Goal: Information Seeking & Learning: Learn about a topic

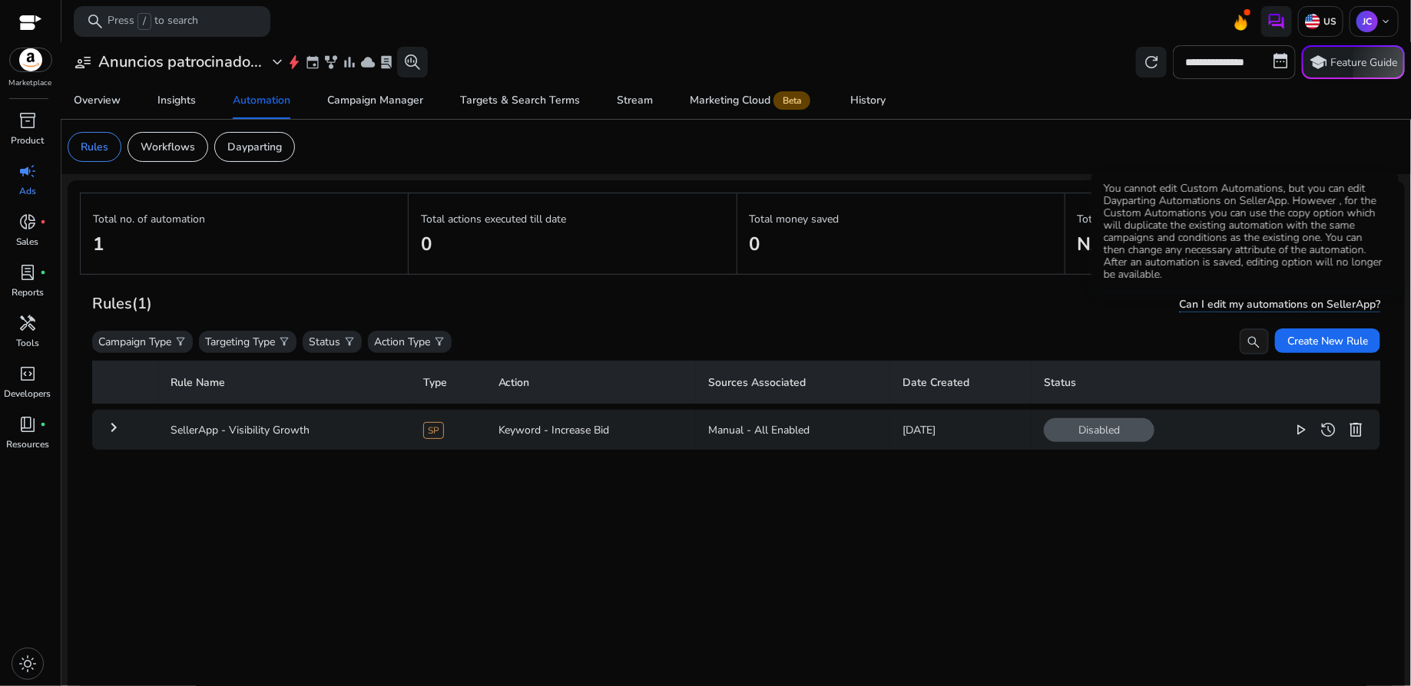
click at [1286, 308] on span "Can I edit my automations on SellerApp?" at bounding box center [1279, 304] width 201 height 15
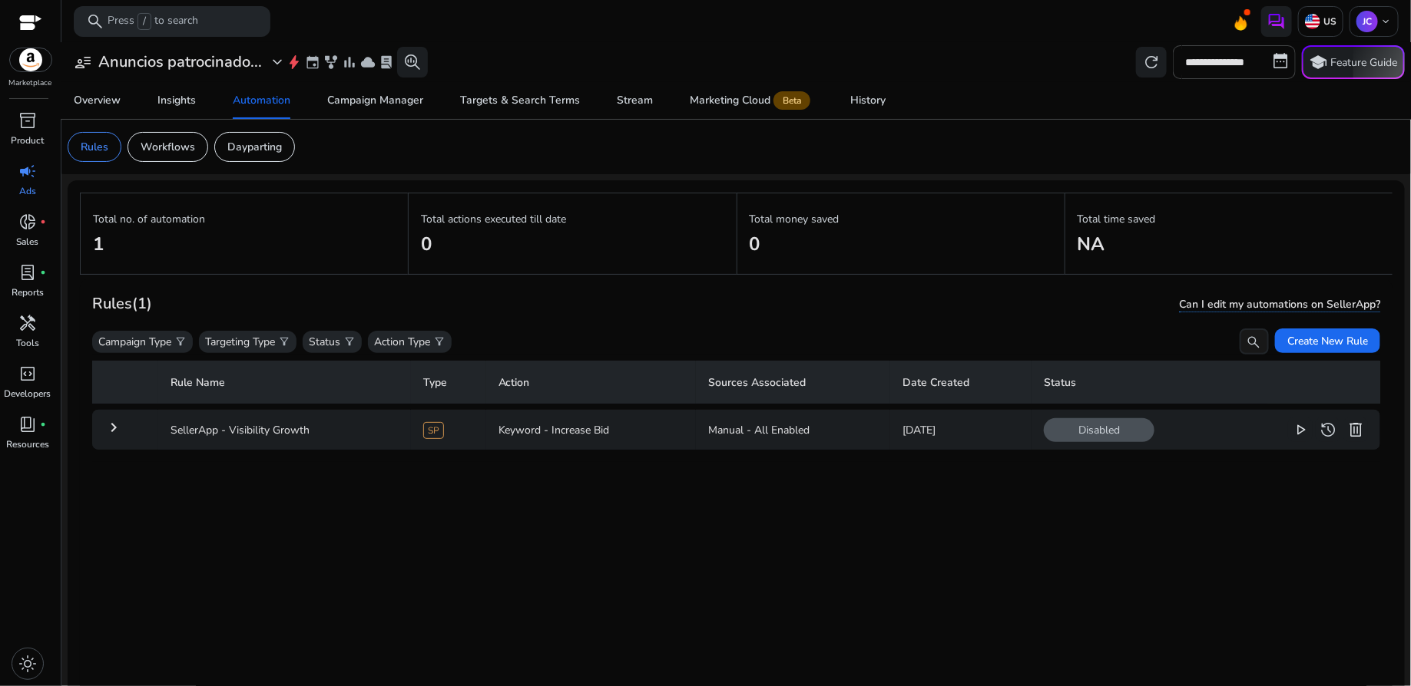
click at [1286, 308] on span "Can I edit my automations on SellerApp?" at bounding box center [1279, 304] width 201 height 15
click at [1292, 303] on span "Can I edit my automations on SellerApp?" at bounding box center [1279, 304] width 201 height 15
click at [1238, 68] on input "**********" at bounding box center [1233, 62] width 123 height 34
select select "*"
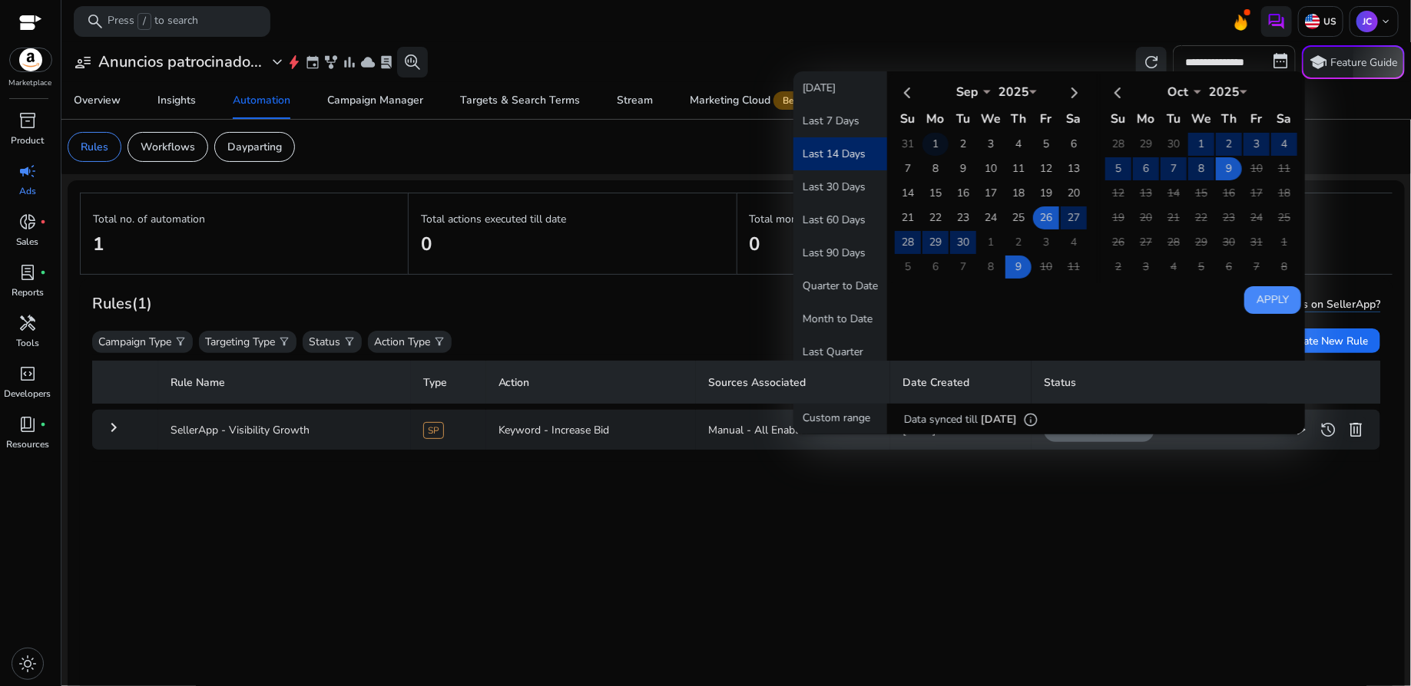
click at [927, 141] on td "1" at bounding box center [935, 144] width 26 height 23
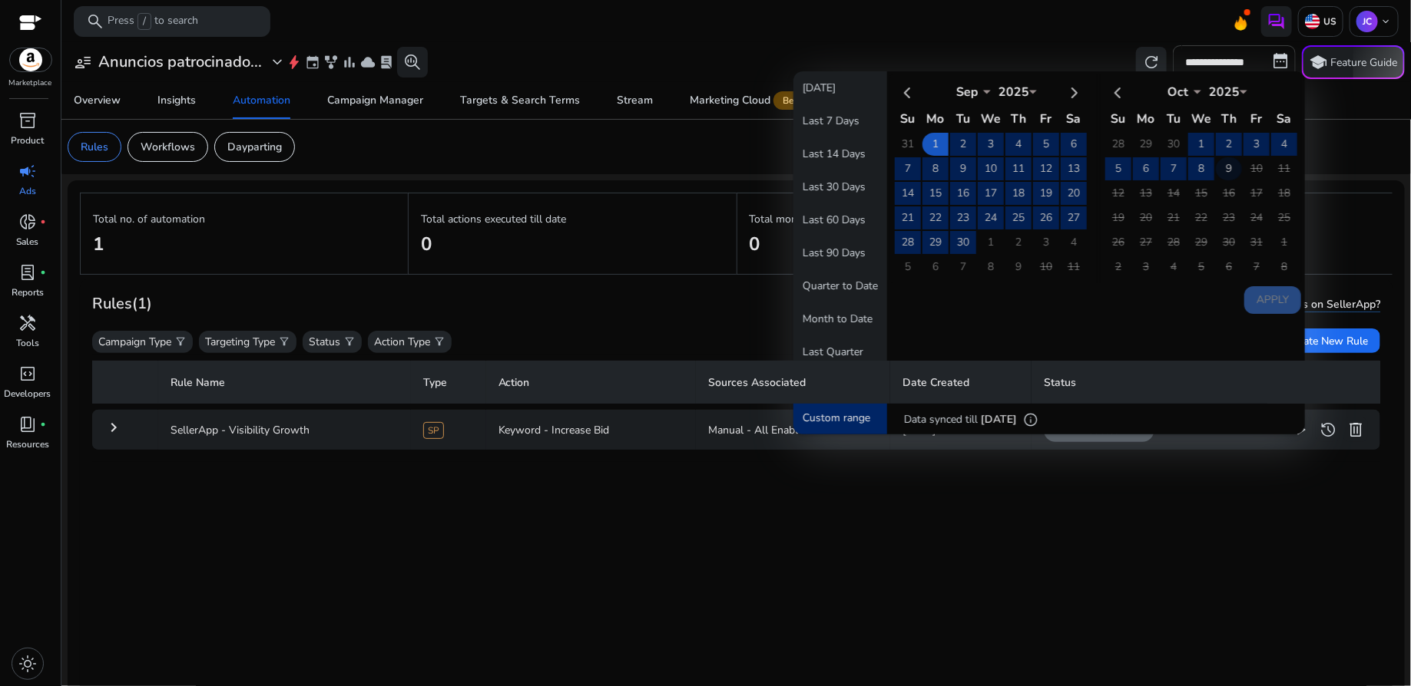
click at [1215, 159] on td "9" at bounding box center [1228, 168] width 26 height 23
click at [1261, 286] on button "Apply" at bounding box center [1272, 300] width 57 height 28
type input "**********"
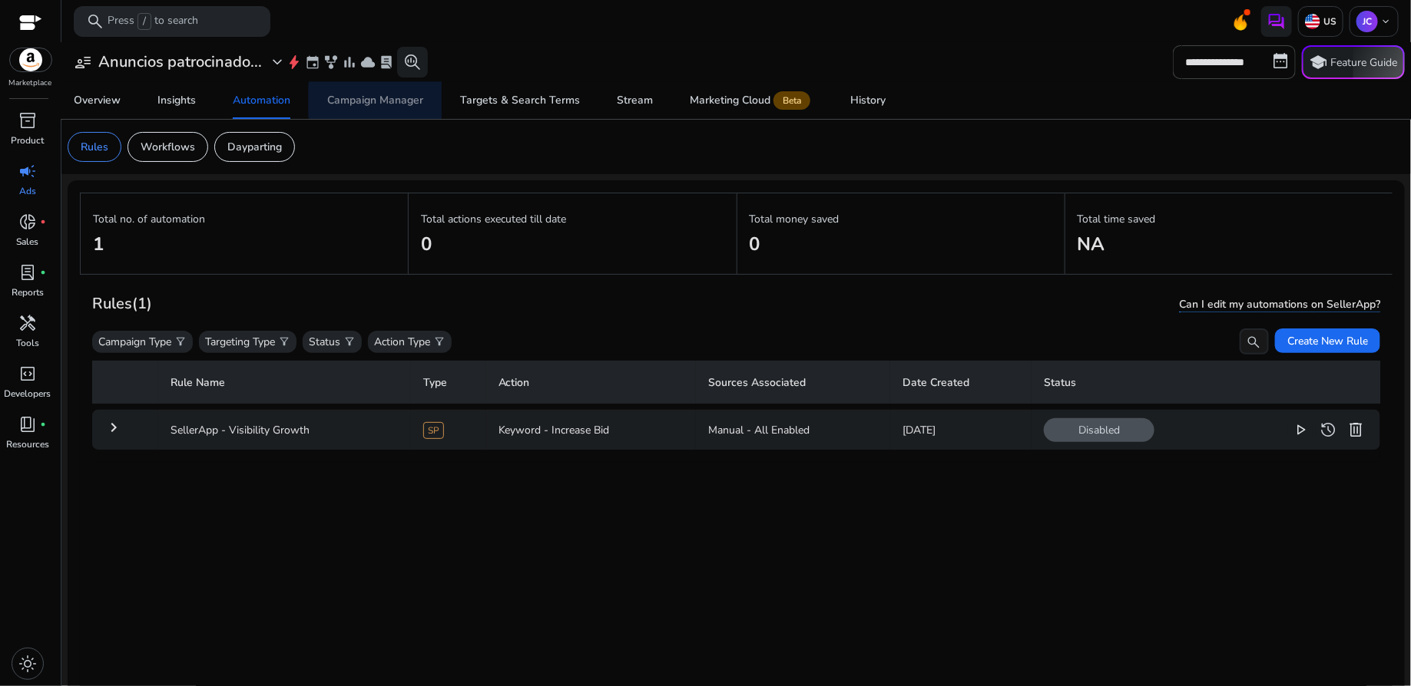
click at [384, 101] on div "Campaign Manager" at bounding box center [375, 100] width 96 height 11
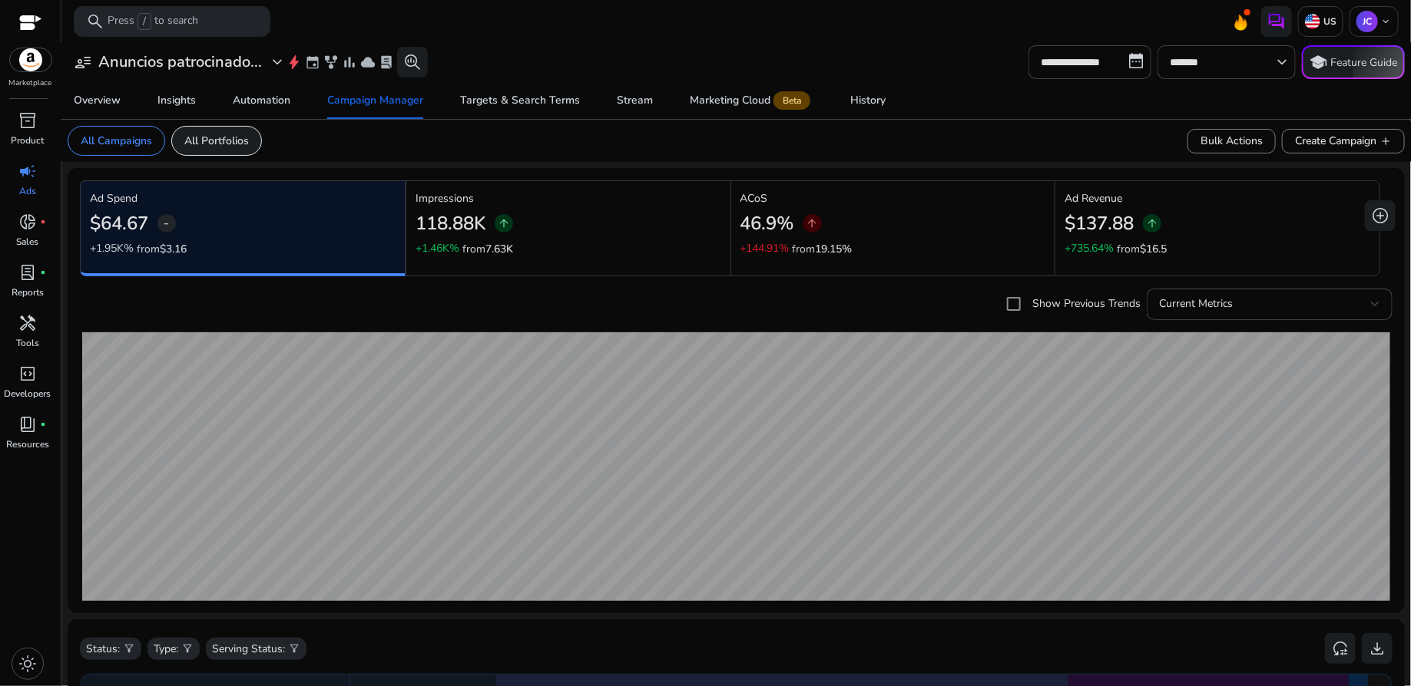
click at [211, 150] on div "All Portfolios" at bounding box center [216, 141] width 91 height 30
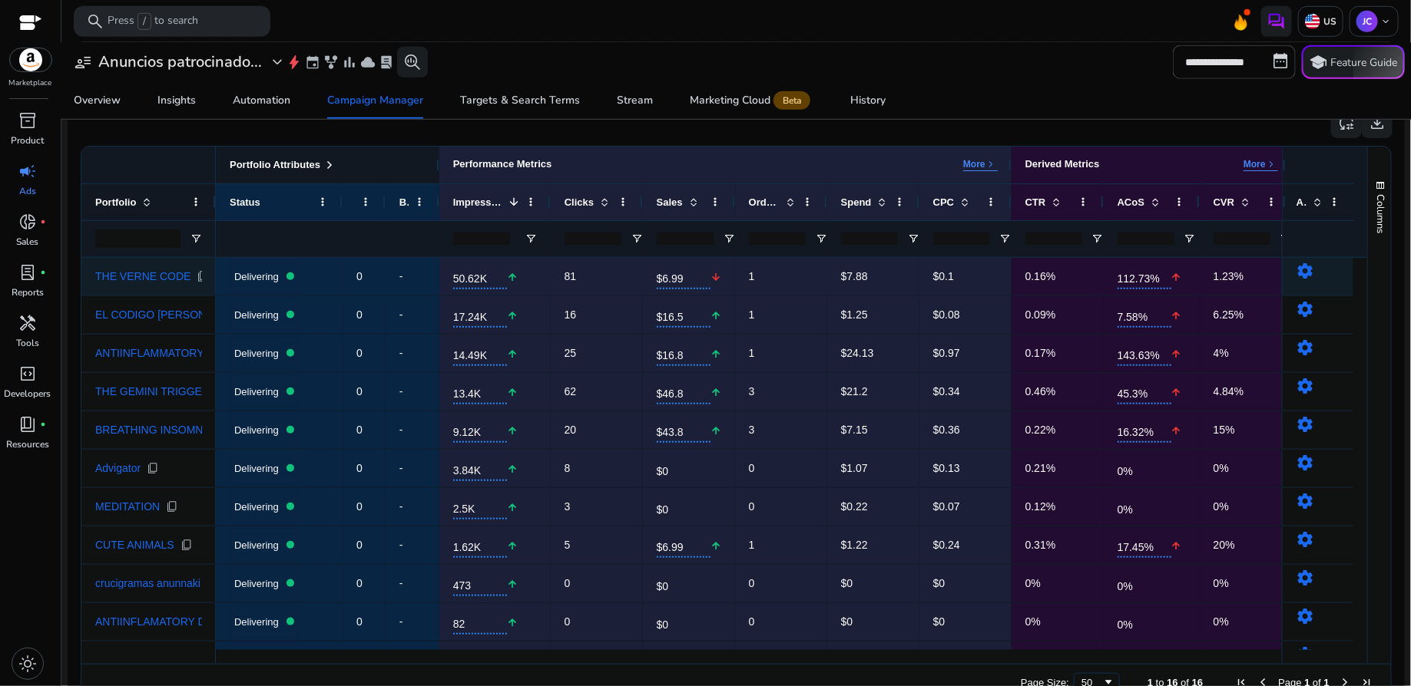
scroll to position [477, 0]
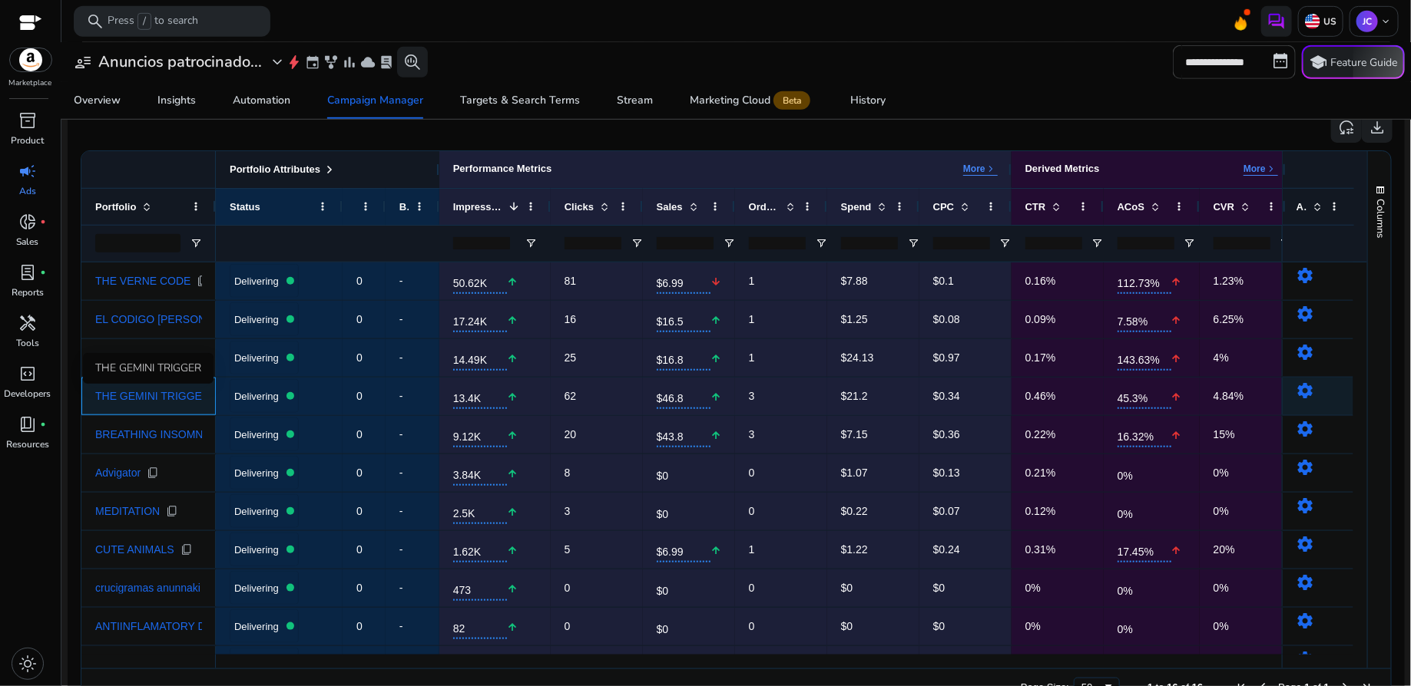
click at [166, 391] on span "THE GEMINI TRIGGER" at bounding box center [152, 396] width 114 height 11
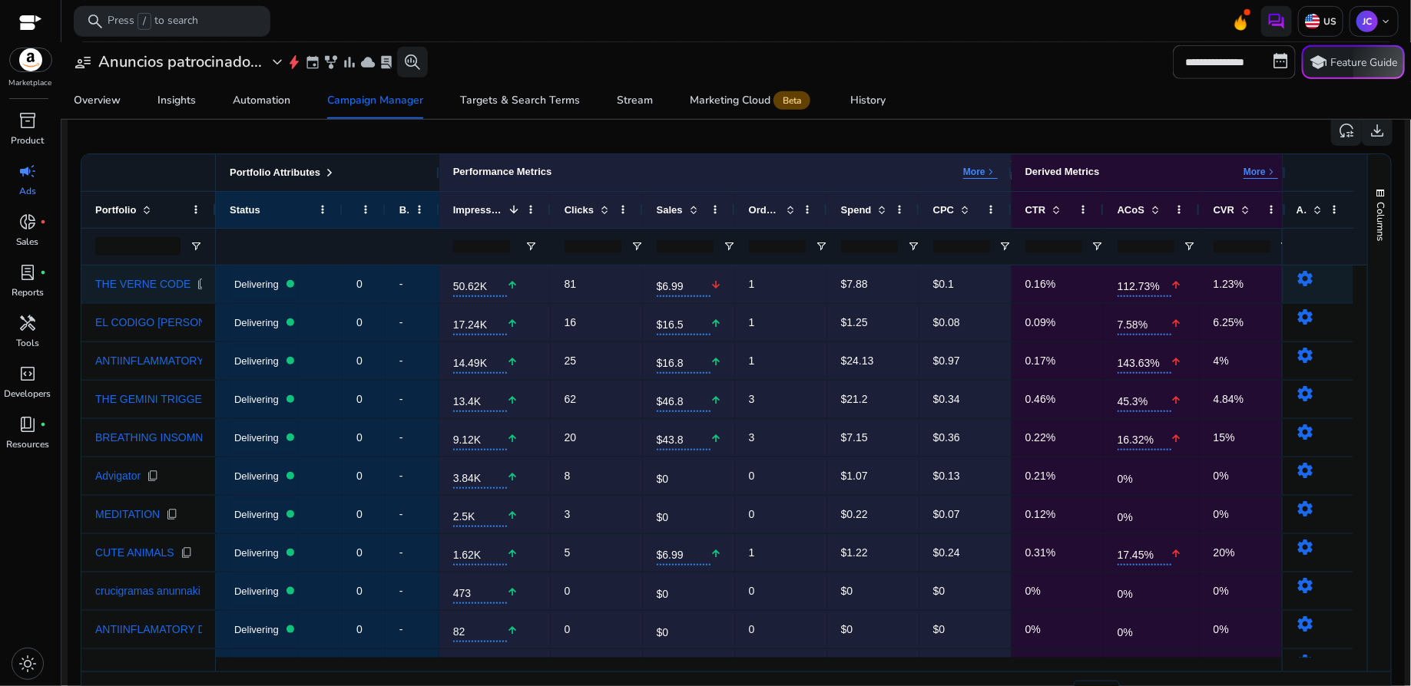
scroll to position [488, 0]
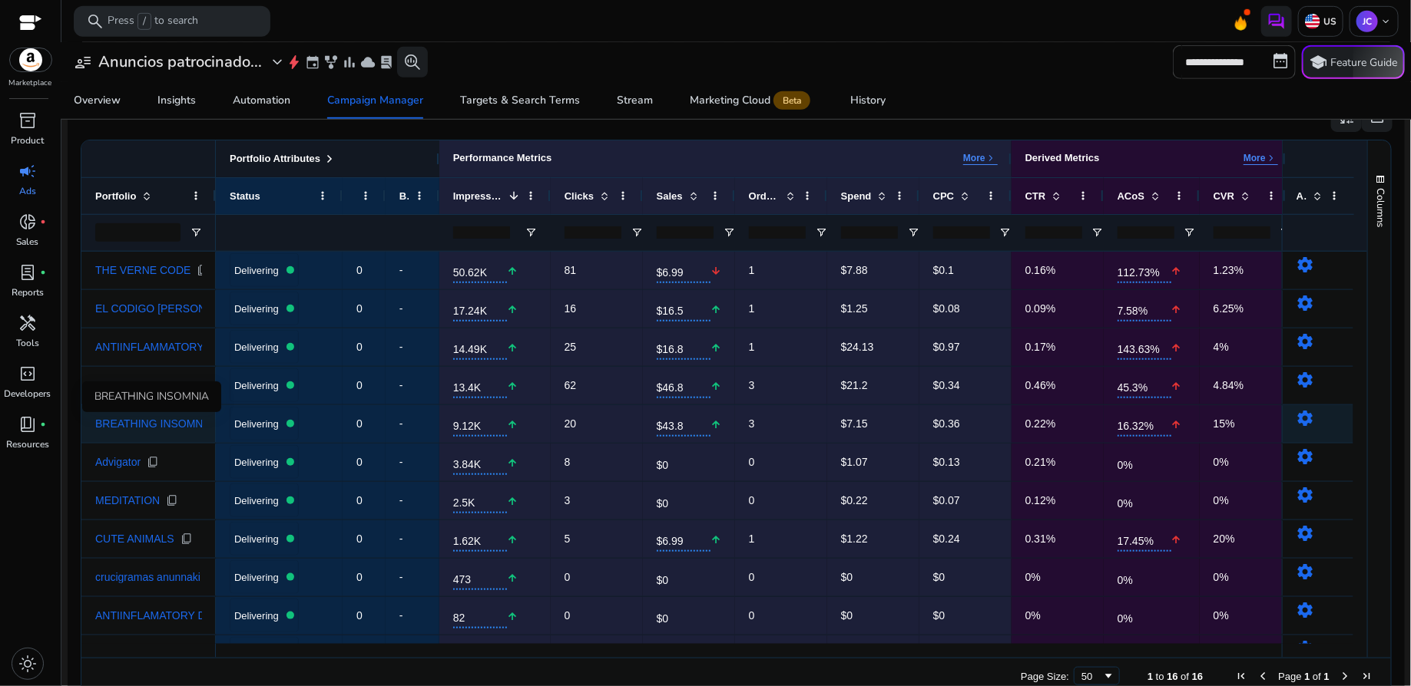
click at [175, 418] on span "BREATHING INSOMNIA" at bounding box center [154, 423] width 118 height 11
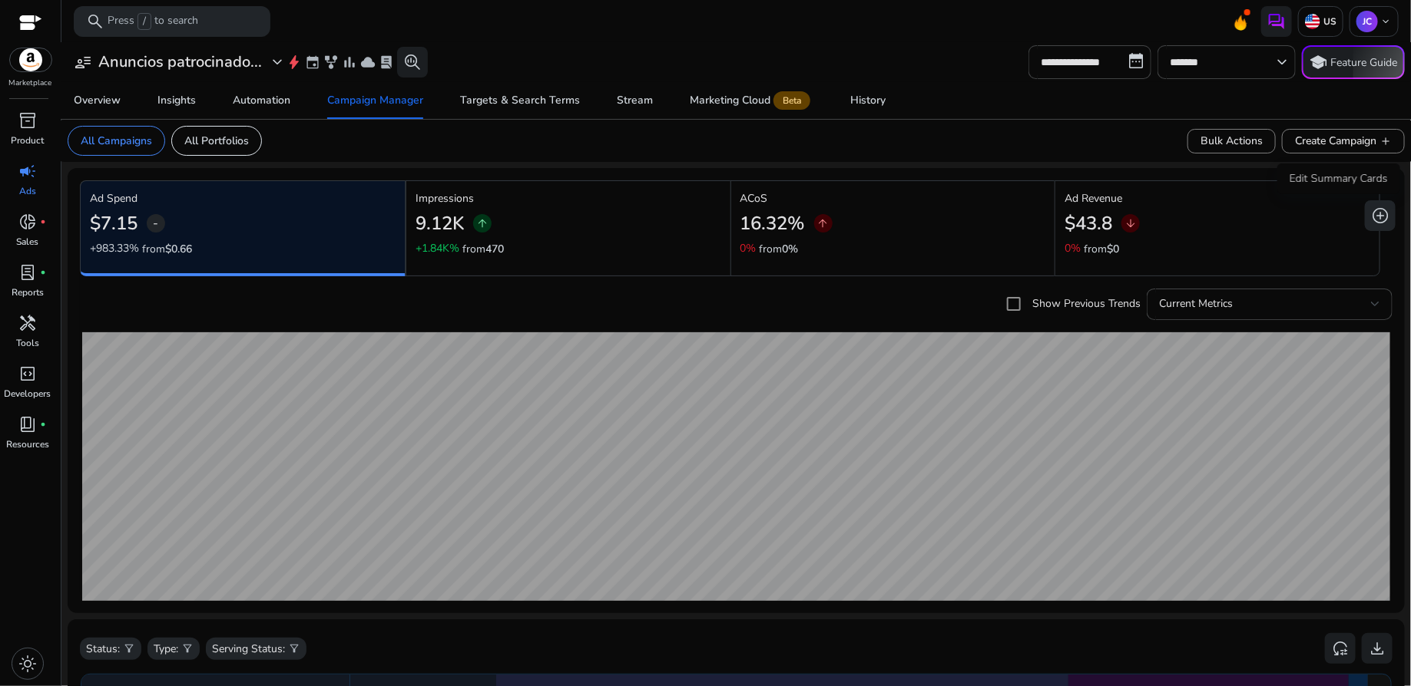
click at [1380, 217] on span "add_circle" at bounding box center [1380, 216] width 18 height 18
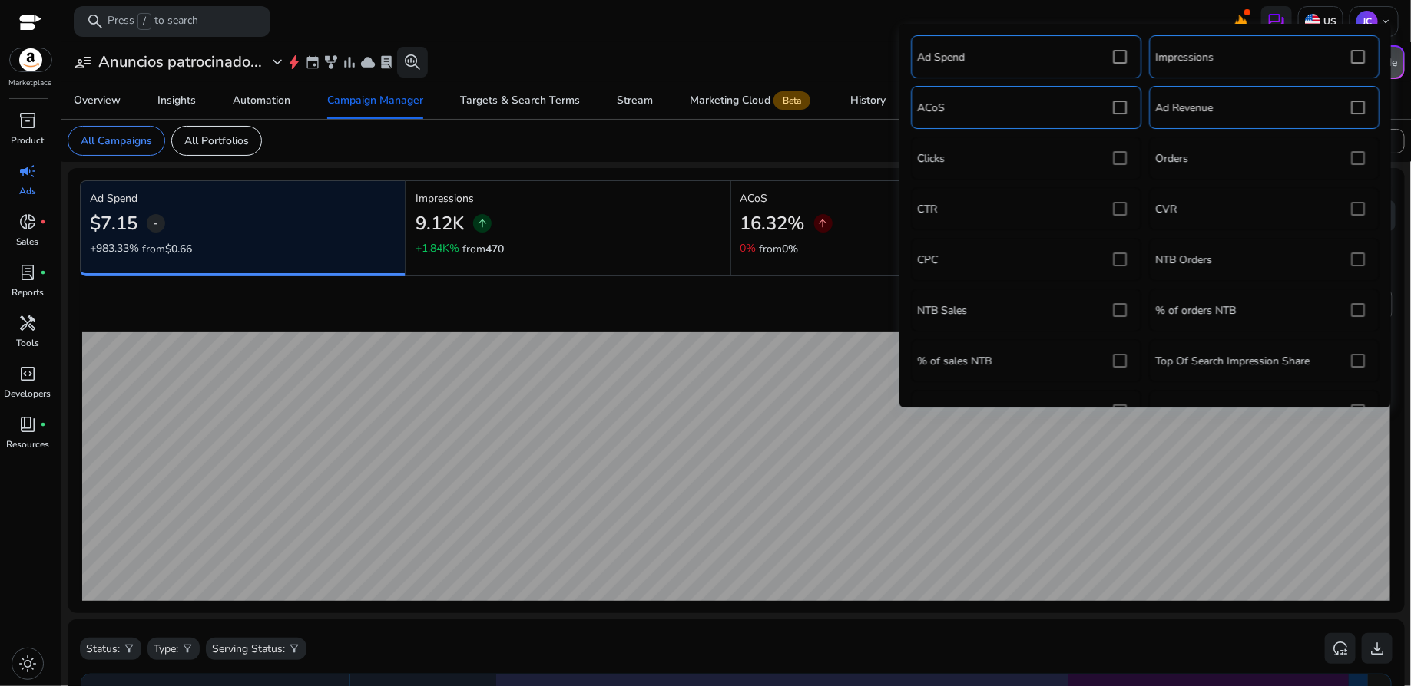
click at [1356, 157] on div "Ad Spend Impressions ACoS Ad Revenue Clicks Orders CTR CVR CPC NTB Orders NTB S…" at bounding box center [1145, 351] width 476 height 641
click at [1354, 157] on div "Ad Spend Impressions ACoS Ad Revenue Clicks Orders CTR CVR CPC NTB Orders NTB S…" at bounding box center [1145, 351] width 476 height 641
click at [1350, 153] on div "Ad Spend Impressions ACoS Ad Revenue Clicks Orders CTR CVR CPC NTB Orders NTB S…" at bounding box center [1145, 351] width 476 height 641
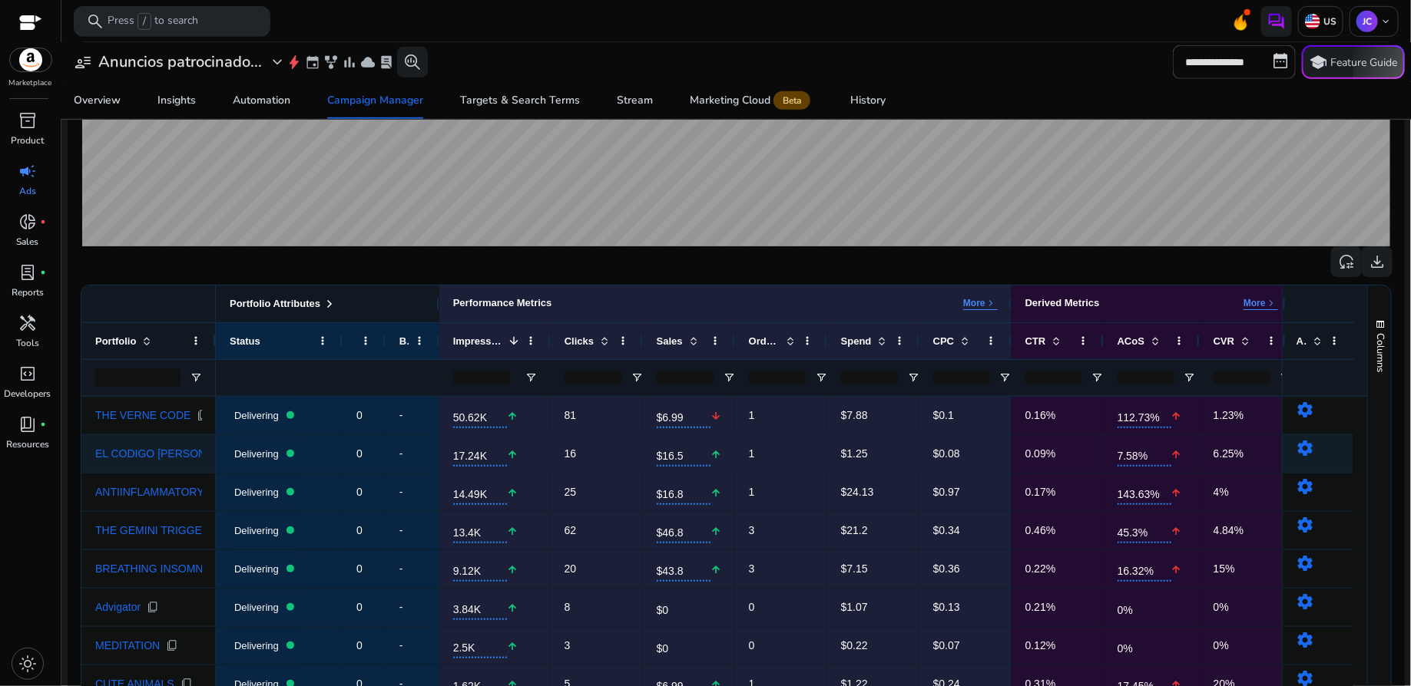
scroll to position [19, 0]
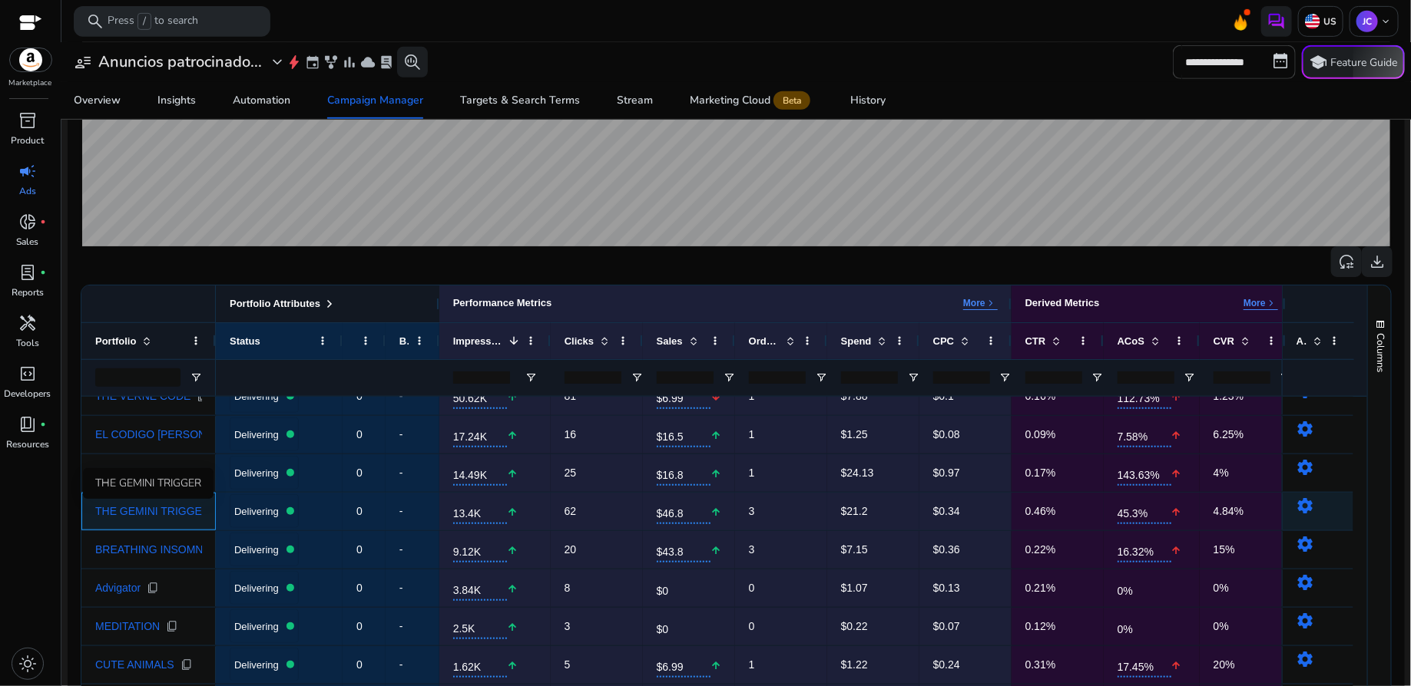
click at [169, 506] on span "THE GEMINI TRIGGER" at bounding box center [152, 511] width 114 height 11
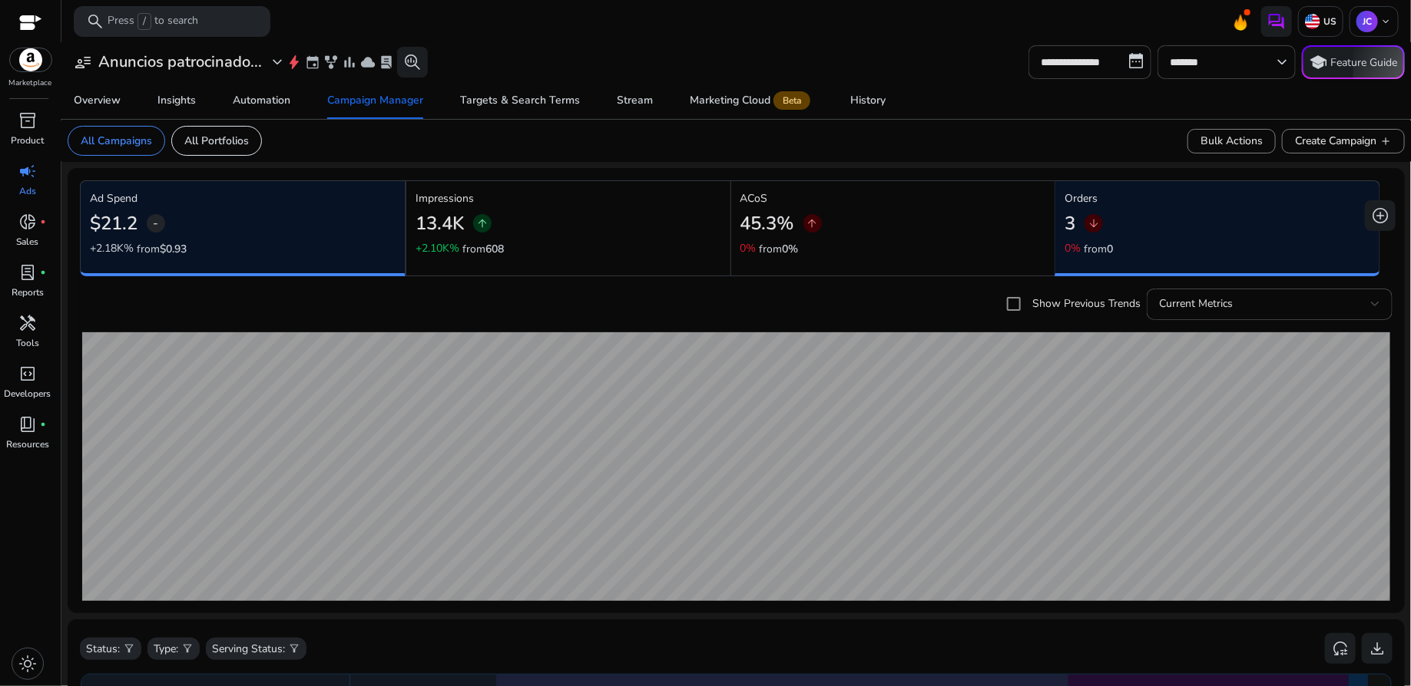
click at [610, 235] on div "13.4K arrow_upward" at bounding box center [568, 224] width 306 height 35
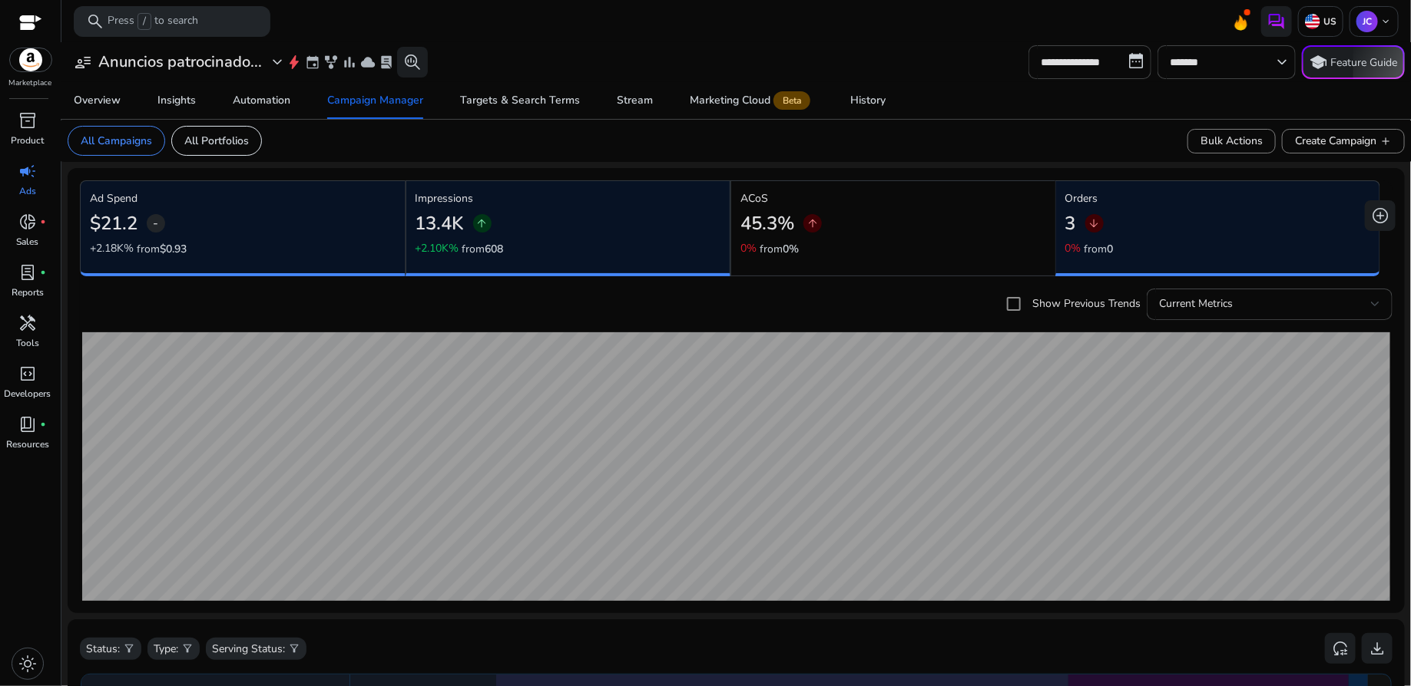
click at [848, 236] on div "45.3% arrow_upward" at bounding box center [893, 224] width 306 height 35
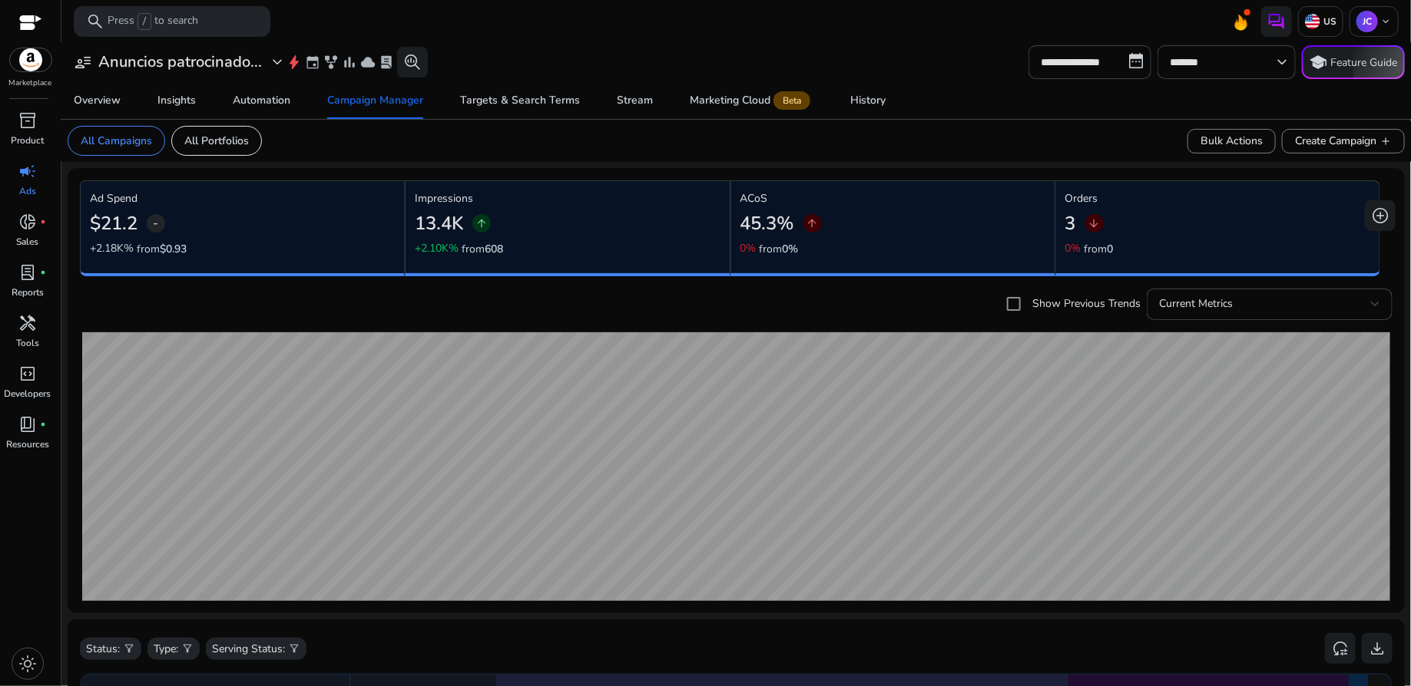
click at [1208, 207] on div "3 arrow_downward" at bounding box center [1217, 224] width 305 height 35
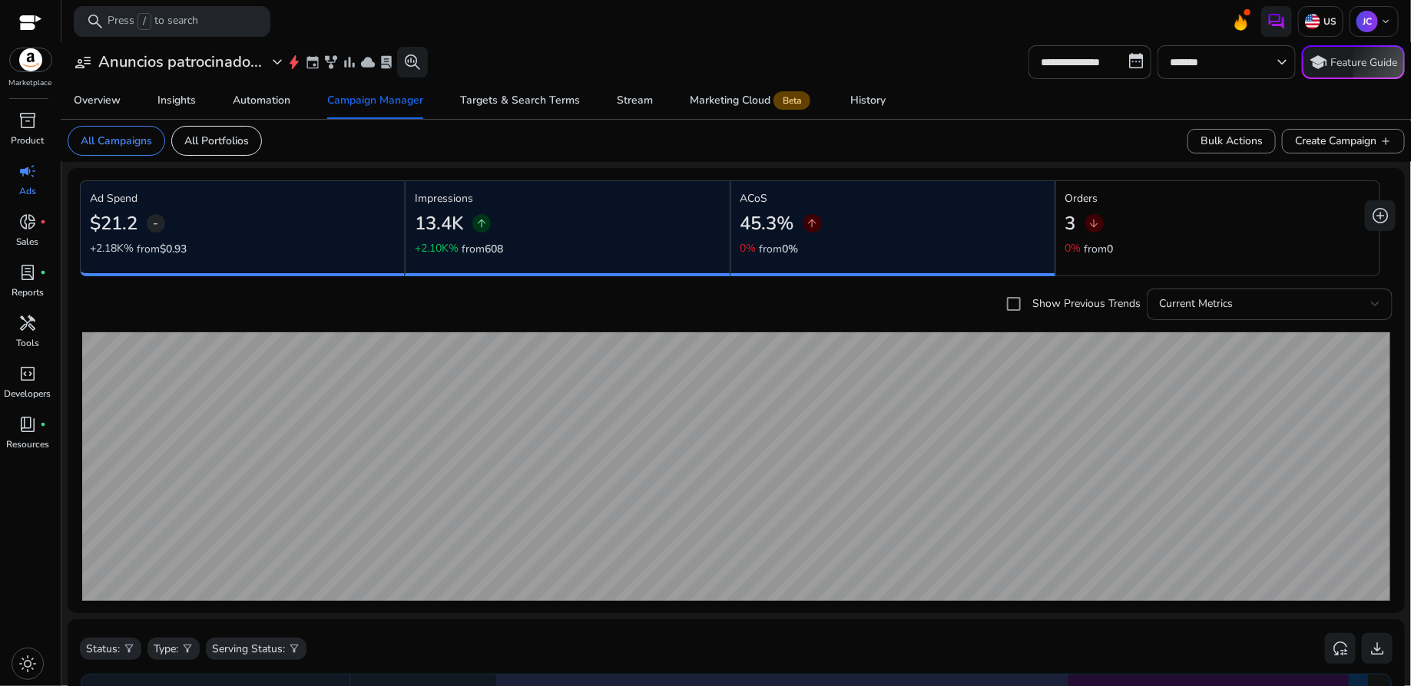
click at [1208, 207] on div "3 arrow_downward" at bounding box center [1217, 224] width 305 height 35
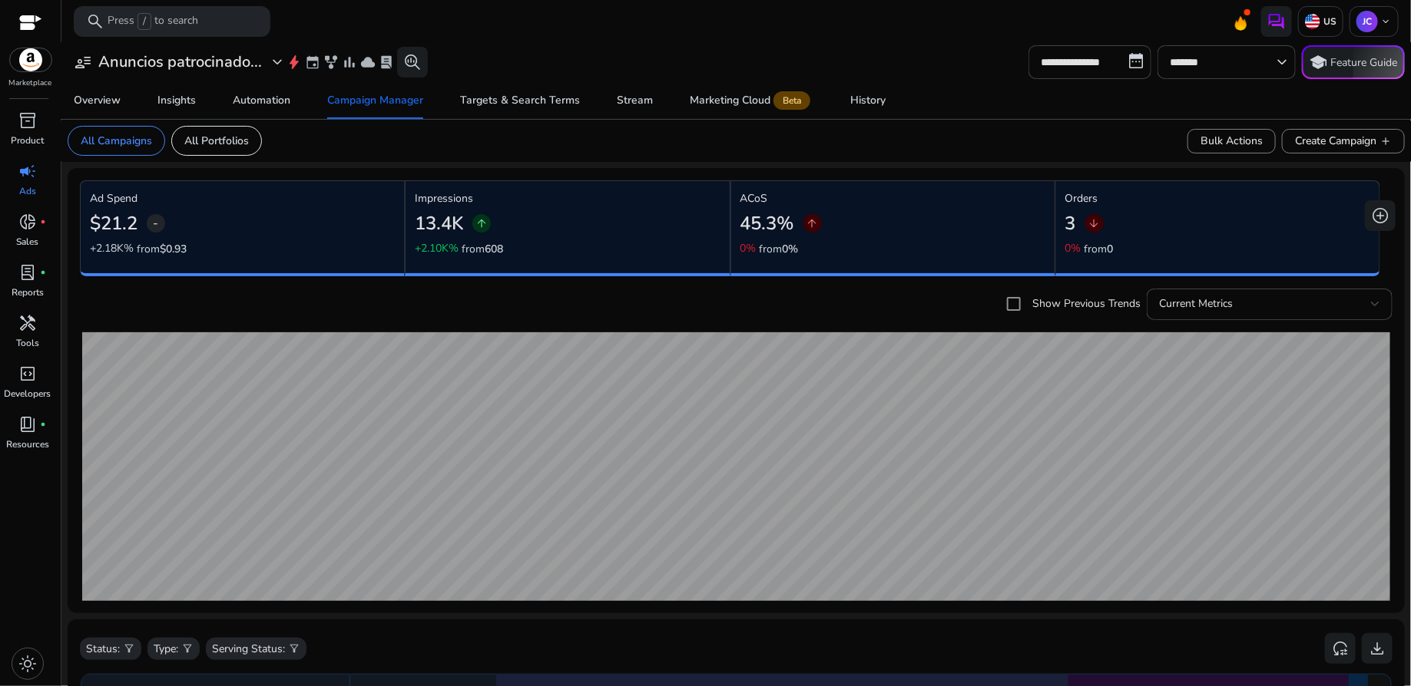
click at [626, 227] on div "13.4K arrow_upward" at bounding box center [567, 224] width 305 height 35
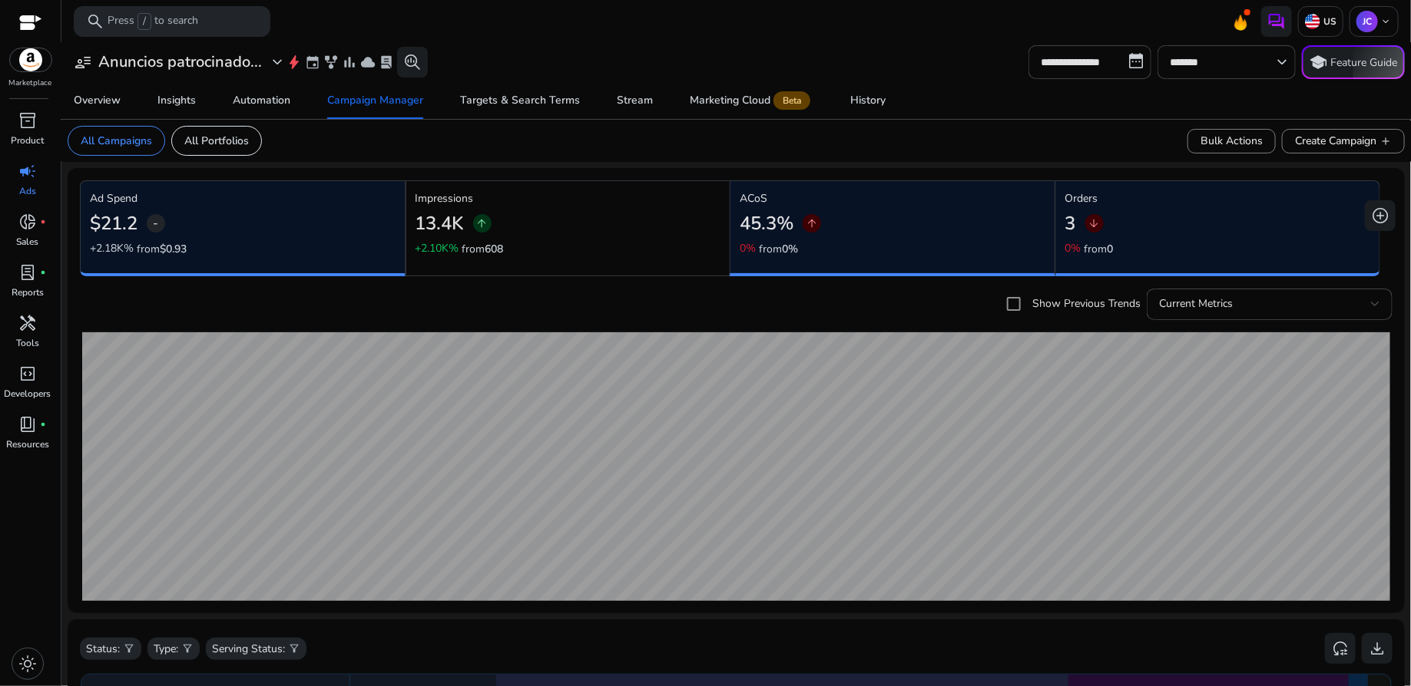
click at [849, 228] on div "45.3% arrow_upward" at bounding box center [892, 224] width 306 height 35
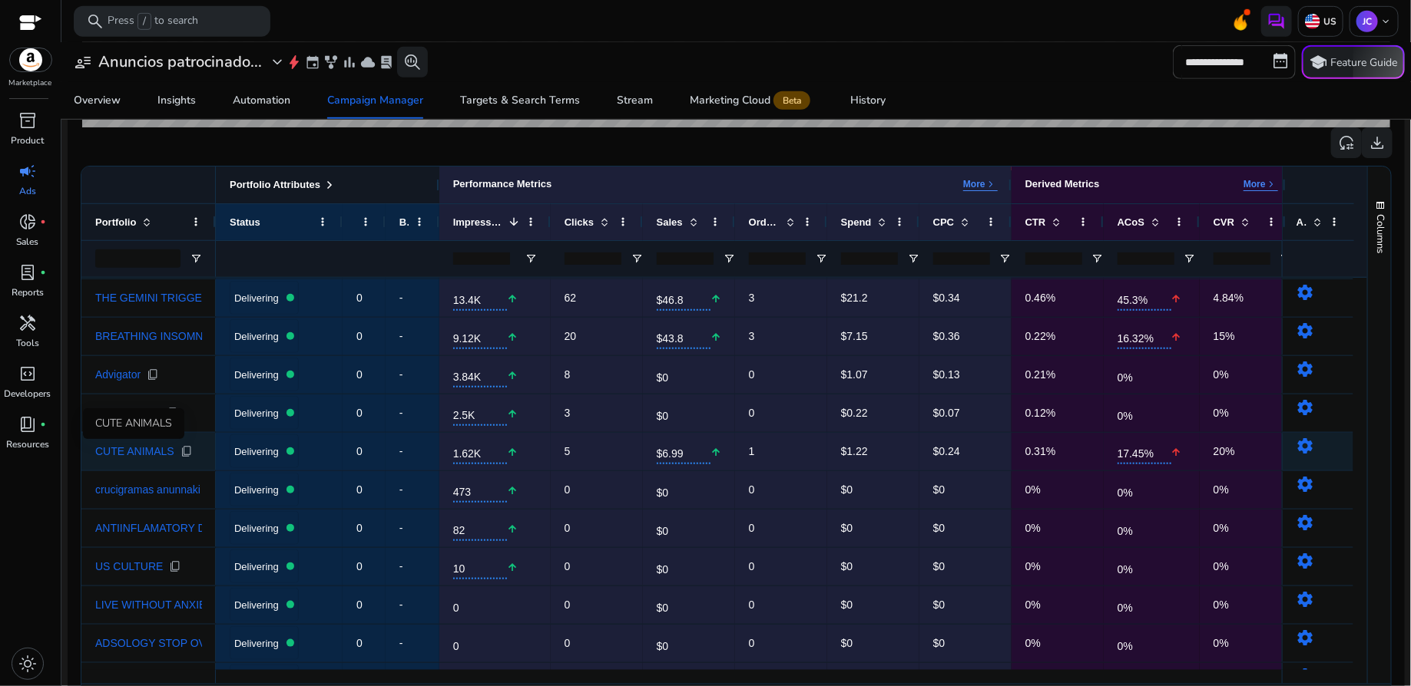
click at [141, 446] on span "CUTE ANIMALS" at bounding box center [134, 451] width 79 height 11
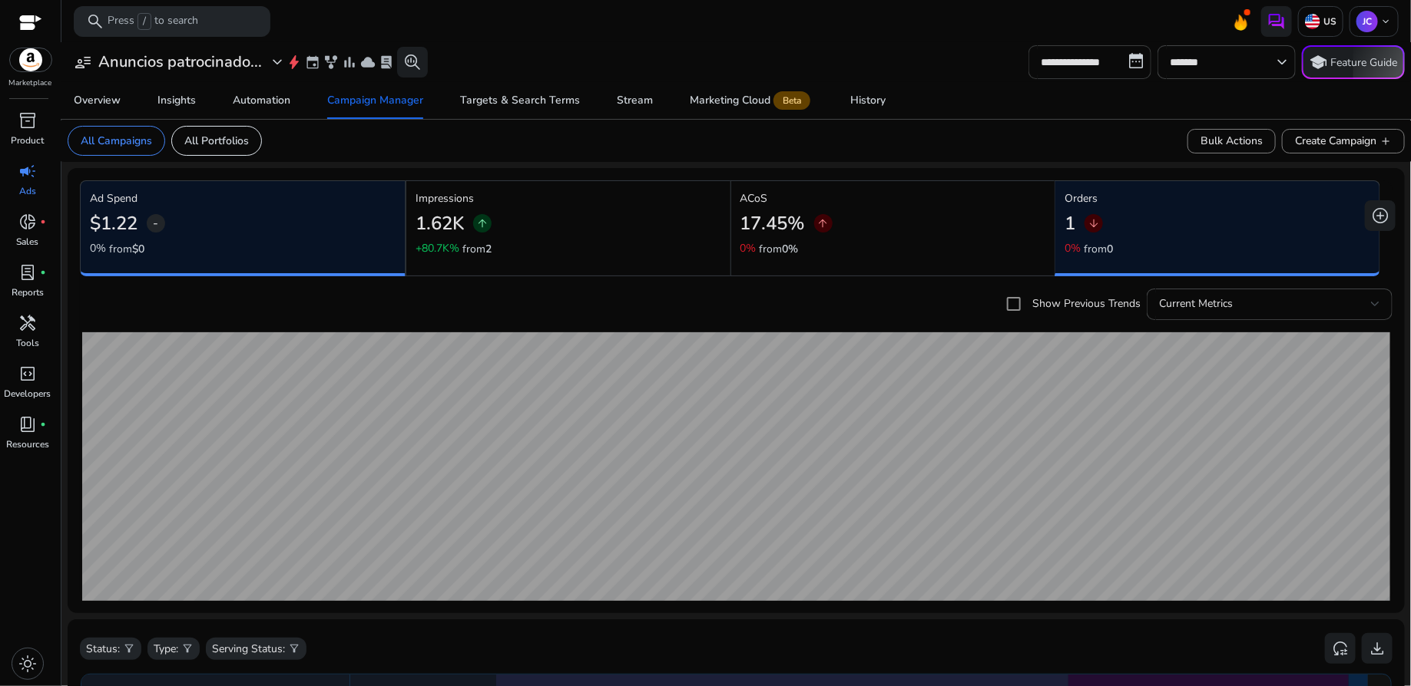
click at [1127, 68] on input "**********" at bounding box center [1089, 62] width 123 height 34
select select "*"
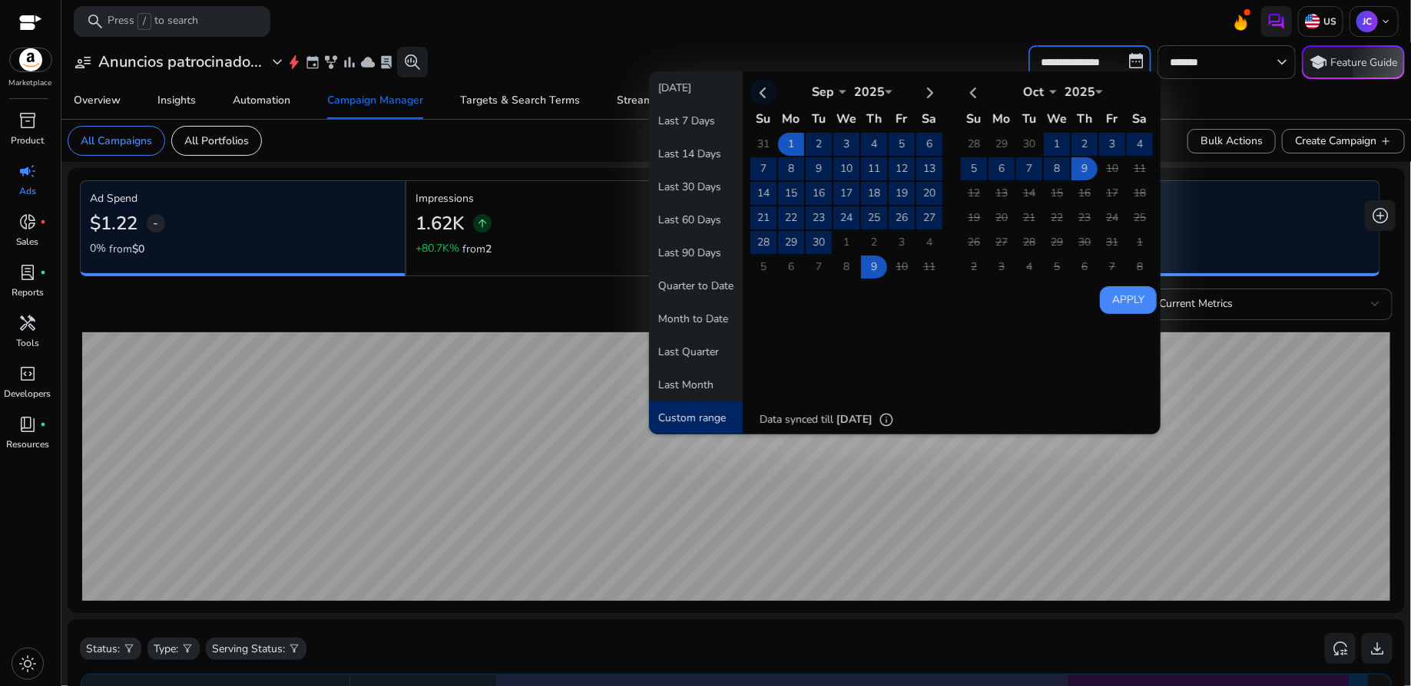
click at [759, 96] on th at bounding box center [763, 91] width 26 height 25
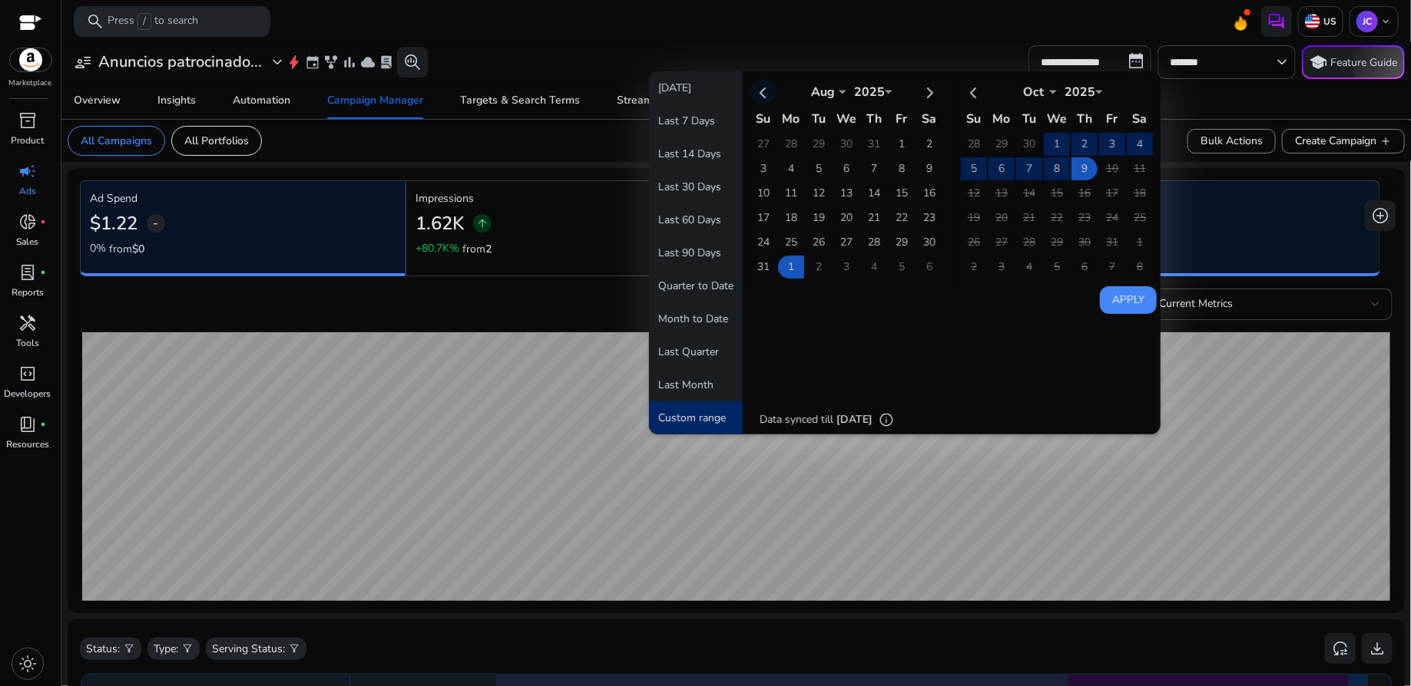
click at [759, 96] on th at bounding box center [763, 91] width 26 height 25
select select "*"
click at [895, 167] on td "11" at bounding box center [901, 168] width 26 height 23
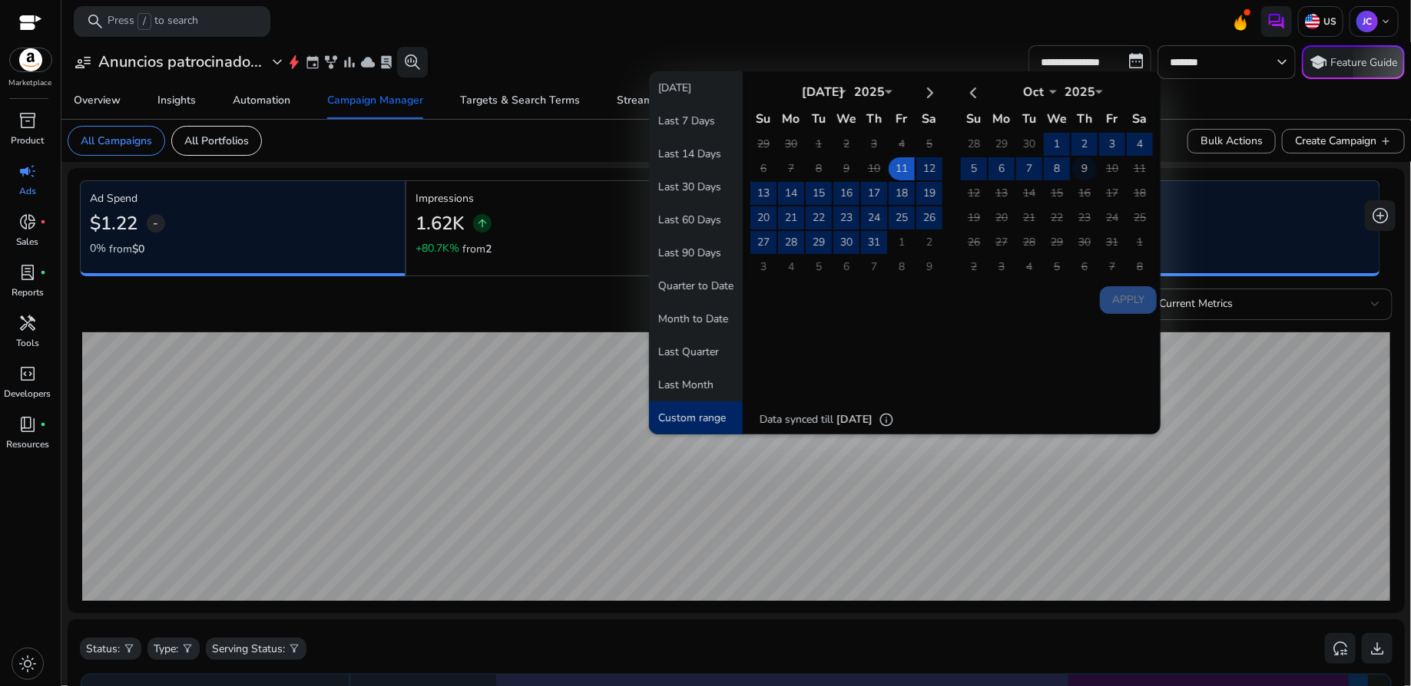
click at [1071, 167] on td "9" at bounding box center [1084, 168] width 26 height 23
click at [1126, 295] on button "Apply" at bounding box center [1128, 300] width 57 height 28
type input "**********"
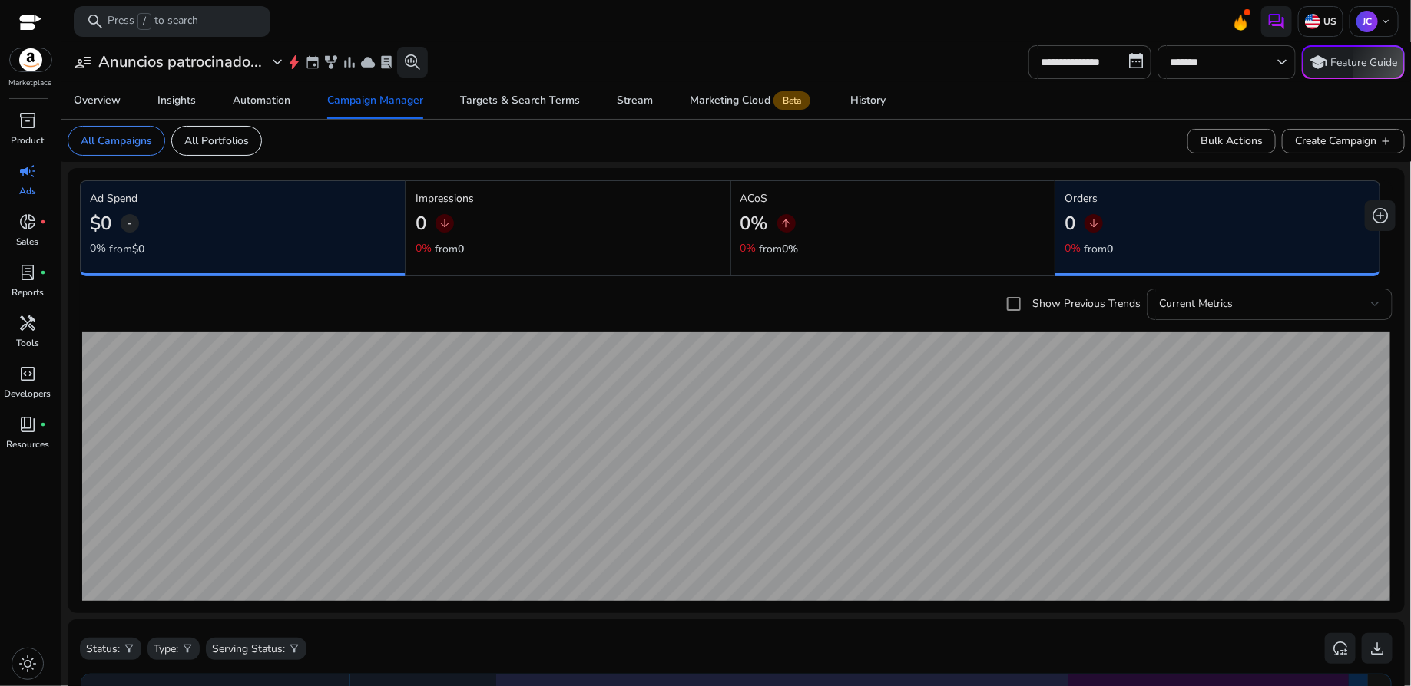
click at [586, 224] on div "0 arrow_downward" at bounding box center [568, 224] width 306 height 35
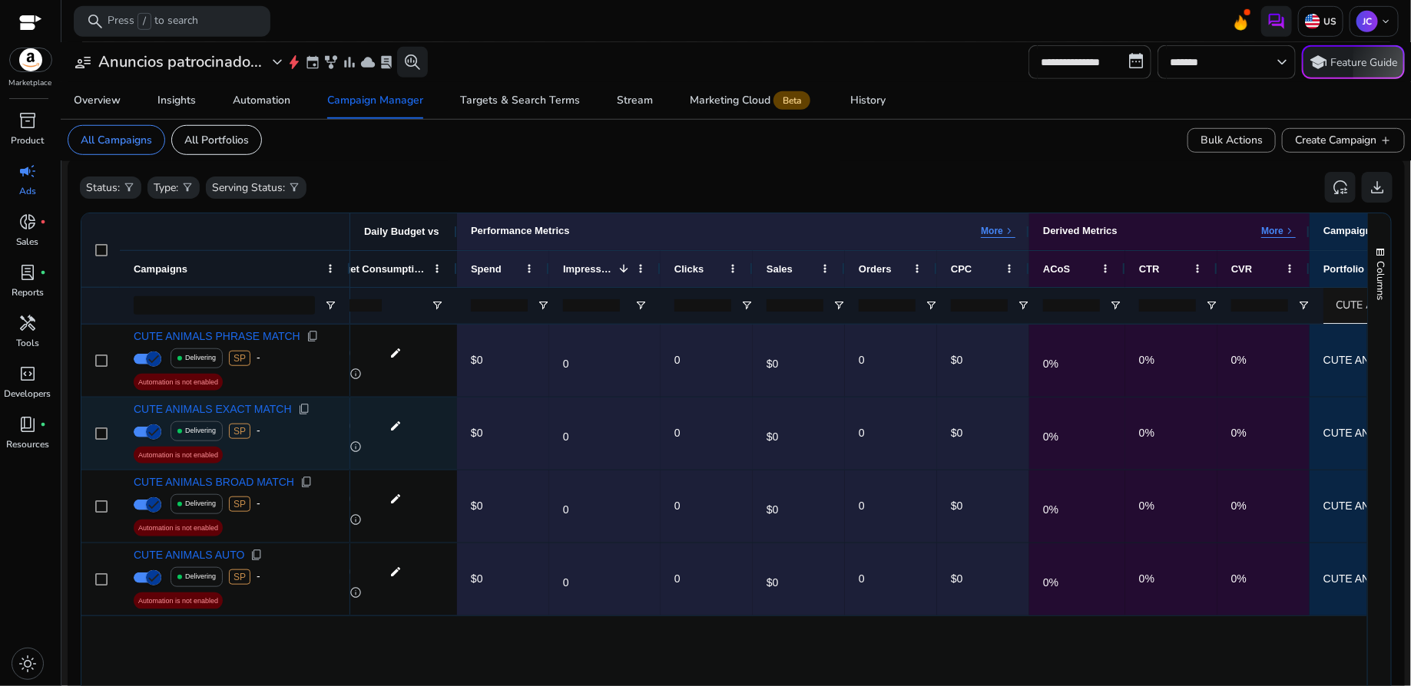
scroll to position [0, 44]
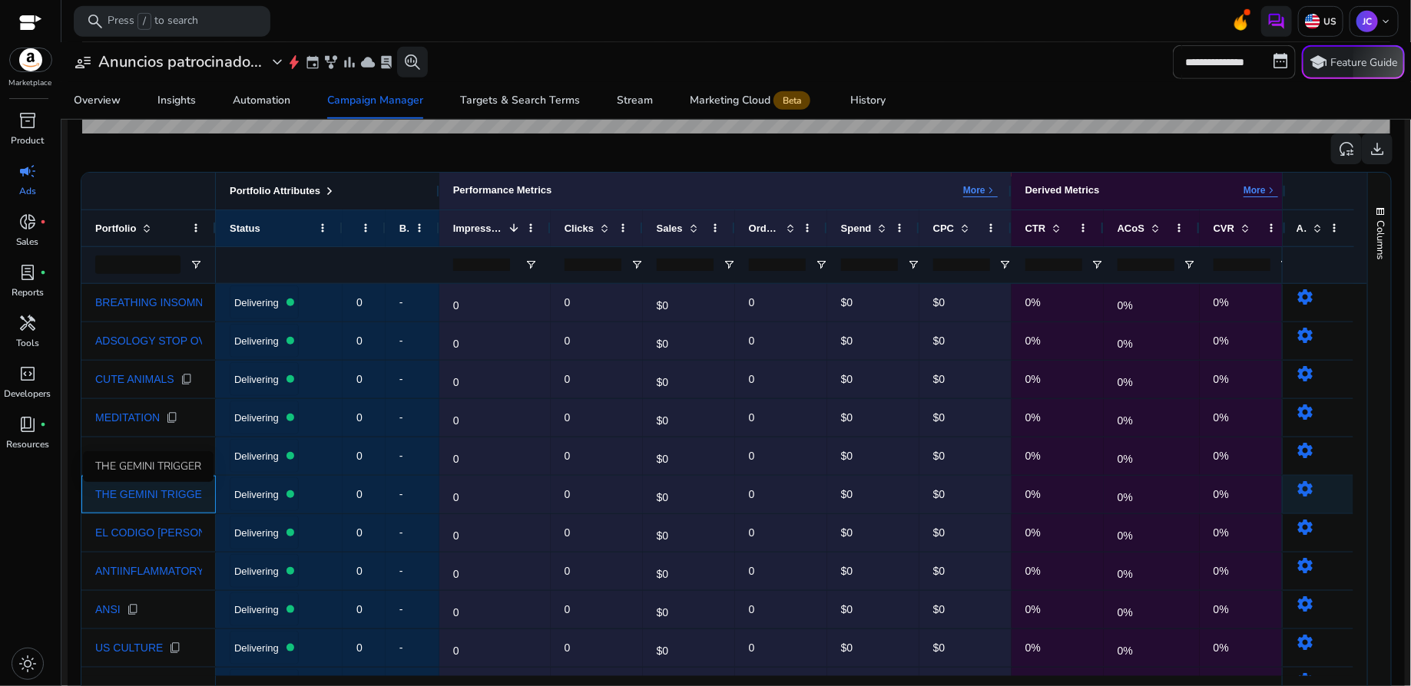
click at [167, 491] on span "THE GEMINI TRIGGER" at bounding box center [152, 494] width 114 height 11
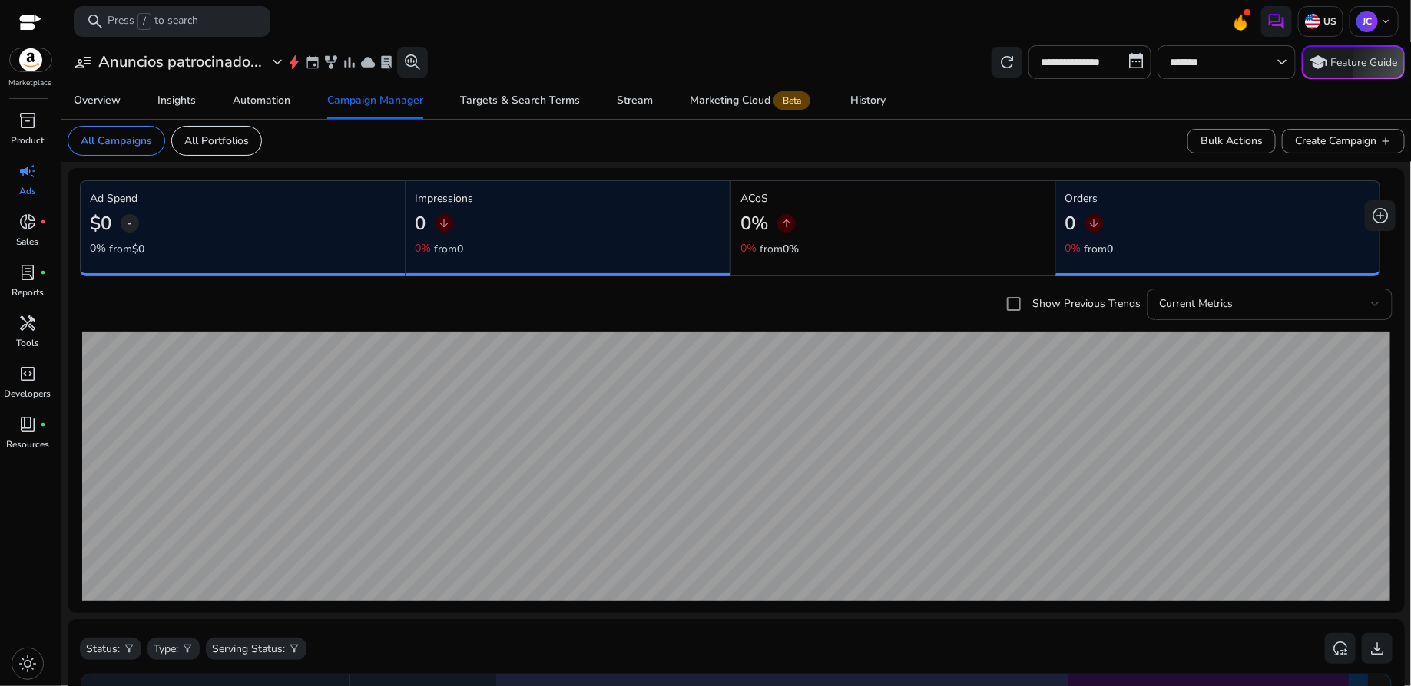
click at [1198, 234] on div "0 arrow_downward" at bounding box center [1218, 224] width 306 height 35
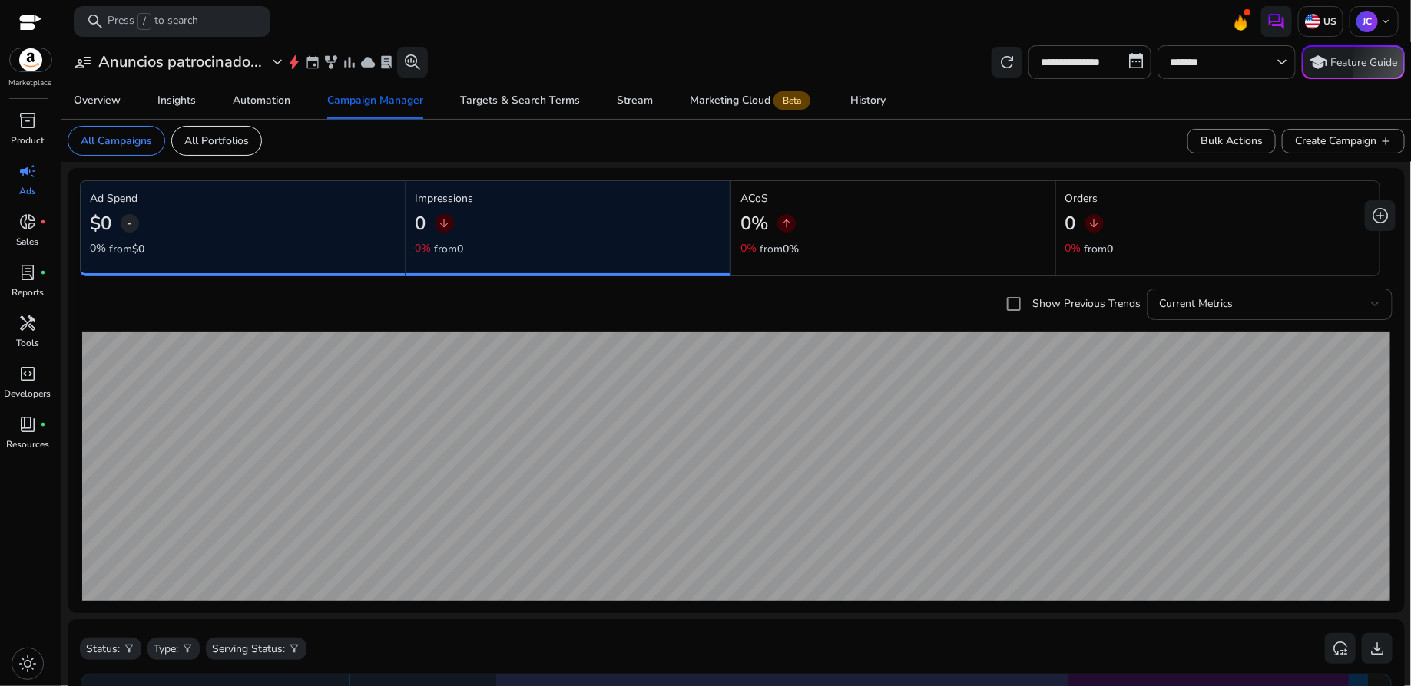
click at [1198, 234] on div "0 arrow_downward" at bounding box center [1218, 224] width 306 height 35
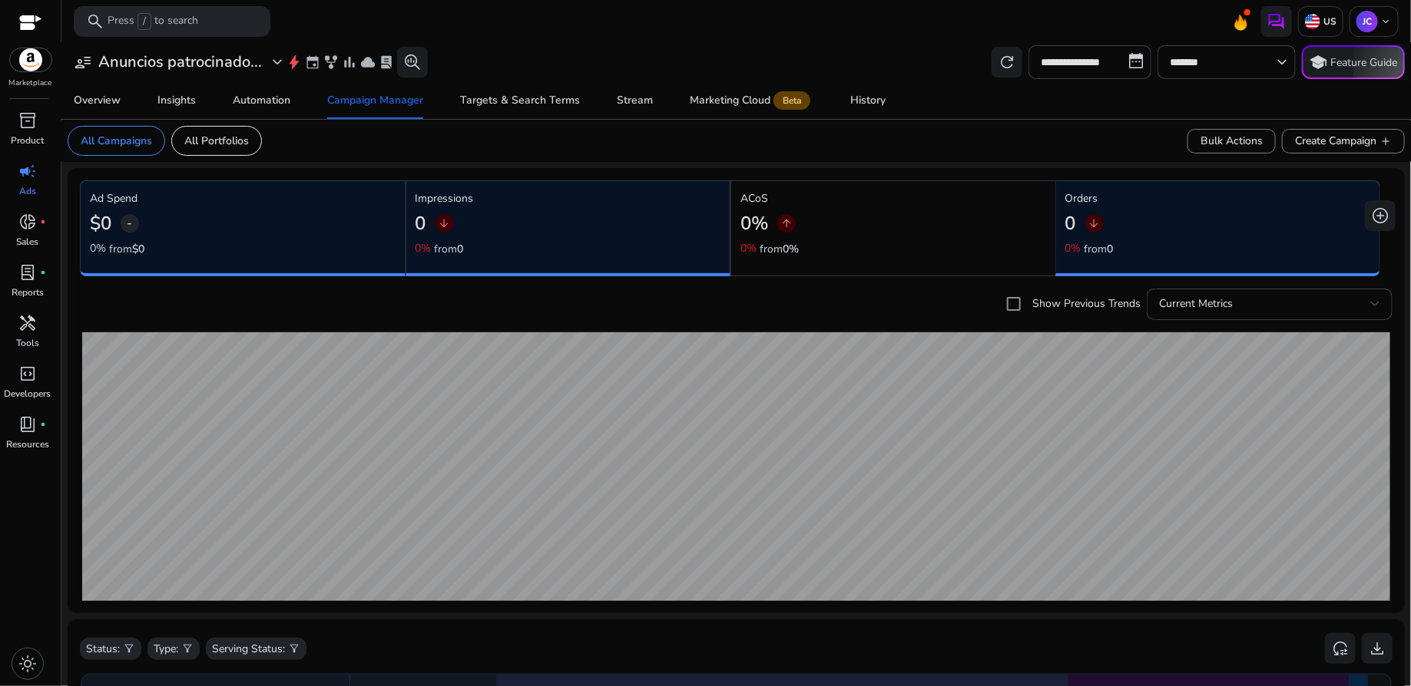
click at [572, 248] on div "Impressions 0 arrow_downward 0% from 0" at bounding box center [568, 223] width 306 height 67
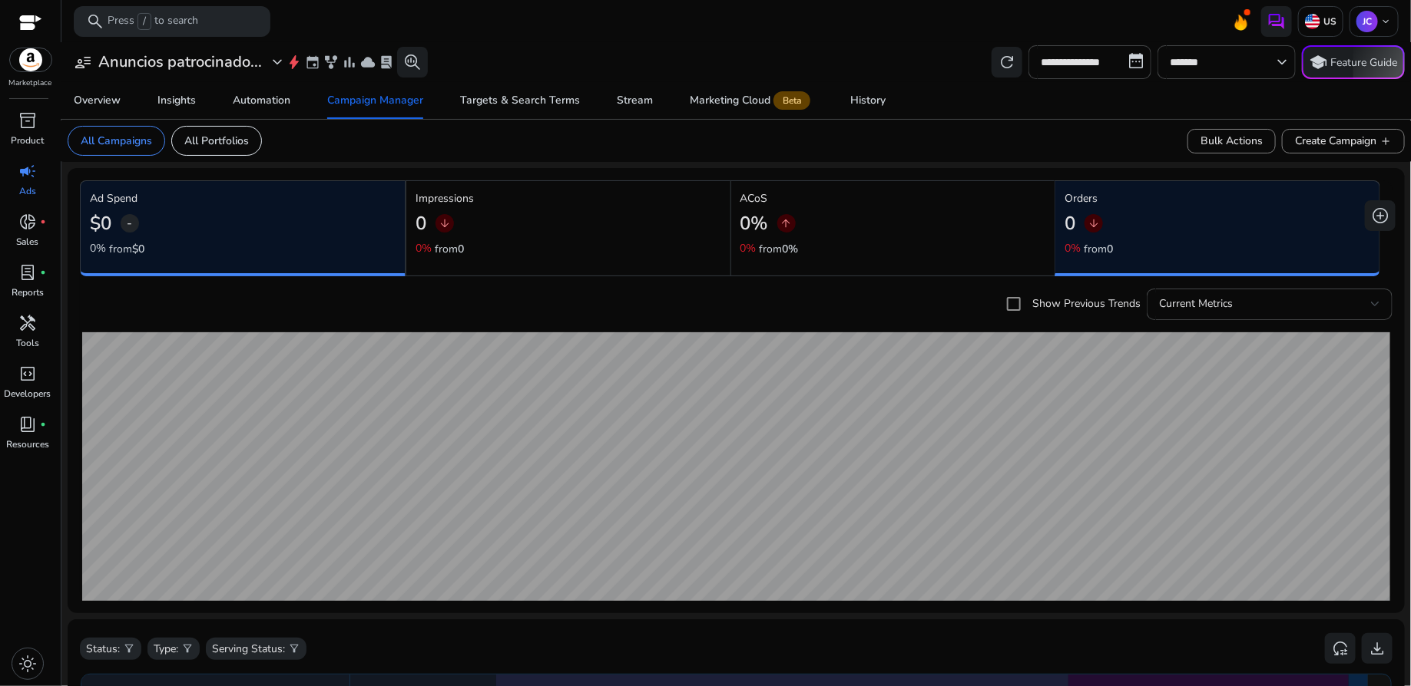
click at [1120, 216] on div "0 arrow_downward" at bounding box center [1217, 224] width 306 height 35
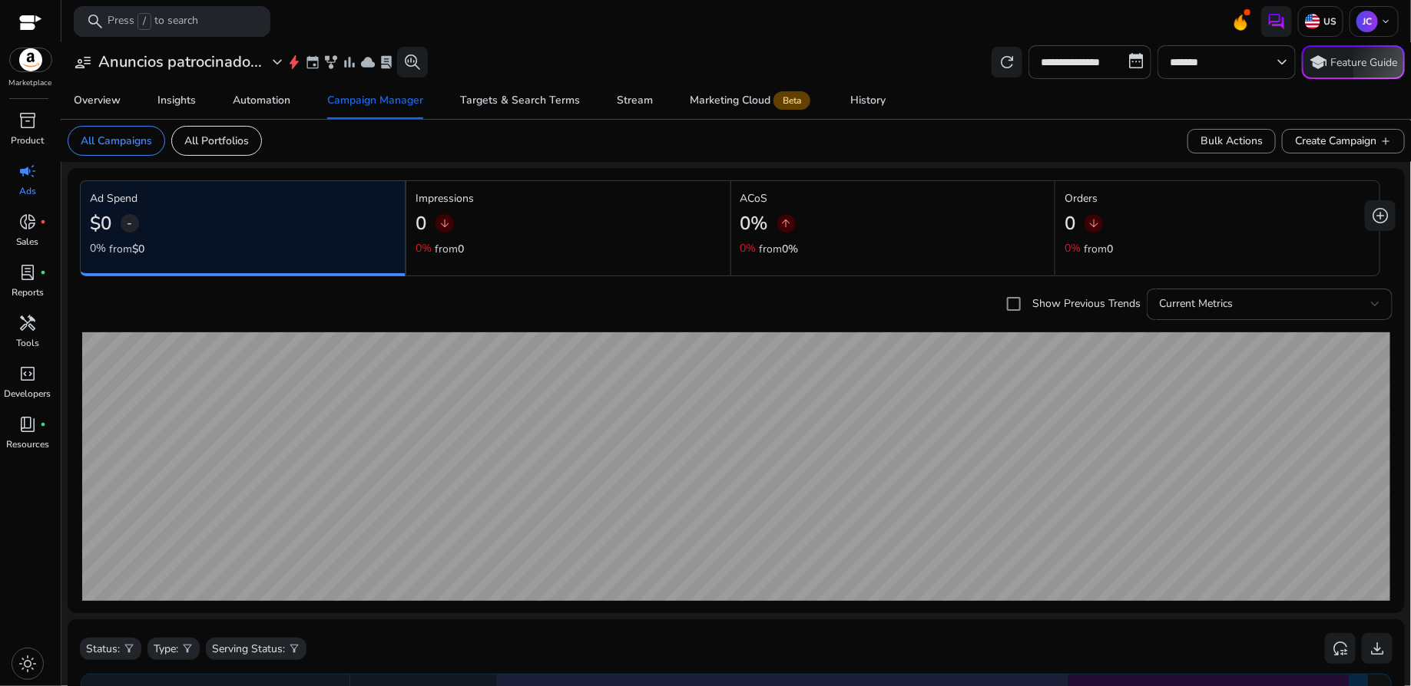
click at [1154, 237] on div "0 arrow_downward" at bounding box center [1217, 224] width 306 height 35
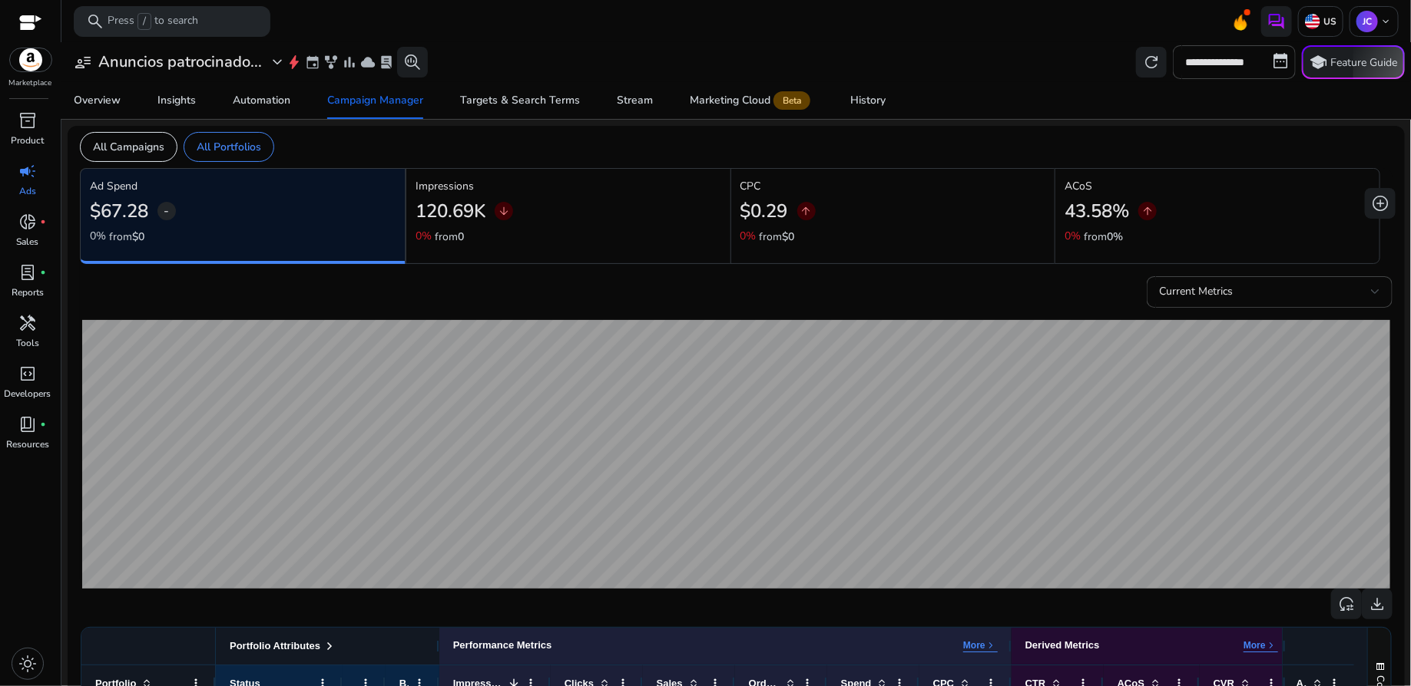
scroll to position [12, 0]
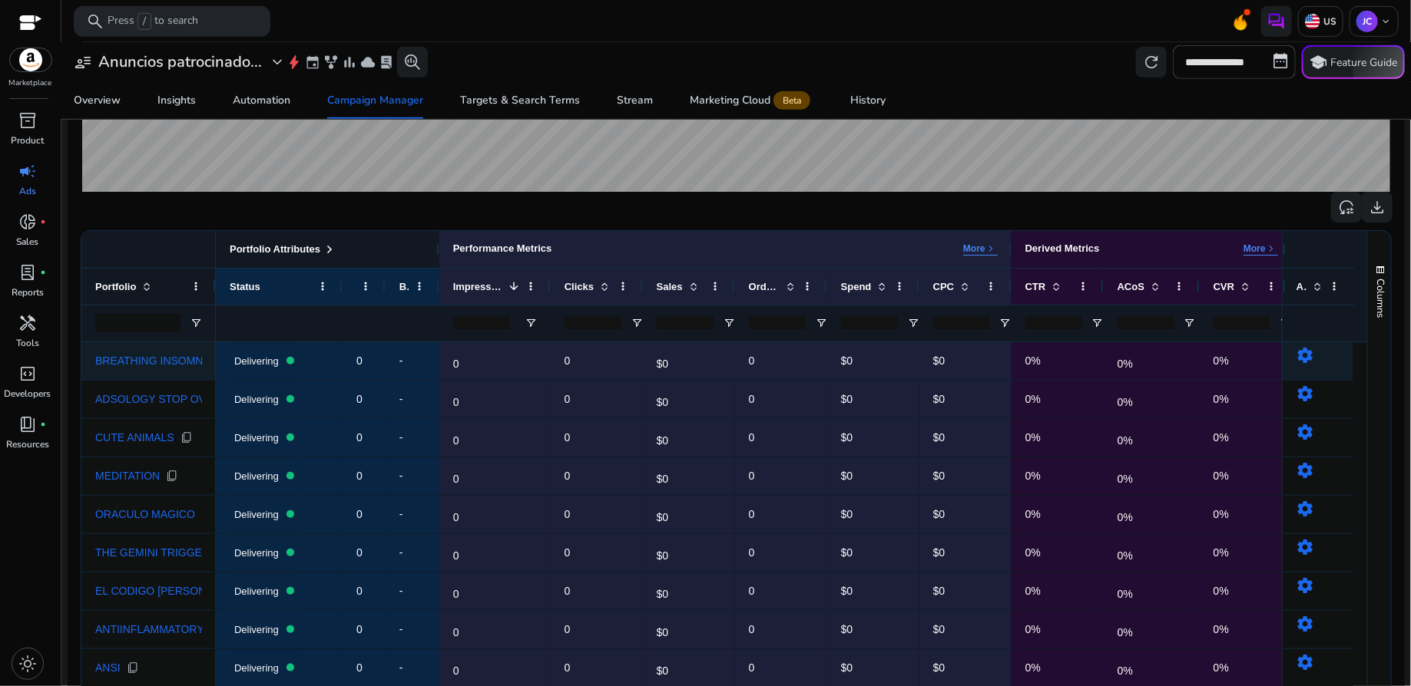
scroll to position [407, 0]
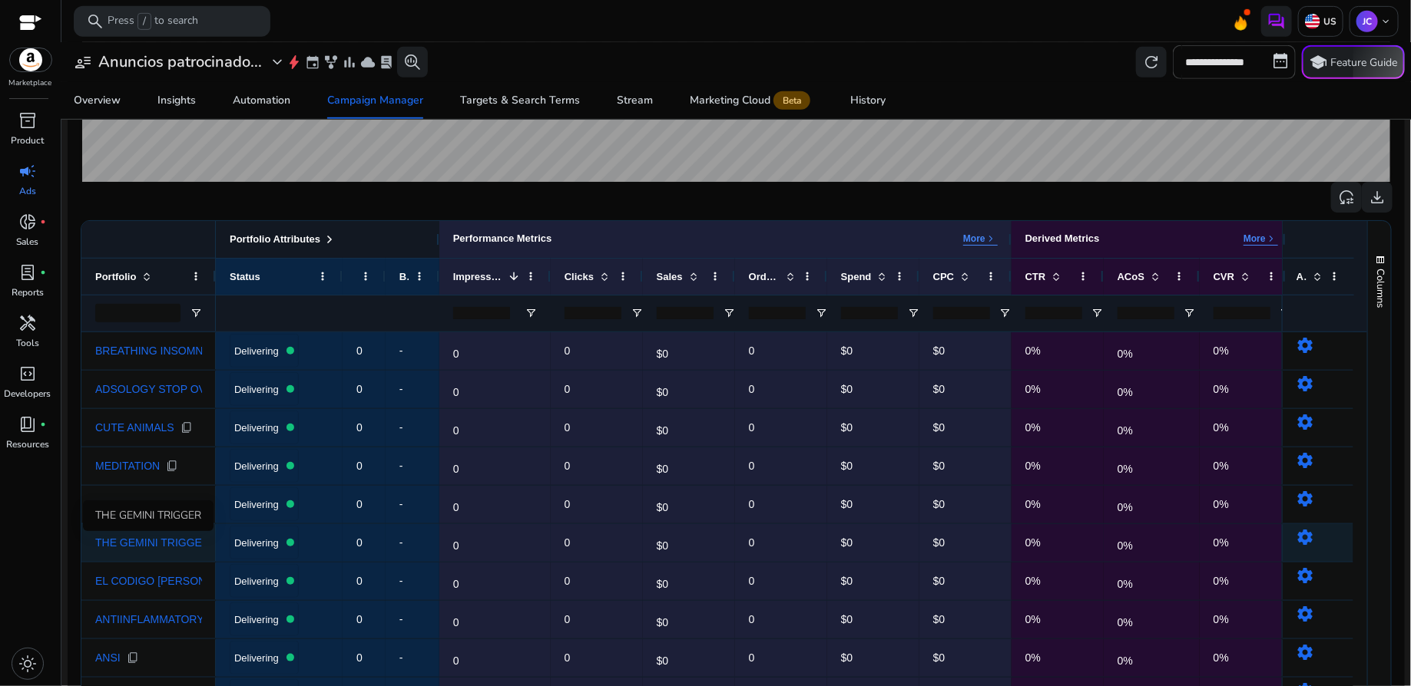
click at [176, 542] on span "THE GEMINI TRIGGER" at bounding box center [152, 542] width 114 height 11
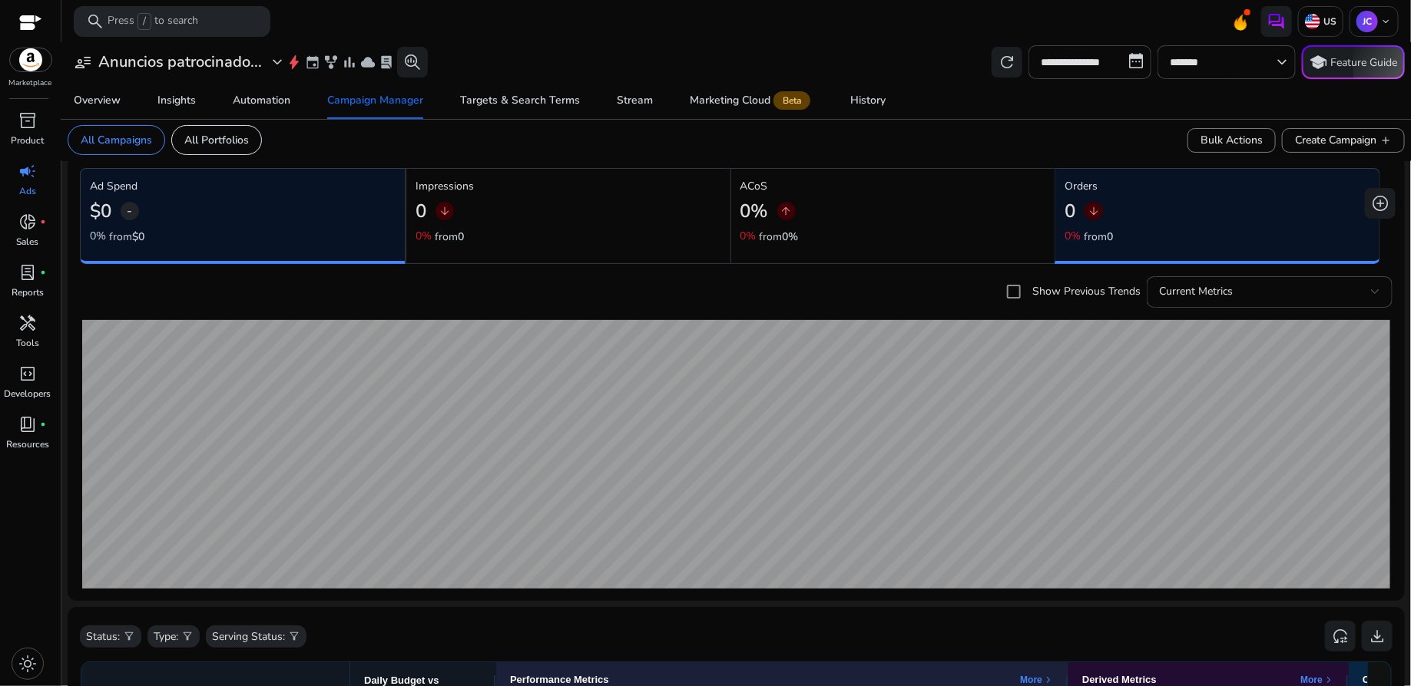
scroll to position [12, 0]
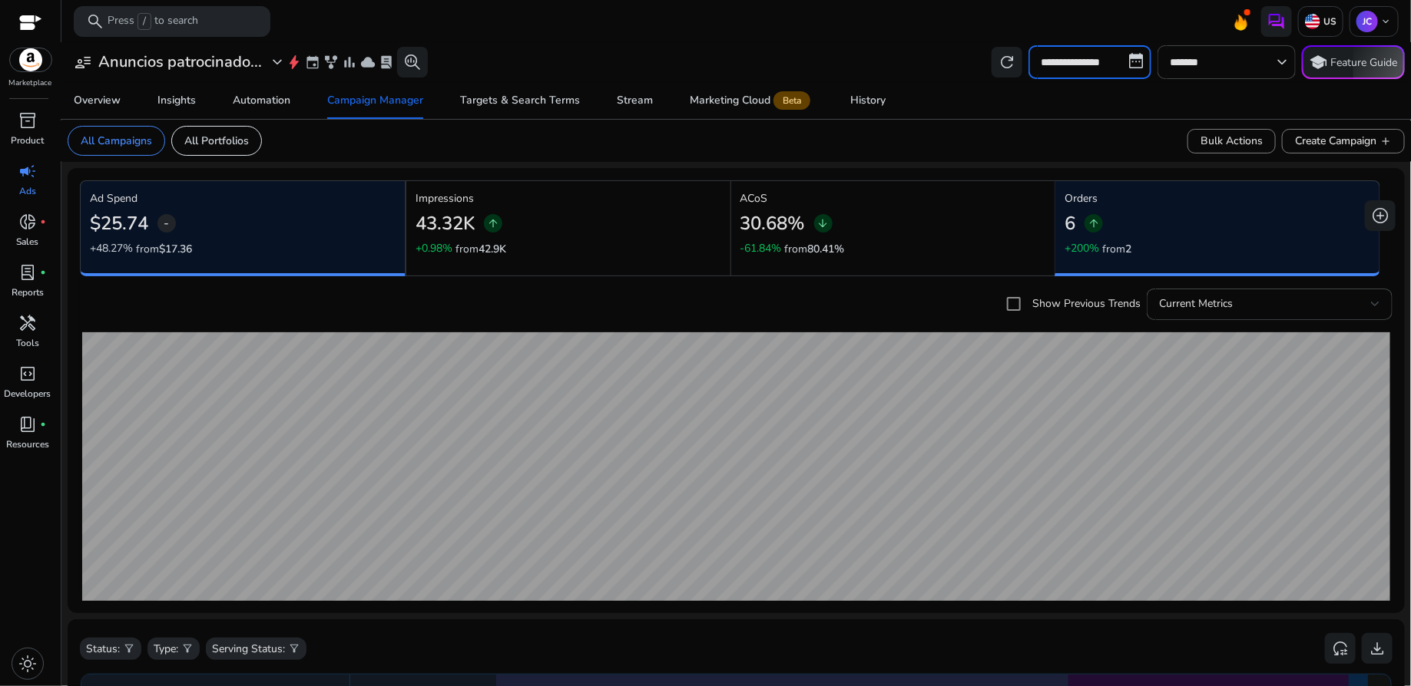
click at [1129, 66] on input "**********" at bounding box center [1089, 62] width 123 height 34
select select "*"
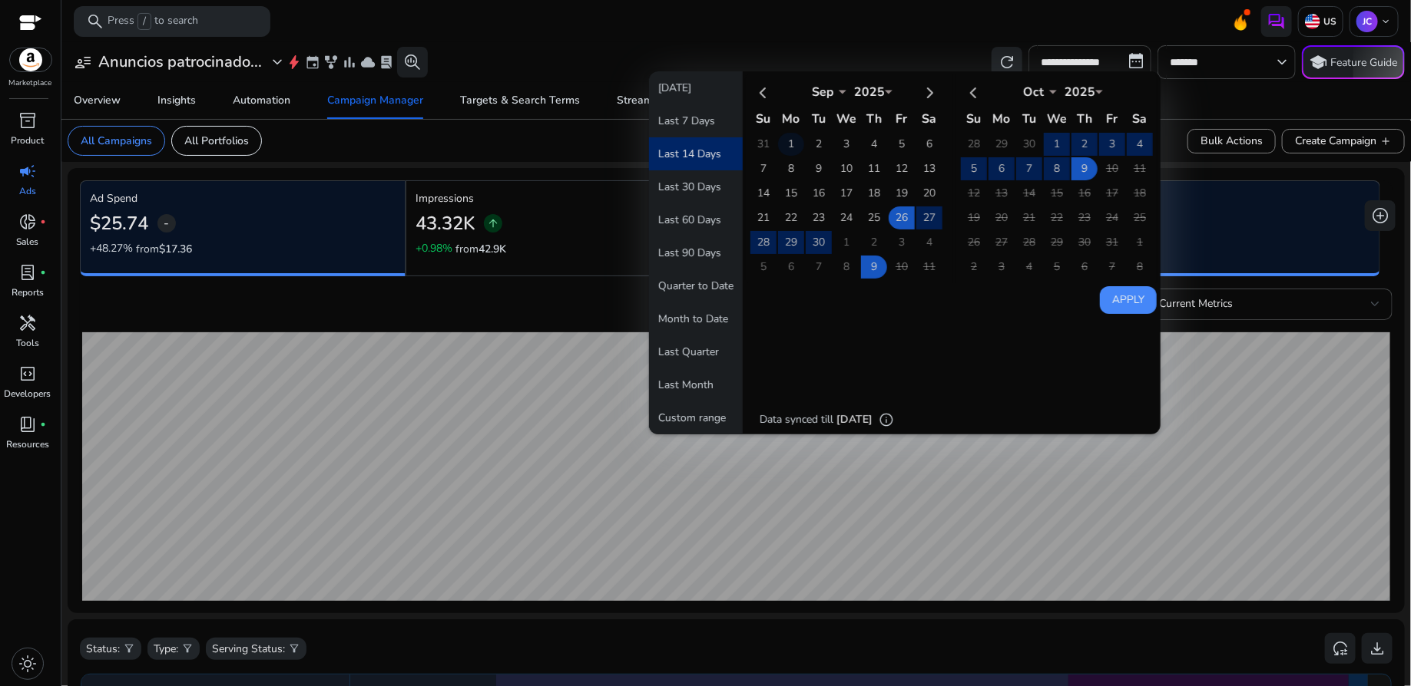
click at [789, 144] on td "1" at bounding box center [791, 144] width 26 height 23
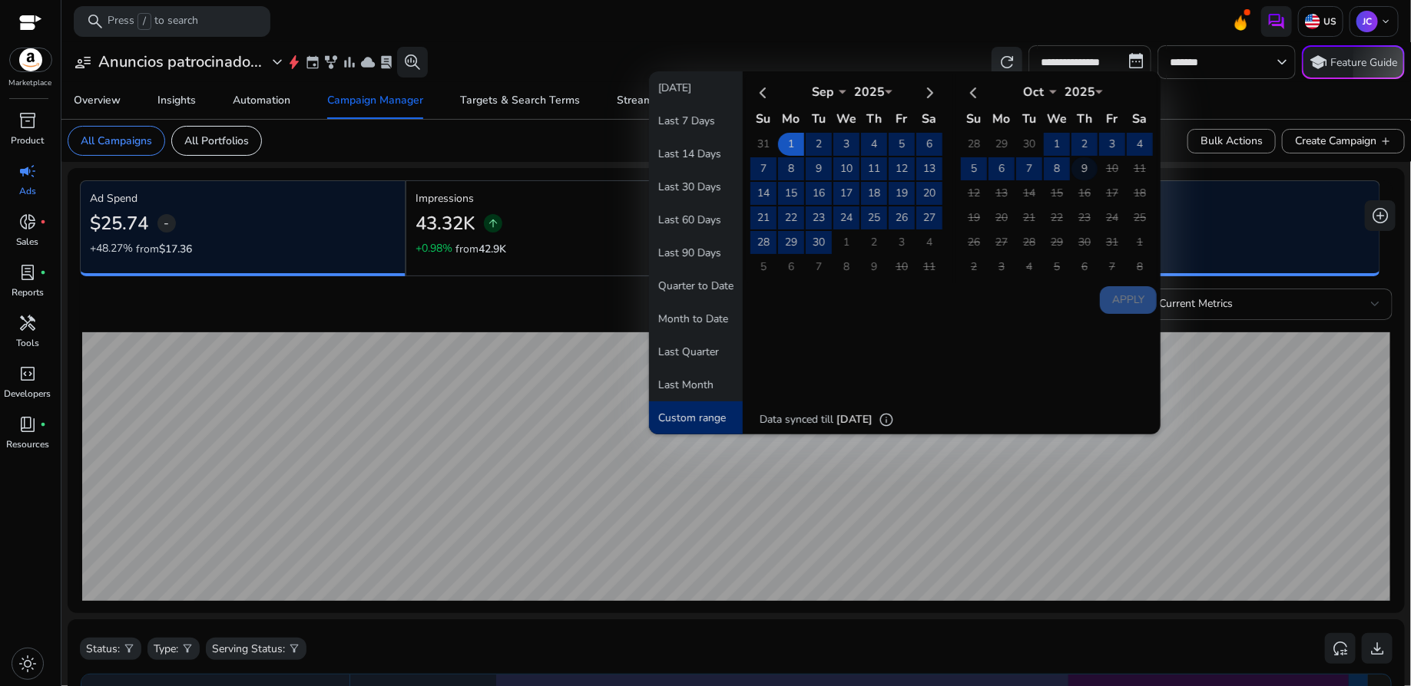
click at [1071, 163] on td "9" at bounding box center [1084, 168] width 26 height 23
click at [1109, 286] on button "Apply" at bounding box center [1128, 300] width 57 height 28
type input "**********"
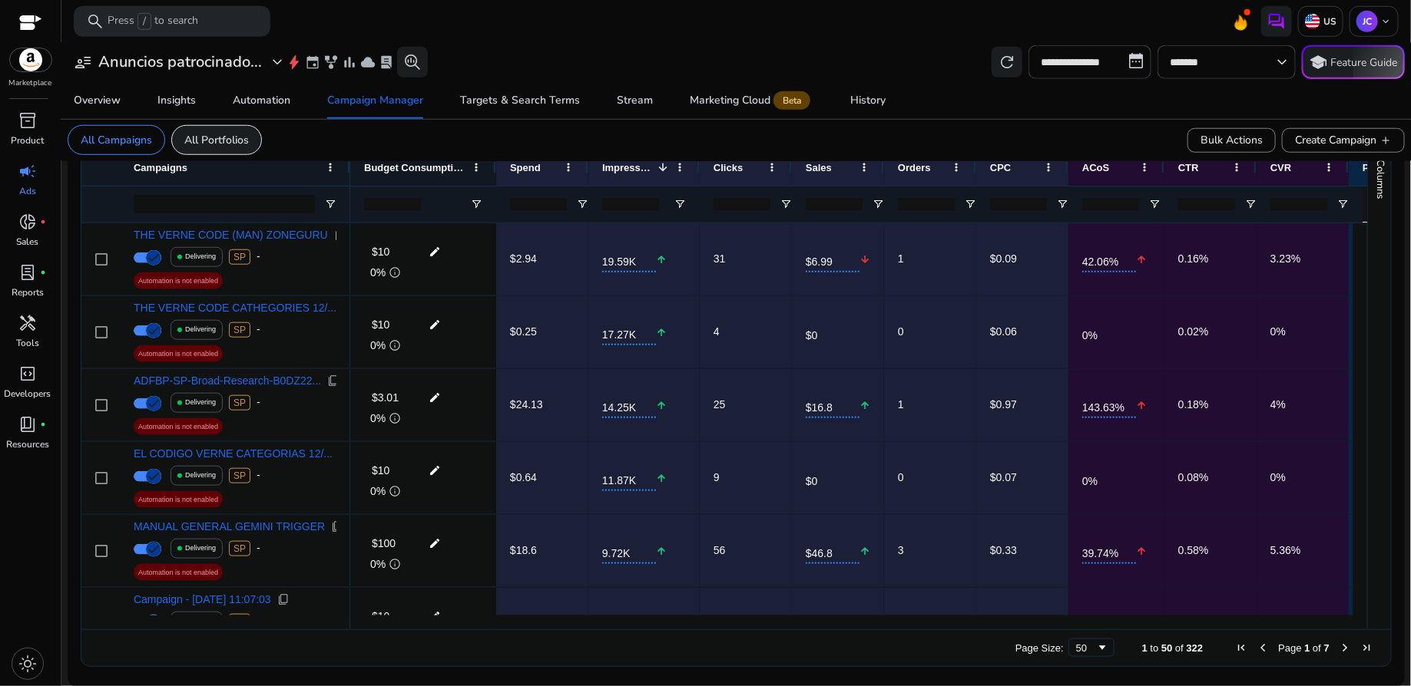
click at [218, 148] on div "All Portfolios" at bounding box center [216, 140] width 91 height 30
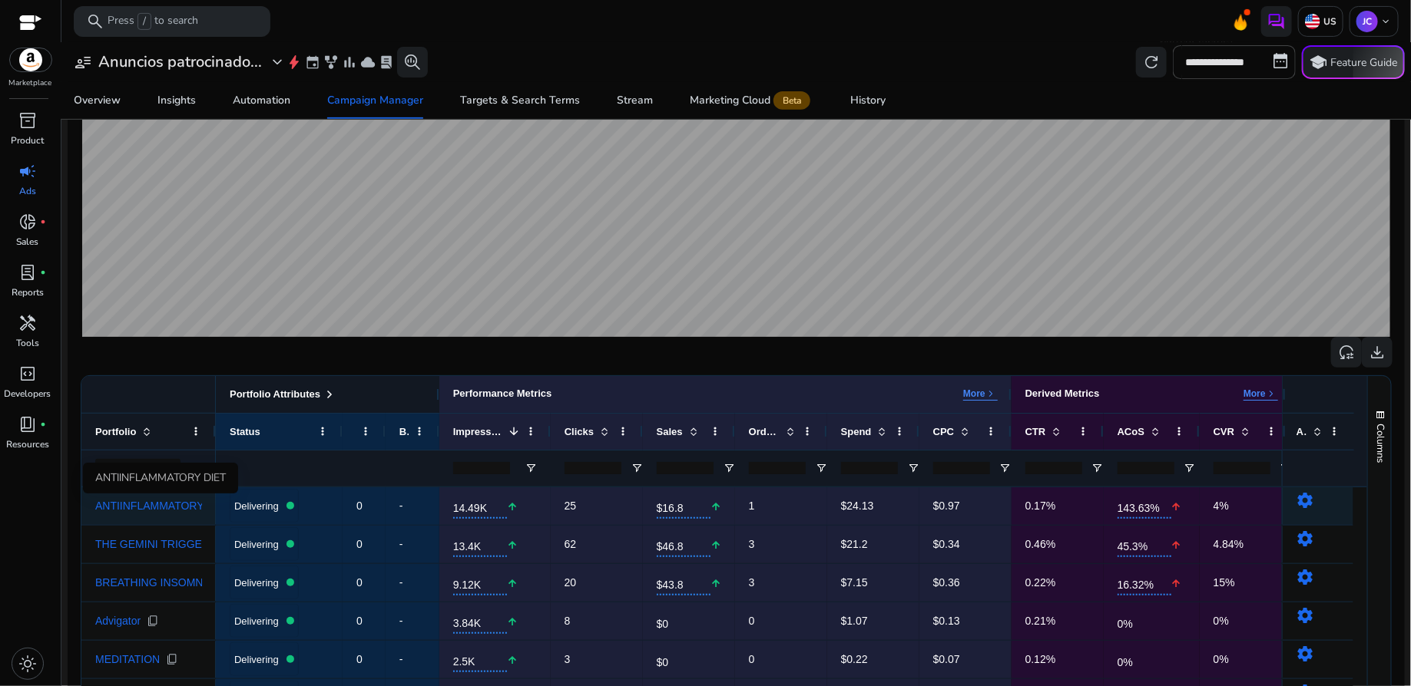
scroll to position [74, 0]
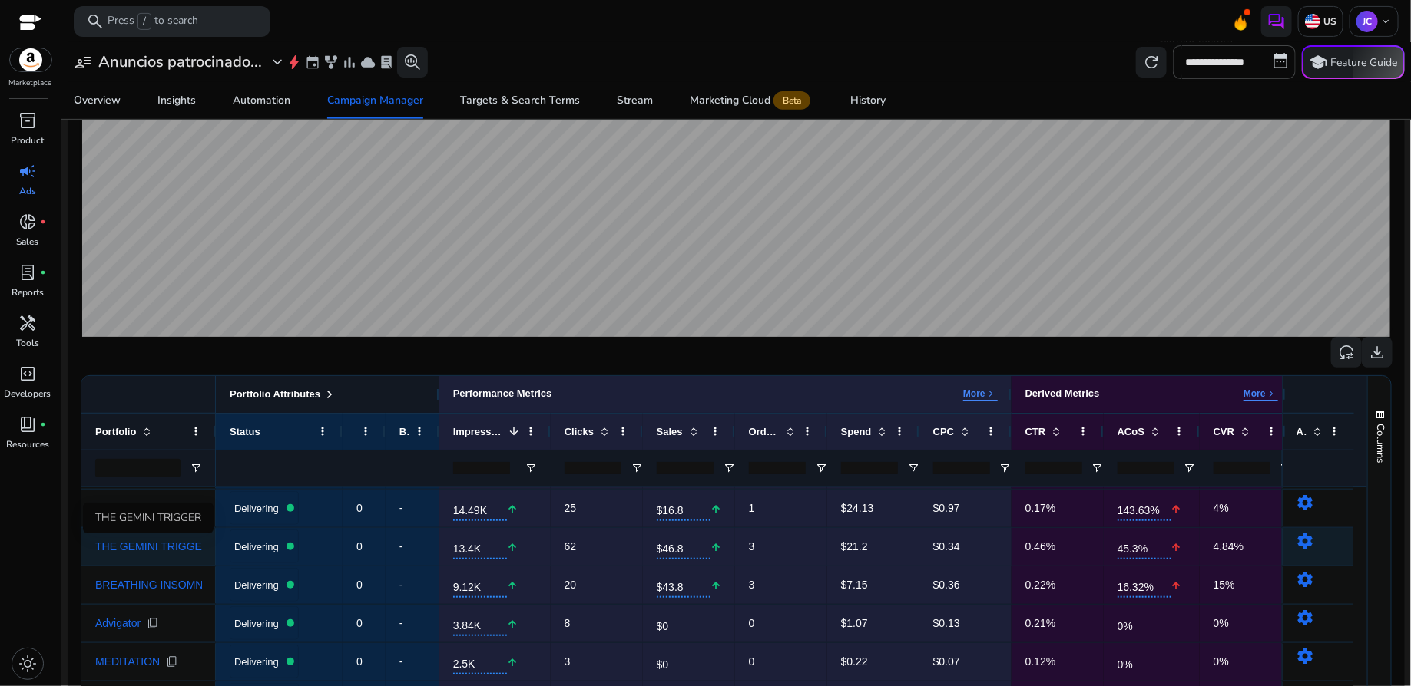
click at [159, 542] on span "THE GEMINI TRIGGER" at bounding box center [152, 546] width 114 height 11
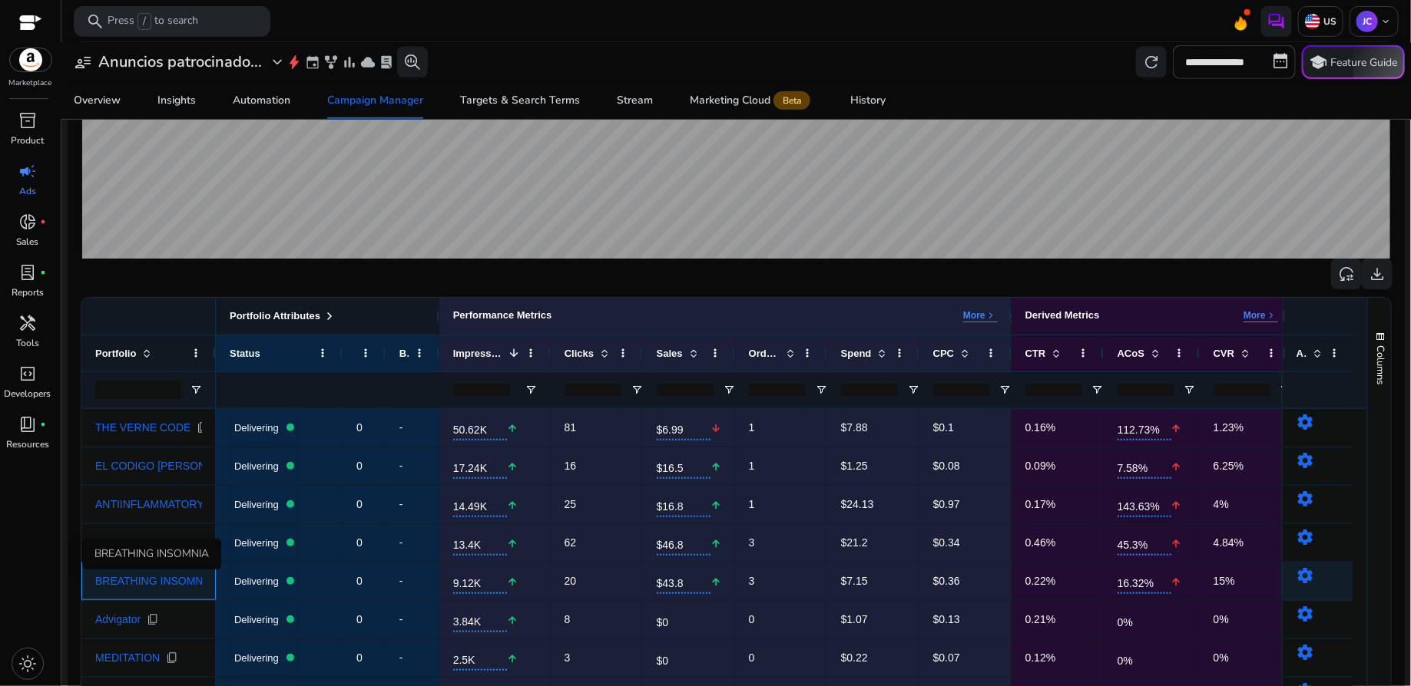
click at [160, 578] on span "BREATHING INSOMNIA" at bounding box center [154, 581] width 118 height 11
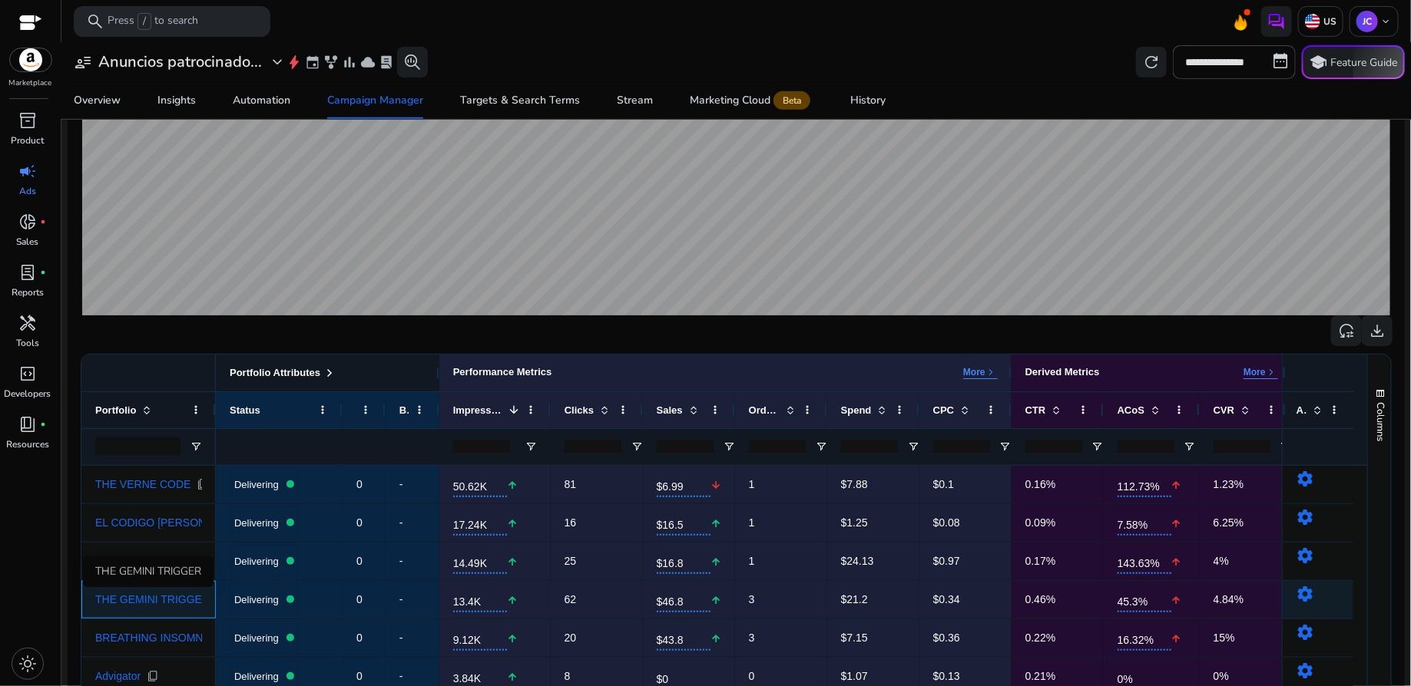
click at [160, 599] on span "THE GEMINI TRIGGER" at bounding box center [152, 599] width 114 height 11
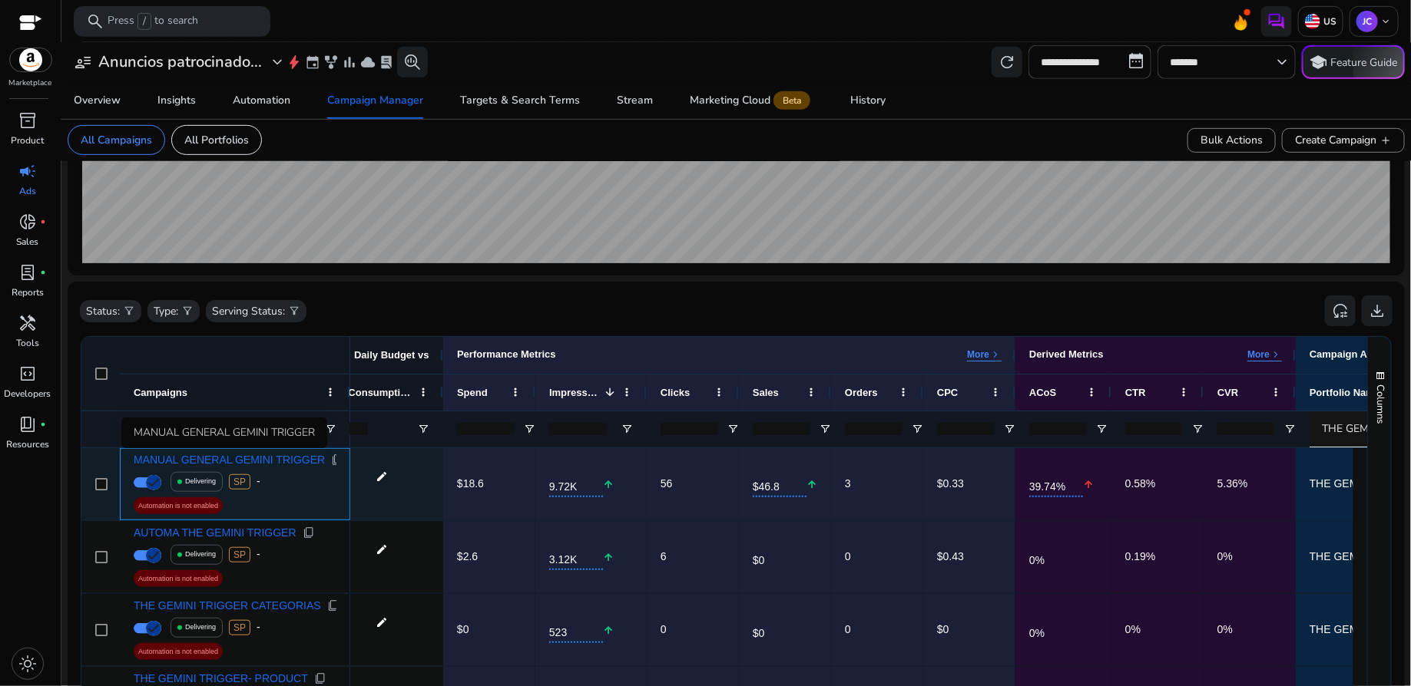
click at [286, 465] on span "MANUAL GENERAL GEMINI TRIGGER" at bounding box center [229, 460] width 191 height 11
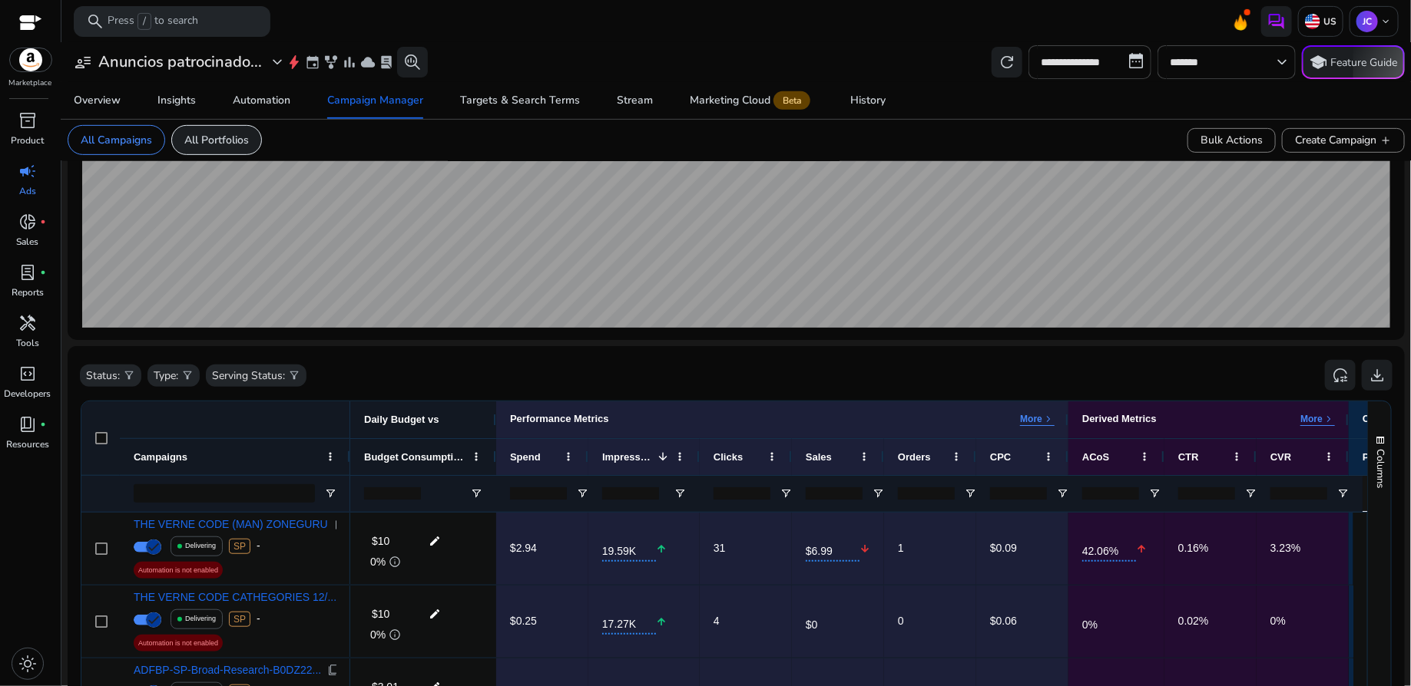
click at [220, 150] on div "All Portfolios" at bounding box center [216, 140] width 91 height 30
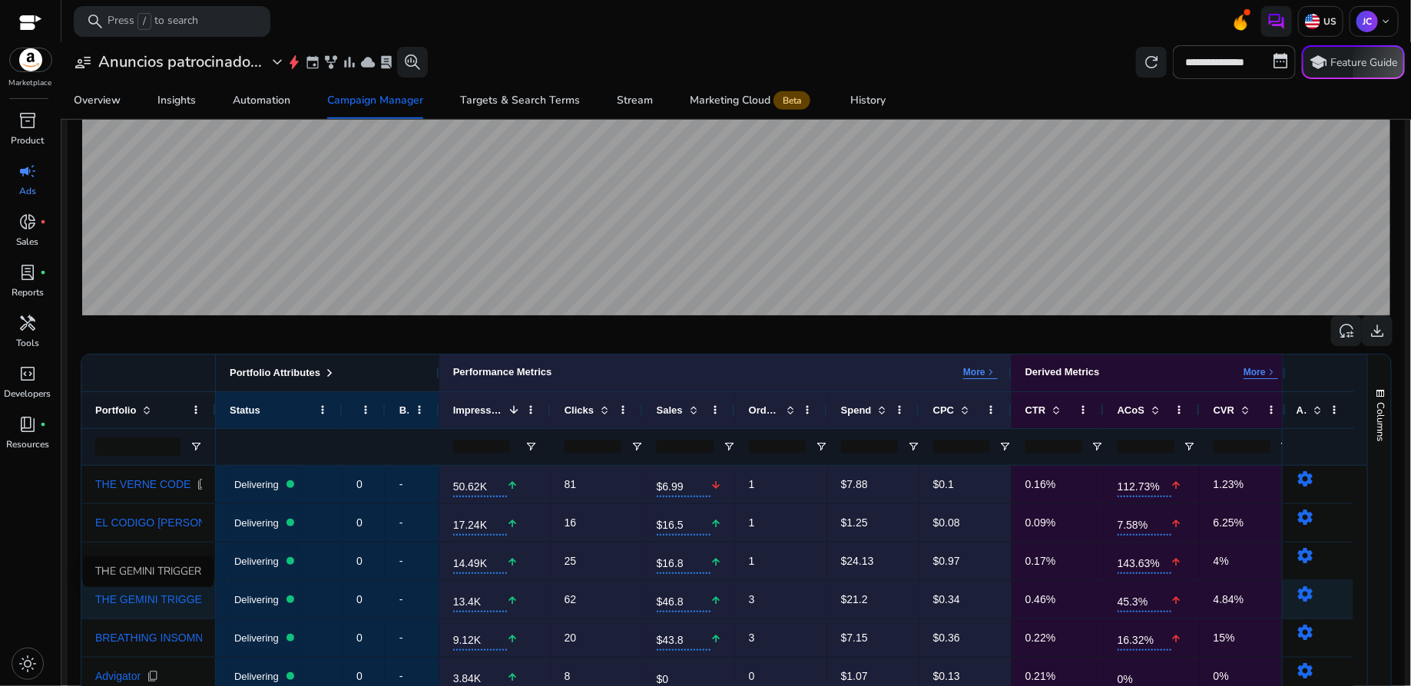
click at [170, 605] on span "THE GEMINI TRIGGER" at bounding box center [152, 599] width 114 height 11
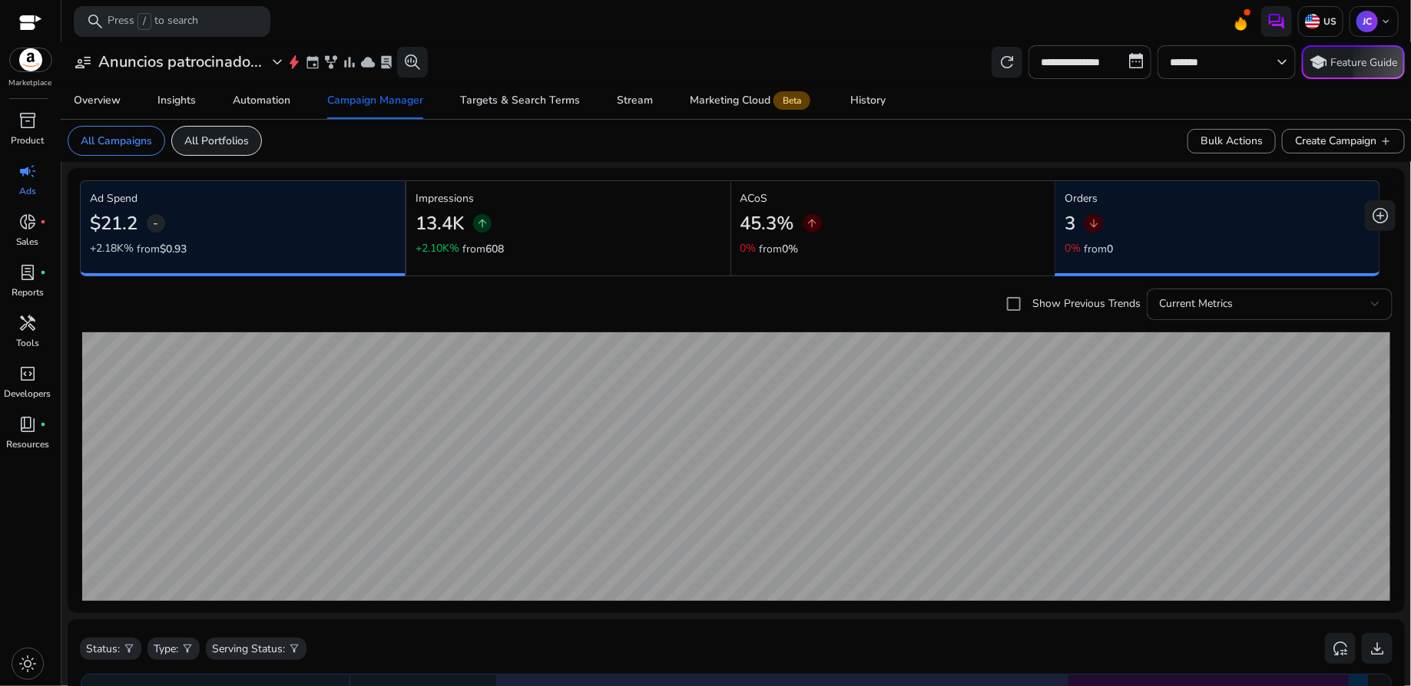
click at [228, 137] on p "All Portfolios" at bounding box center [216, 141] width 64 height 16
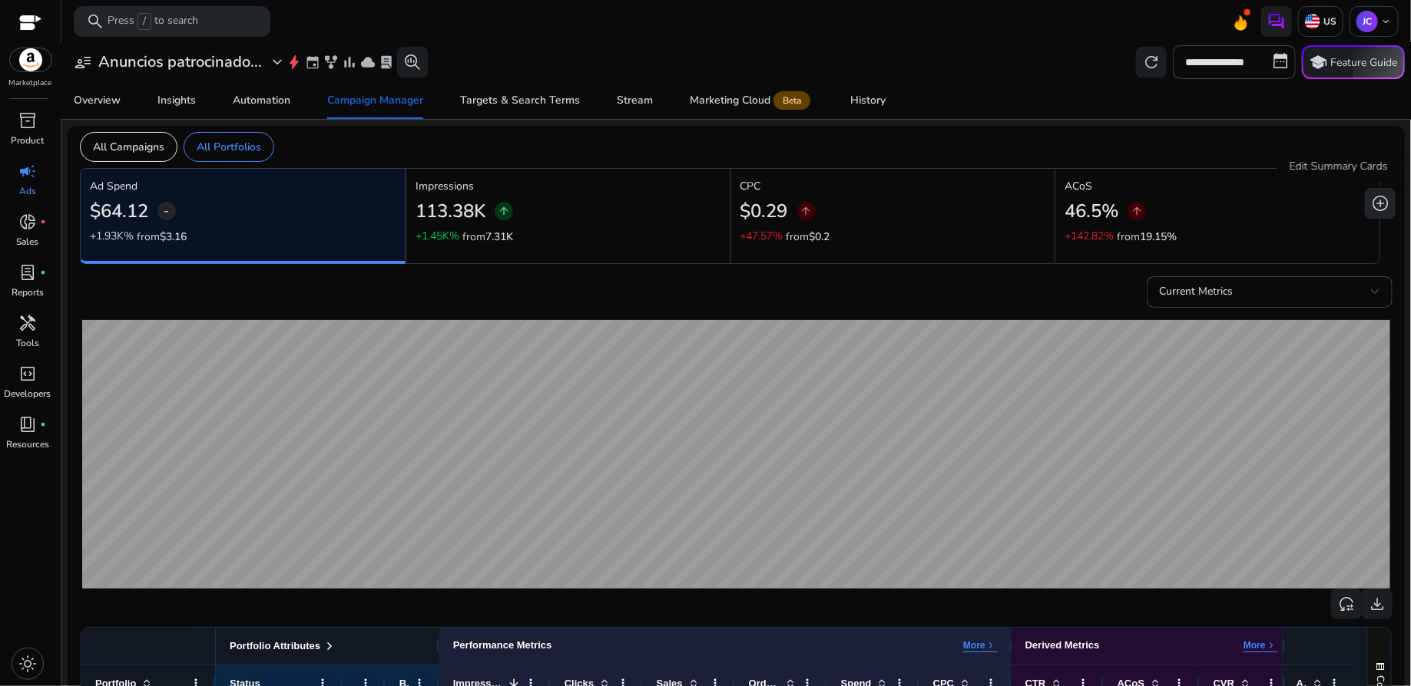
click at [1373, 198] on span "add_circle" at bounding box center [1380, 203] width 18 height 18
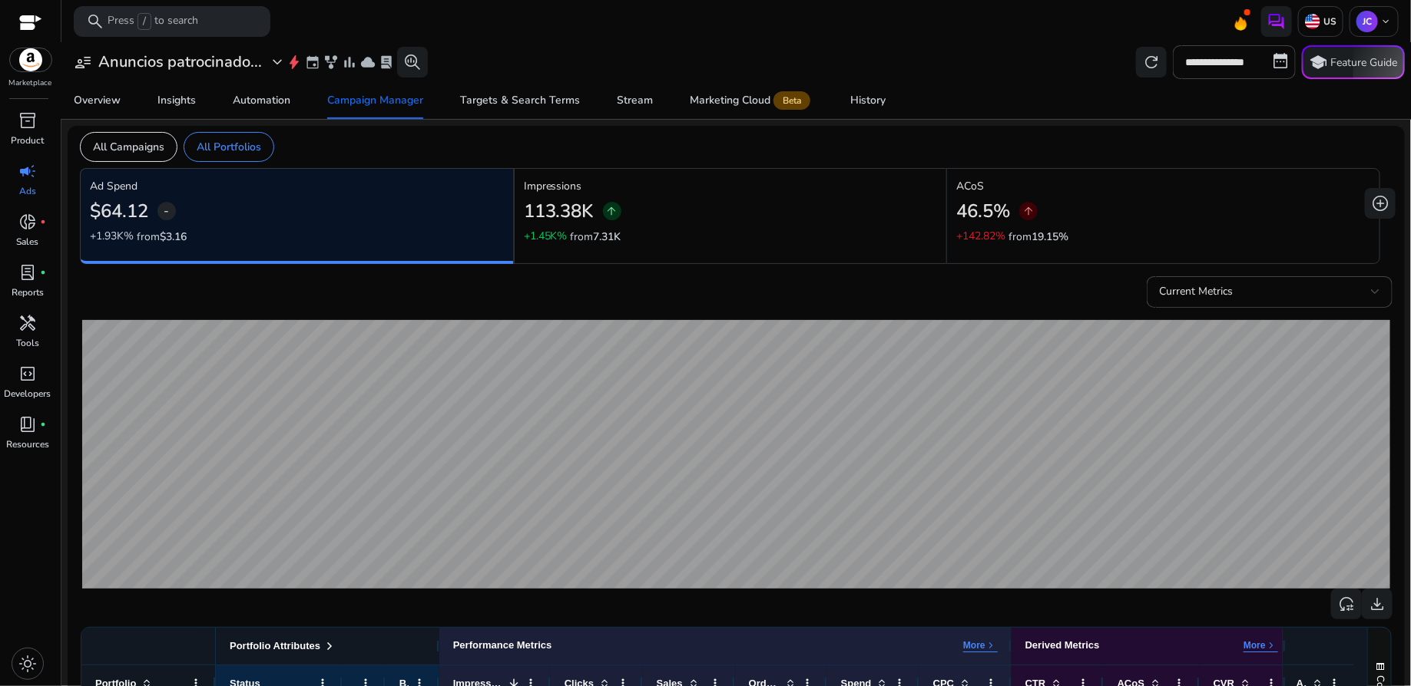
click at [877, 53] on div "**********" at bounding box center [736, 62] width 1337 height 34
click at [1311, 16] on img at bounding box center [1312, 21] width 15 height 15
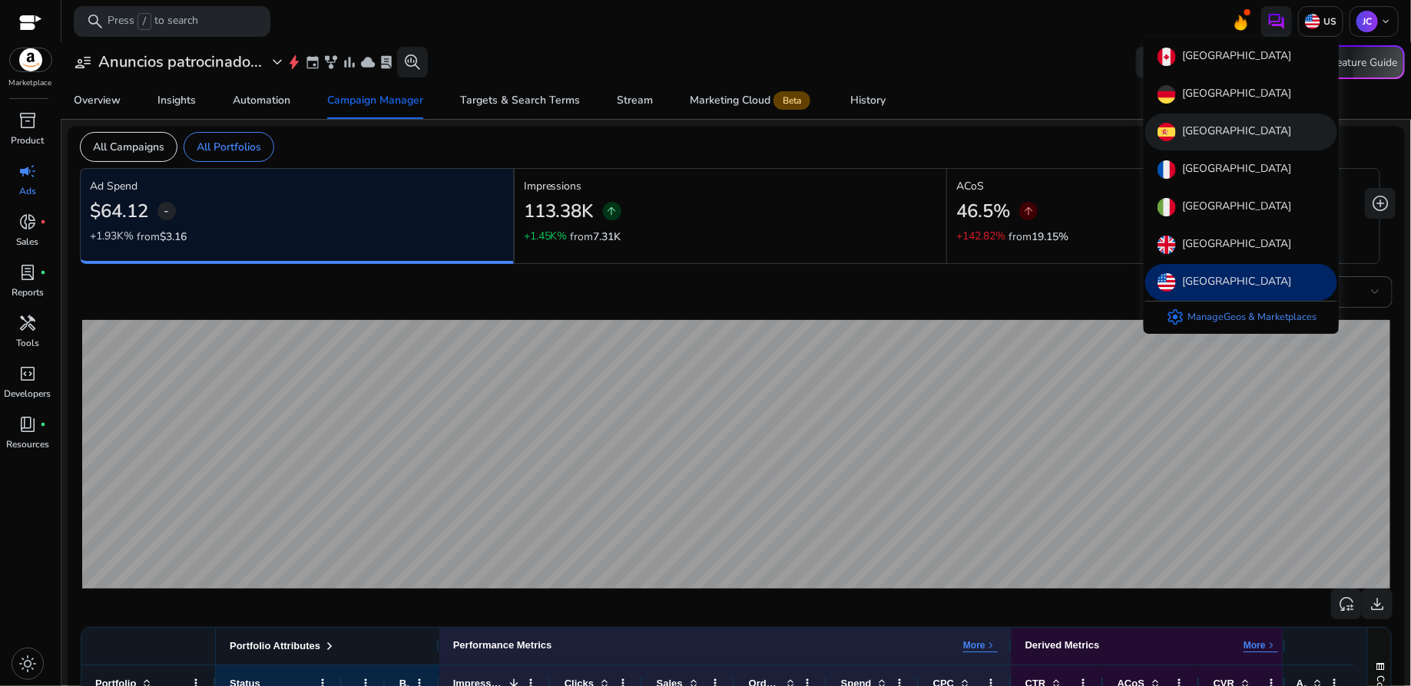
click at [1199, 124] on p "Spain" at bounding box center [1236, 132] width 109 height 18
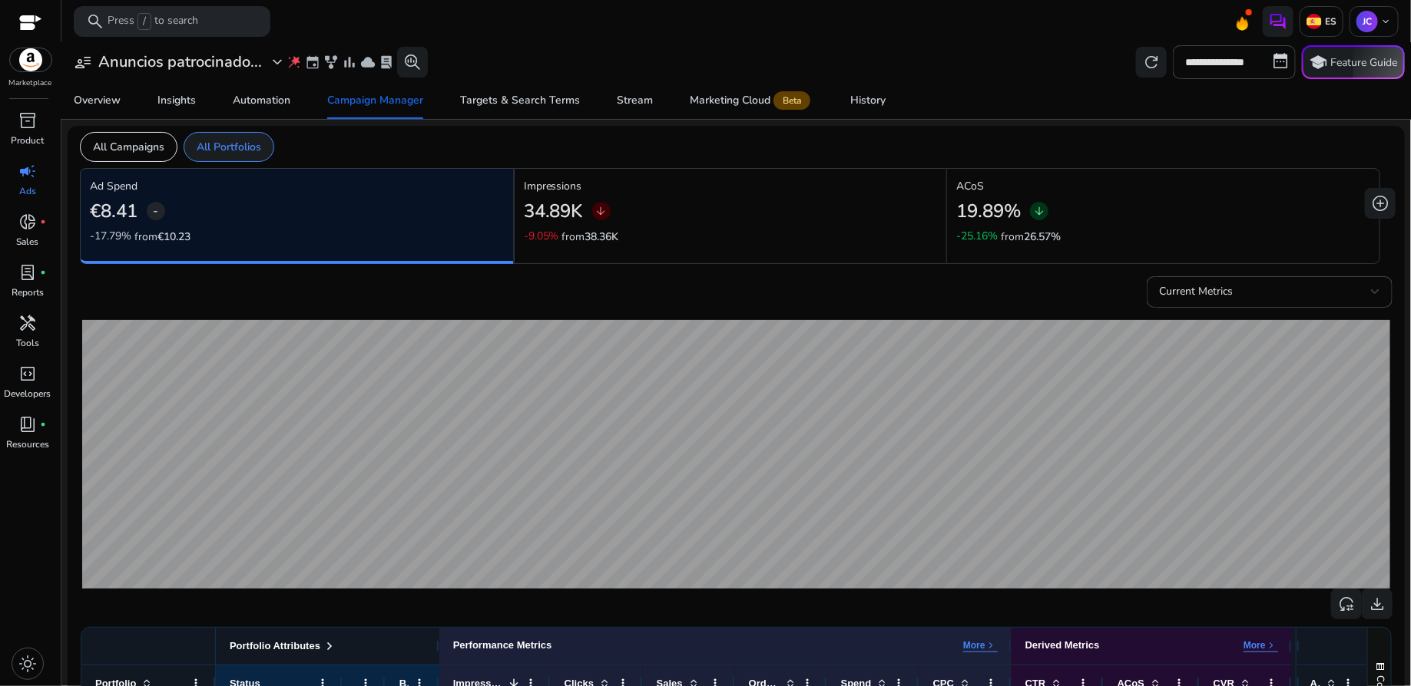
click at [253, 147] on p "All Portfolios" at bounding box center [229, 147] width 64 height 16
click at [253, 149] on p "All Portfolios" at bounding box center [229, 147] width 64 height 16
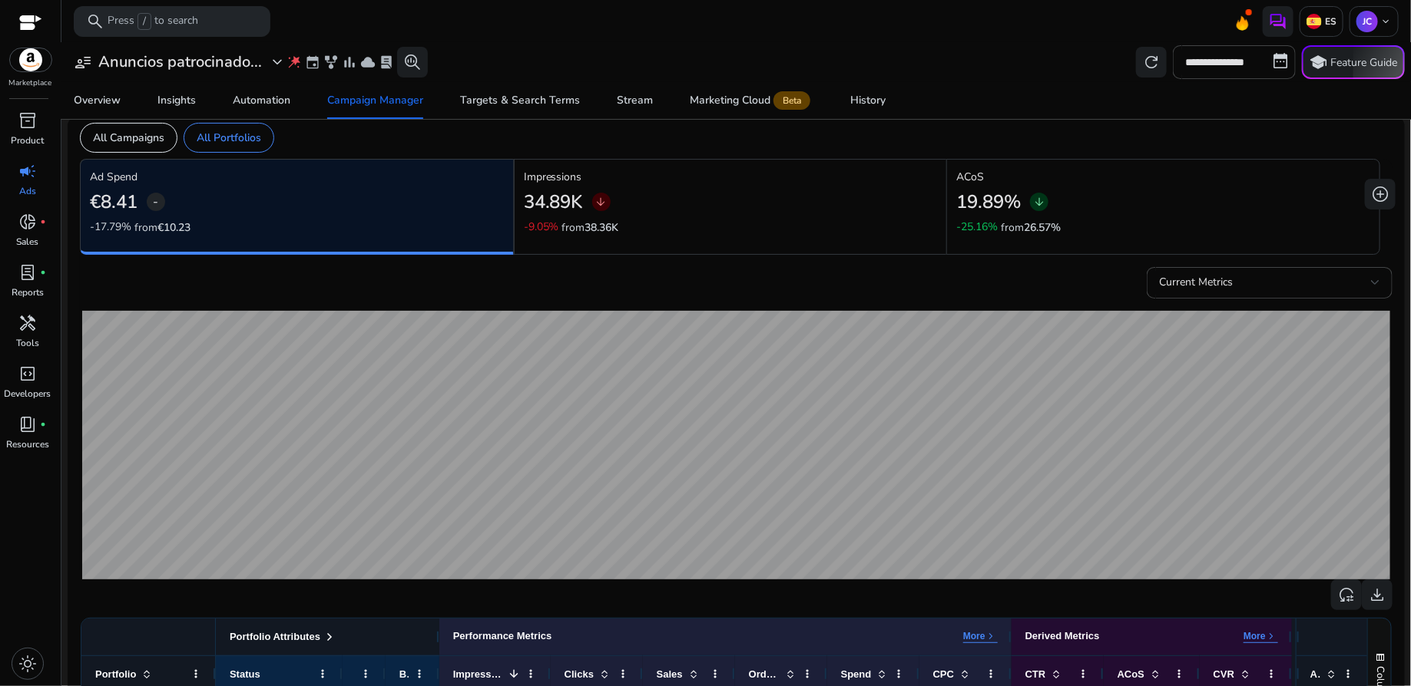
scroll to position [6, 0]
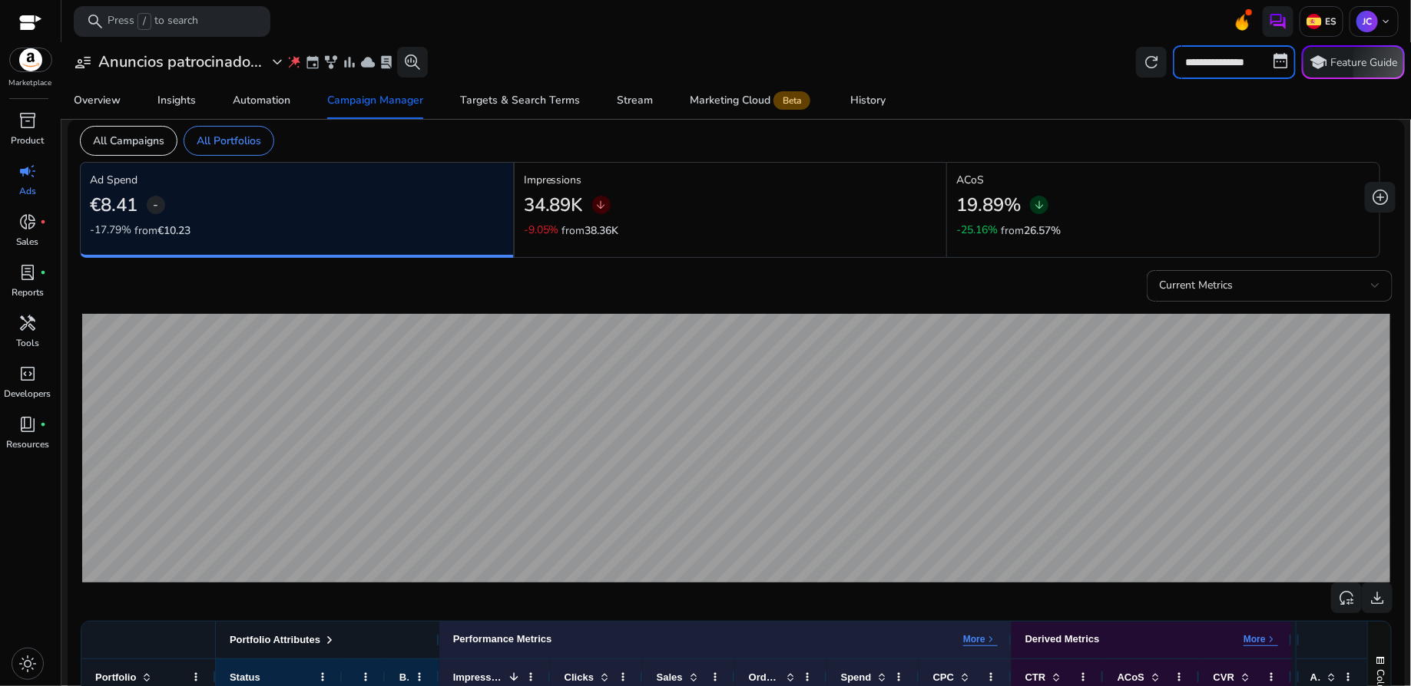
click at [1259, 65] on input "**********" at bounding box center [1233, 62] width 123 height 34
select select "*"
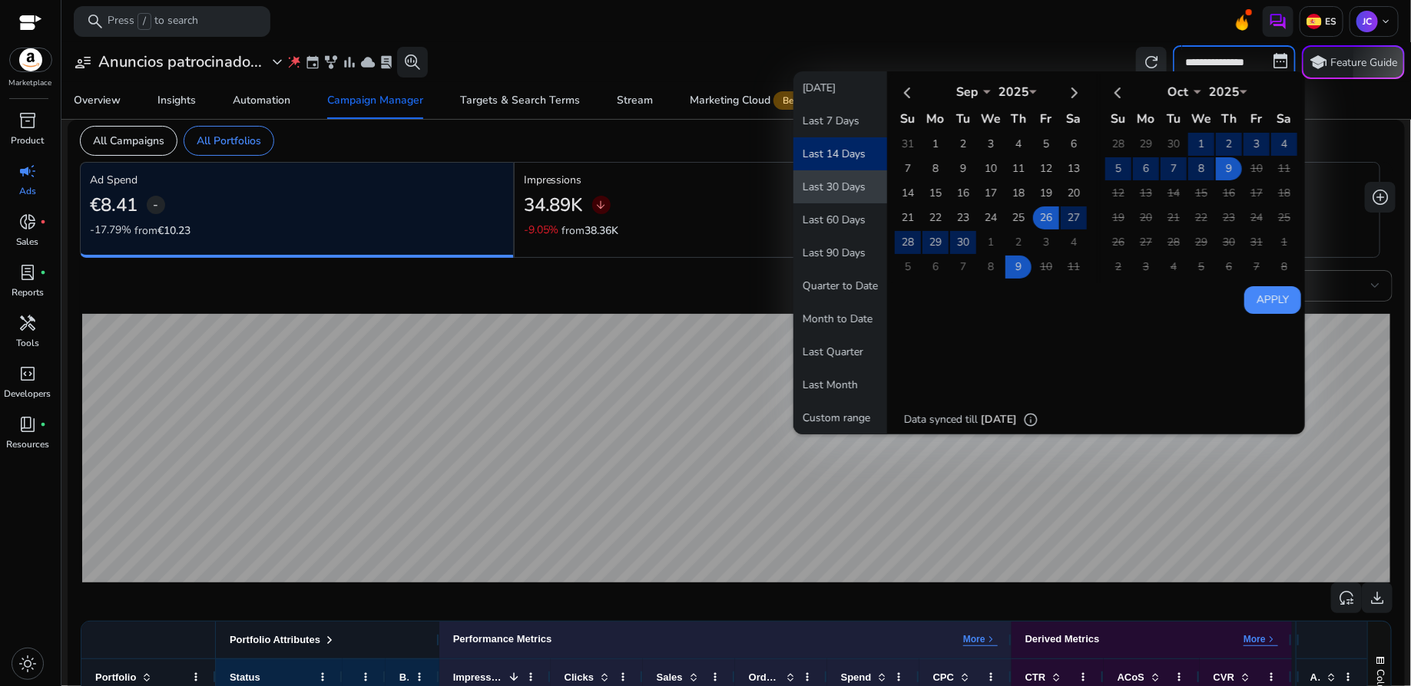
click at [845, 191] on button "Last 30 Days" at bounding box center [840, 186] width 94 height 33
type input "**********"
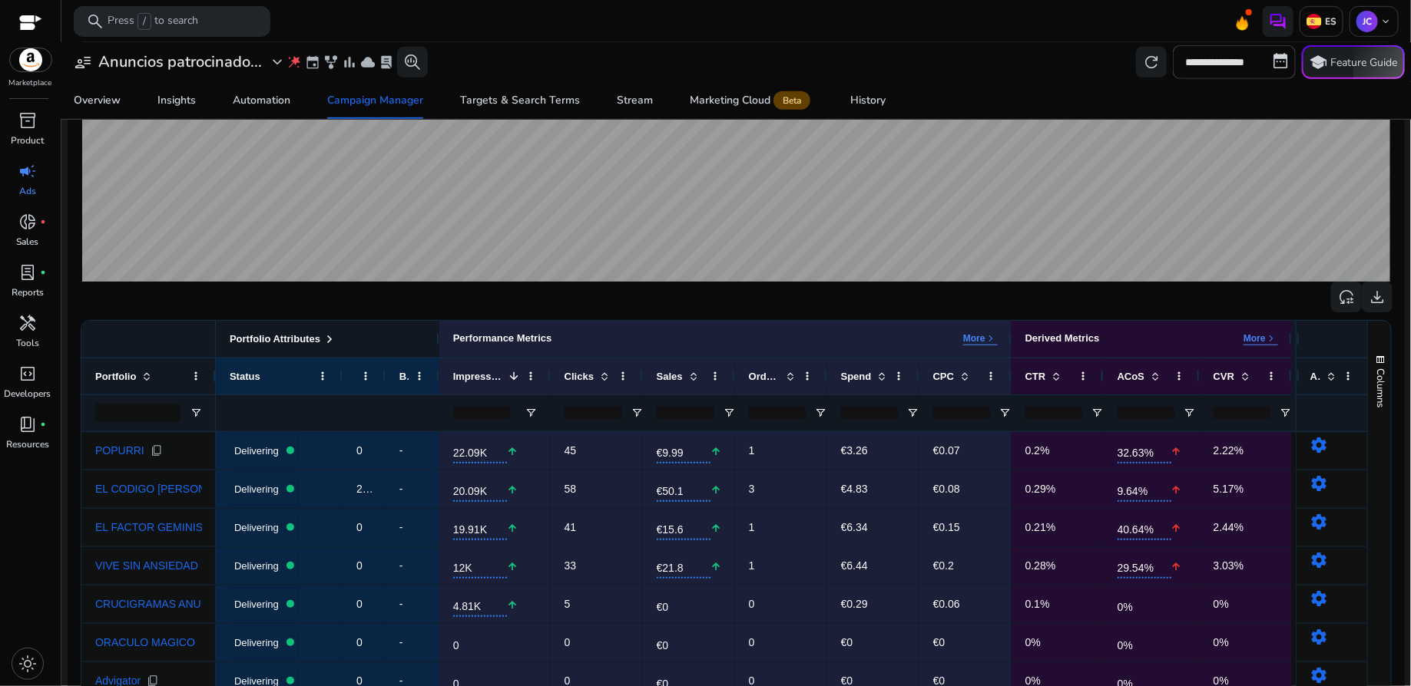
scroll to position [335, 0]
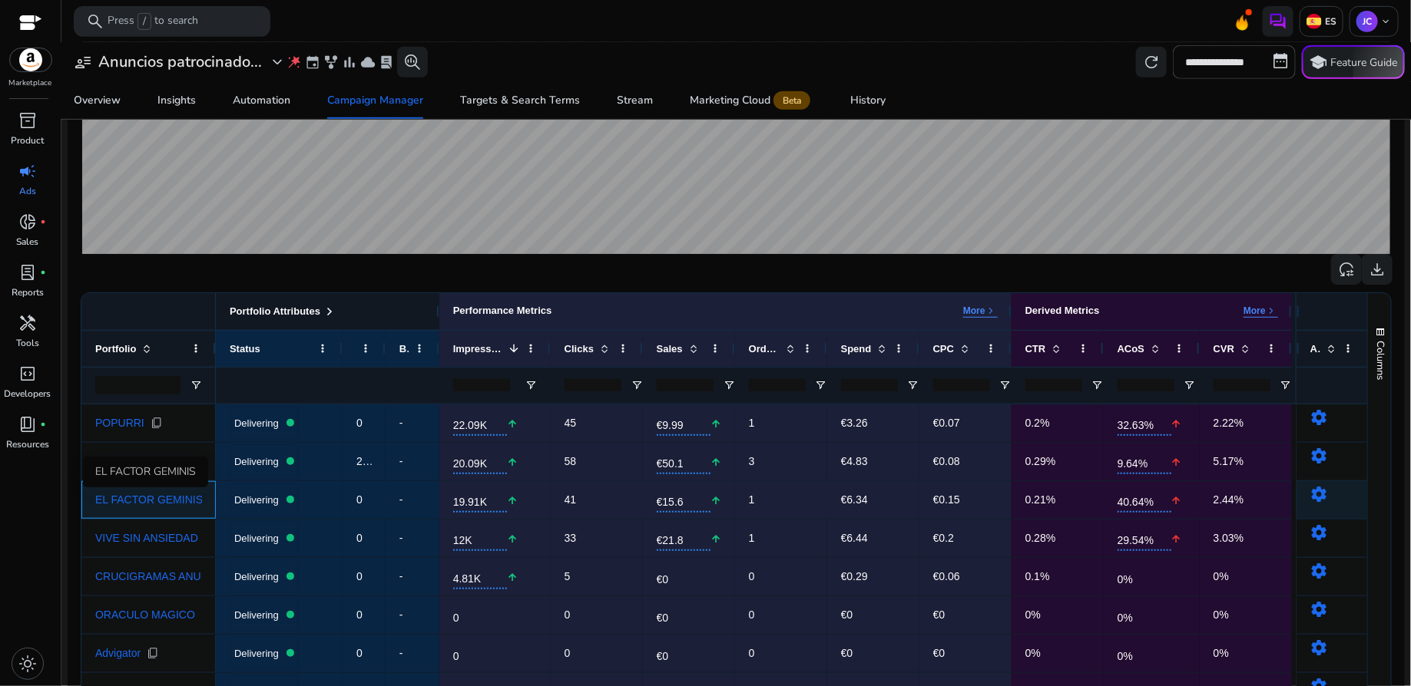
click at [161, 498] on span "EL FACTOR GEMINIS" at bounding box center [148, 499] width 107 height 11
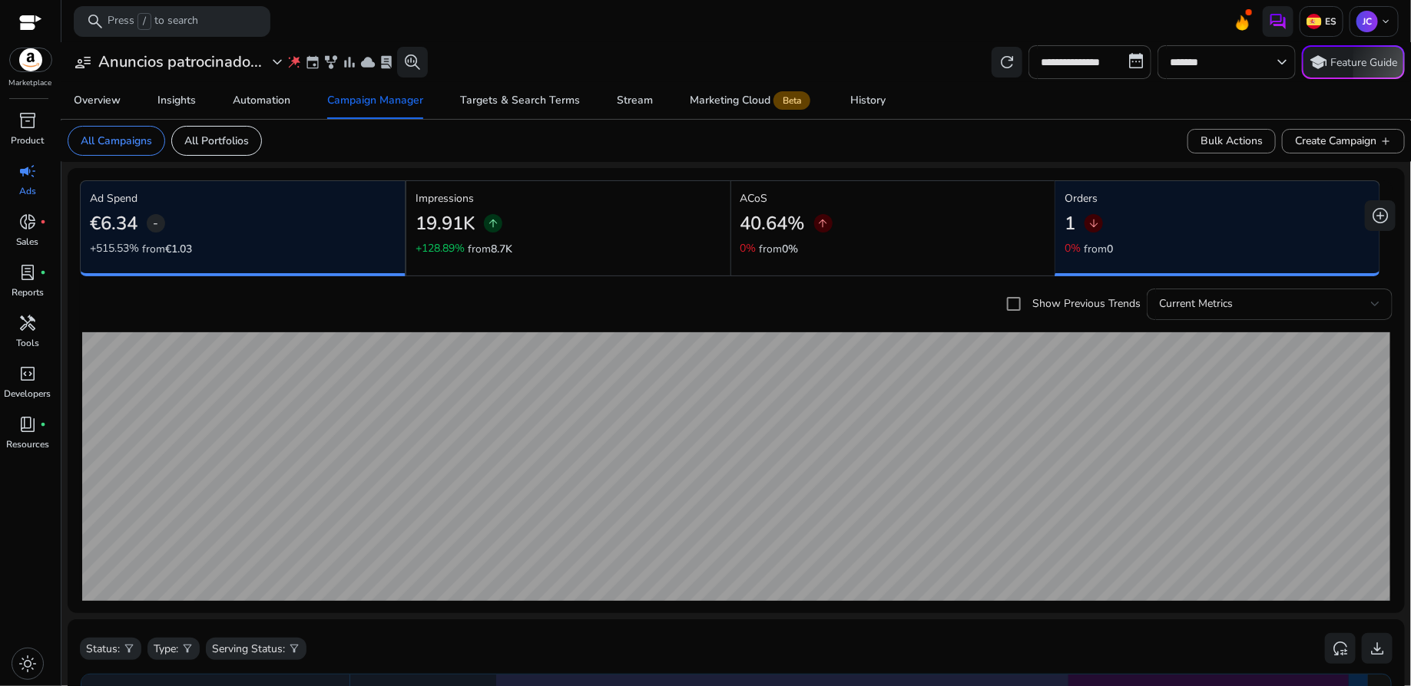
click at [1374, 308] on div at bounding box center [1375, 304] width 9 height 18
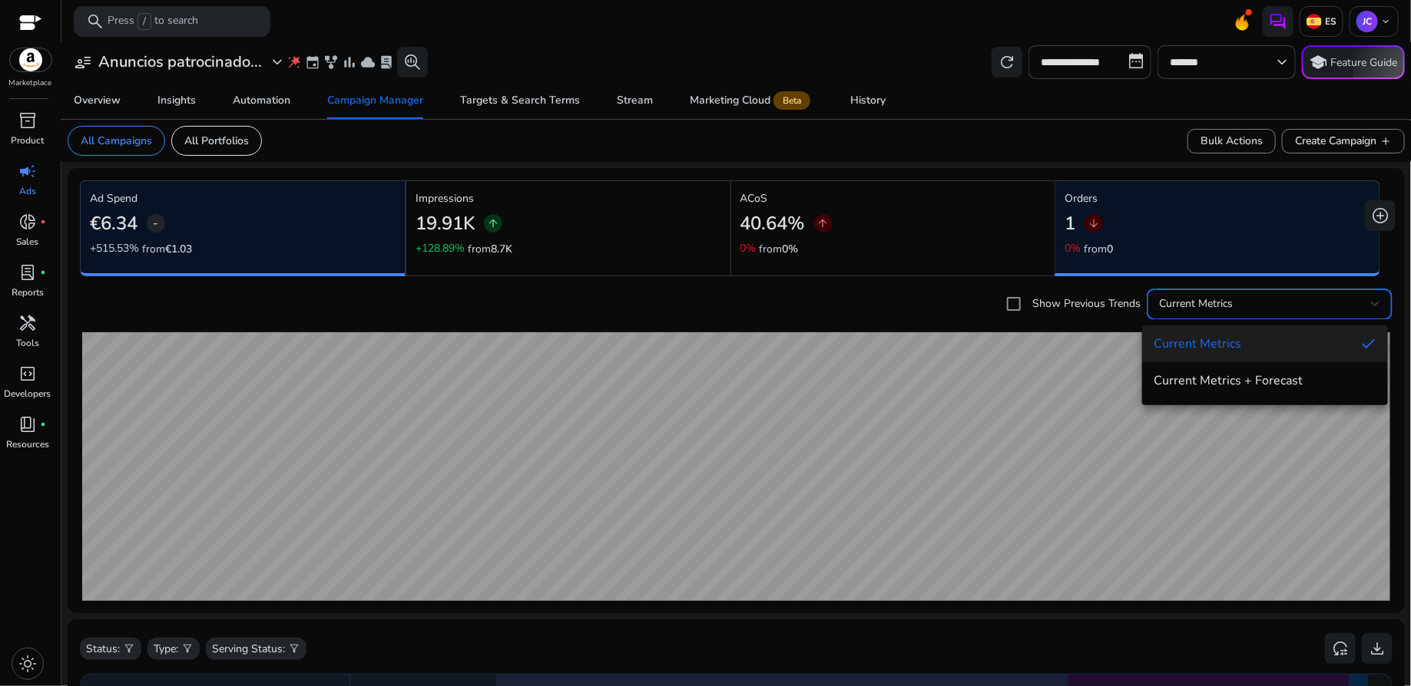
click at [1313, 346] on span "Current Metrics" at bounding box center [1251, 344] width 195 height 17
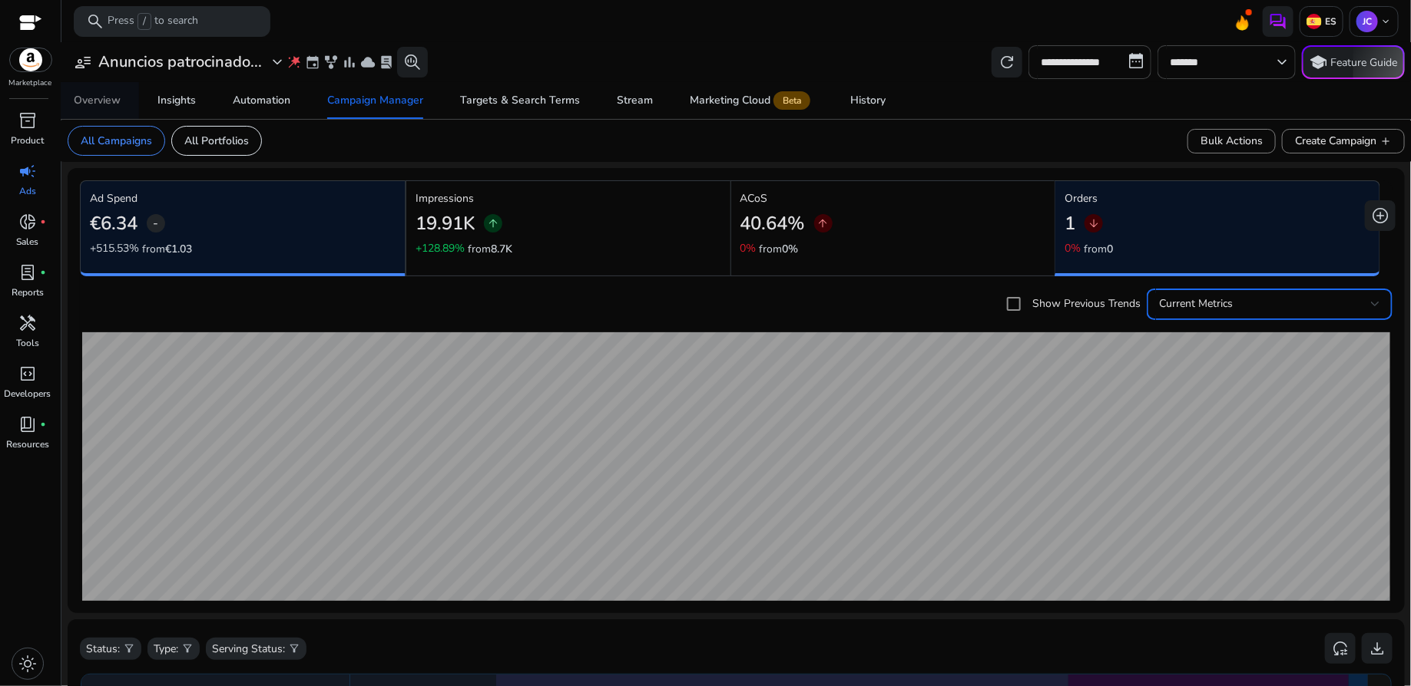
click at [104, 95] on div "Overview" at bounding box center [97, 100] width 47 height 11
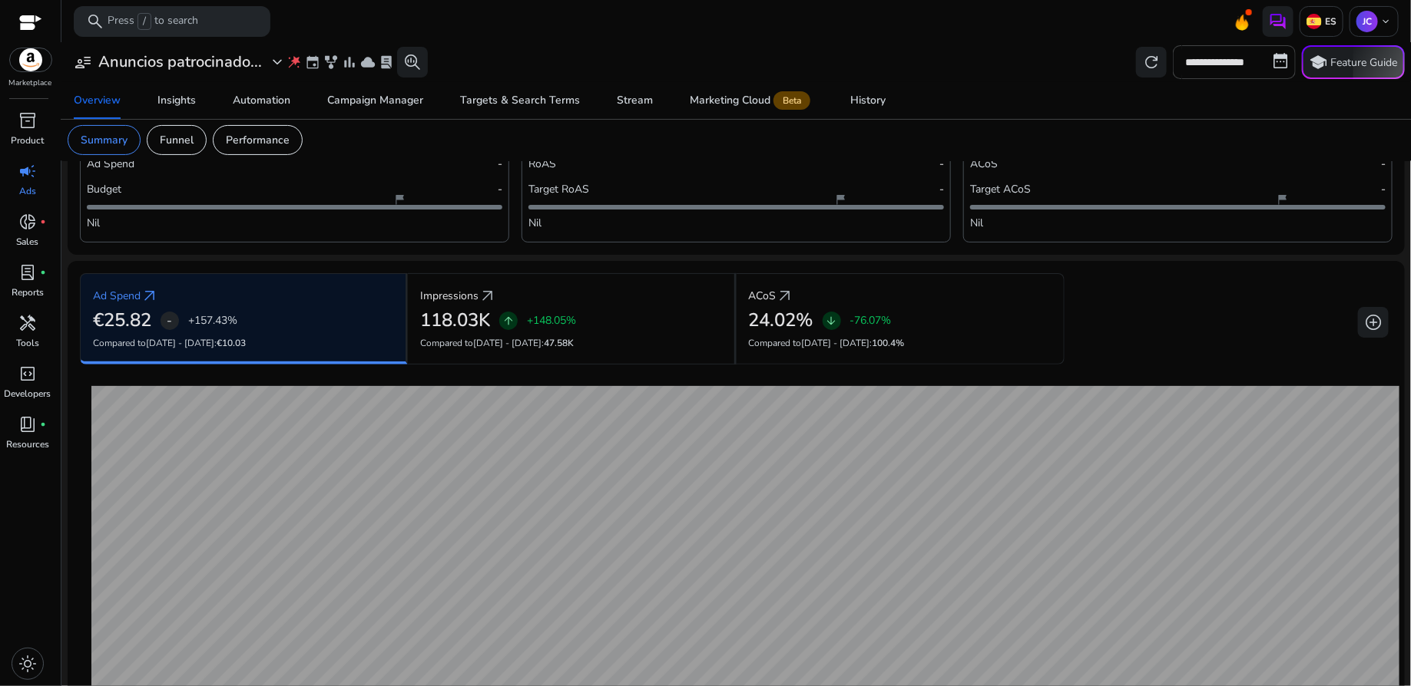
scroll to position [83, 0]
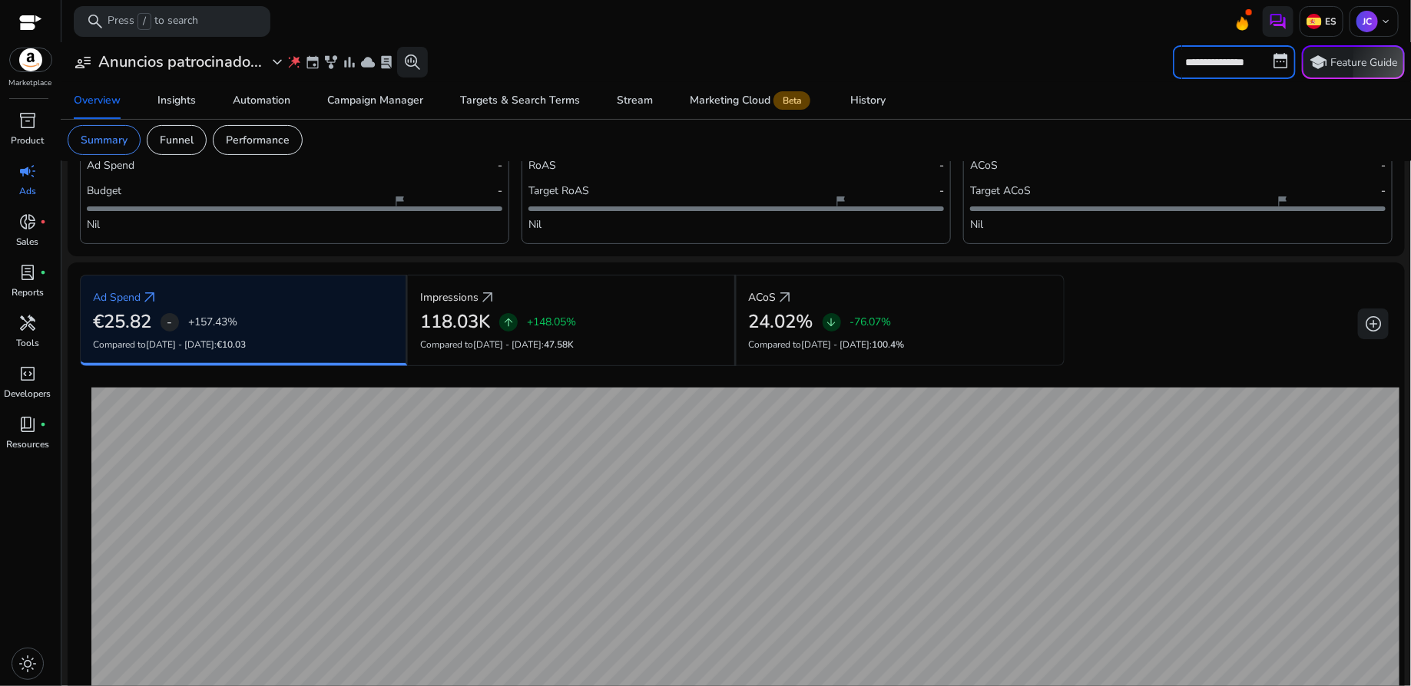
click at [1280, 65] on input "**********" at bounding box center [1233, 62] width 123 height 34
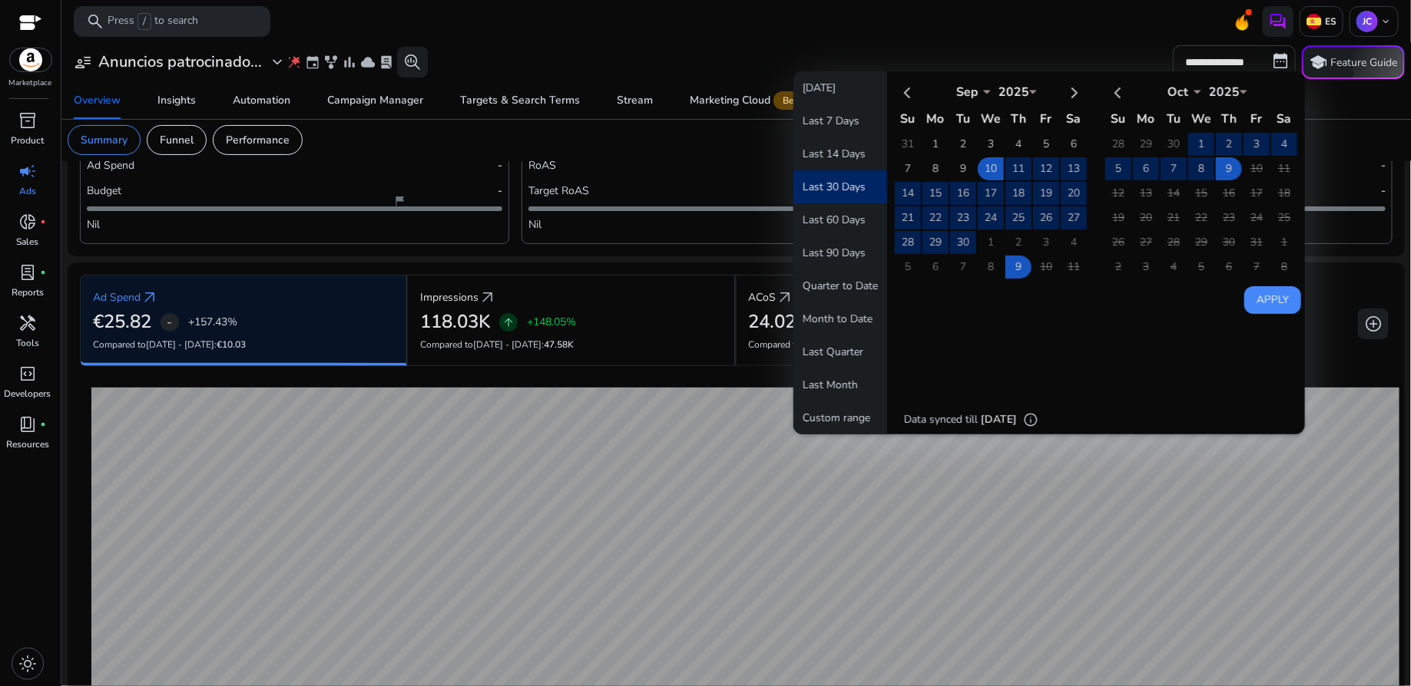
click at [845, 194] on button "Last 30 Days" at bounding box center [840, 186] width 94 height 33
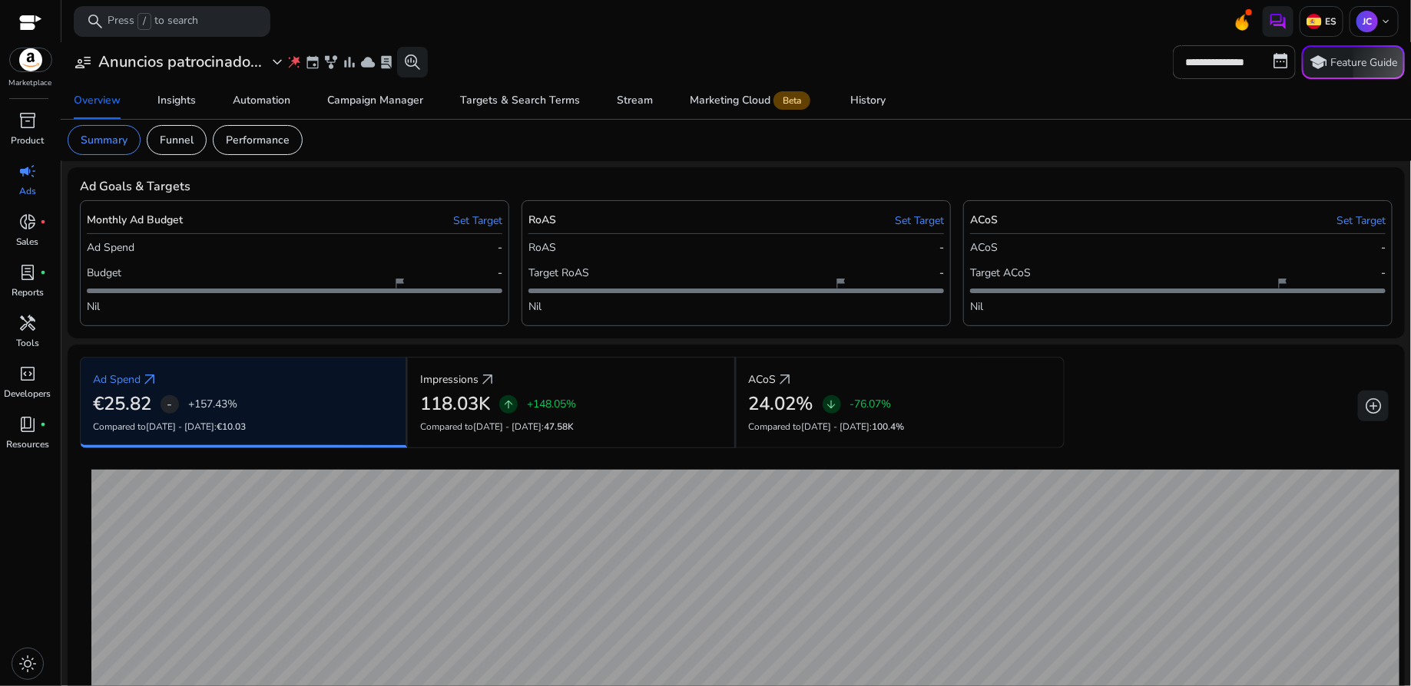
scroll to position [0, 0]
click at [182, 140] on p "Funnel" at bounding box center [177, 141] width 34 height 16
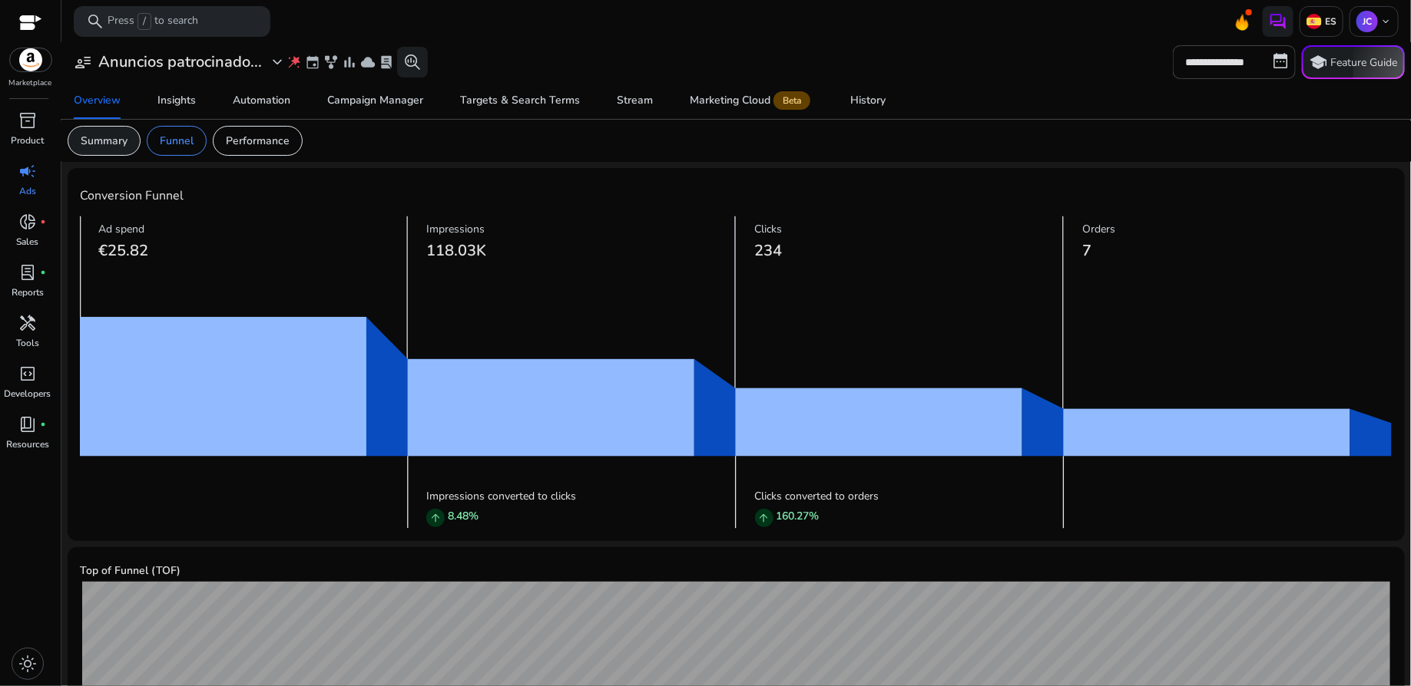
click at [114, 144] on p "Summary" at bounding box center [104, 141] width 47 height 16
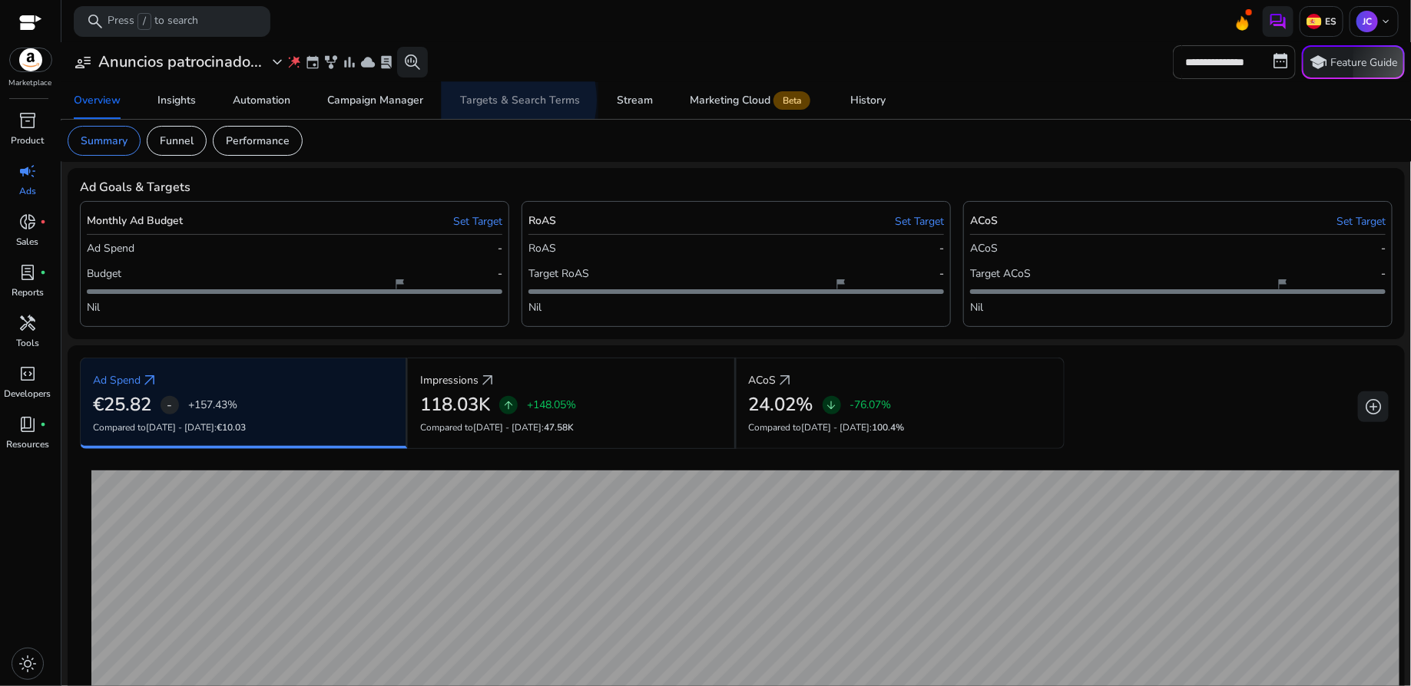
click at [503, 100] on div "Targets & Search Terms" at bounding box center [520, 100] width 120 height 11
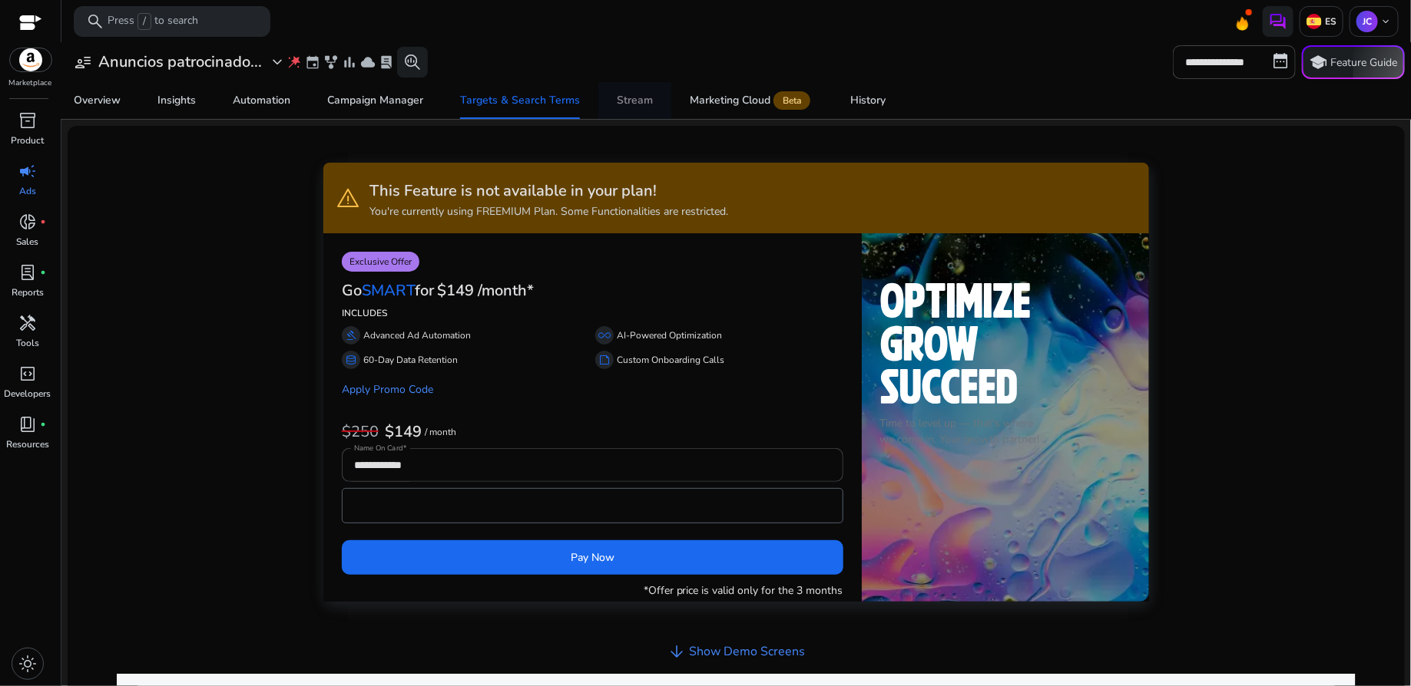
click at [640, 104] on div "Stream" at bounding box center [635, 100] width 36 height 11
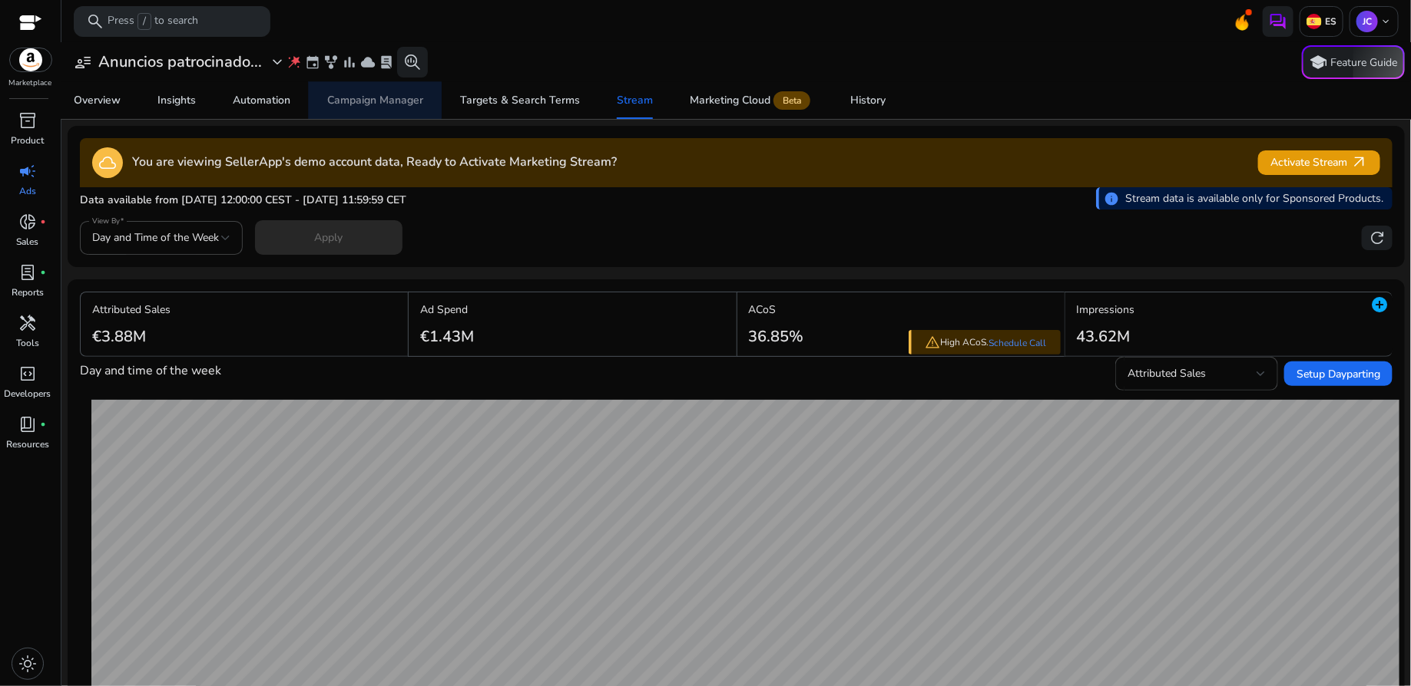
click at [370, 100] on div "Campaign Manager" at bounding box center [375, 100] width 96 height 11
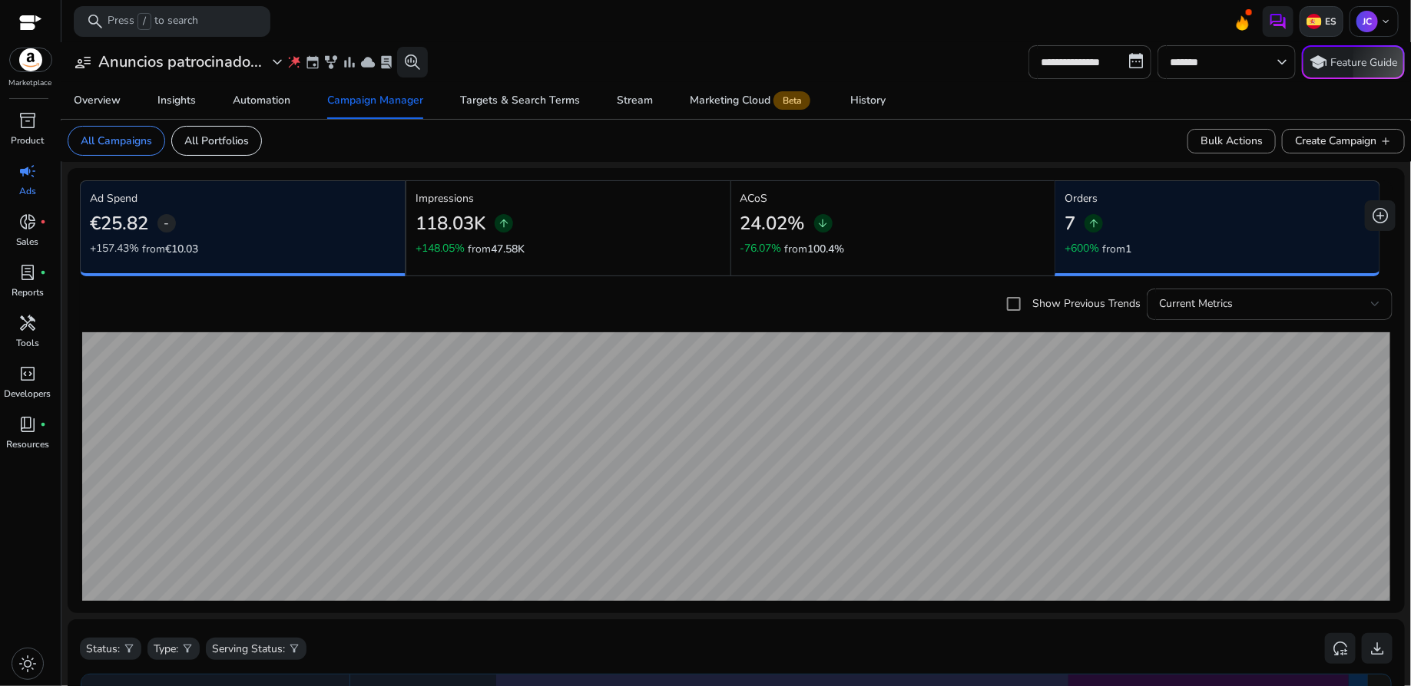
click at [1319, 28] on div "ES" at bounding box center [1321, 21] width 44 height 31
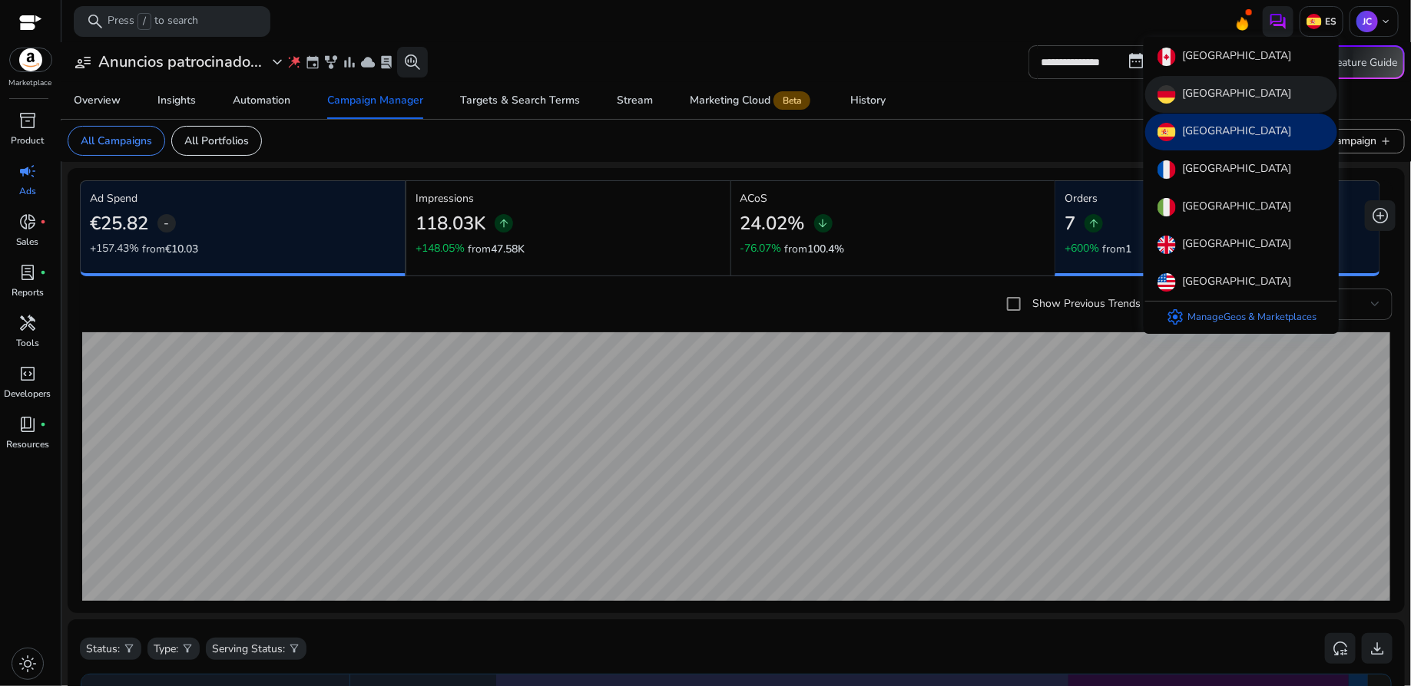
click at [1239, 97] on div "[GEOGRAPHIC_DATA]" at bounding box center [1241, 94] width 192 height 37
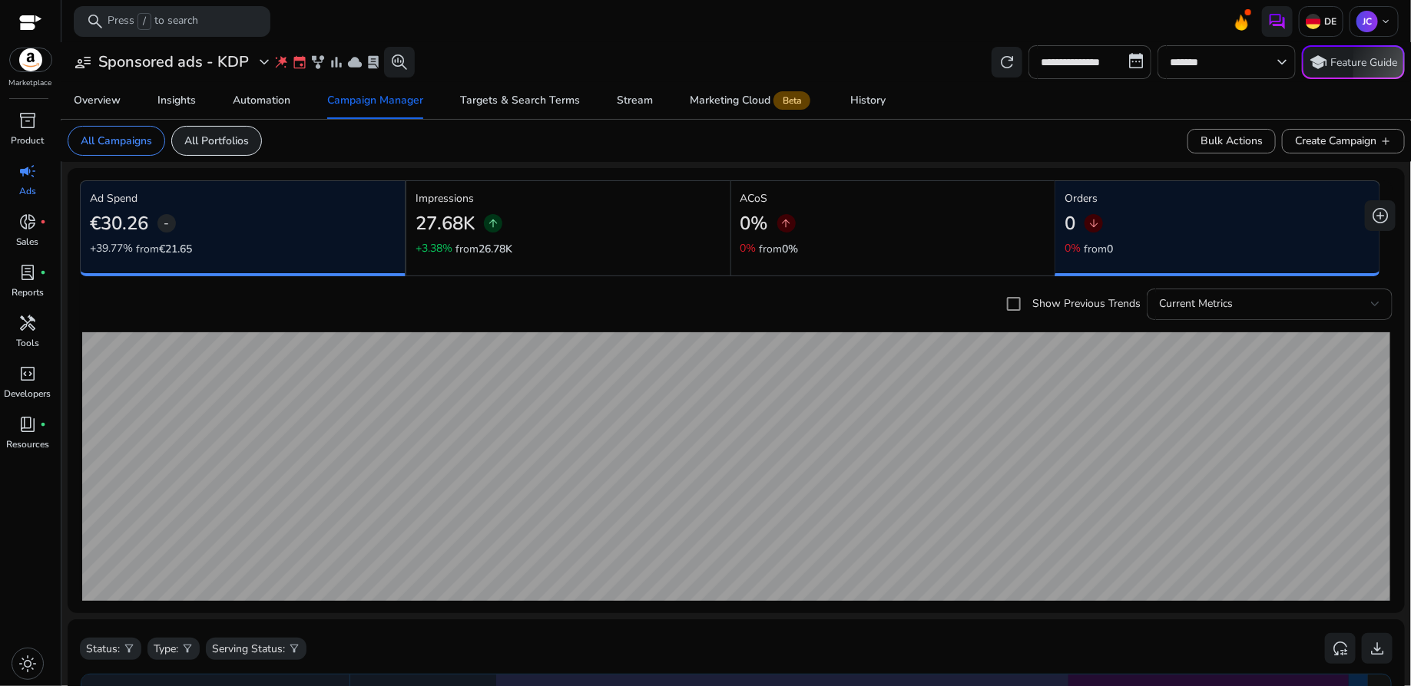
click at [233, 143] on p "All Portfolios" at bounding box center [216, 141] width 64 height 16
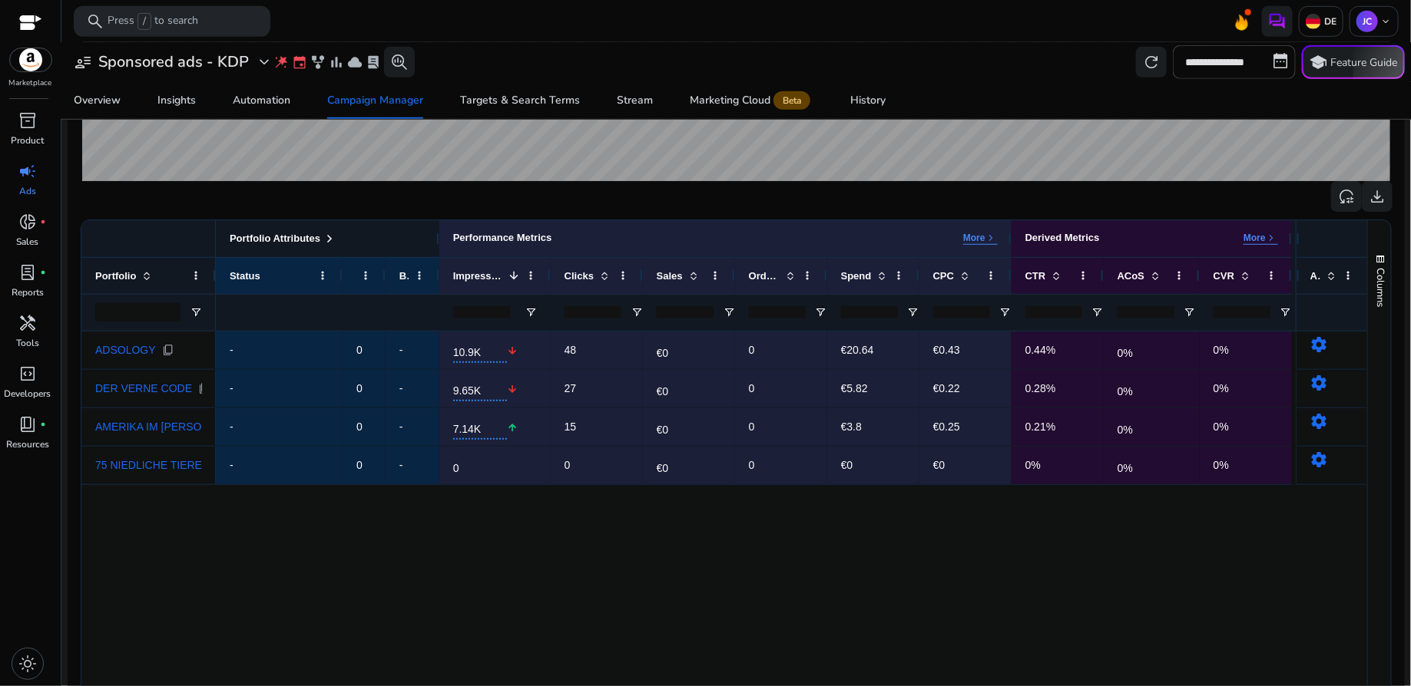
scroll to position [411, 0]
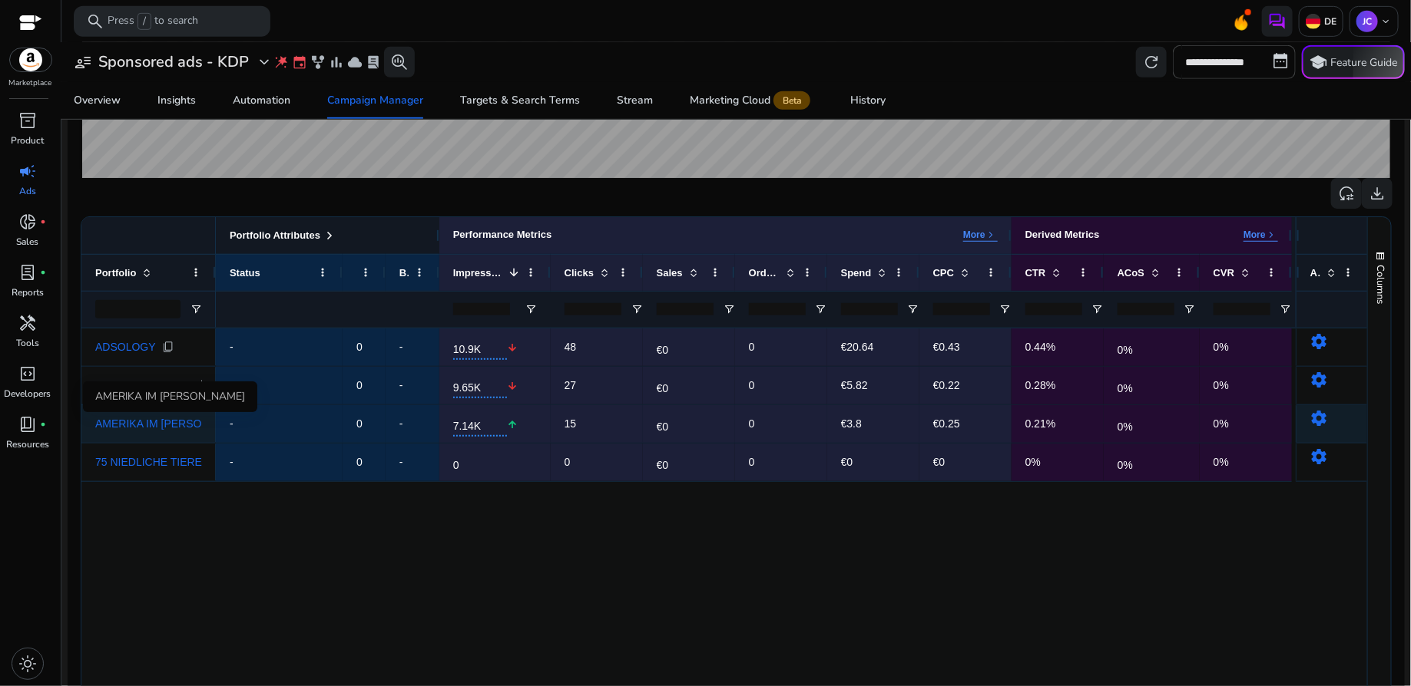
click at [167, 426] on span "AMERIKA IM KRIEG" at bounding box center [172, 423] width 154 height 11
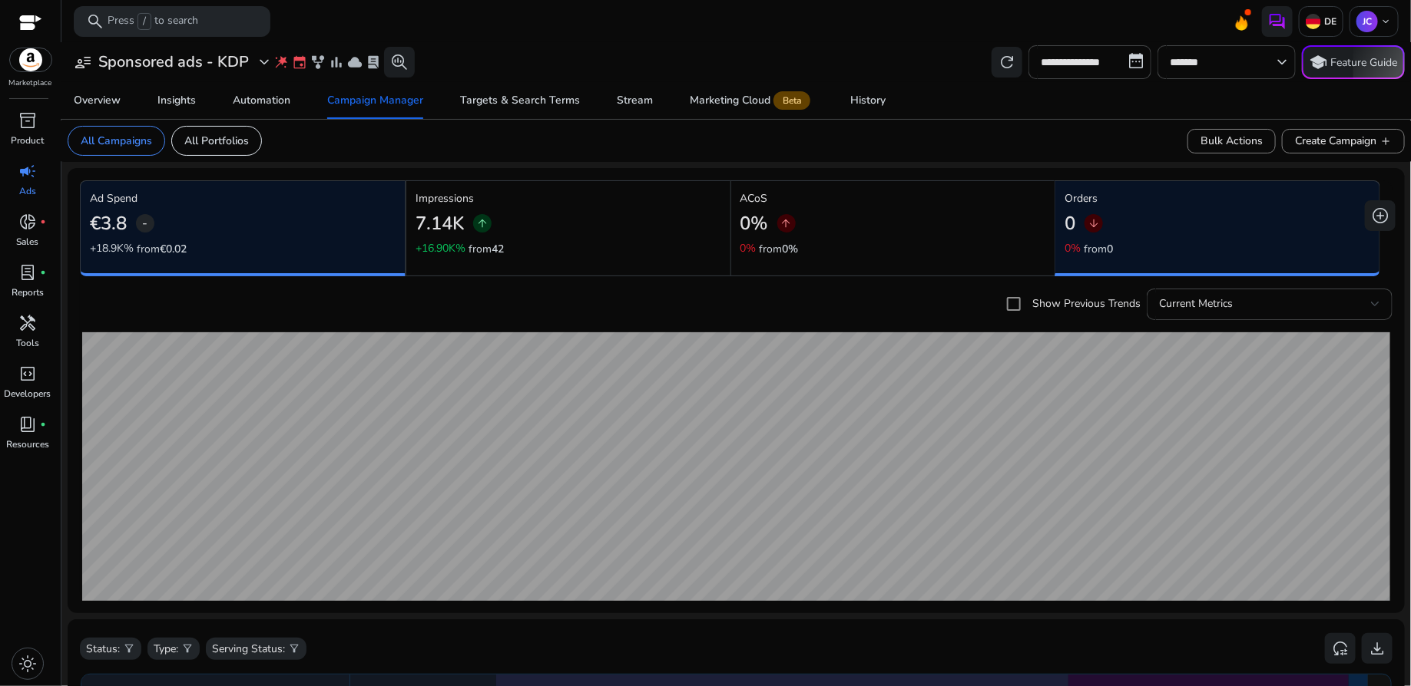
click at [548, 244] on div "Impressions 7.14K arrow_upward +16.90K% from 42" at bounding box center [568, 223] width 306 height 67
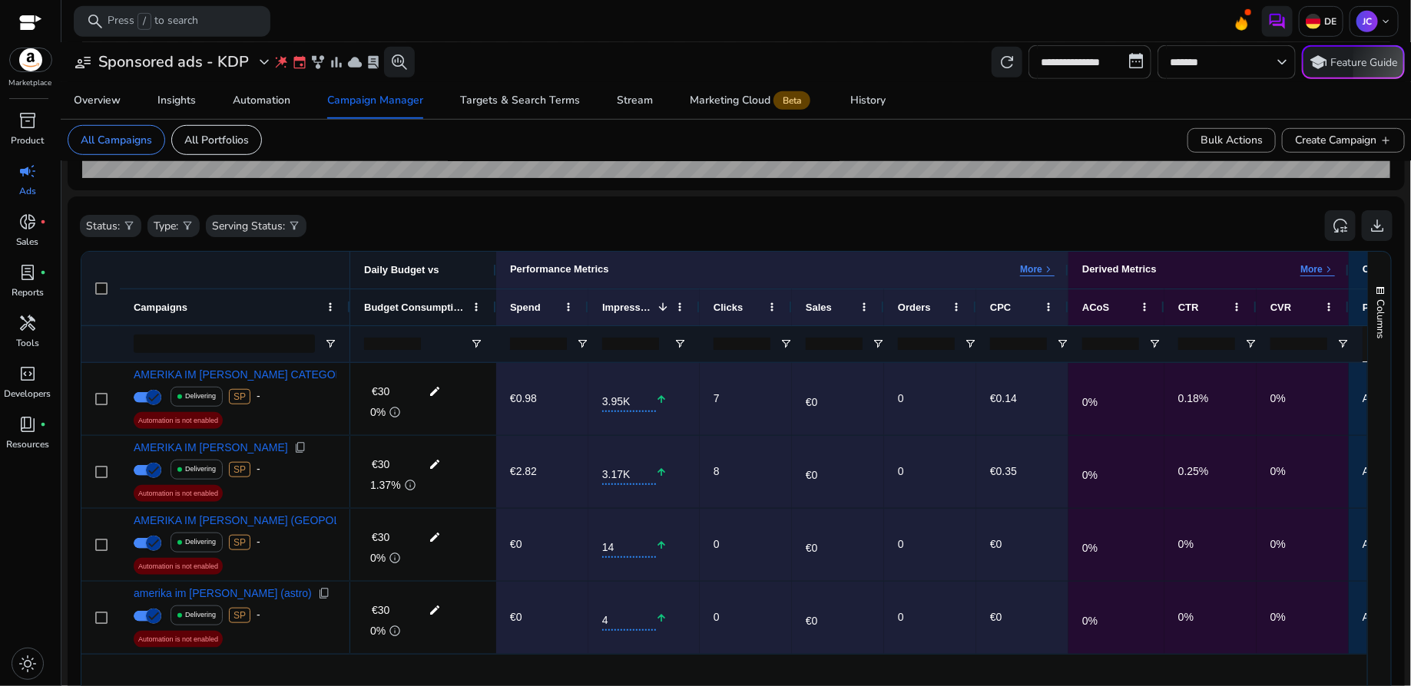
scroll to position [417, 0]
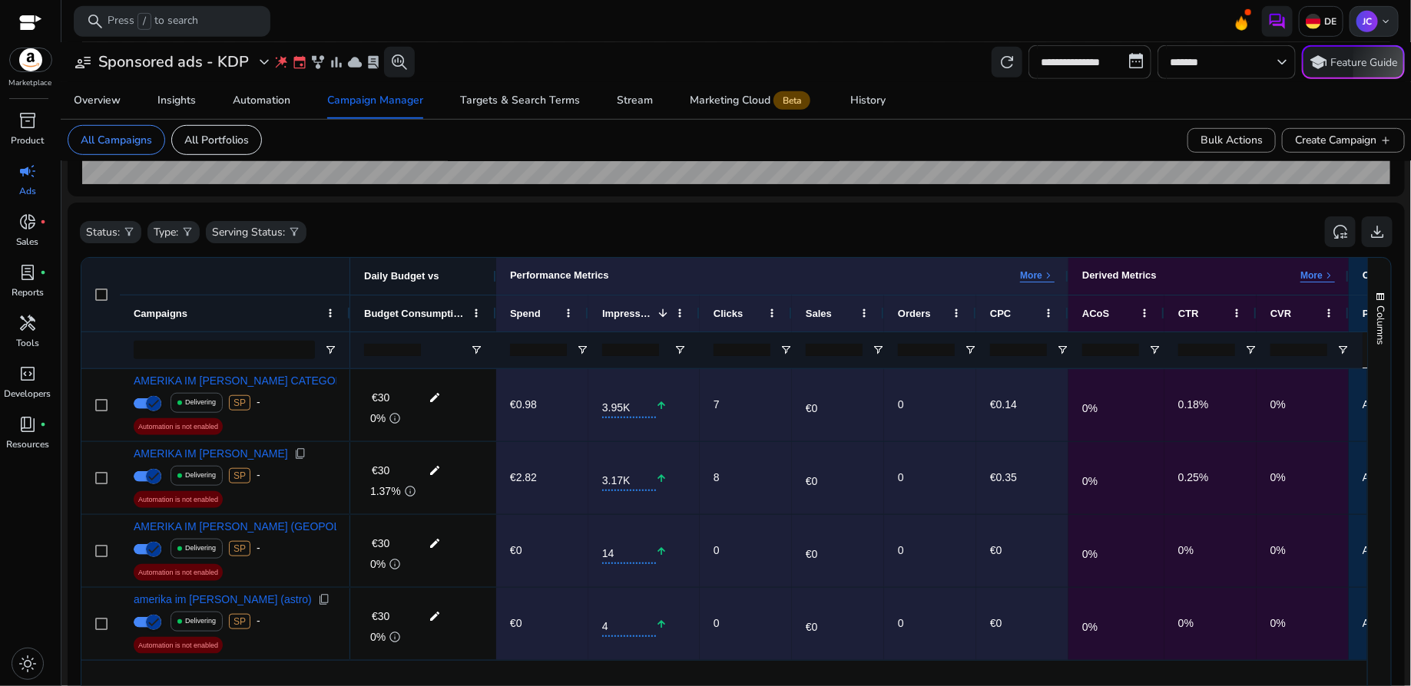
click at [1382, 27] on span "keyboard_arrow_down" at bounding box center [1385, 21] width 12 height 12
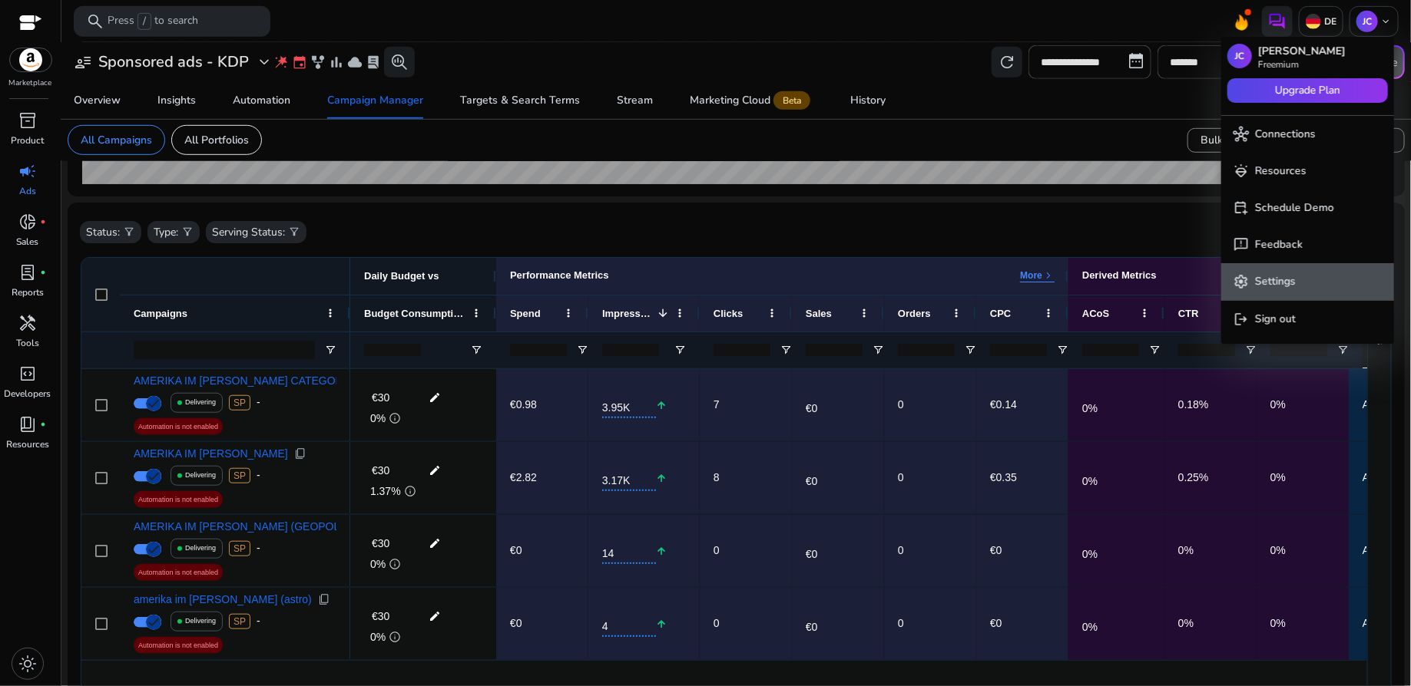
click at [1316, 276] on span "settings Settings" at bounding box center [1307, 281] width 148 height 17
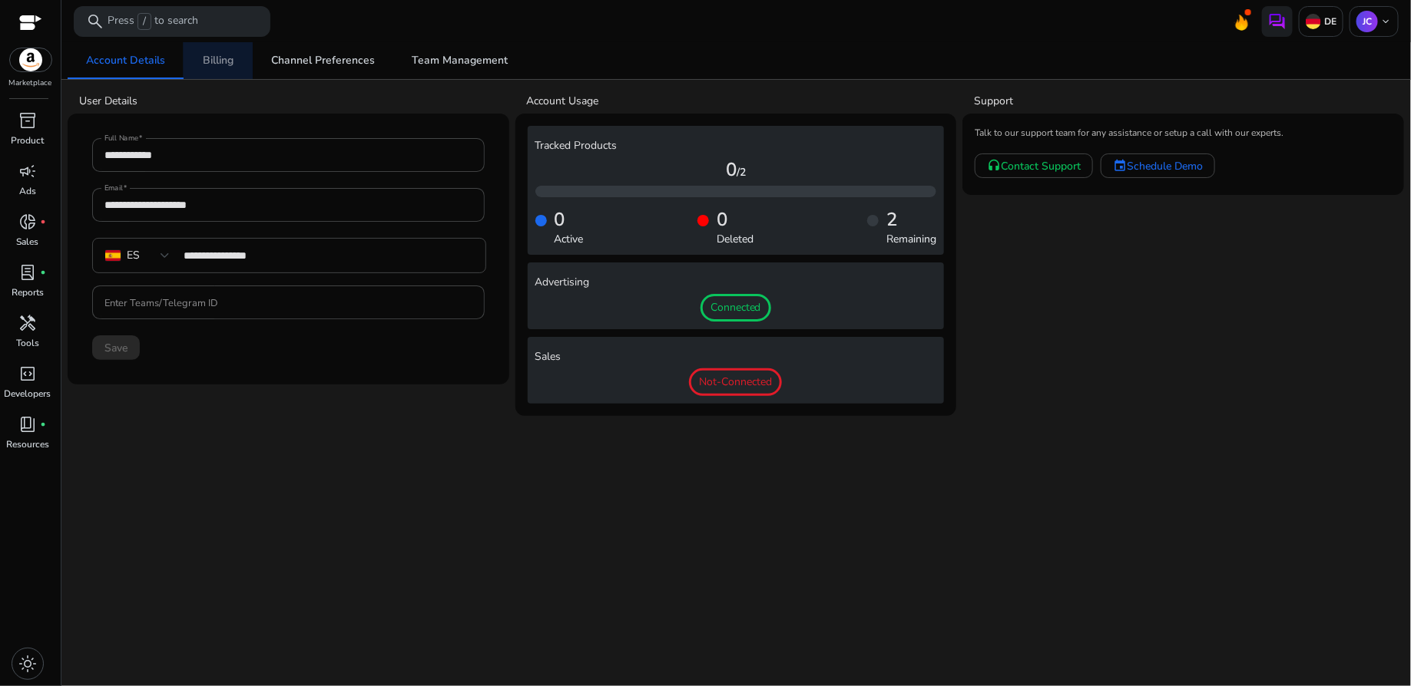
click at [231, 58] on span "Billing" at bounding box center [218, 60] width 31 height 11
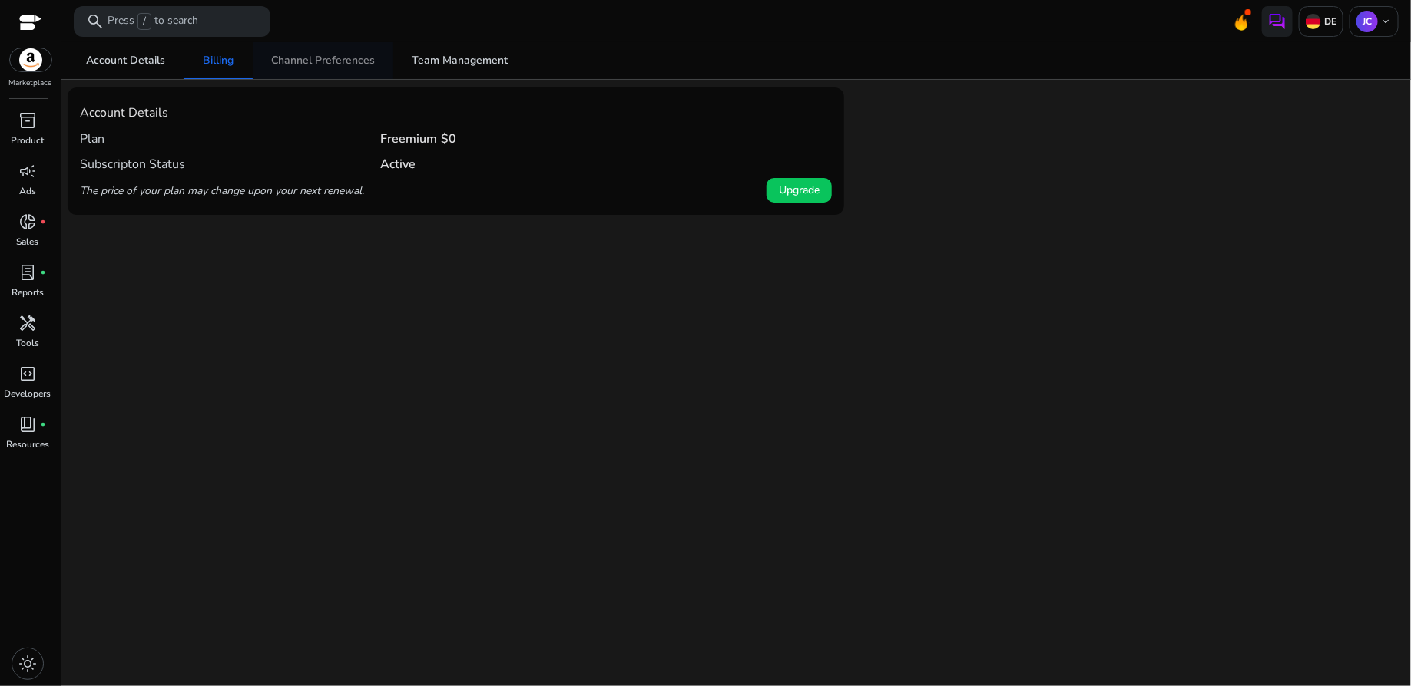
click at [311, 55] on span "Channel Preferences" at bounding box center [323, 60] width 104 height 11
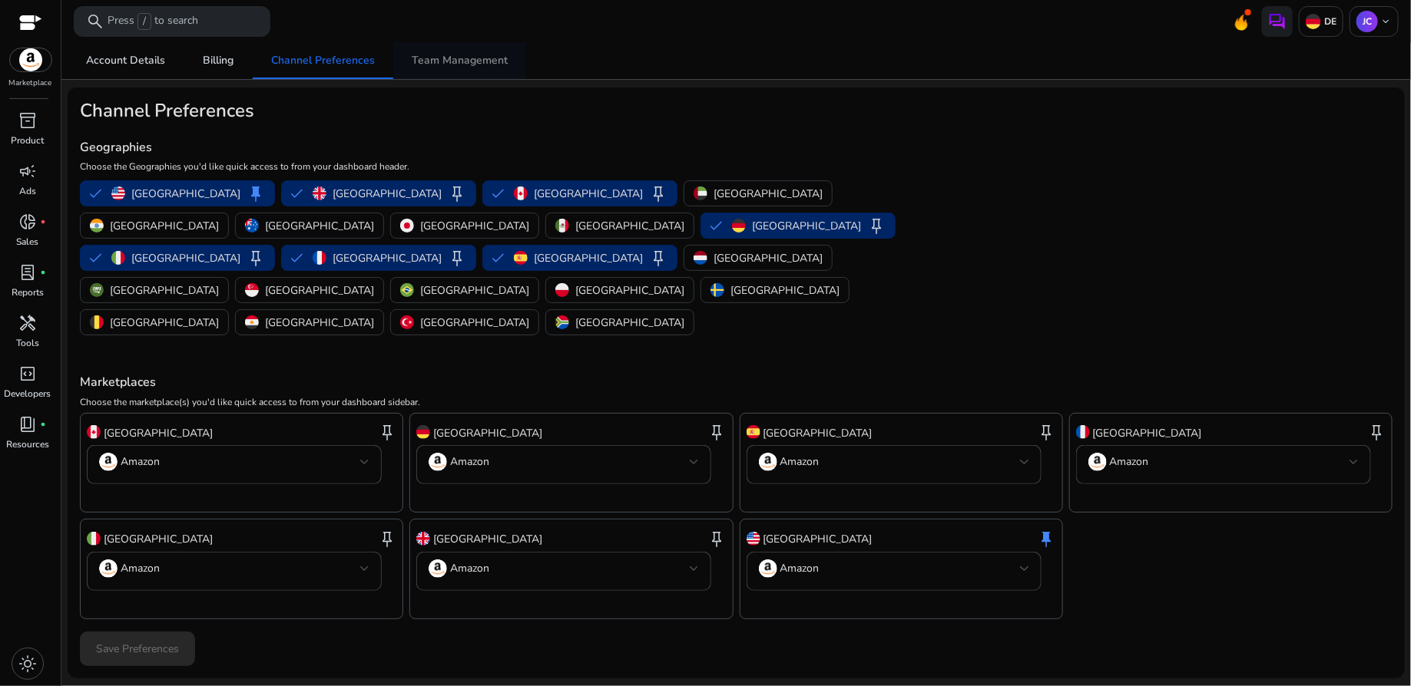
click at [432, 61] on span "Team Management" at bounding box center [460, 60] width 96 height 11
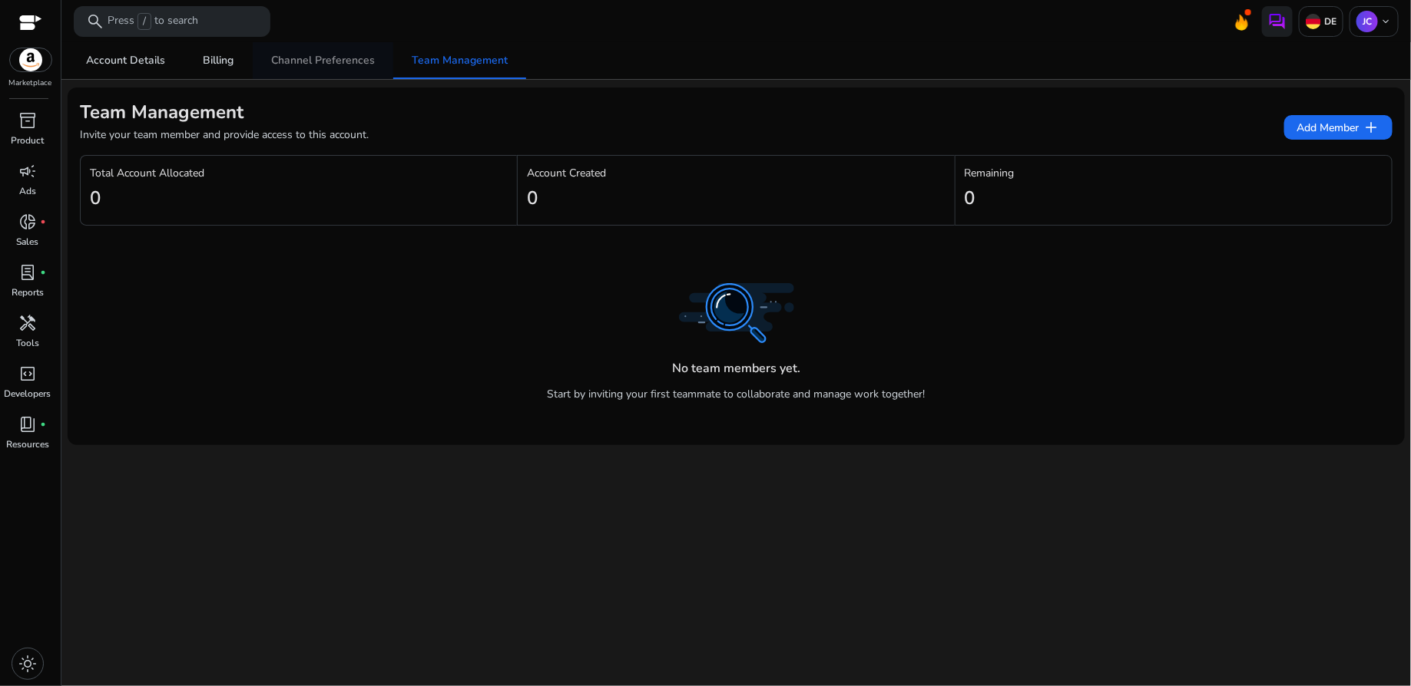
click at [337, 55] on span "Channel Preferences" at bounding box center [323, 60] width 104 height 11
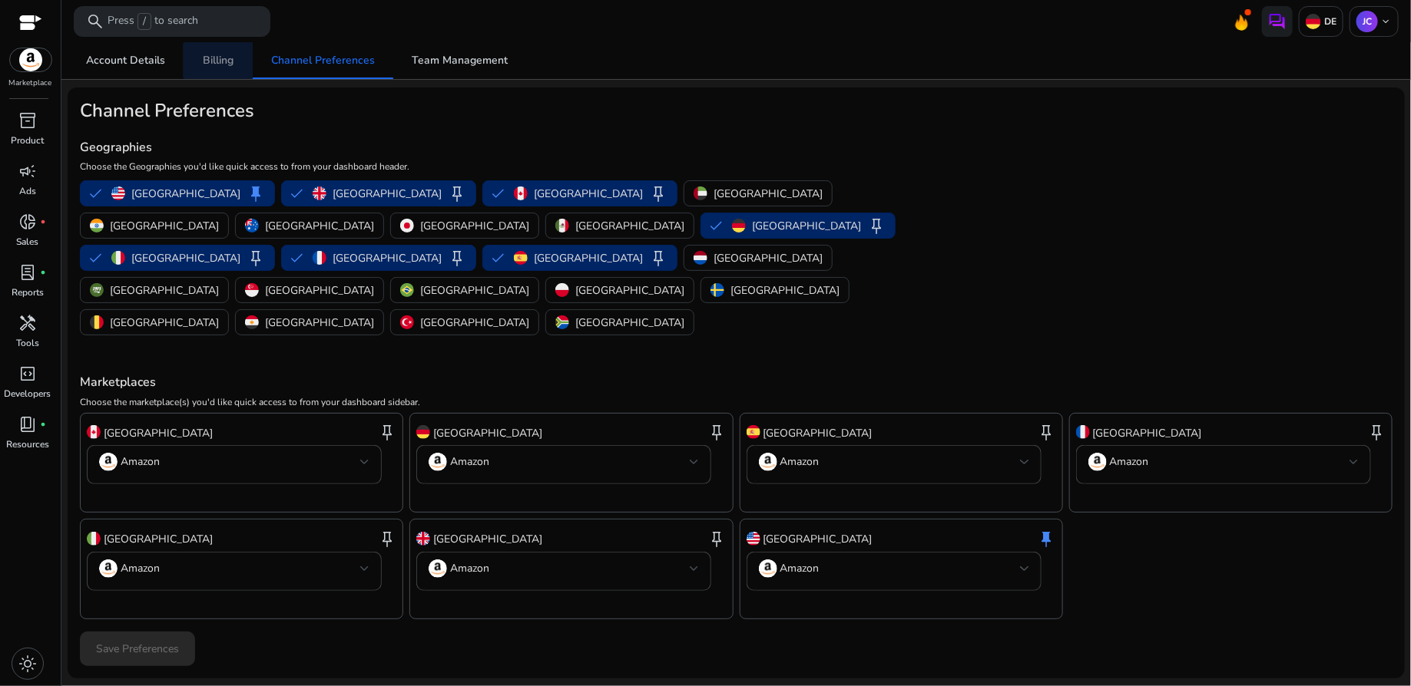
click at [223, 61] on span "Billing" at bounding box center [218, 60] width 31 height 11
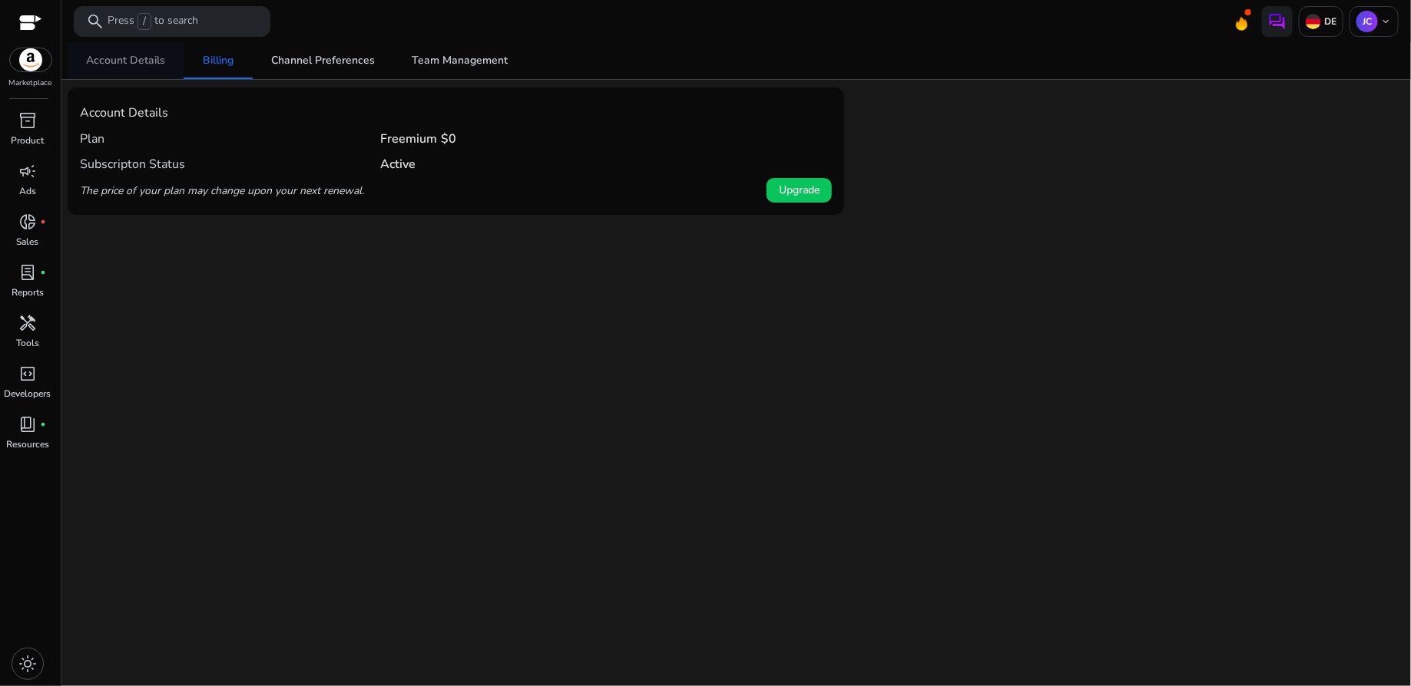
click at [147, 62] on span "Account Details" at bounding box center [125, 60] width 79 height 11
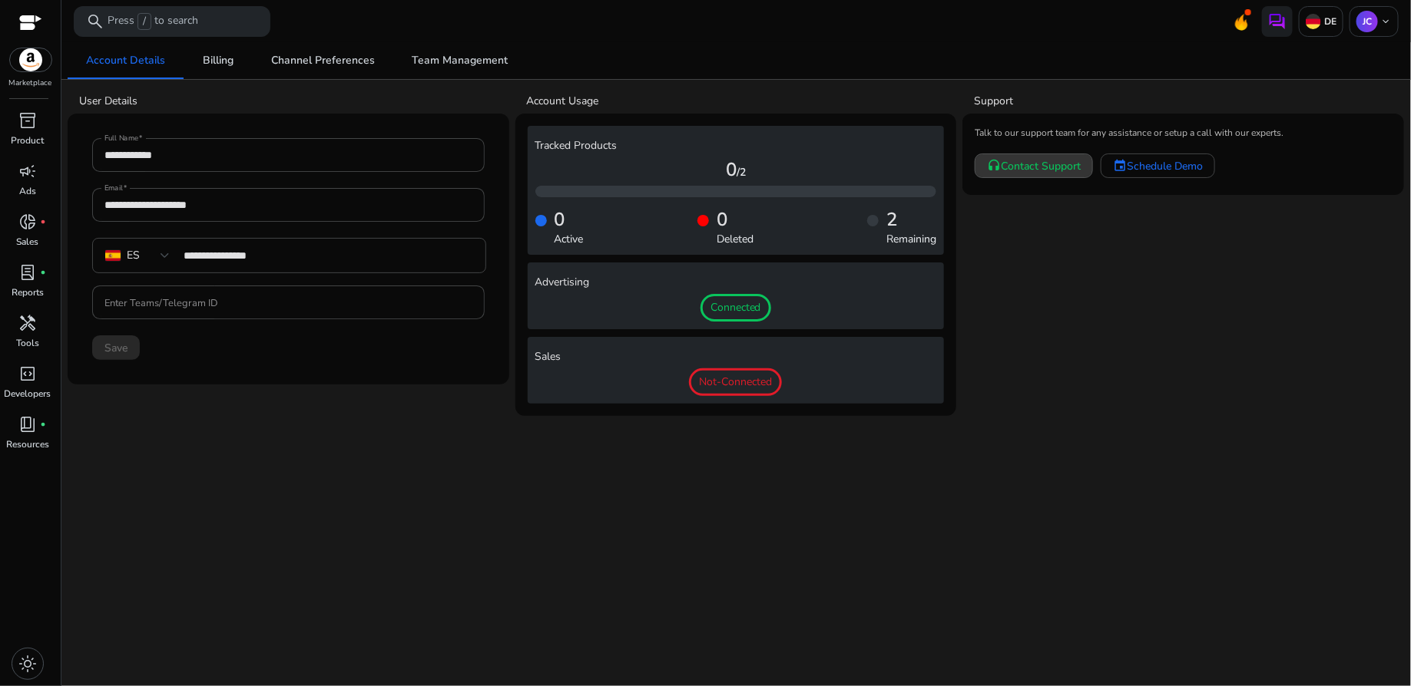
click at [1028, 165] on span "Contact Support" at bounding box center [1040, 166] width 80 height 16
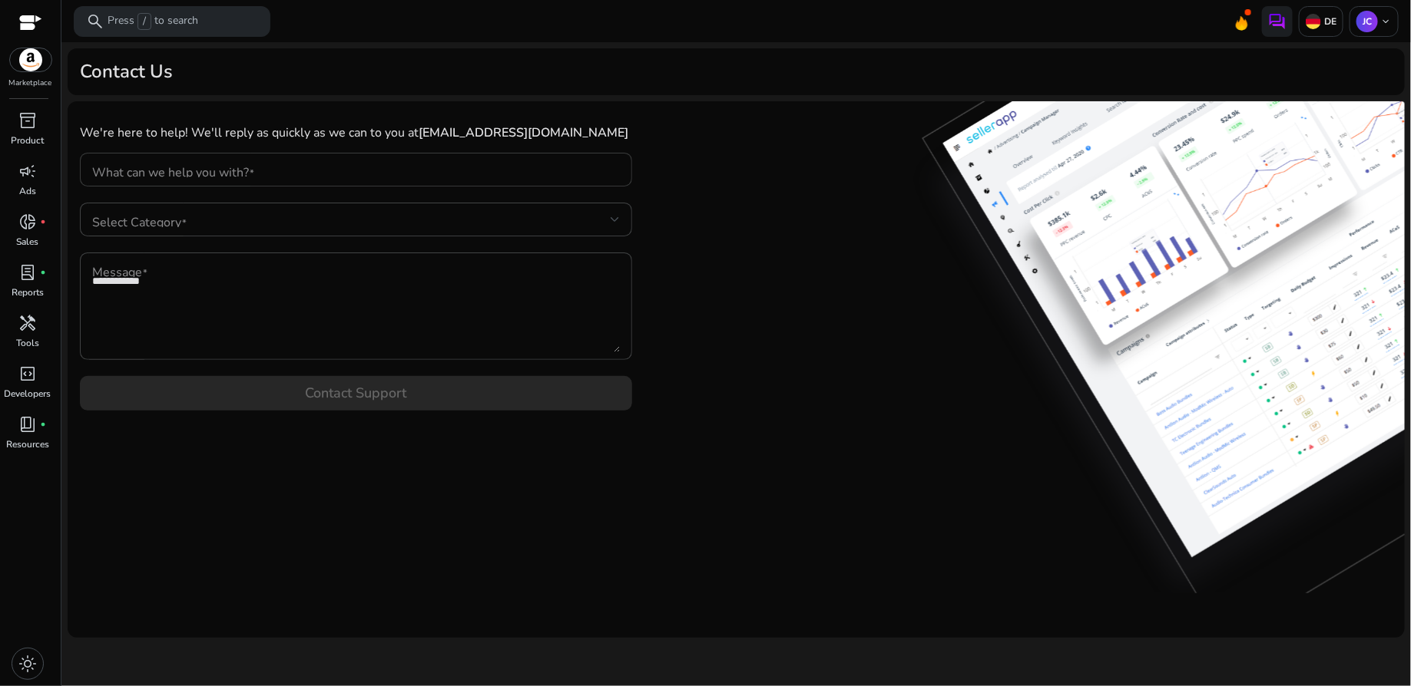
click at [466, 170] on input "What can we help you with?" at bounding box center [356, 169] width 528 height 17
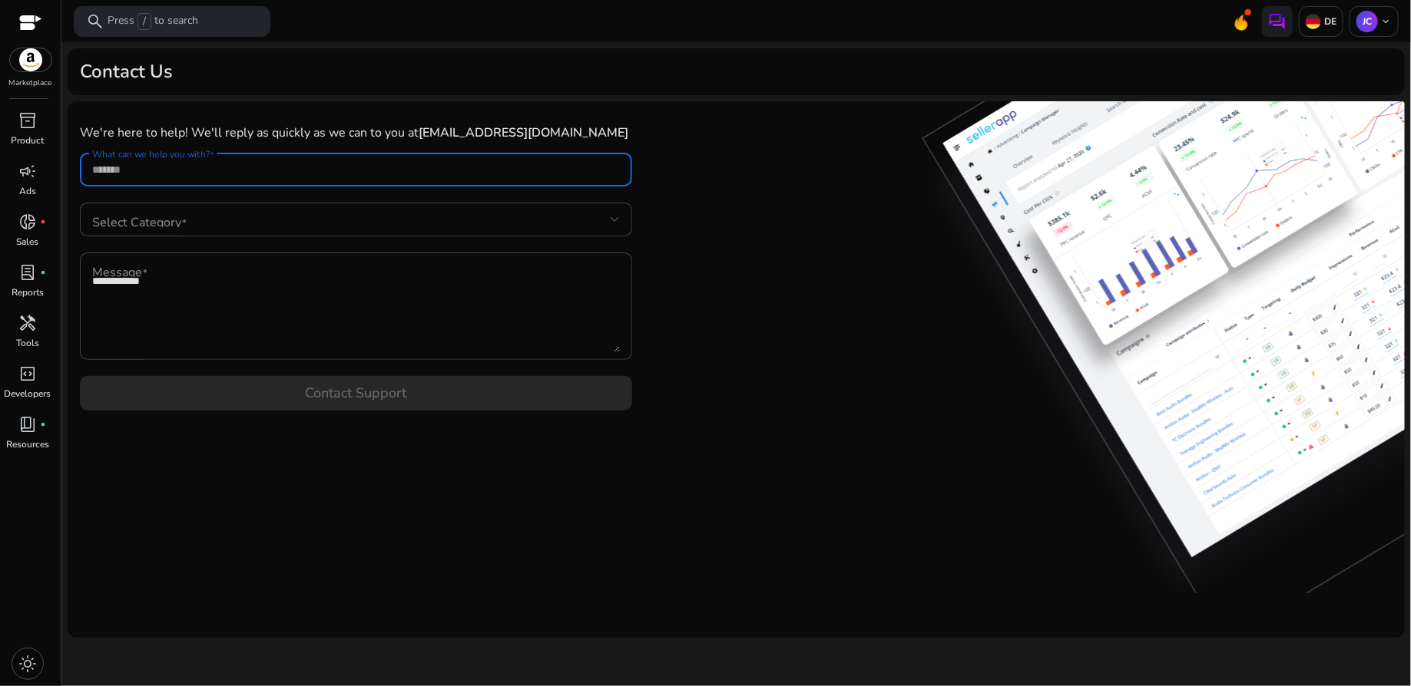
type input "*"
click at [335, 277] on textarea "Message" at bounding box center [356, 306] width 528 height 92
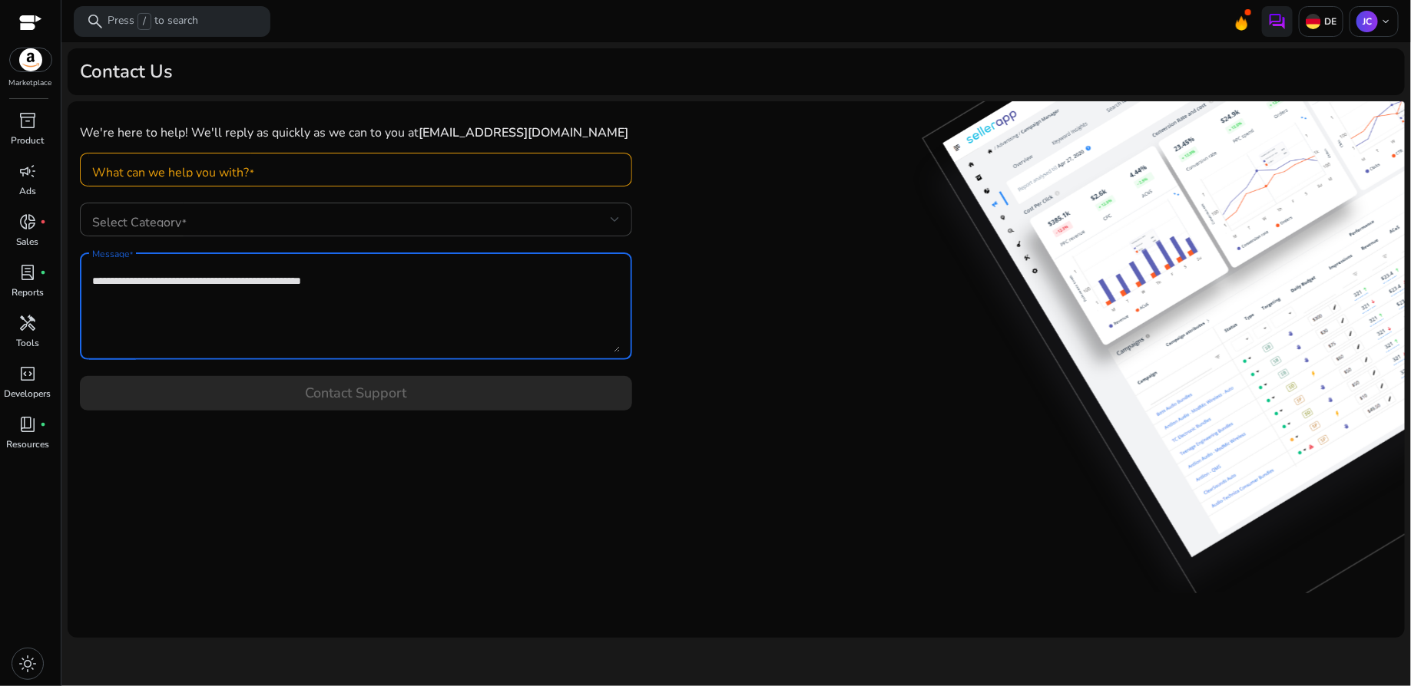
click at [324, 282] on textarea "Message" at bounding box center [356, 306] width 528 height 92
click at [397, 286] on textarea "Message" at bounding box center [356, 306] width 528 height 92
type textarea "**********"
click at [428, 403] on form "We're here to help! We'll reply as quickly as we can to you at cediel_2000@yaho…" at bounding box center [356, 262] width 552 height 297
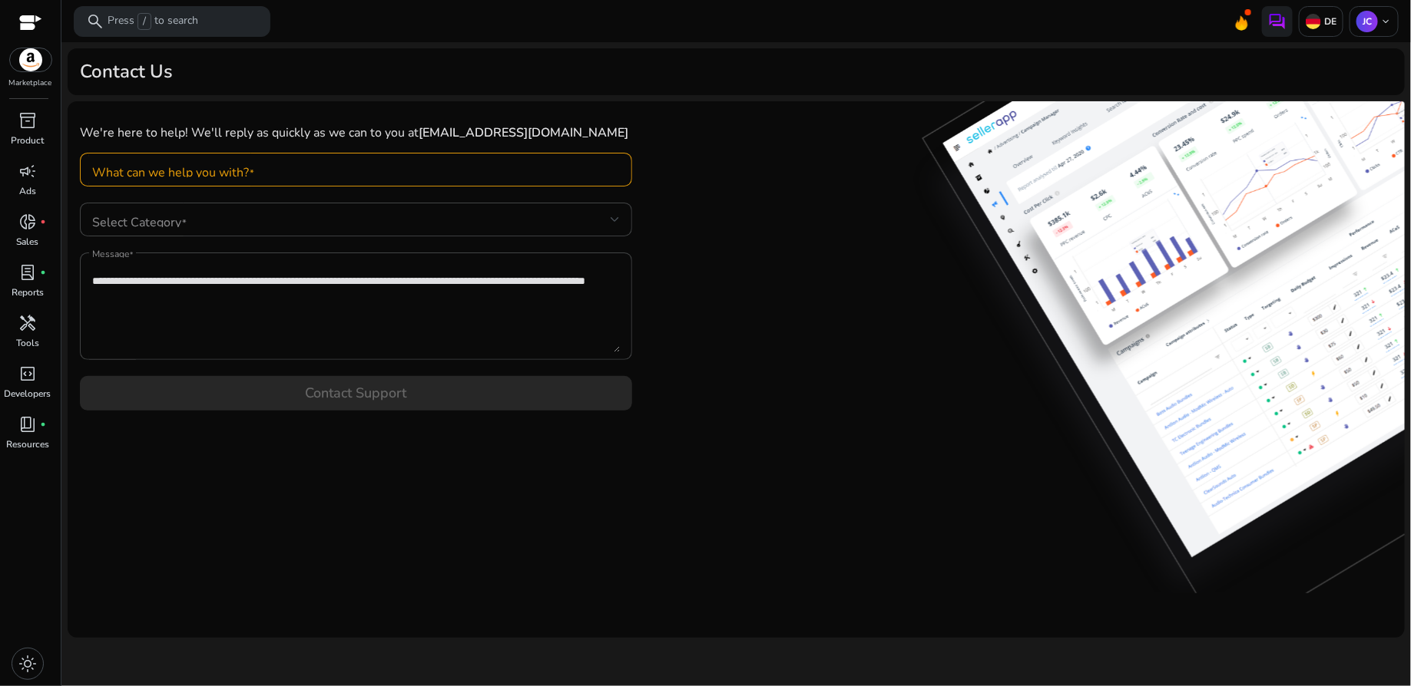
click at [365, 400] on form "We're here to help! We'll reply as quickly as we can to you at cediel_2000@yaho…" at bounding box center [356, 262] width 552 height 297
click at [331, 165] on input "What can we help you with?" at bounding box center [356, 169] width 528 height 17
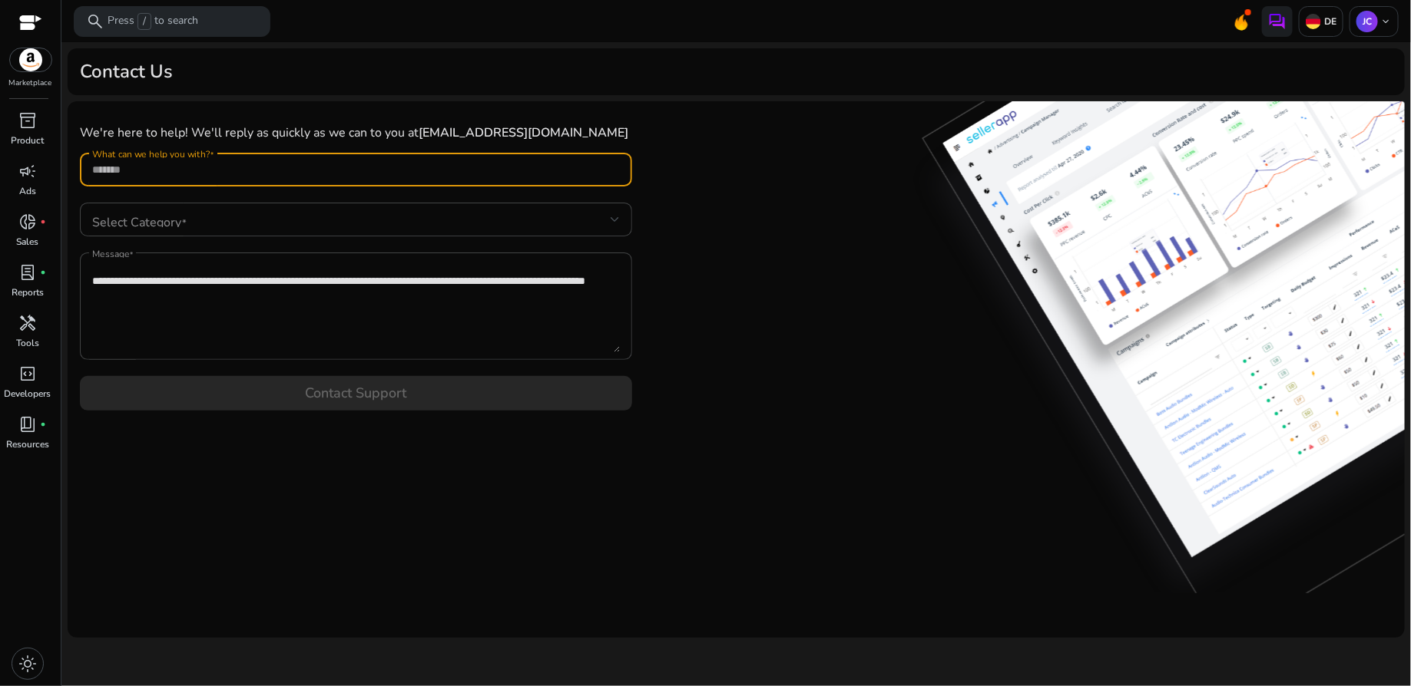
click at [206, 169] on input "What can we help you with?" at bounding box center [356, 169] width 528 height 17
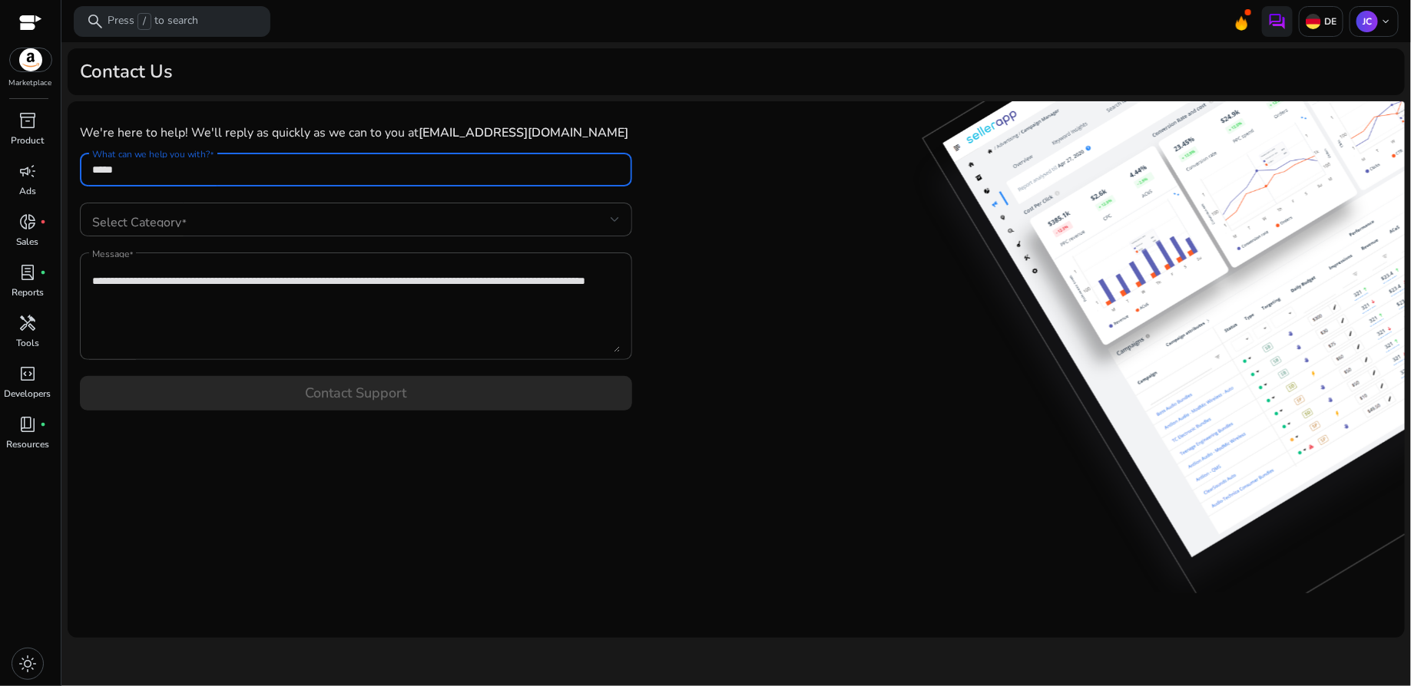
type input "*****"
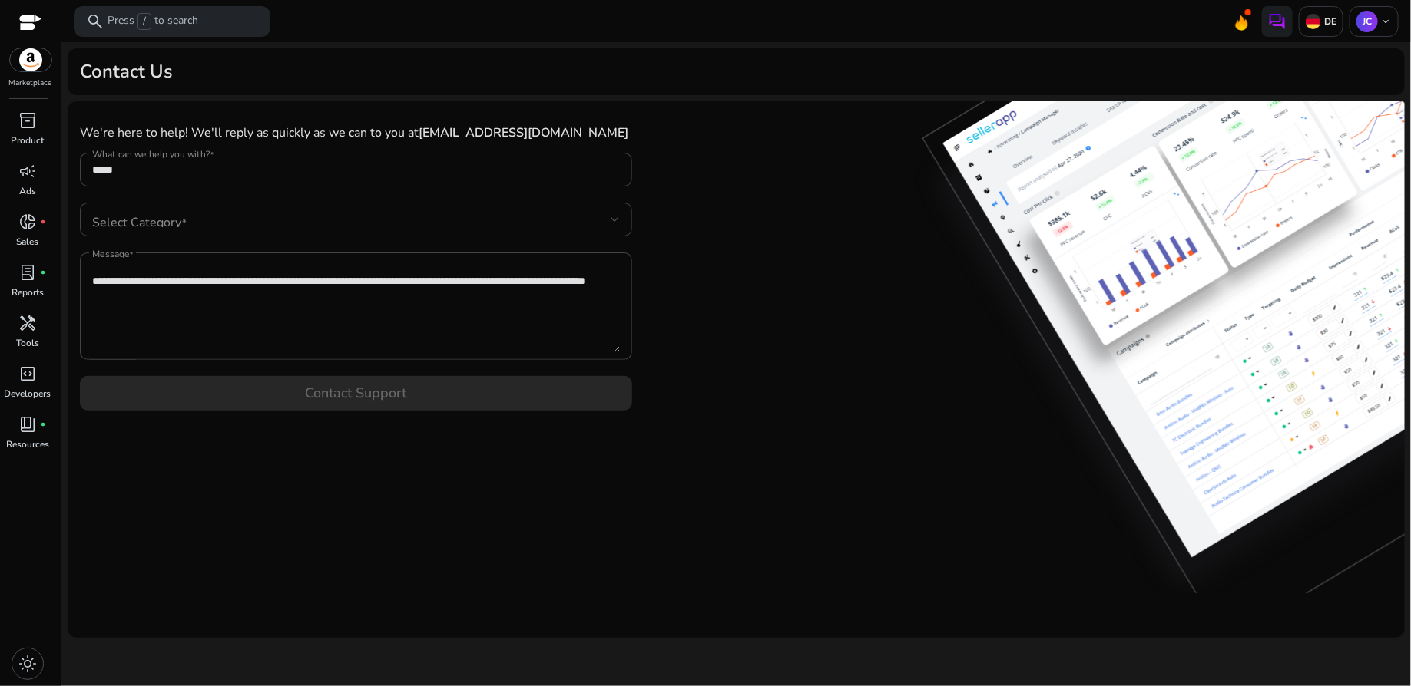
click at [401, 406] on form "We're here to help! We'll reply as quickly as we can to you at cediel_2000@yaho…" at bounding box center [356, 262] width 552 height 297
click at [418, 394] on form "We're here to help! We'll reply as quickly as we can to you at cediel_2000@yaho…" at bounding box center [356, 262] width 552 height 297
click at [0, 0] on lt-div at bounding box center [0, 0] width 0 height 0
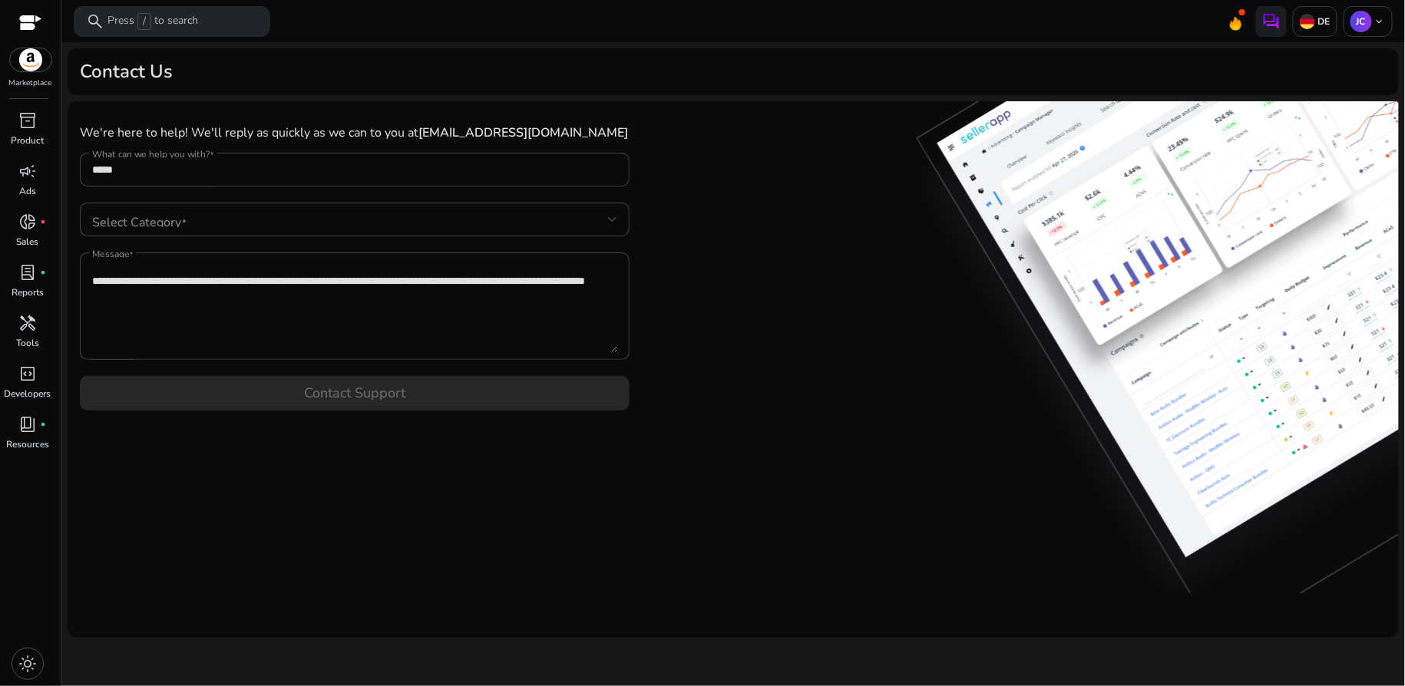
click at [778, 423] on div "We're here to help! We'll reply as quickly as we can to you at cediel_2000@yaho…" at bounding box center [733, 262] width 1331 height 322
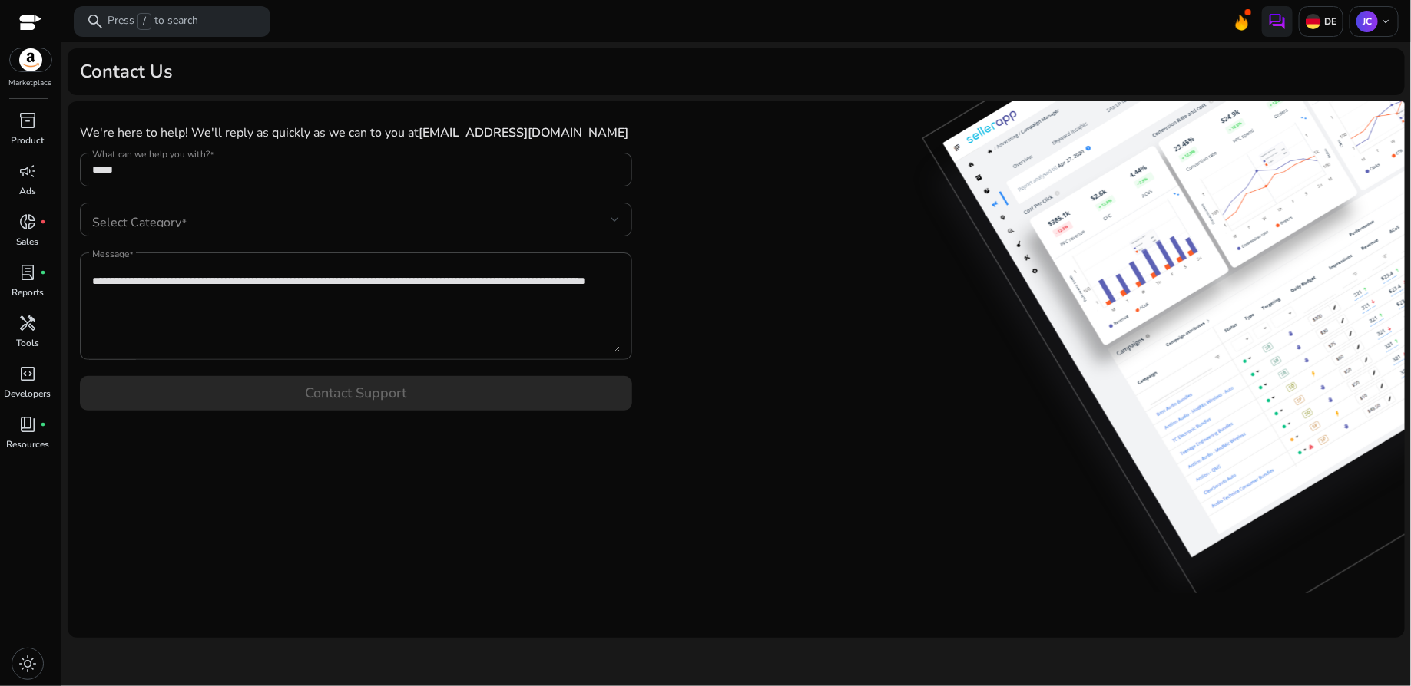
click at [435, 395] on form "We're here to help! We'll reply as quickly as we can to you at cediel_2000@yaho…" at bounding box center [356, 262] width 552 height 297
click at [26, 664] on span "light_mode" at bounding box center [27, 664] width 18 height 18
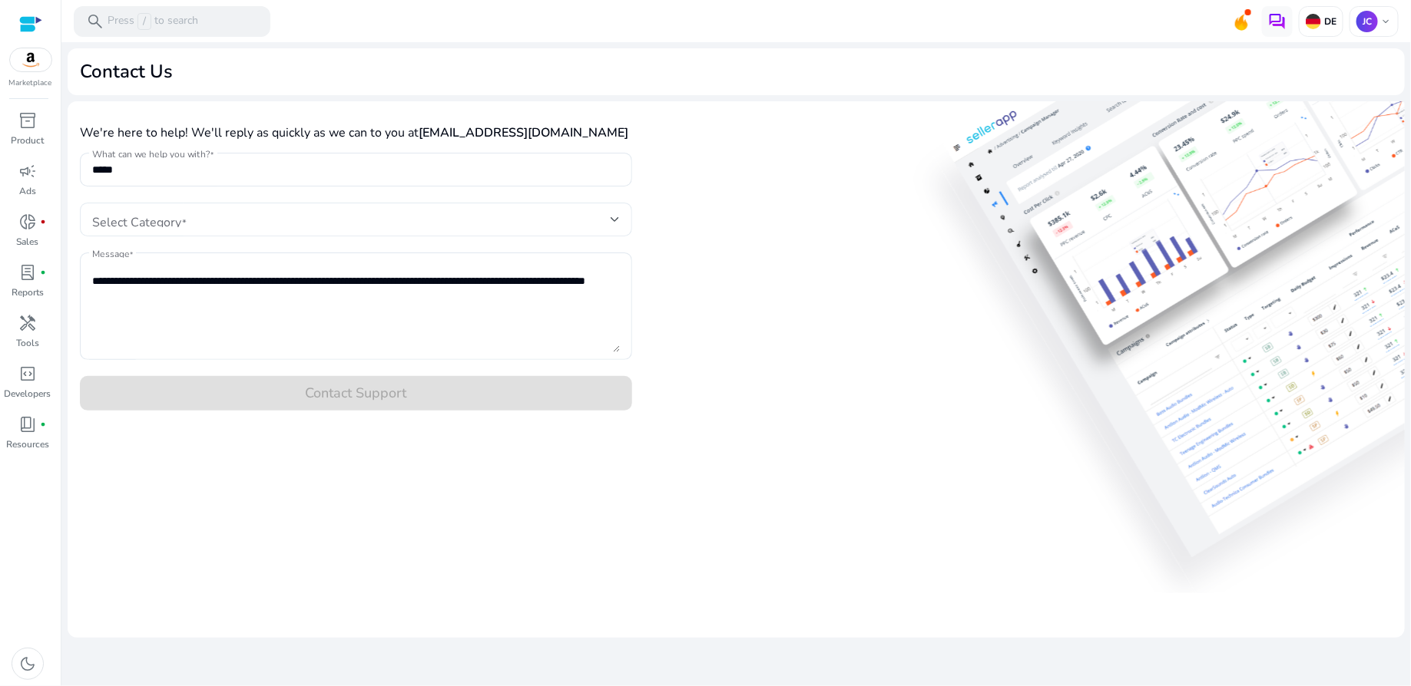
click at [614, 220] on div at bounding box center [614, 220] width 9 height 6
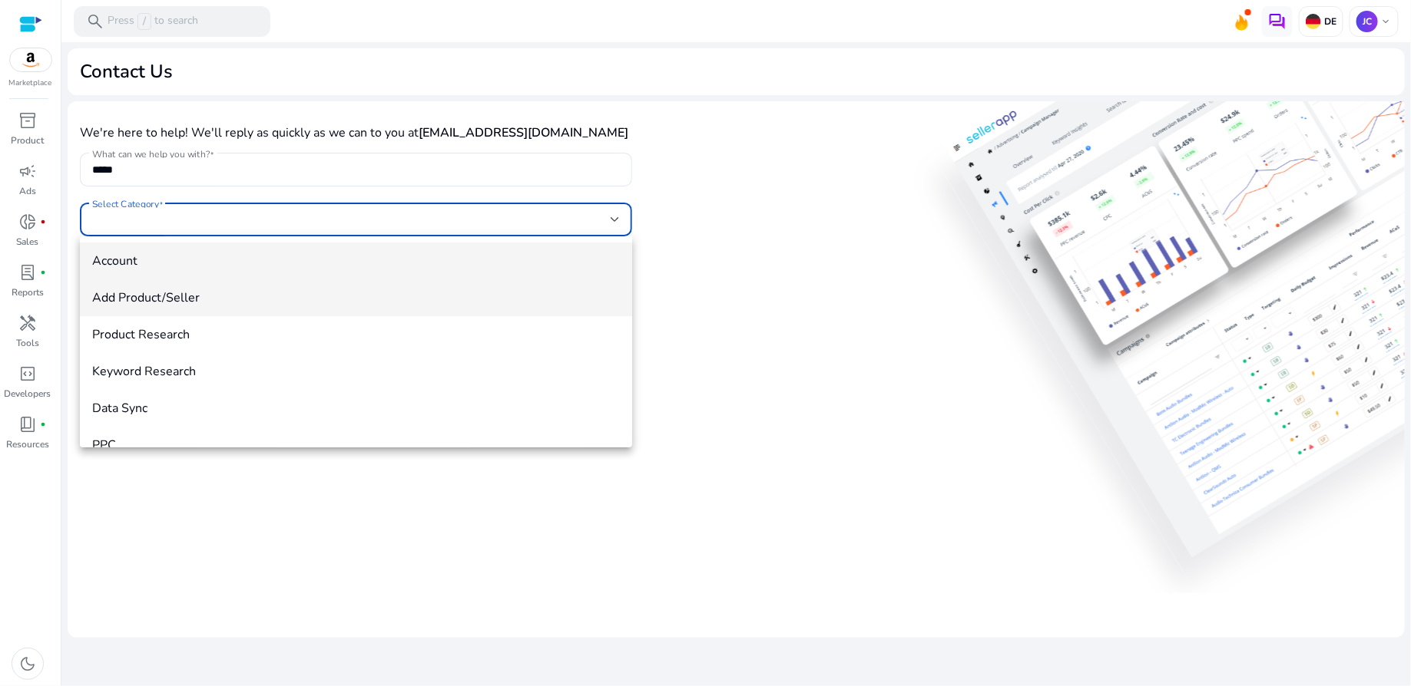
scroll to position [58, 0]
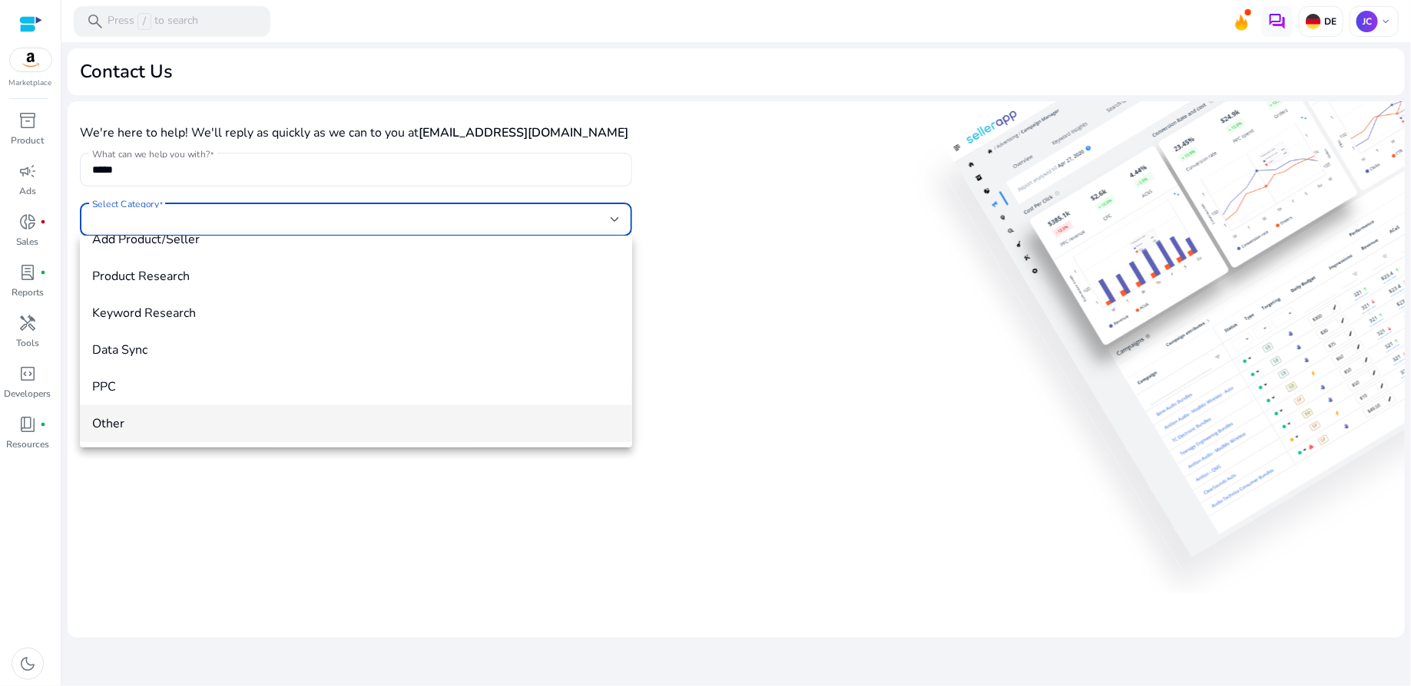
click at [290, 417] on span "Other" at bounding box center [356, 423] width 528 height 17
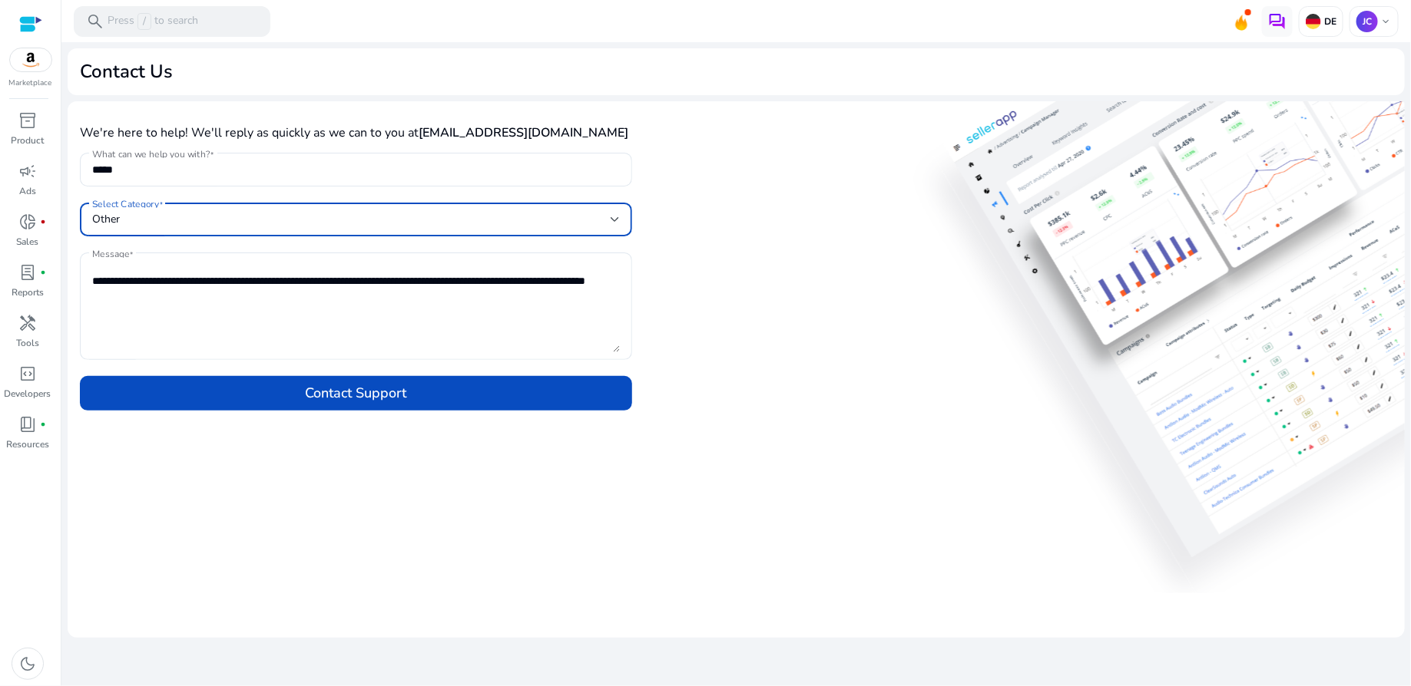
click at [610, 222] on div "Other" at bounding box center [351, 219] width 518 height 17
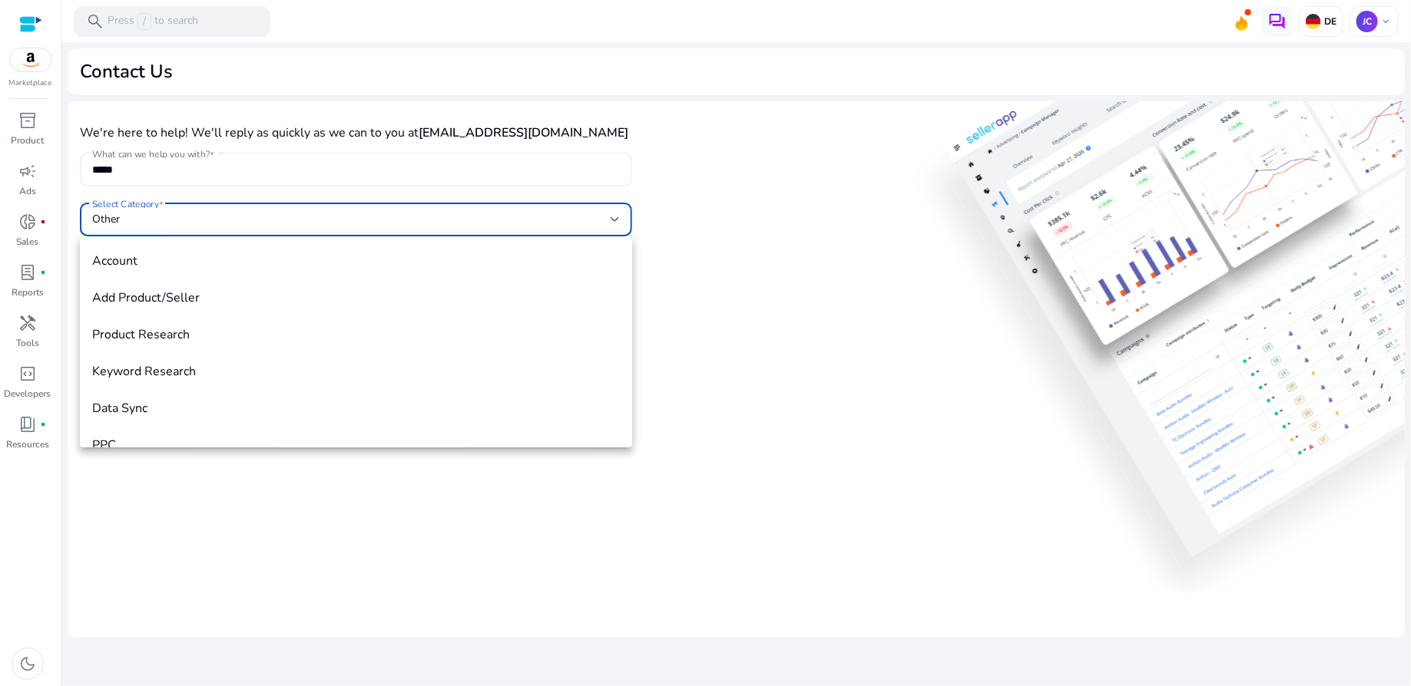
scroll to position [52, 0]
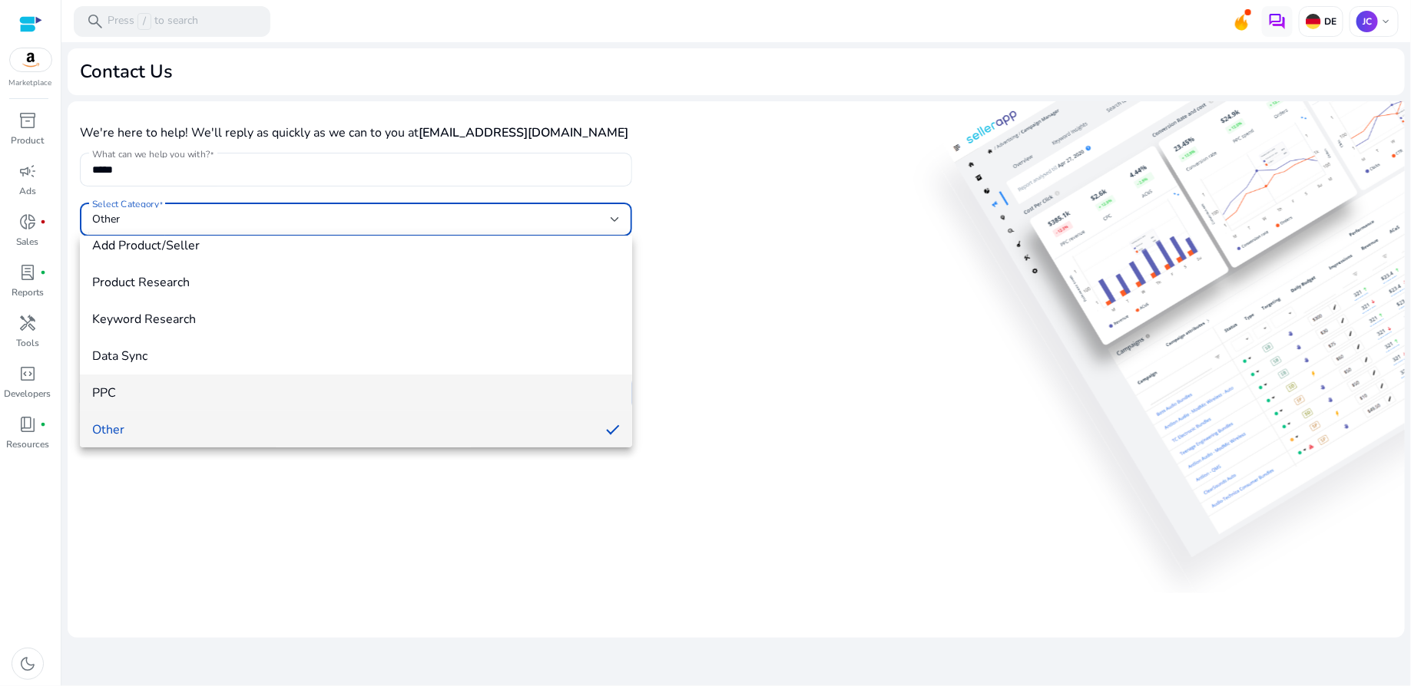
click at [319, 392] on span "PPC" at bounding box center [356, 393] width 528 height 17
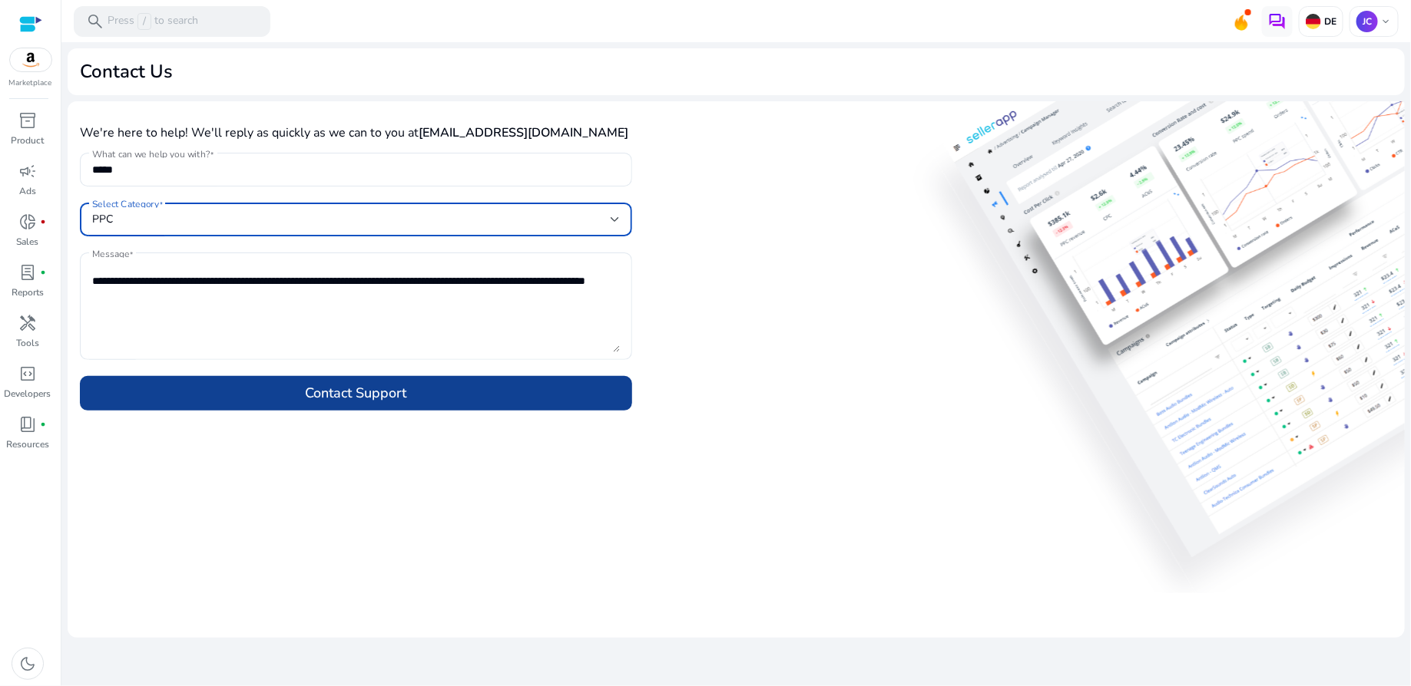
click at [447, 403] on span at bounding box center [356, 393] width 552 height 37
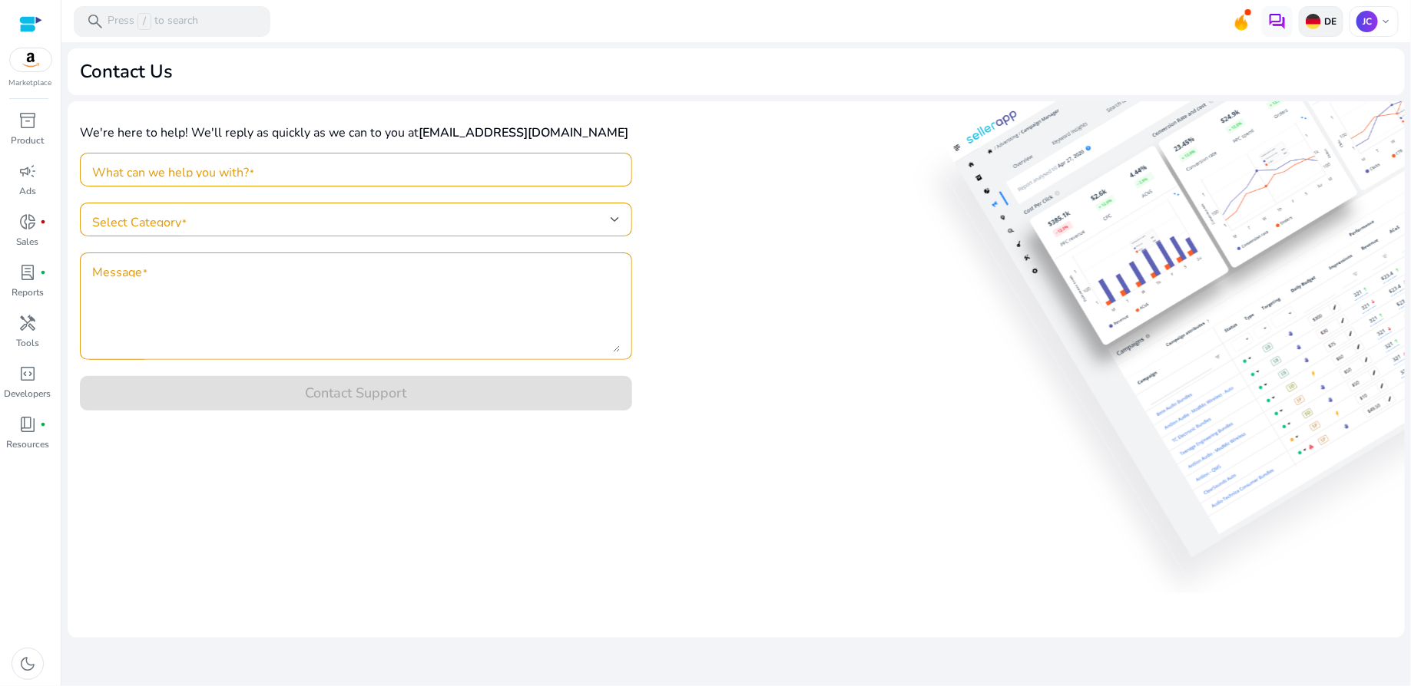
click at [1323, 23] on p "DE" at bounding box center [1328, 21] width 15 height 12
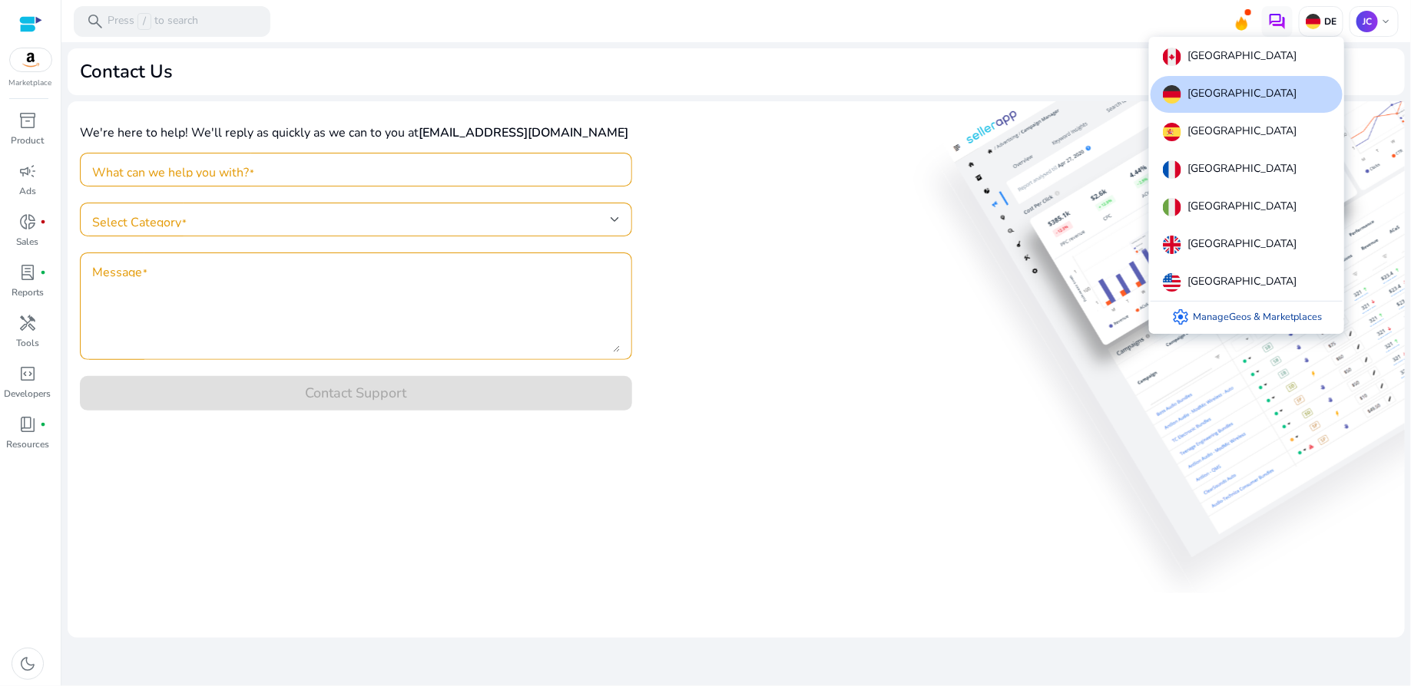
click at [1231, 312] on link "settings Manage Geos & Marketplaces" at bounding box center [1246, 317] width 175 height 31
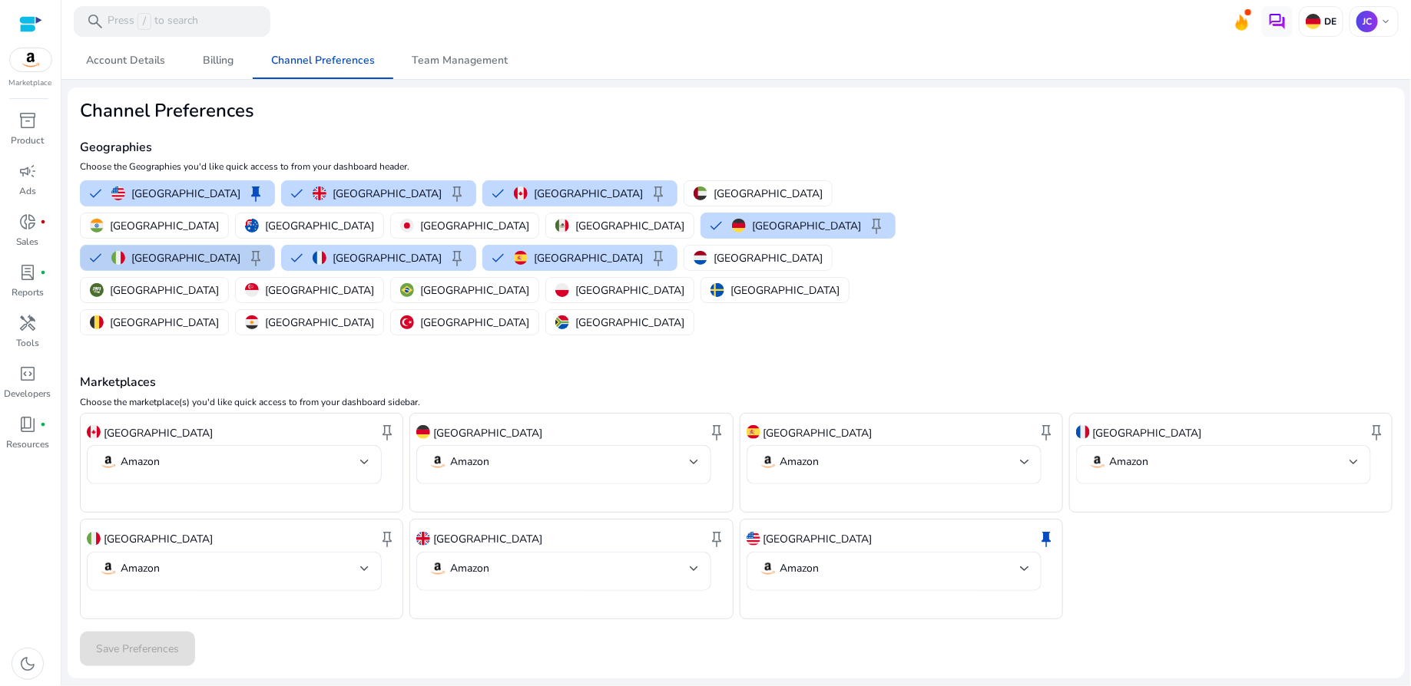
click at [265, 249] on div "Italy keep" at bounding box center [188, 258] width 154 height 18
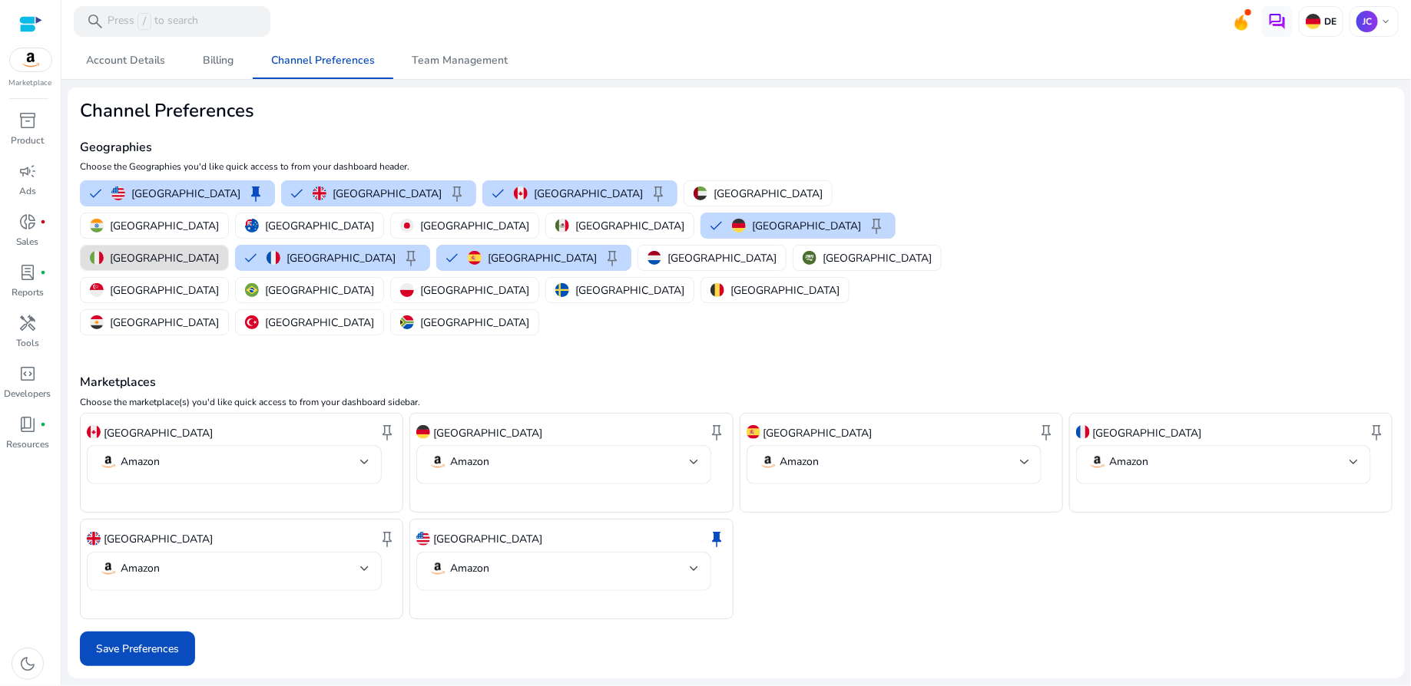
click at [219, 250] on p "Italy" at bounding box center [164, 258] width 109 height 16
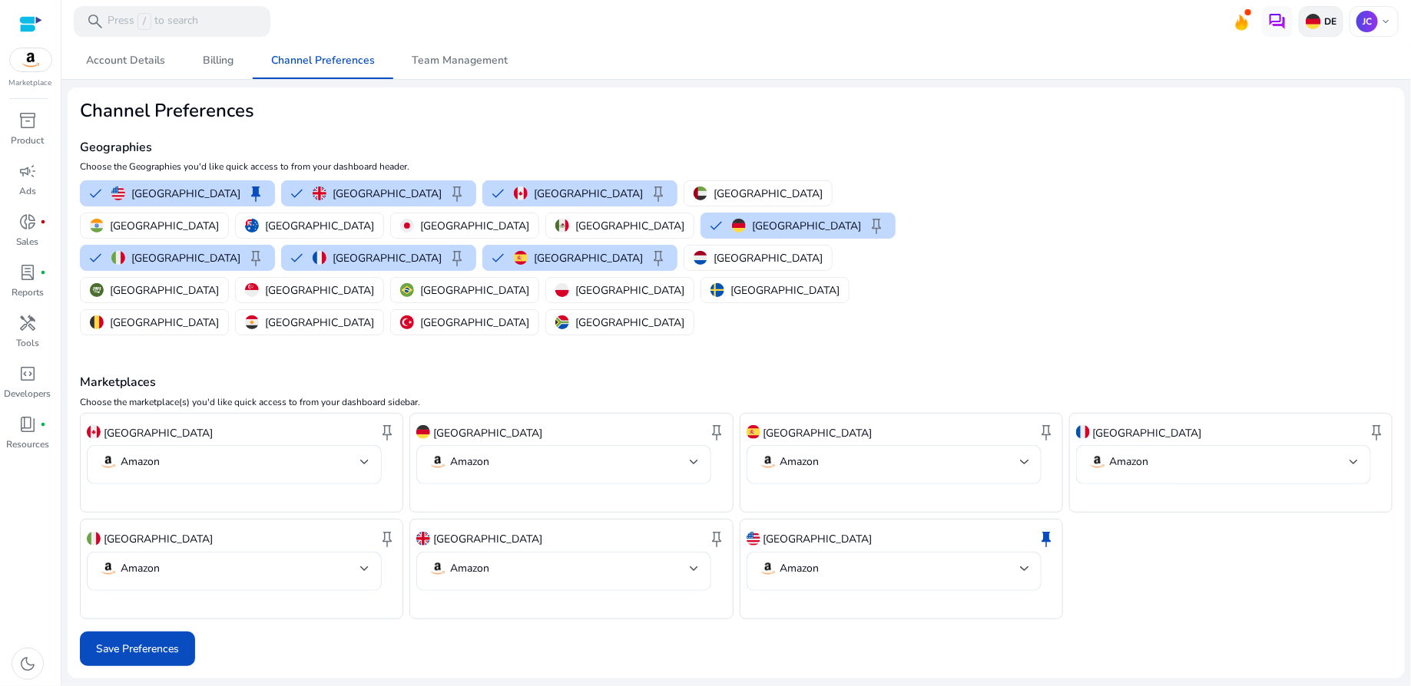
click at [1330, 20] on p "DE" at bounding box center [1328, 21] width 15 height 12
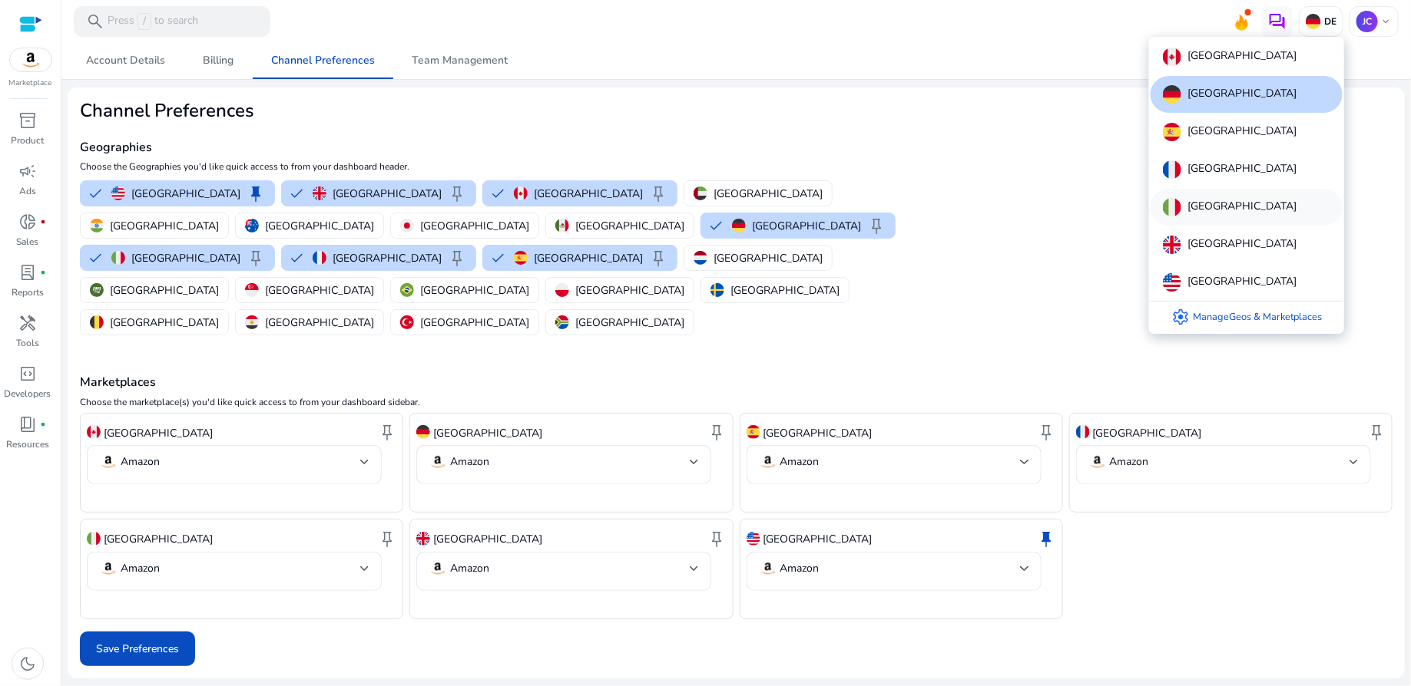
click at [1204, 213] on p "Italy" at bounding box center [1241, 207] width 109 height 18
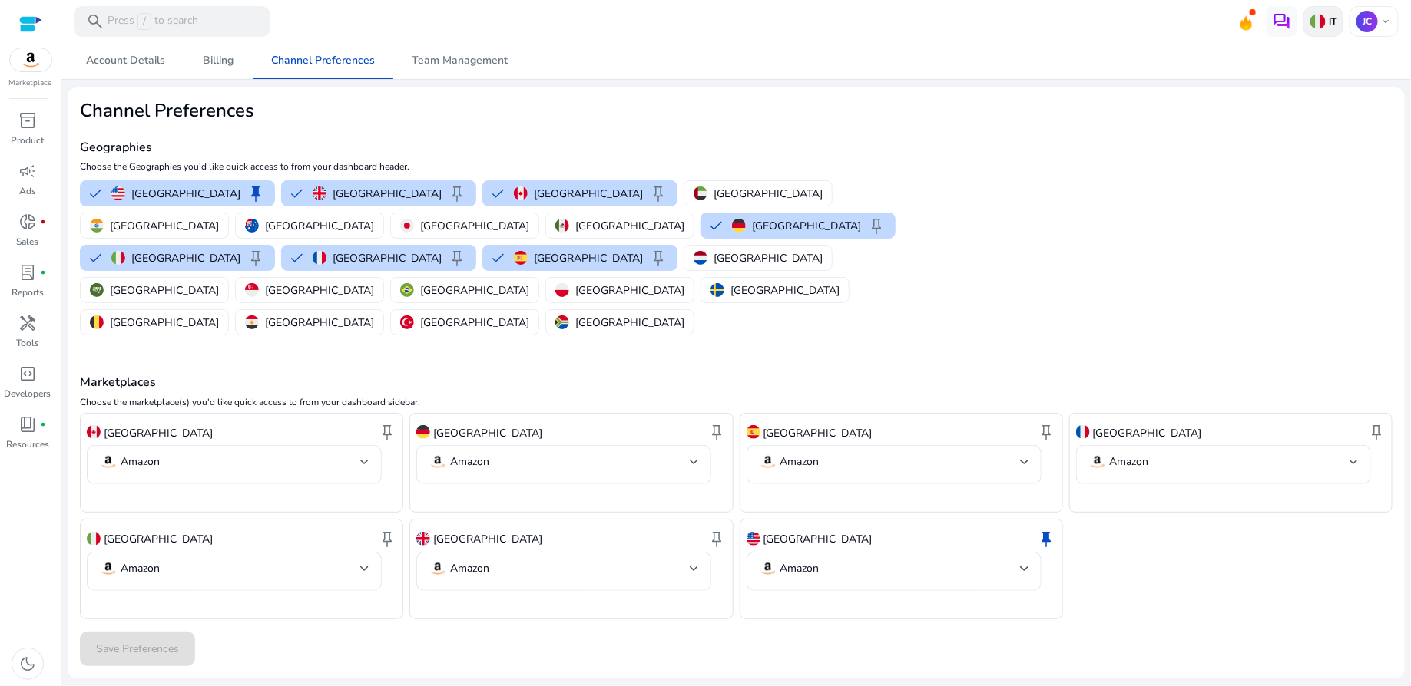
click at [1330, 27] on p "IT" at bounding box center [1330, 21] width 11 height 12
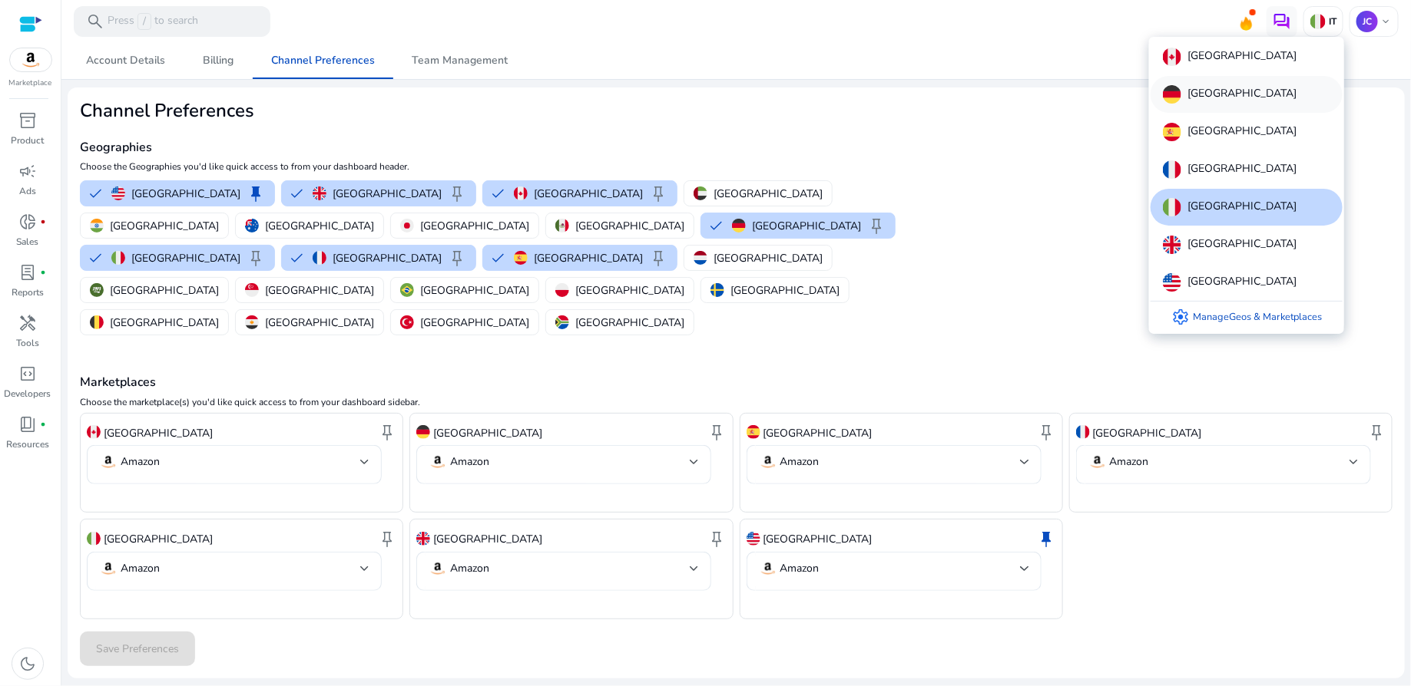
click at [1239, 94] on div "Germany" at bounding box center [1246, 94] width 192 height 37
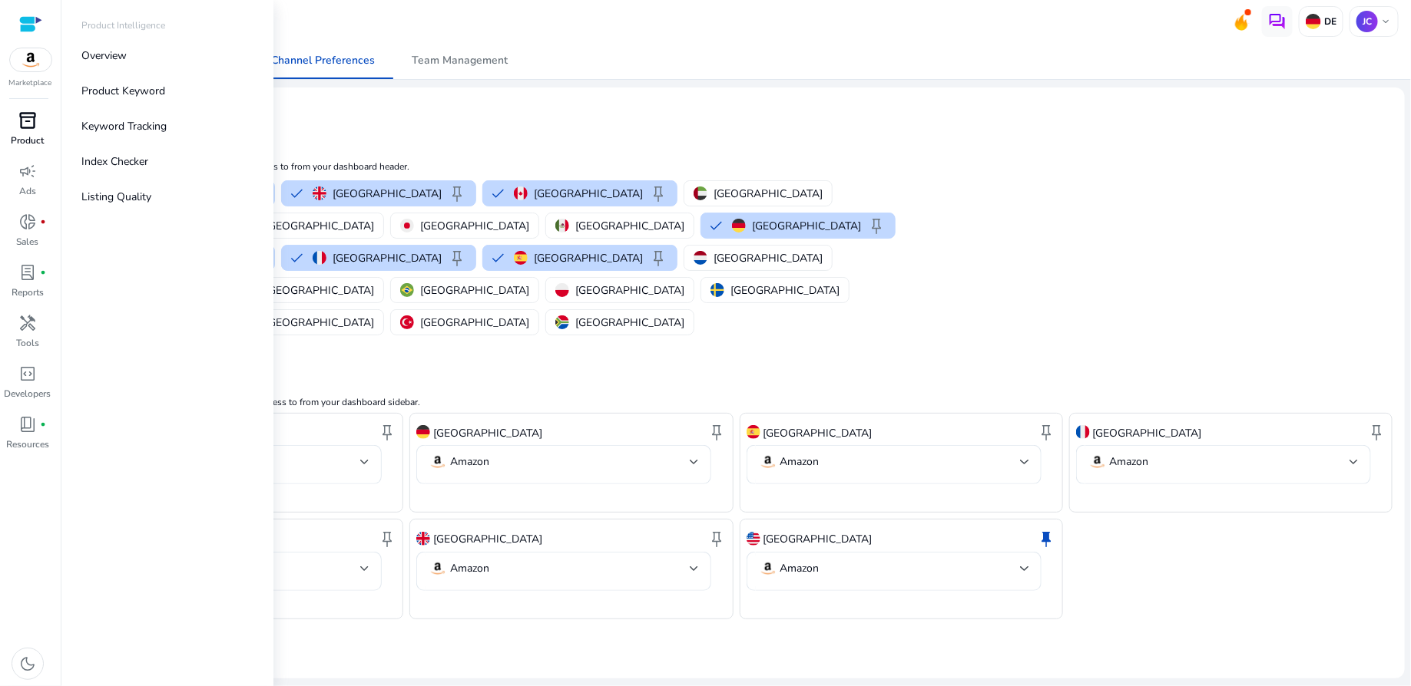
click at [30, 129] on span "inventory_2" at bounding box center [27, 120] width 18 height 18
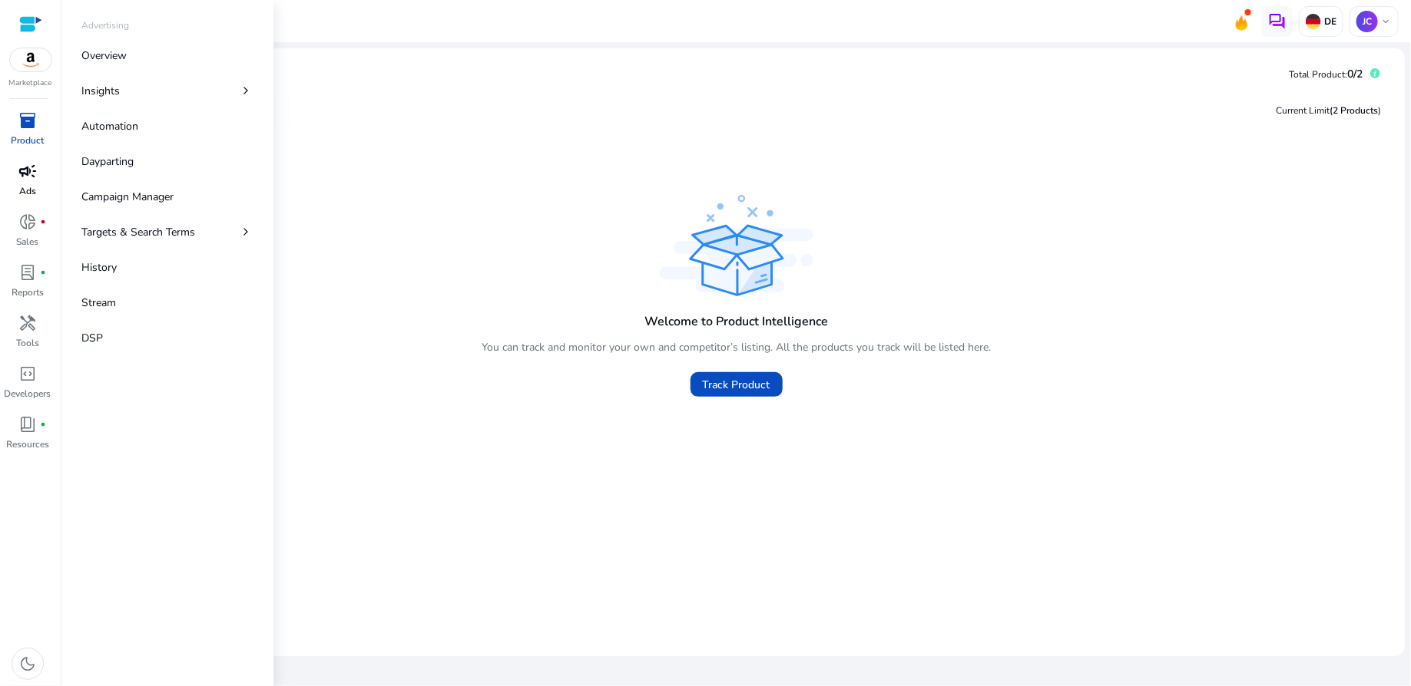
click at [26, 180] on span "campaign" at bounding box center [27, 171] width 18 height 18
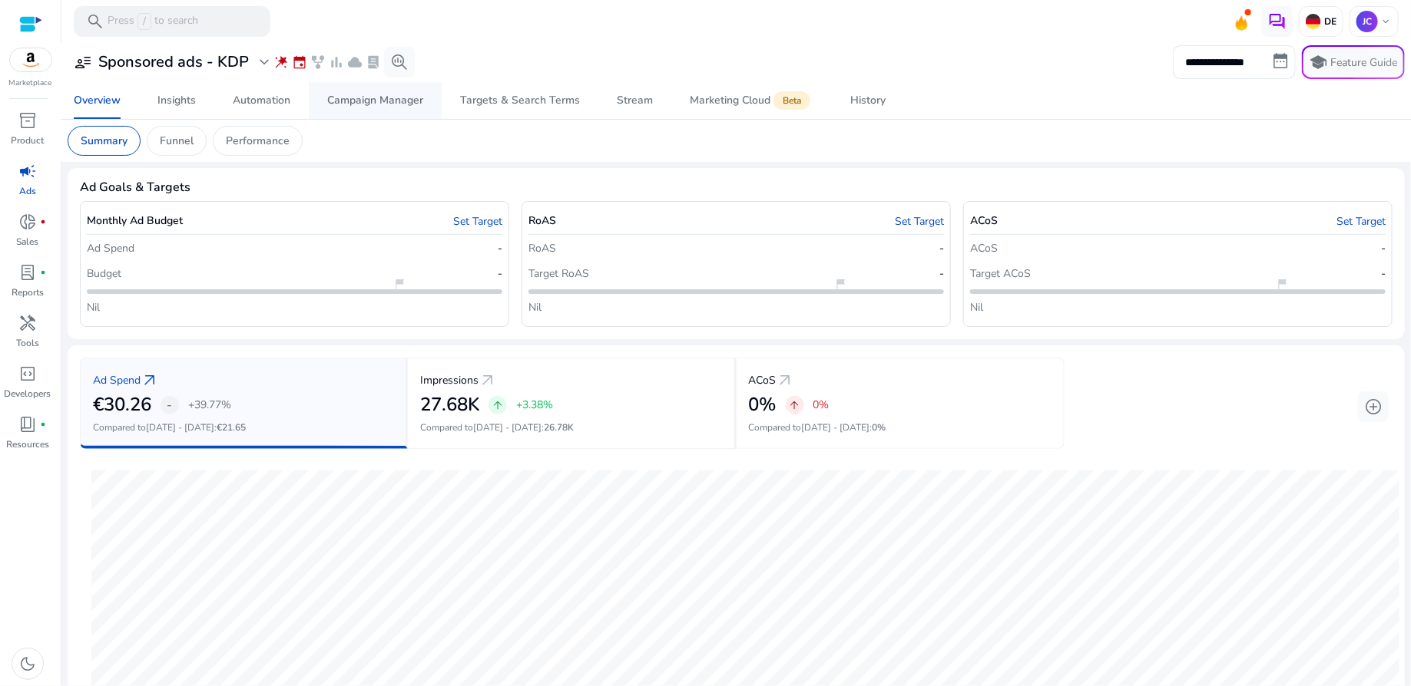
click at [376, 100] on div "Campaign Manager" at bounding box center [375, 100] width 96 height 11
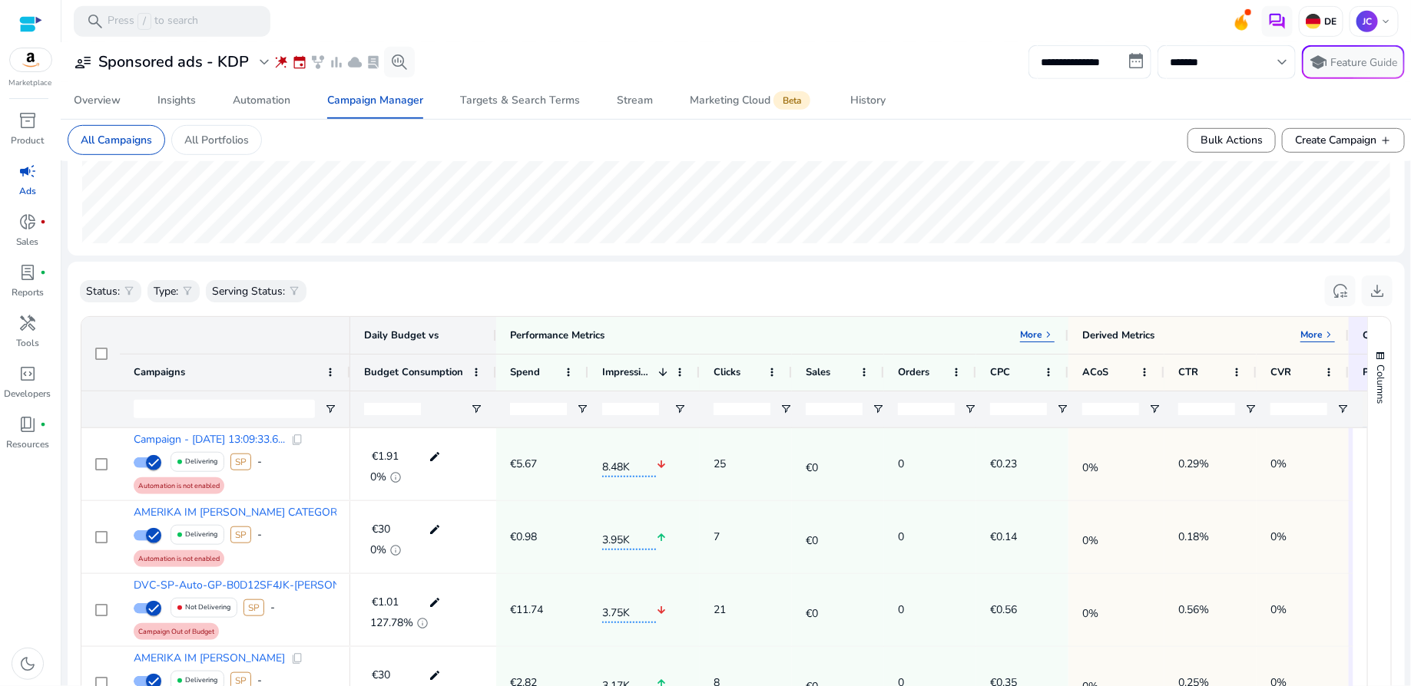
scroll to position [315, 0]
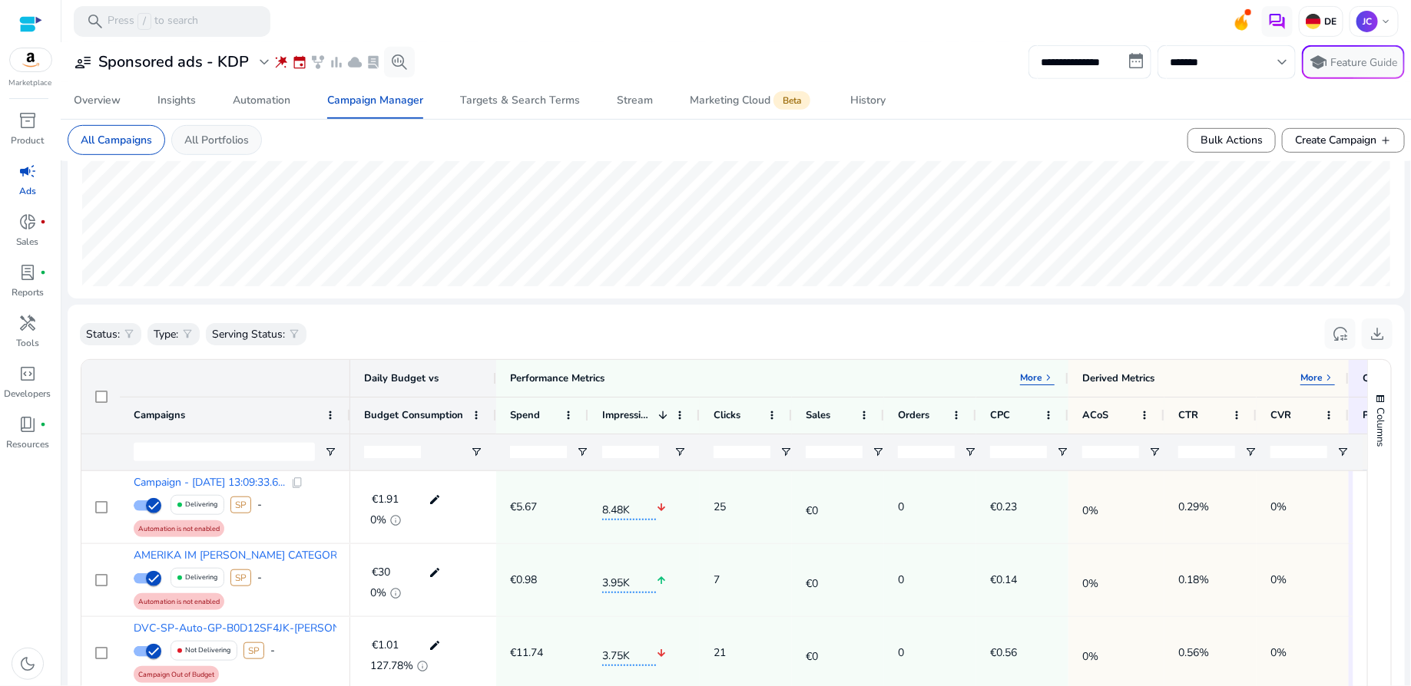
click at [223, 142] on p "All Portfolios" at bounding box center [216, 140] width 64 height 16
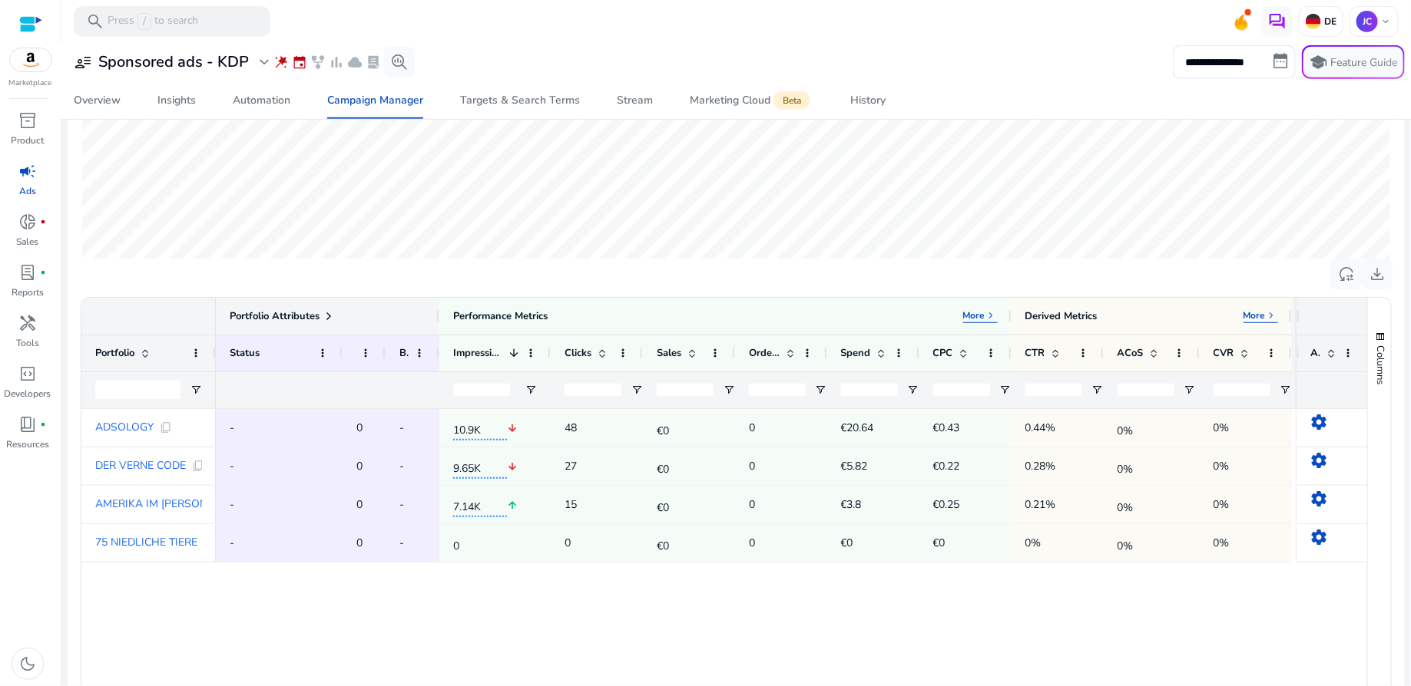
scroll to position [355, 0]
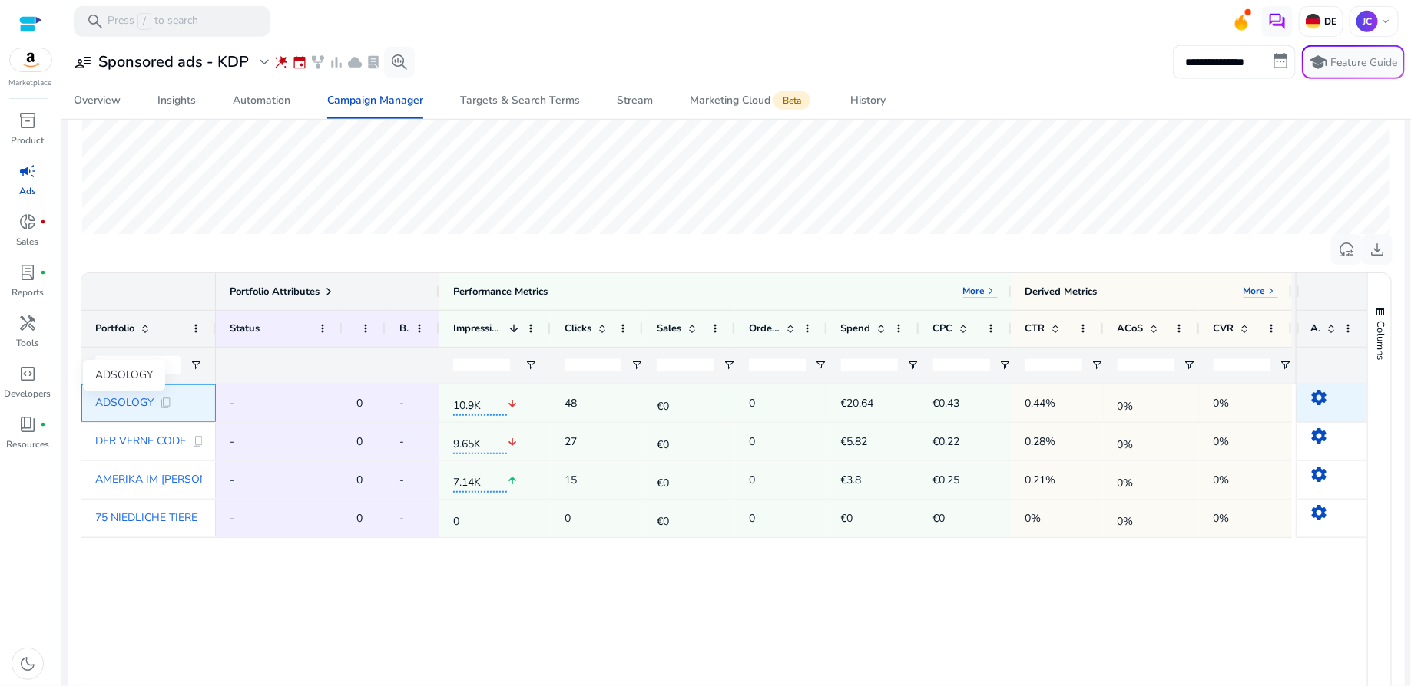
click at [136, 405] on span "ADSOLOGY" at bounding box center [124, 403] width 58 height 11
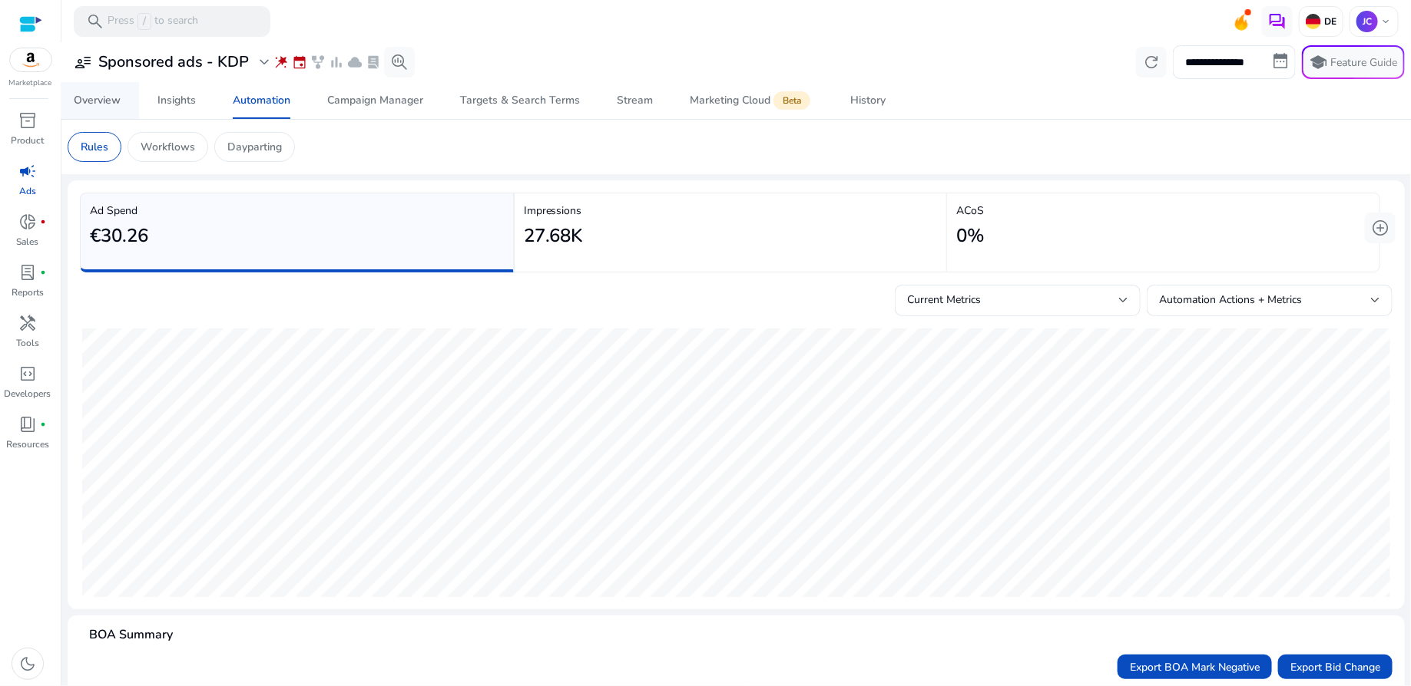
click at [98, 98] on div "Overview" at bounding box center [97, 100] width 47 height 11
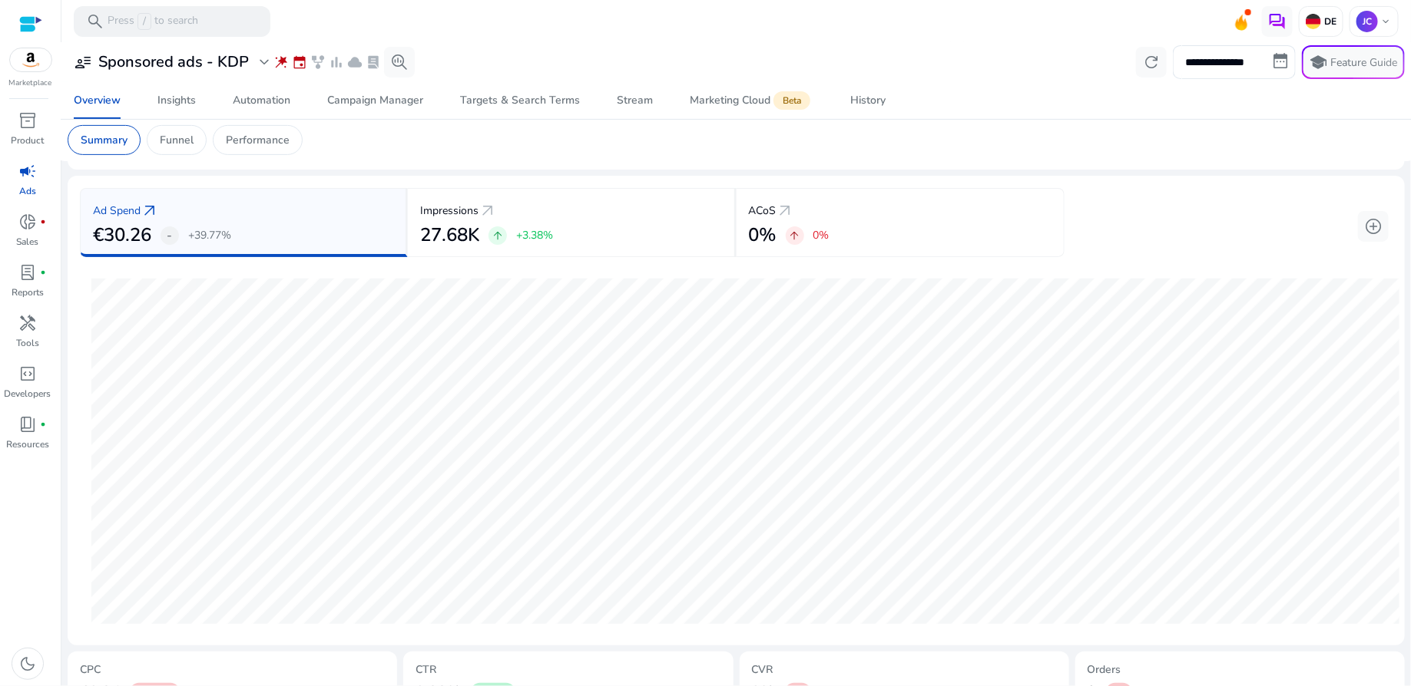
scroll to position [170, 0]
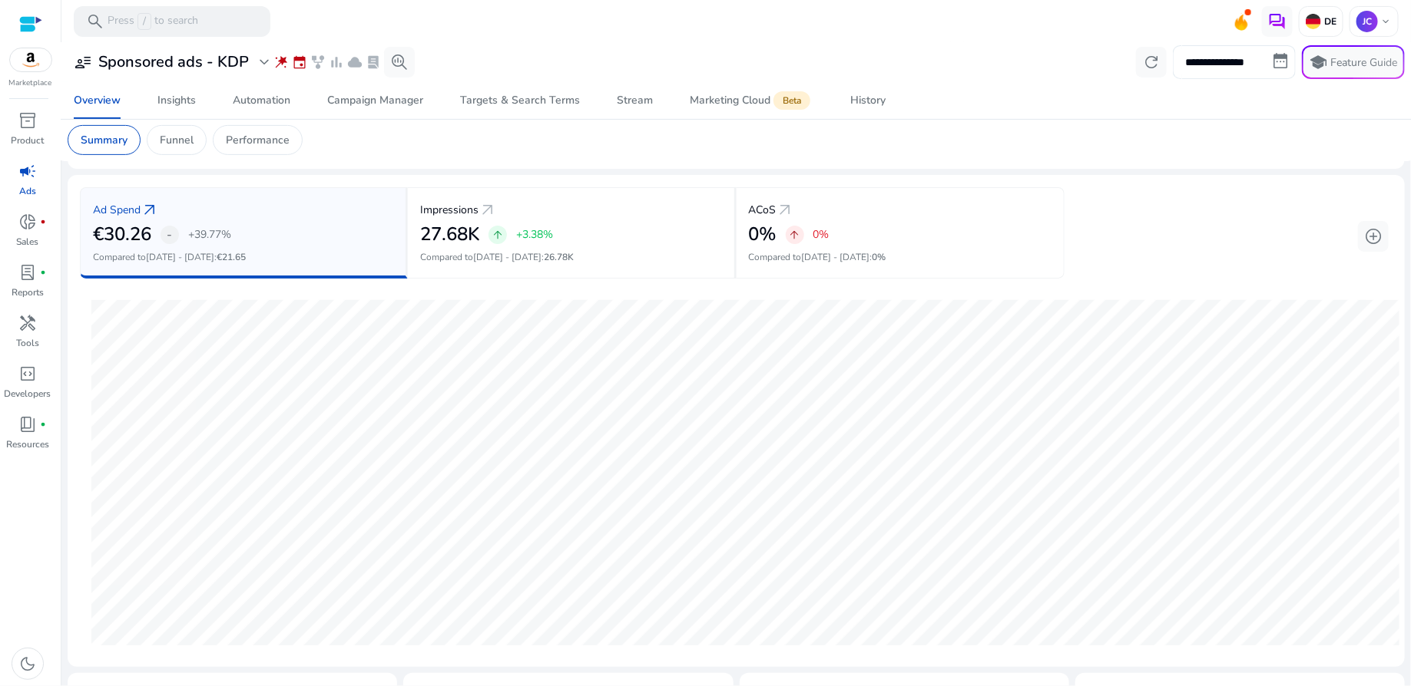
click at [1267, 62] on input "**********" at bounding box center [1233, 62] width 123 height 34
select select "*"
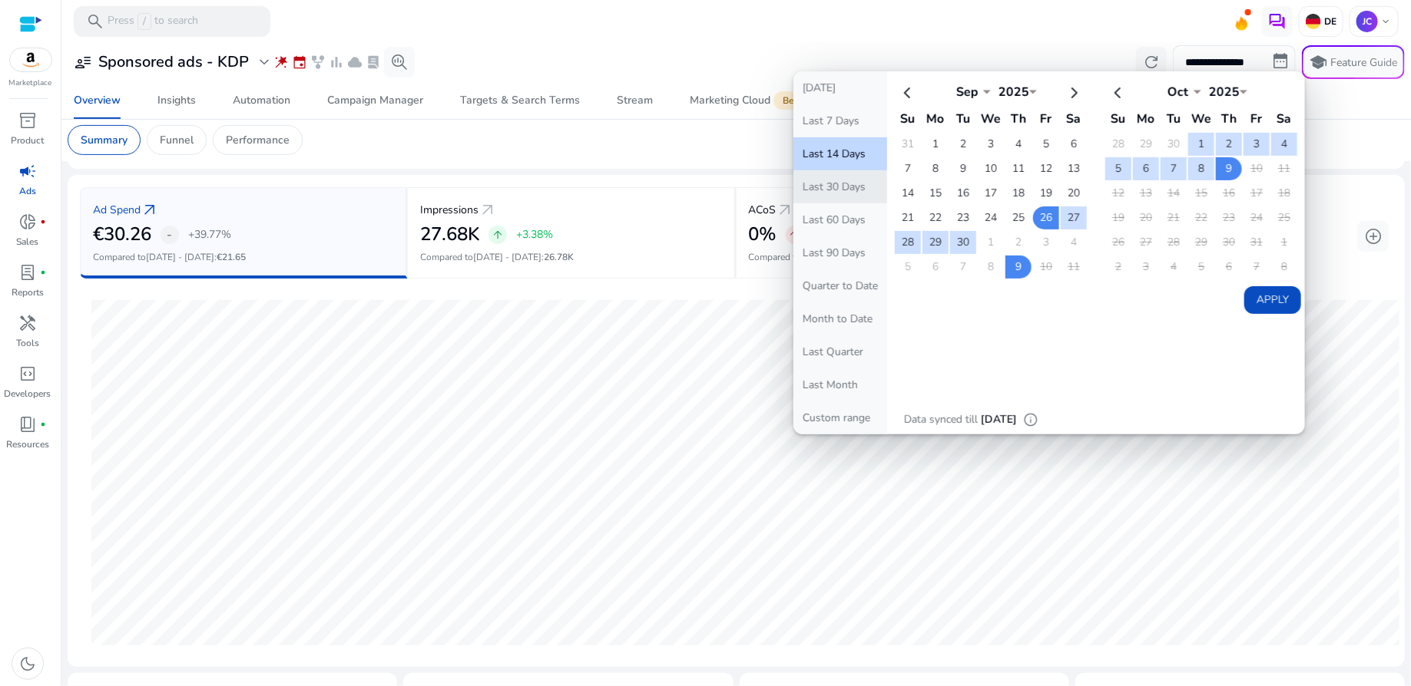
click at [856, 194] on button "Last 30 Days" at bounding box center [840, 186] width 94 height 33
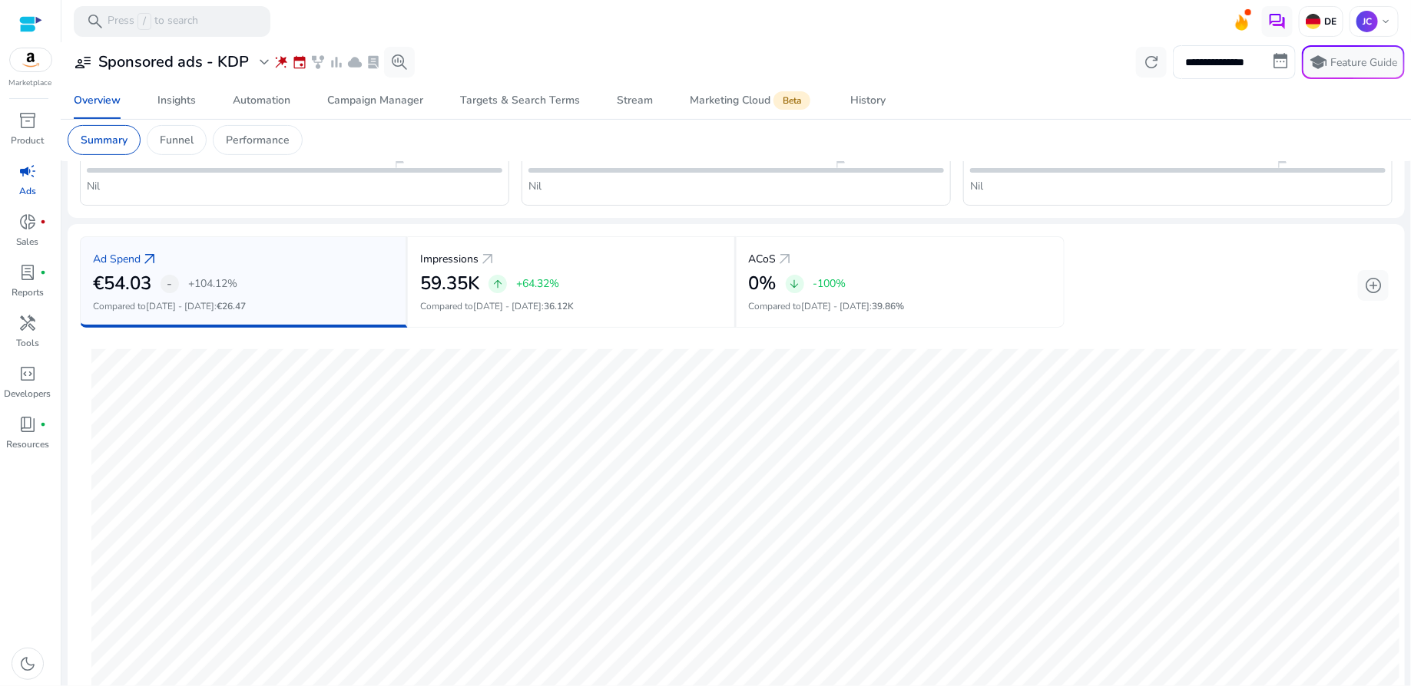
scroll to position [121, 0]
click at [1368, 287] on span "add_circle" at bounding box center [1373, 286] width 18 height 18
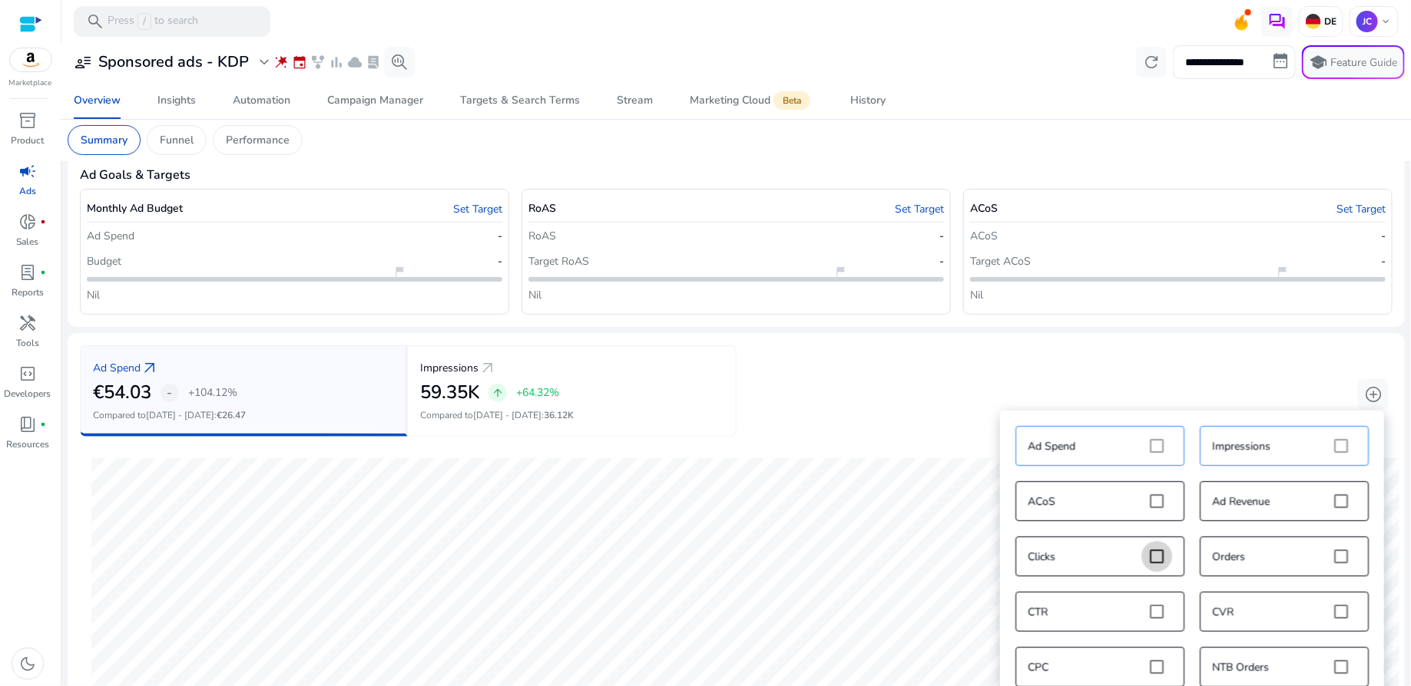
scroll to position [1, 0]
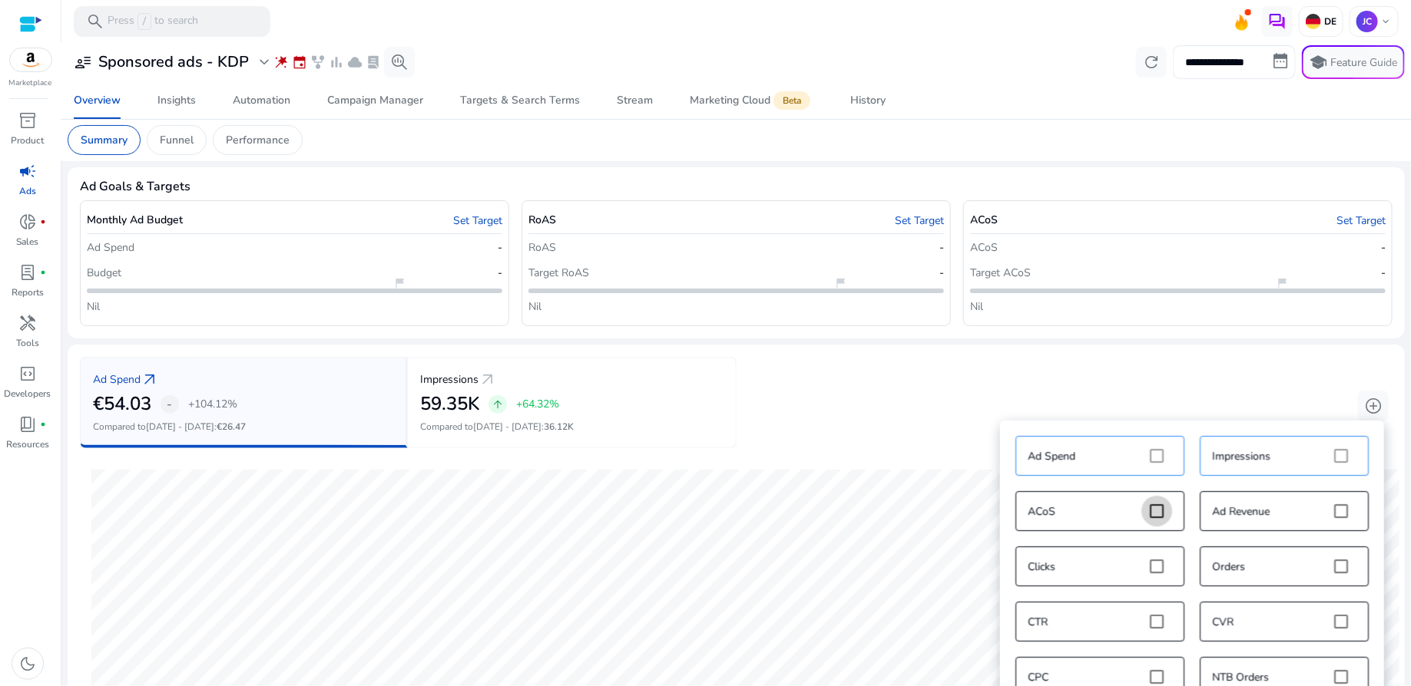
click at [1278, 64] on input "**********" at bounding box center [1233, 62] width 123 height 34
select select "*"
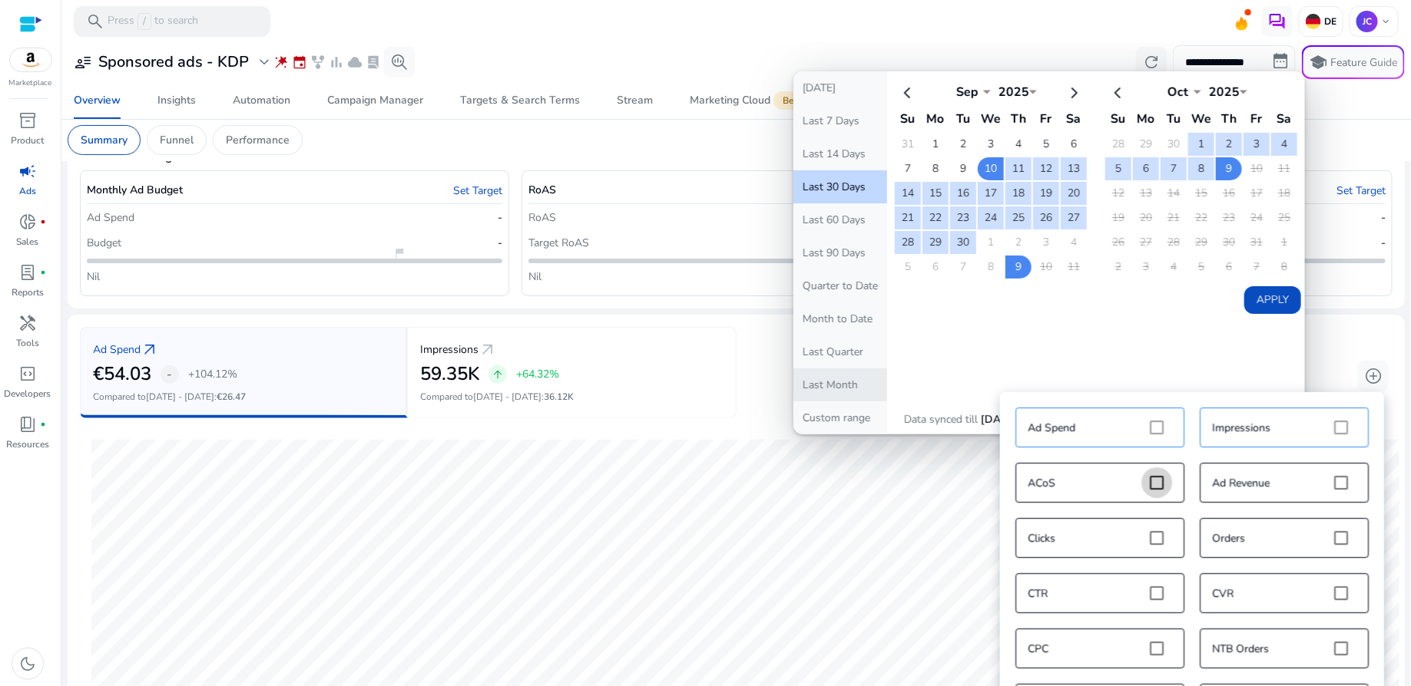
scroll to position [25, 0]
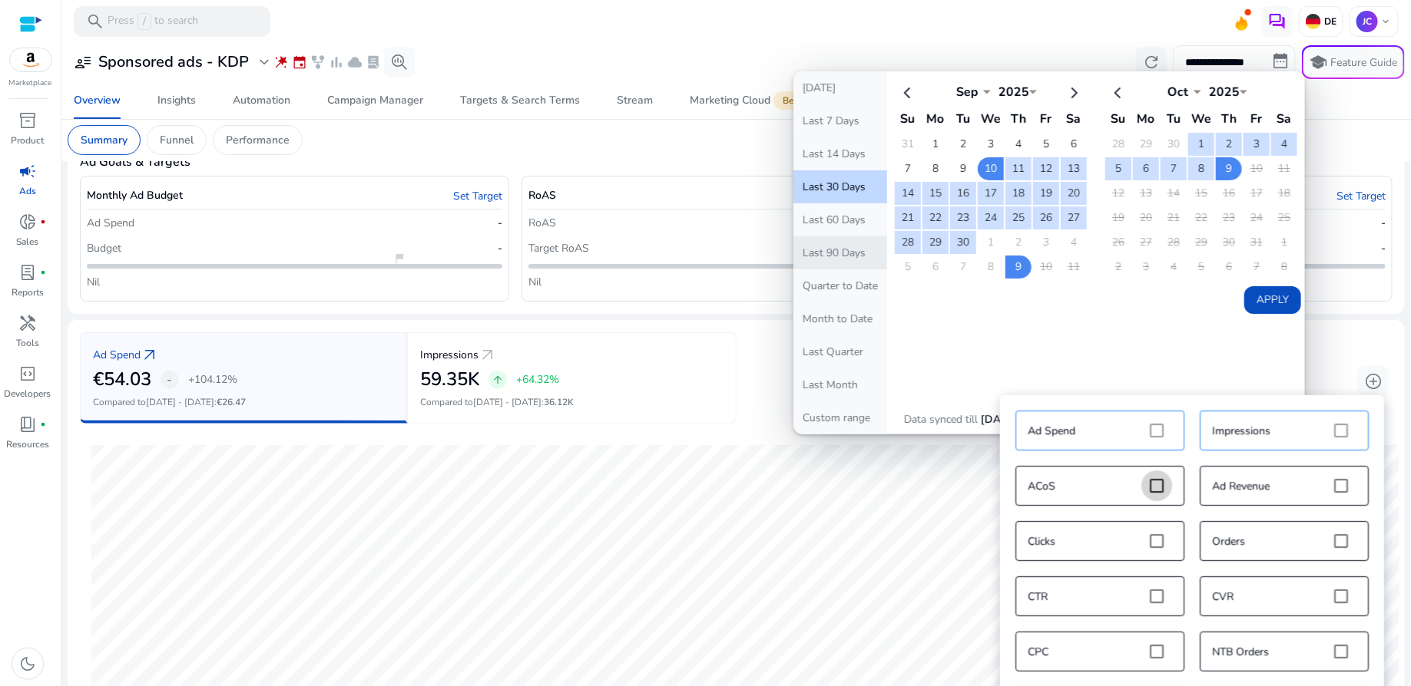
click at [852, 255] on button "Last 90 Days" at bounding box center [840, 252] width 94 height 33
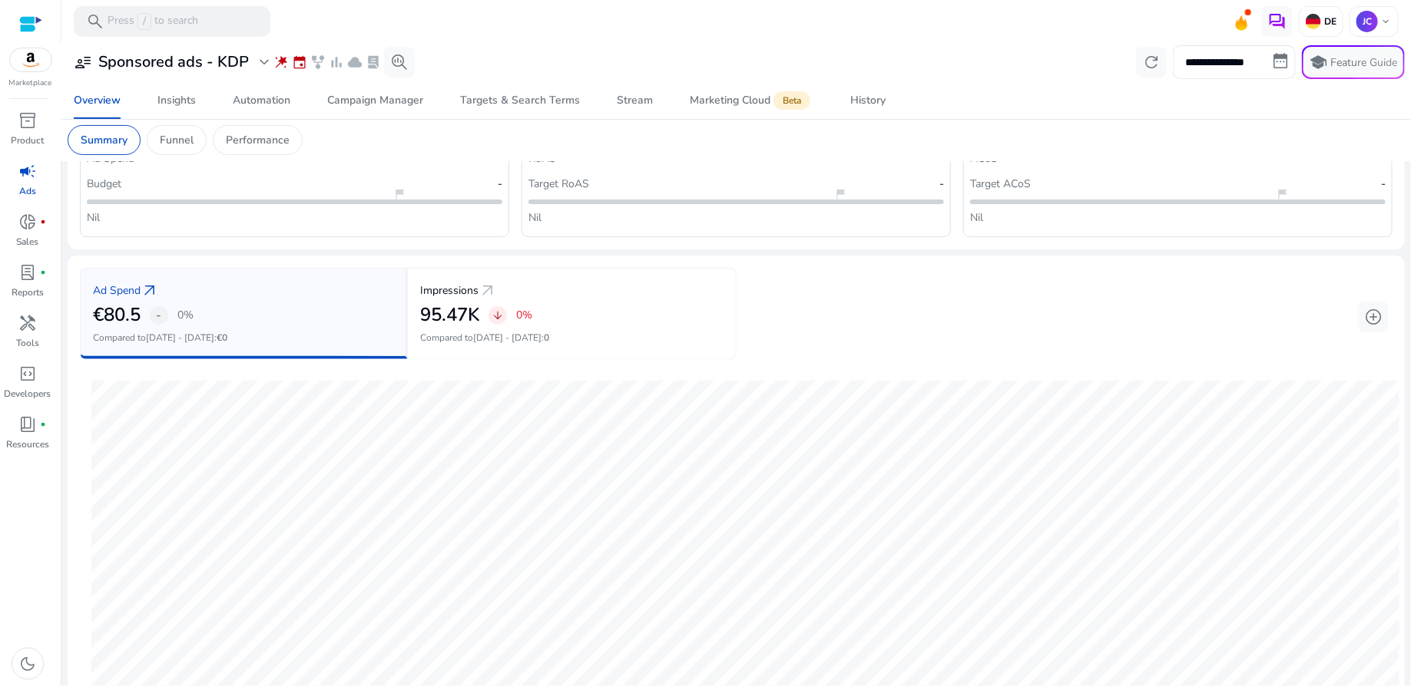
scroll to position [115, 0]
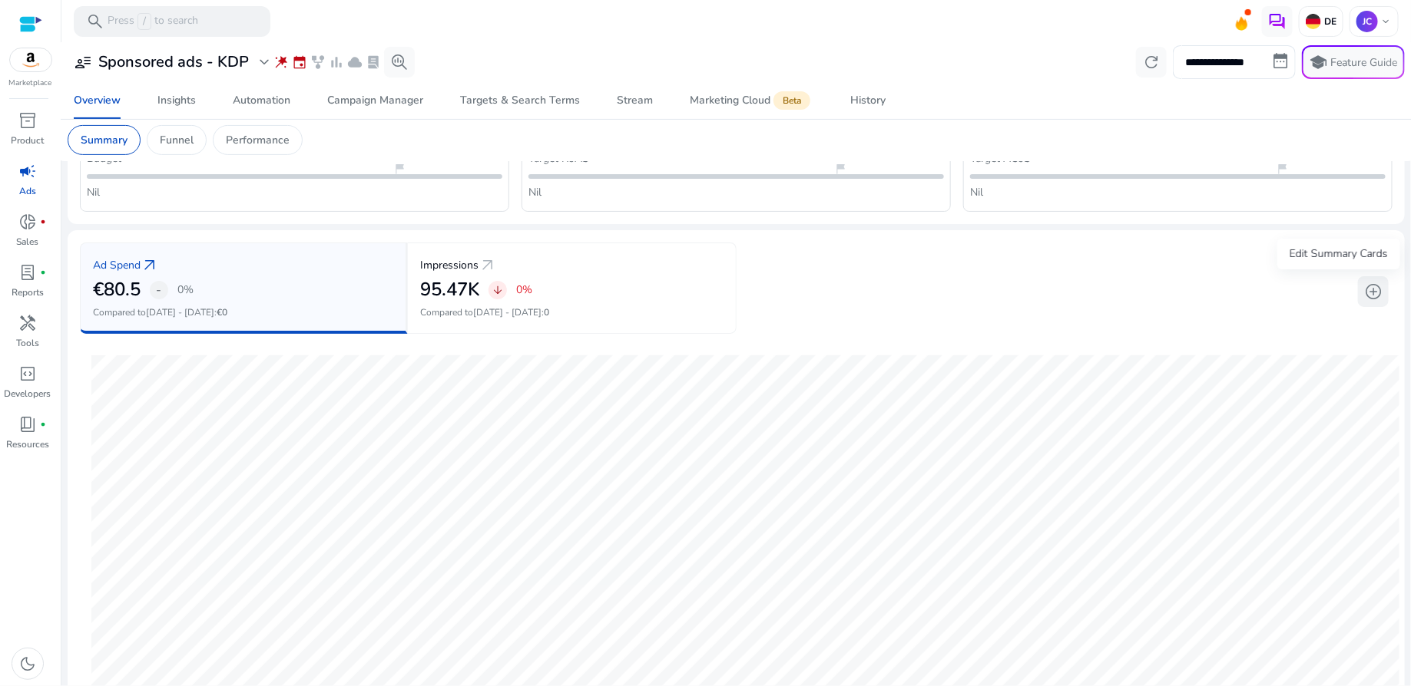
click at [1364, 293] on span "add_circle" at bounding box center [1373, 292] width 18 height 18
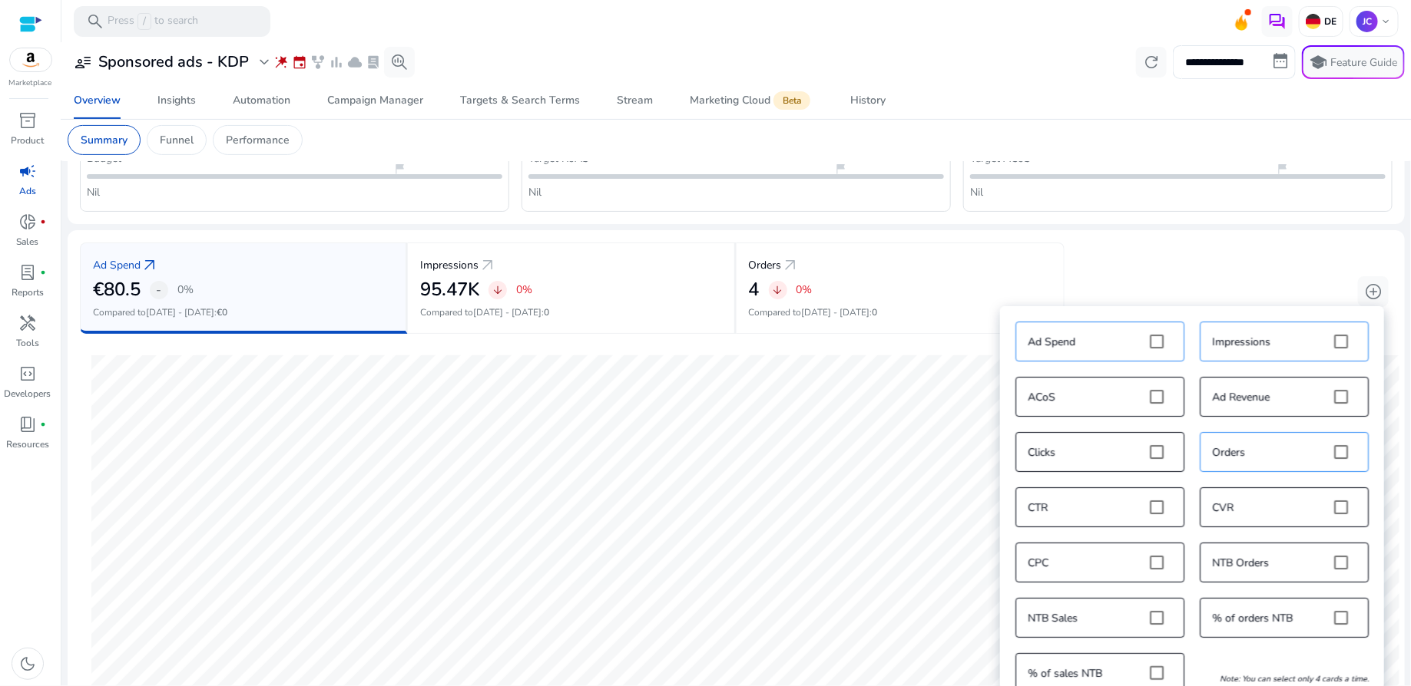
click at [1129, 248] on div "Ad Spend arrow_outward €80.5 - 0% Compared to [DATE] - [DATE] : €0 Impressions …" at bounding box center [736, 288] width 1312 height 91
click at [1322, 280] on div "Ad Spend arrow_outward €80.5 - 0% Compared to [DATE] - [DATE] : €0 Impressions …" at bounding box center [736, 288] width 1312 height 91
click at [1364, 295] on span "add_circle" at bounding box center [1373, 292] width 18 height 18
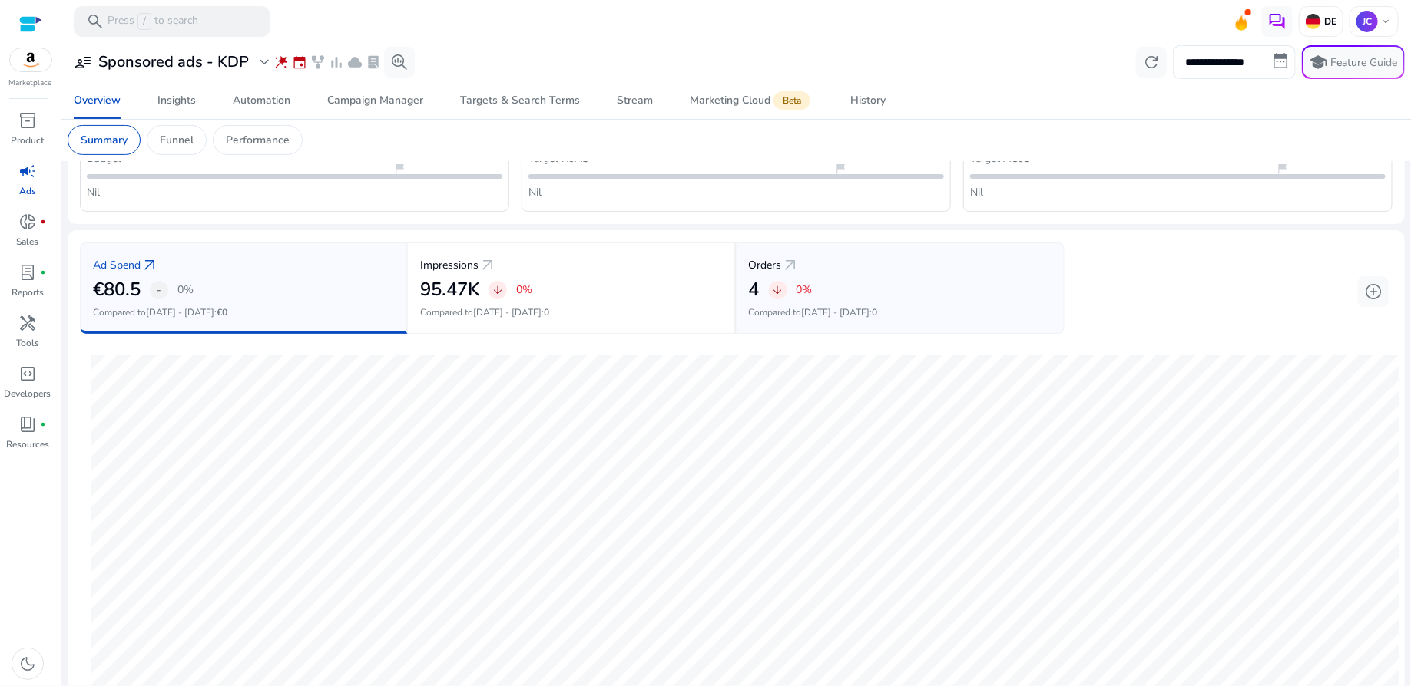
click at [846, 284] on div "4 arrow_downward 0%" at bounding box center [900, 290] width 303 height 22
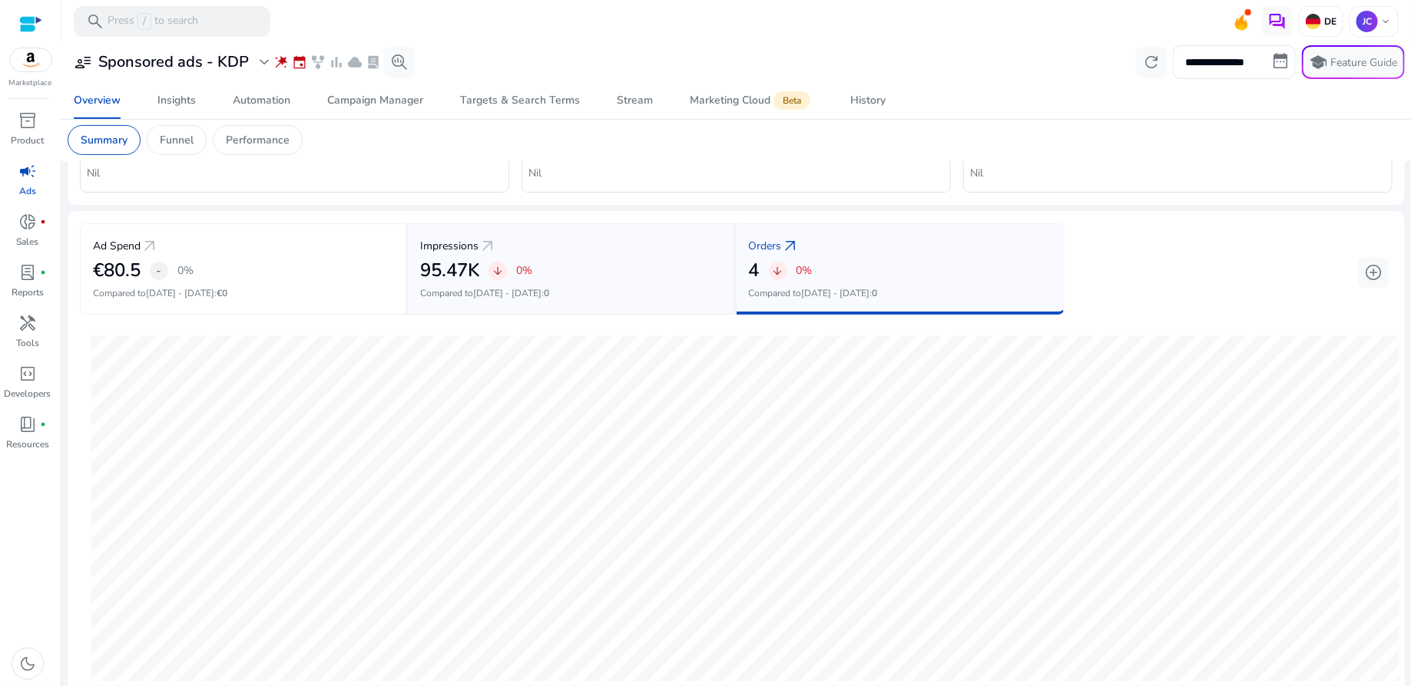
scroll to position [0, 0]
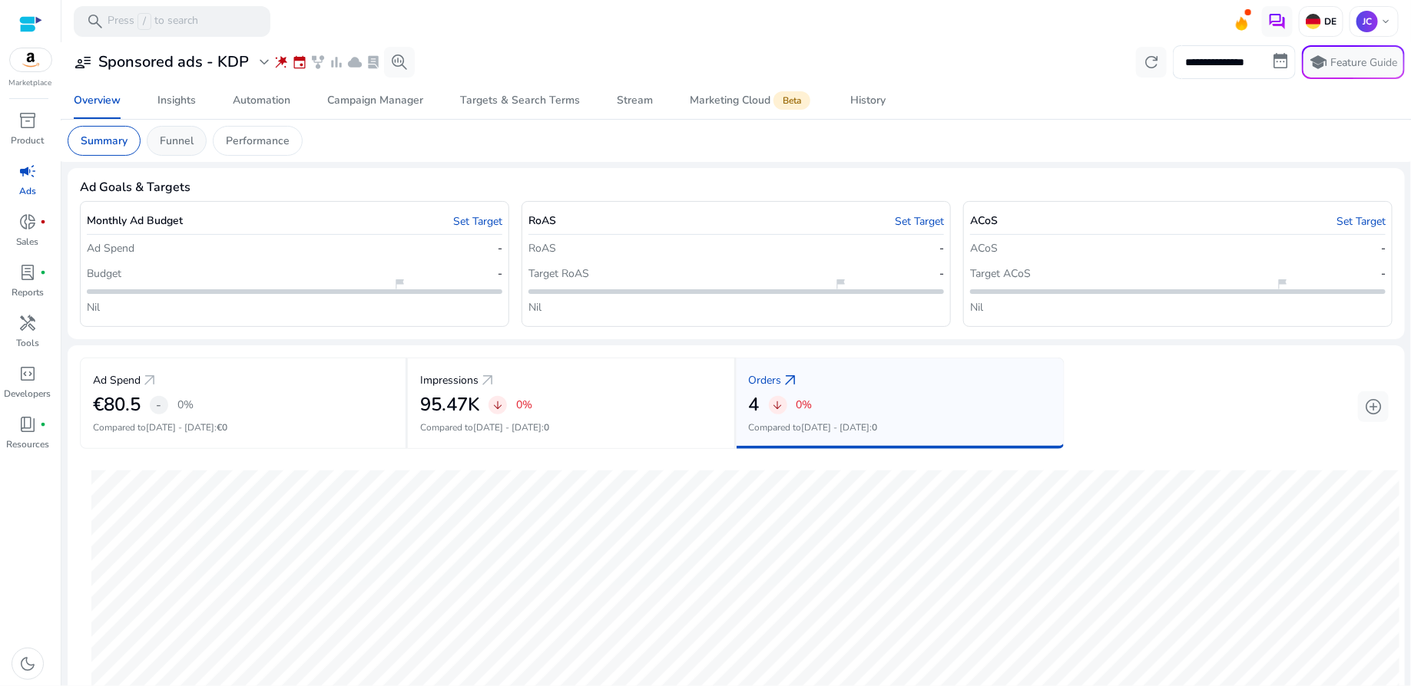
click at [184, 146] on p "Funnel" at bounding box center [177, 141] width 34 height 16
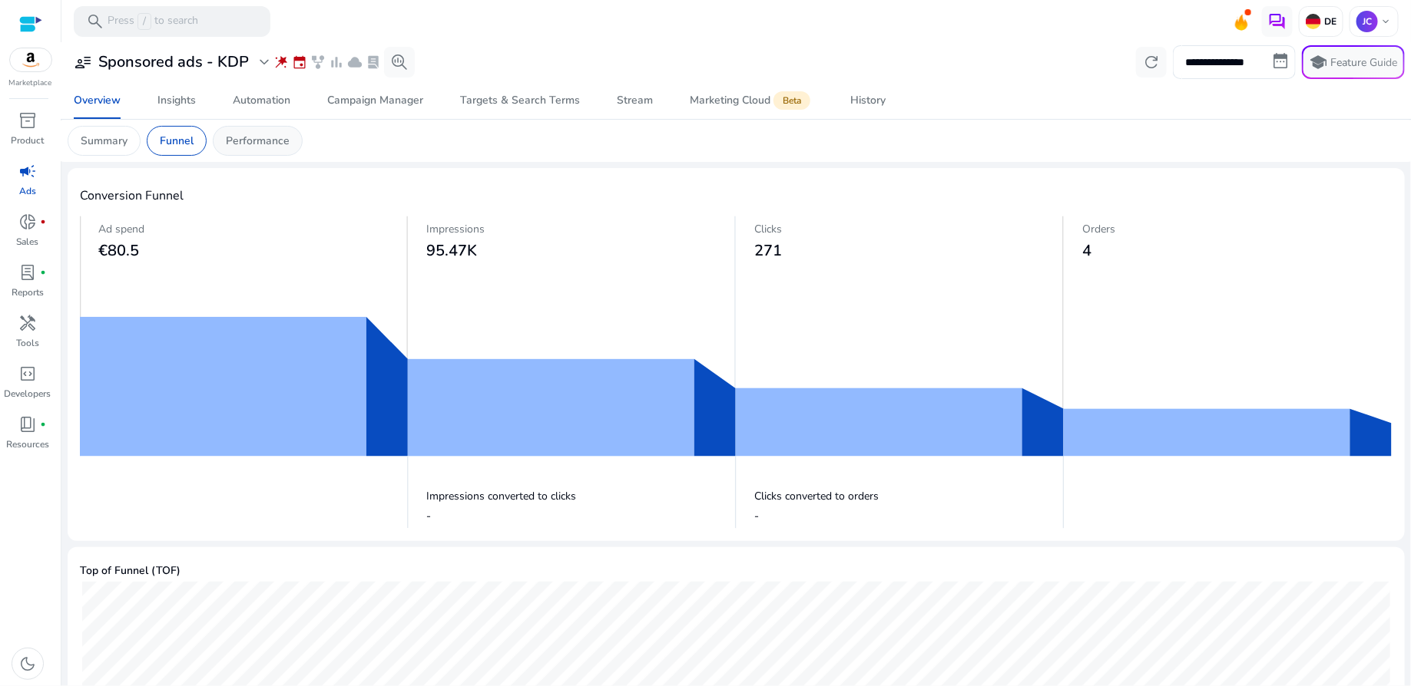
click at [249, 144] on p "Performance" at bounding box center [258, 141] width 64 height 16
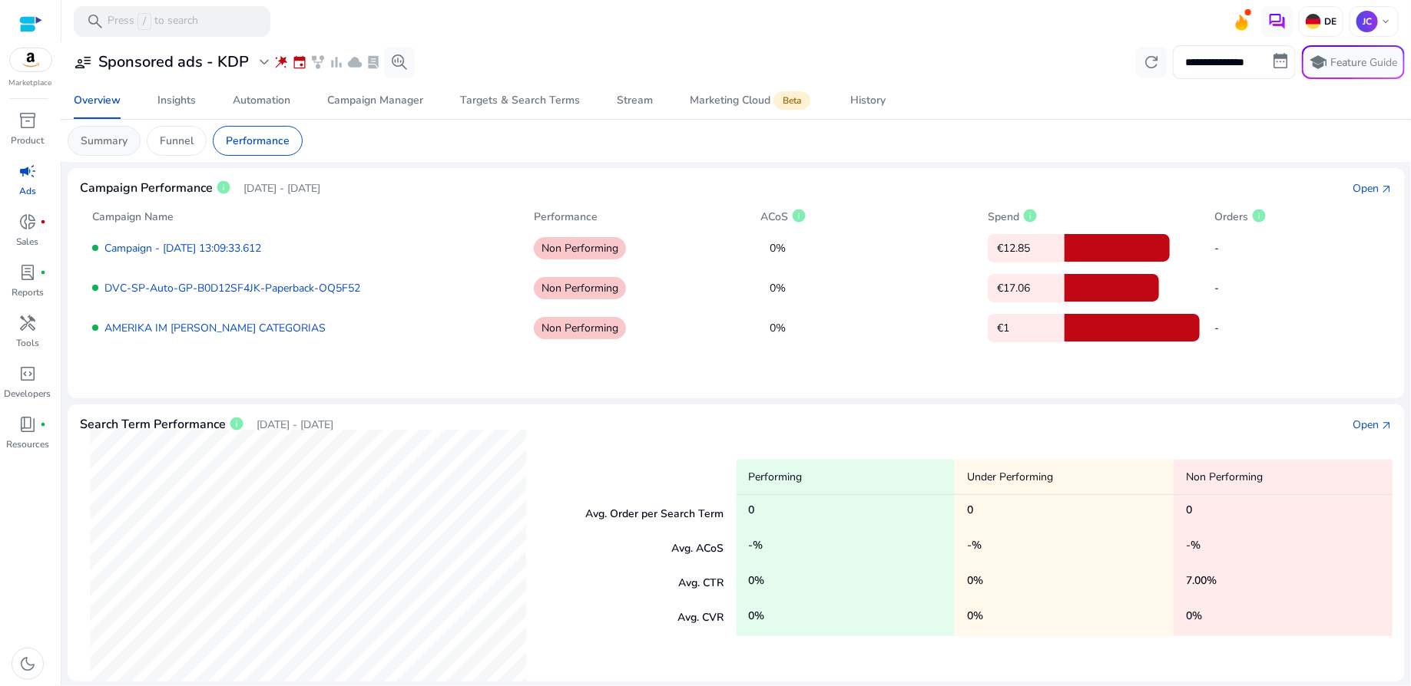
click at [104, 137] on p "Summary" at bounding box center [104, 141] width 47 height 16
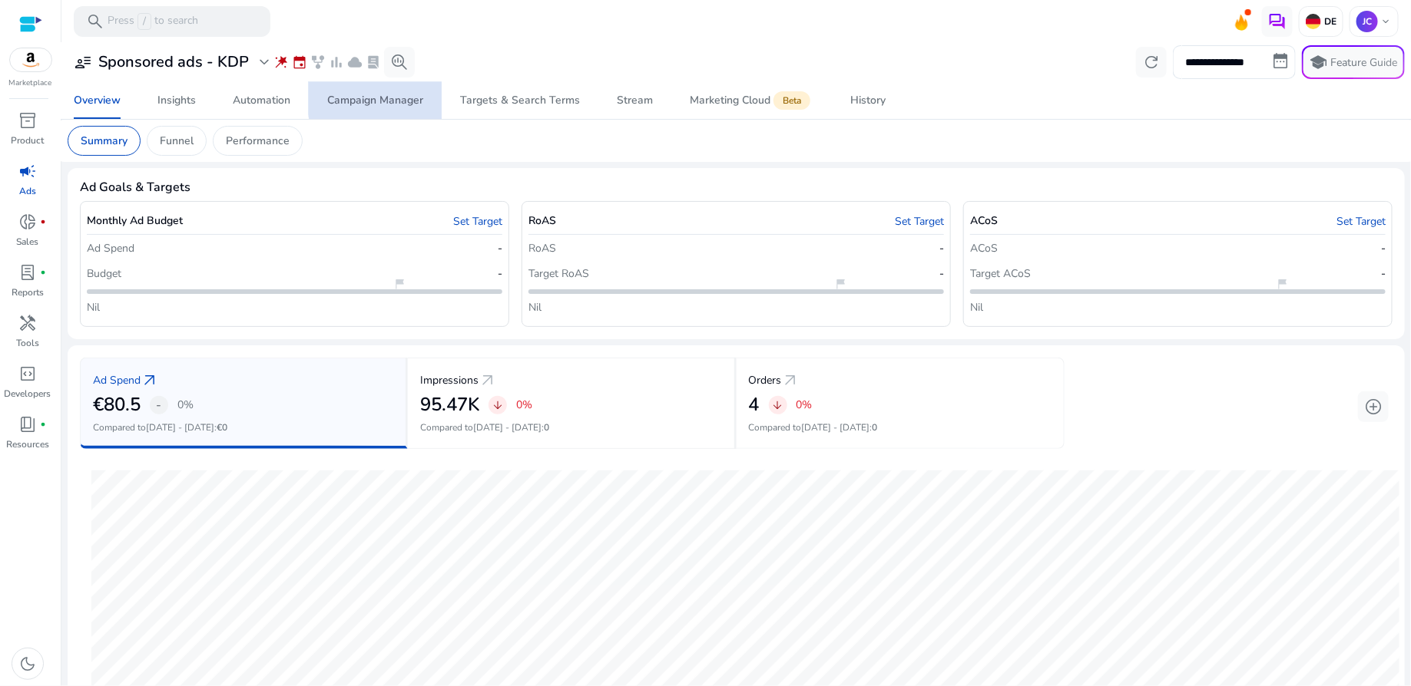
click at [406, 98] on div "Campaign Manager" at bounding box center [375, 100] width 96 height 11
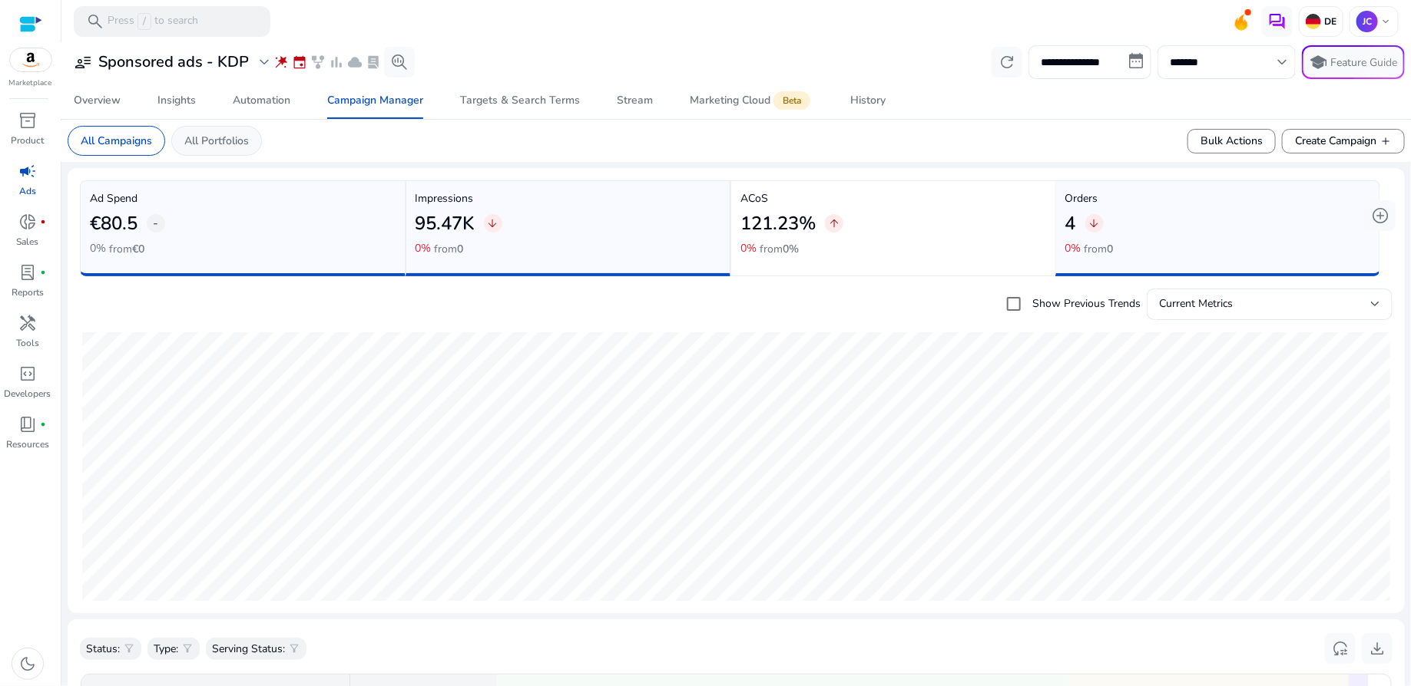
click at [214, 133] on p "All Portfolios" at bounding box center [216, 141] width 64 height 16
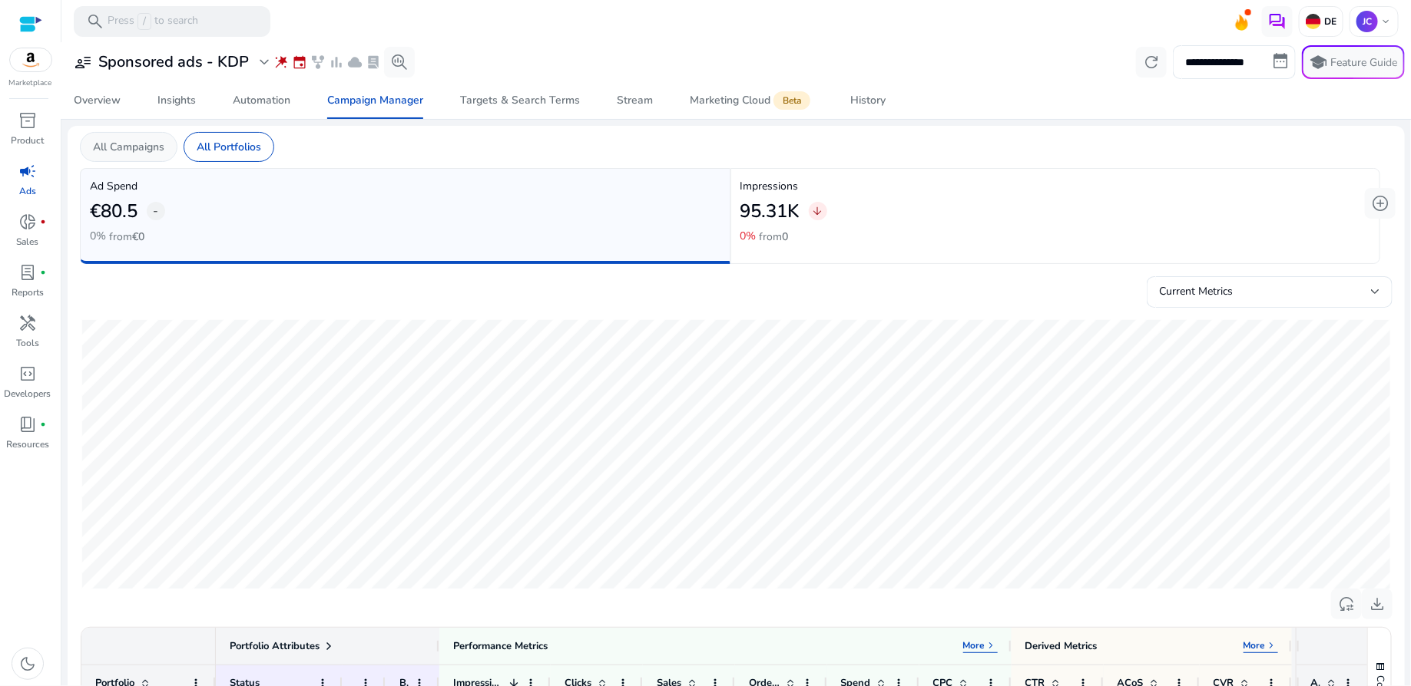
click at [129, 144] on p "All Campaigns" at bounding box center [128, 147] width 71 height 16
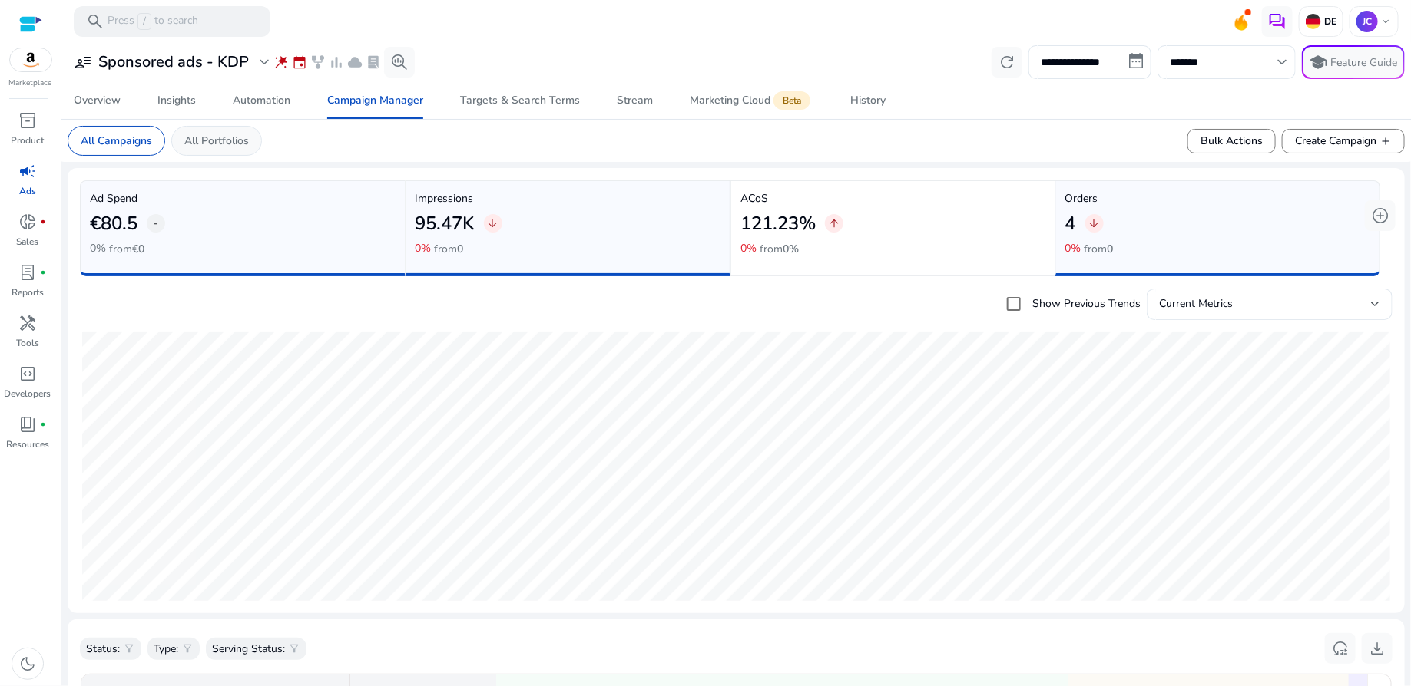
click at [236, 149] on div "All Portfolios" at bounding box center [216, 141] width 91 height 30
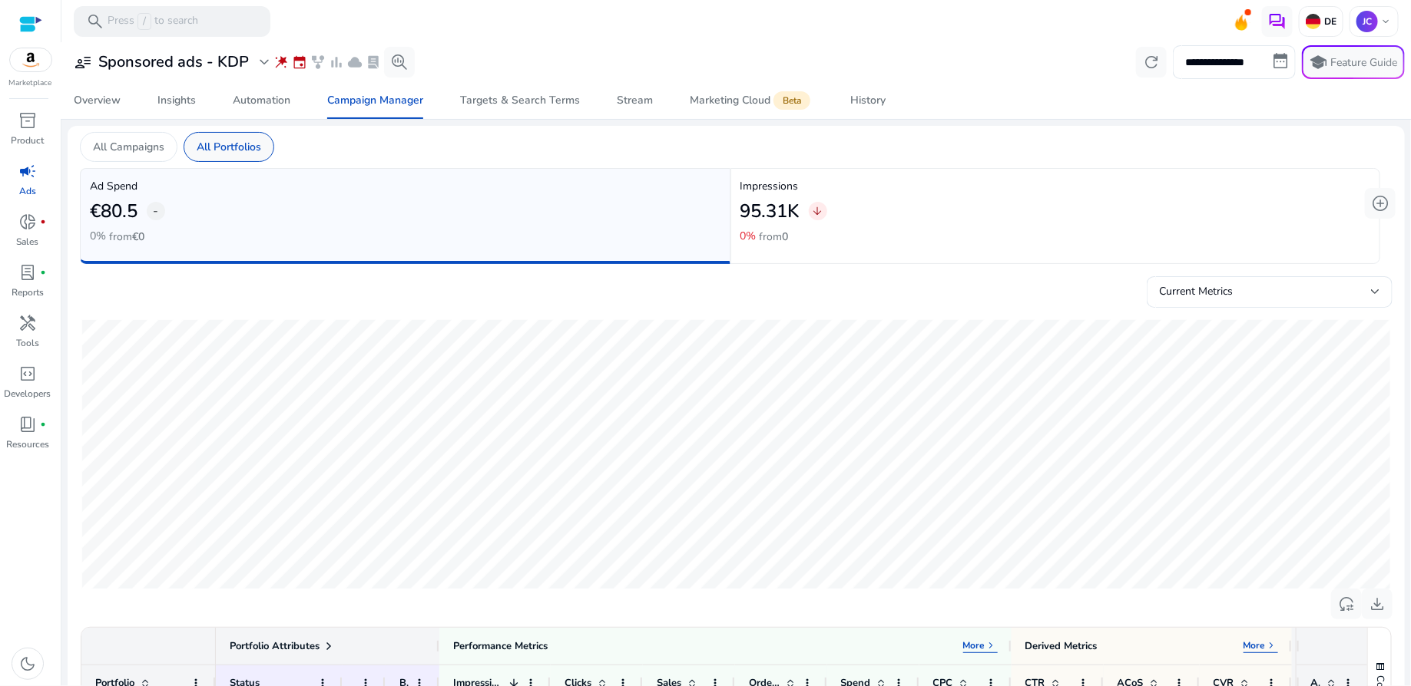
click at [241, 147] on p "All Portfolios" at bounding box center [229, 147] width 64 height 16
click at [1270, 64] on input "**********" at bounding box center [1233, 62] width 123 height 34
select select "*"
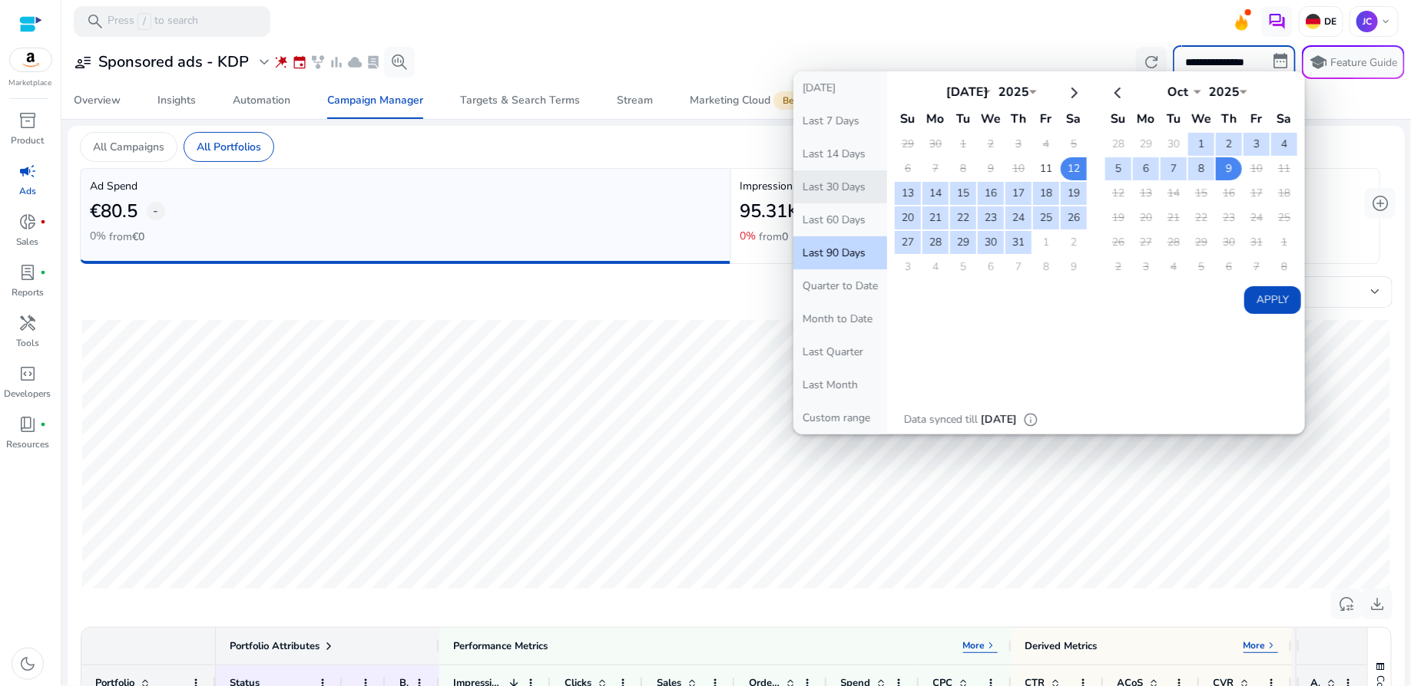
click at [813, 182] on button "Last 30 Days" at bounding box center [840, 186] width 94 height 33
type input "**********"
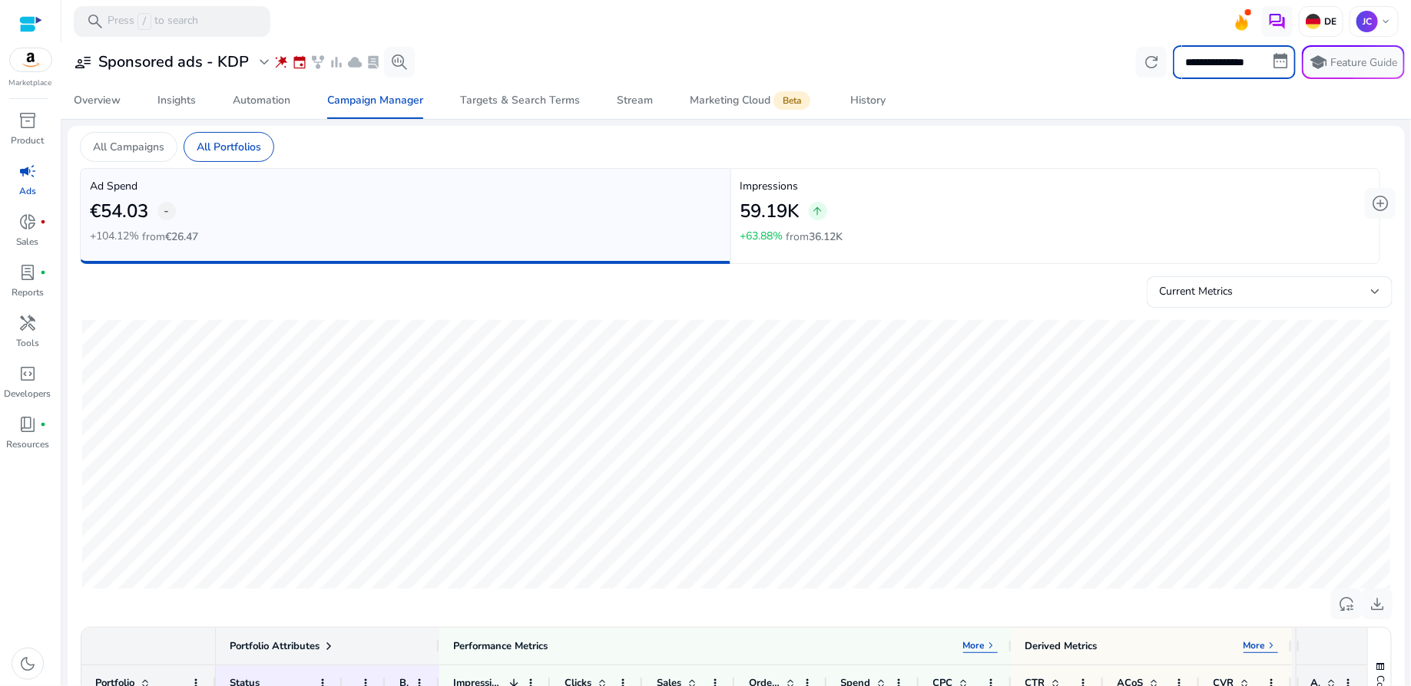
click at [1275, 68] on input "**********" at bounding box center [1233, 62] width 123 height 34
select select "*"
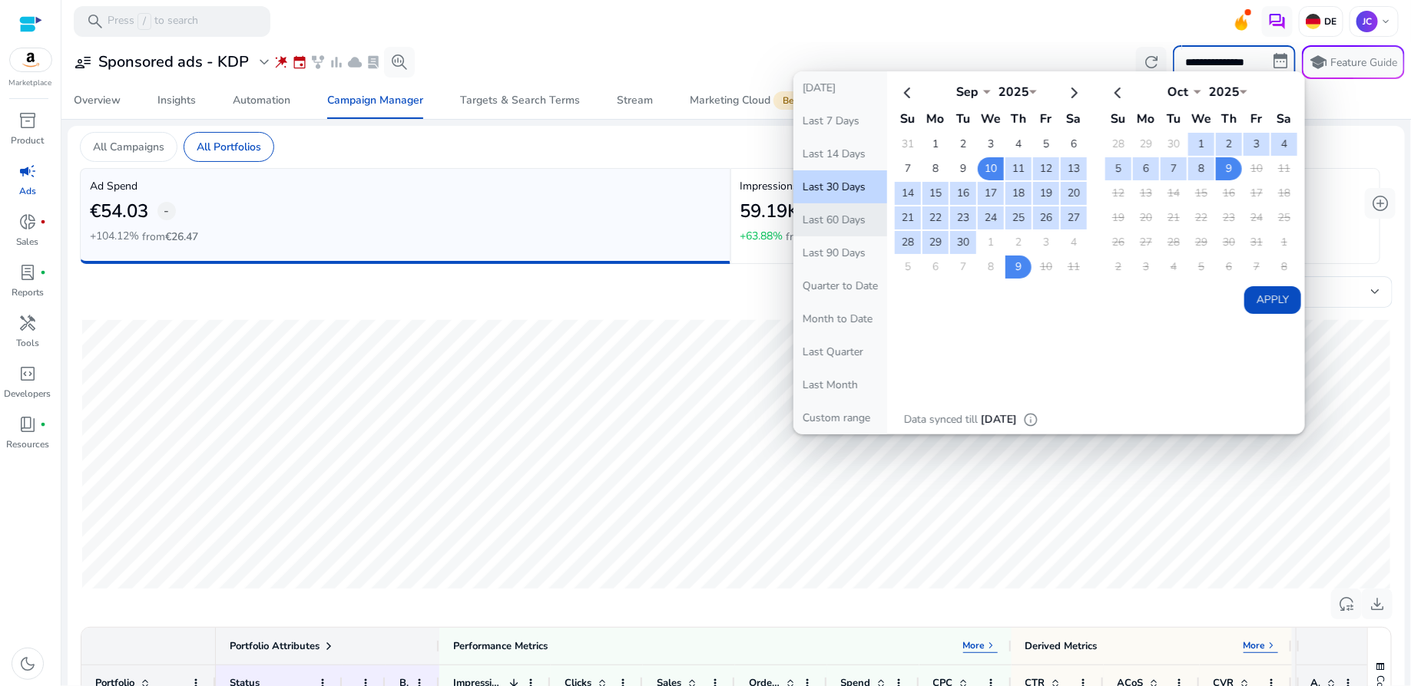
click at [837, 217] on button "Last 60 Days" at bounding box center [840, 219] width 94 height 33
type input "**********"
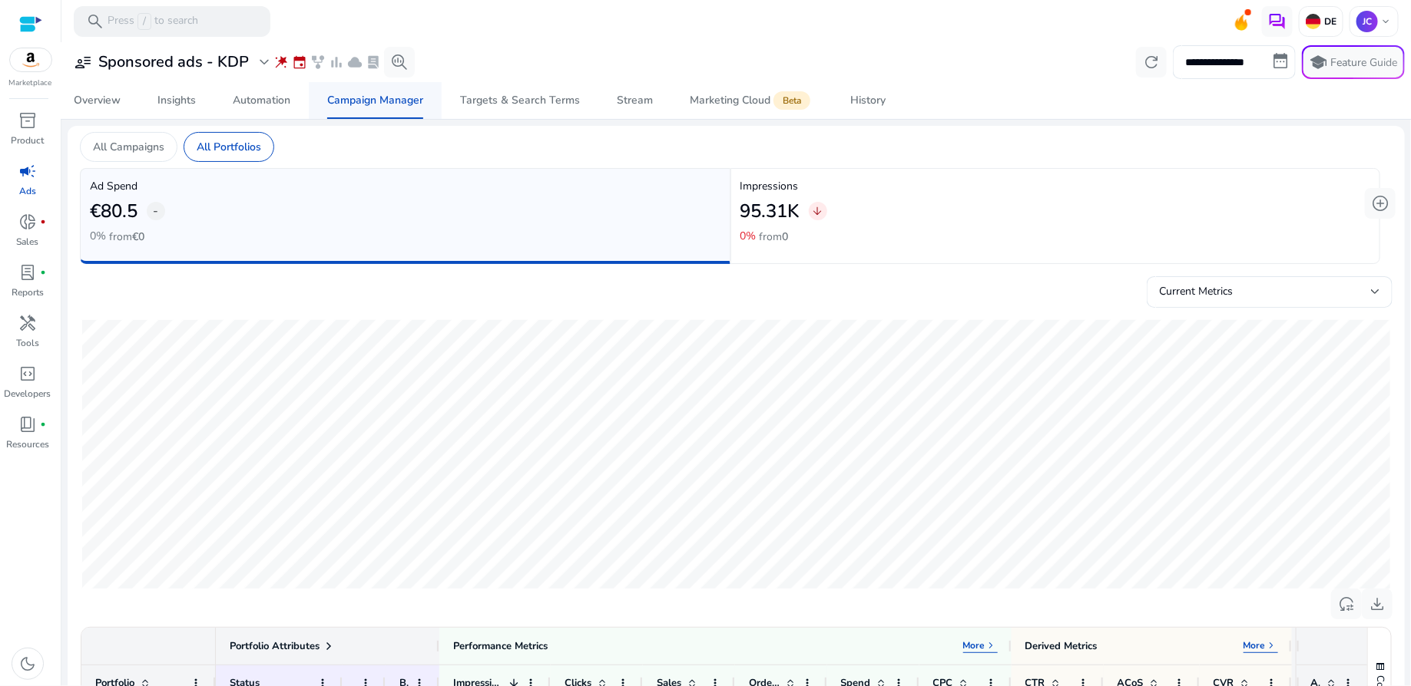
click at [405, 101] on div "Campaign Manager" at bounding box center [375, 100] width 96 height 11
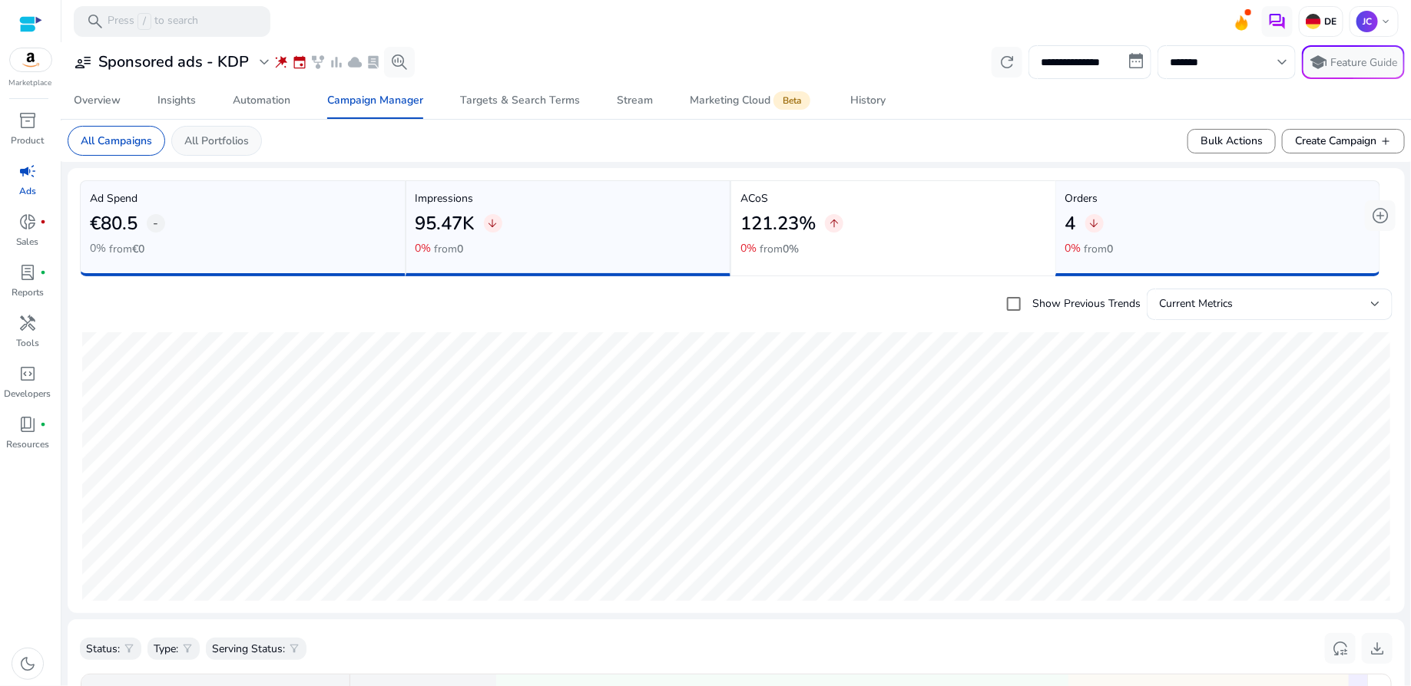
click at [213, 146] on p "All Portfolios" at bounding box center [216, 141] width 64 height 16
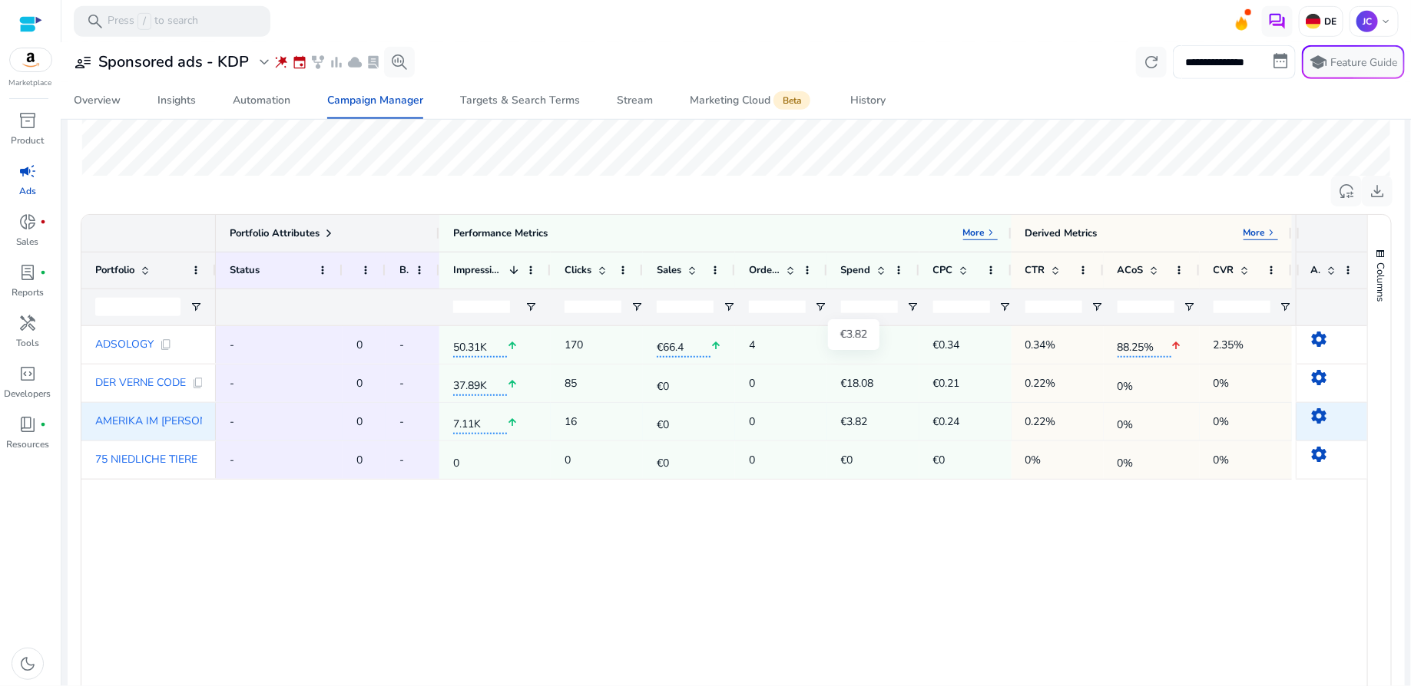
scroll to position [516, 0]
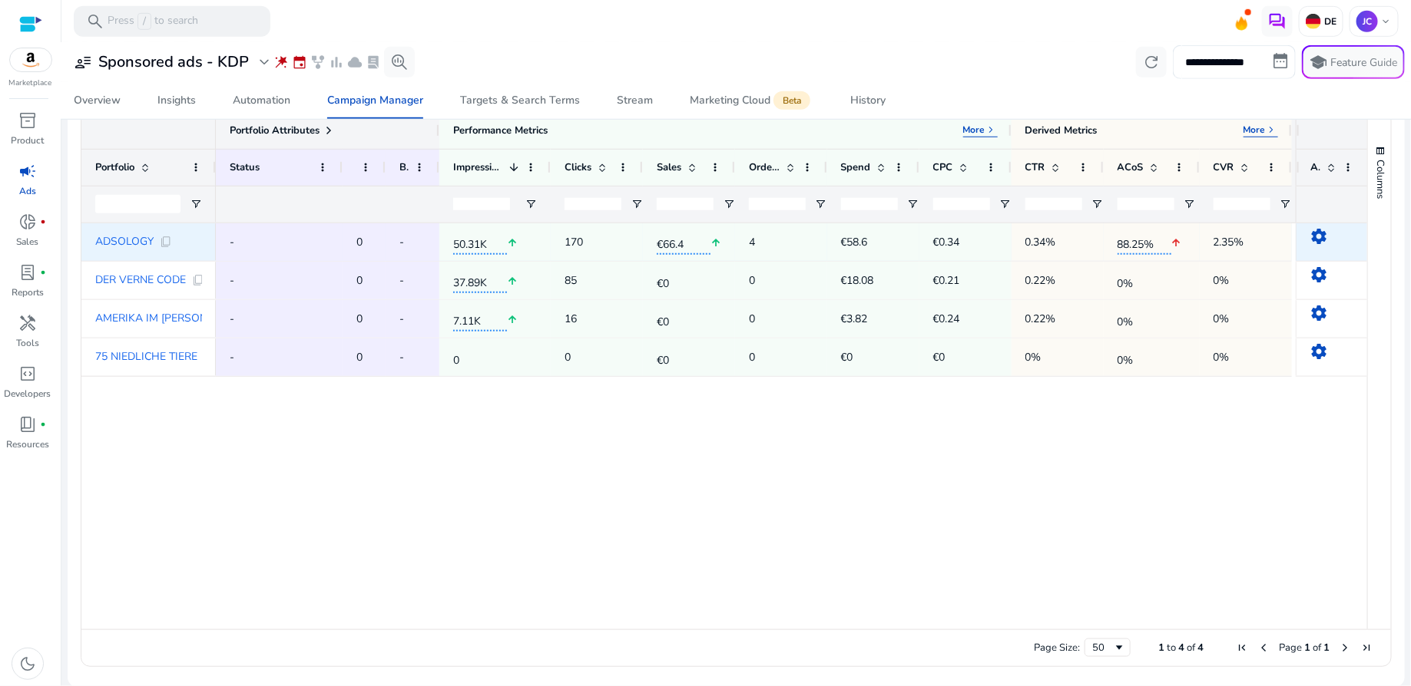
click at [1313, 239] on mat-icon "settings" at bounding box center [1318, 236] width 18 height 18
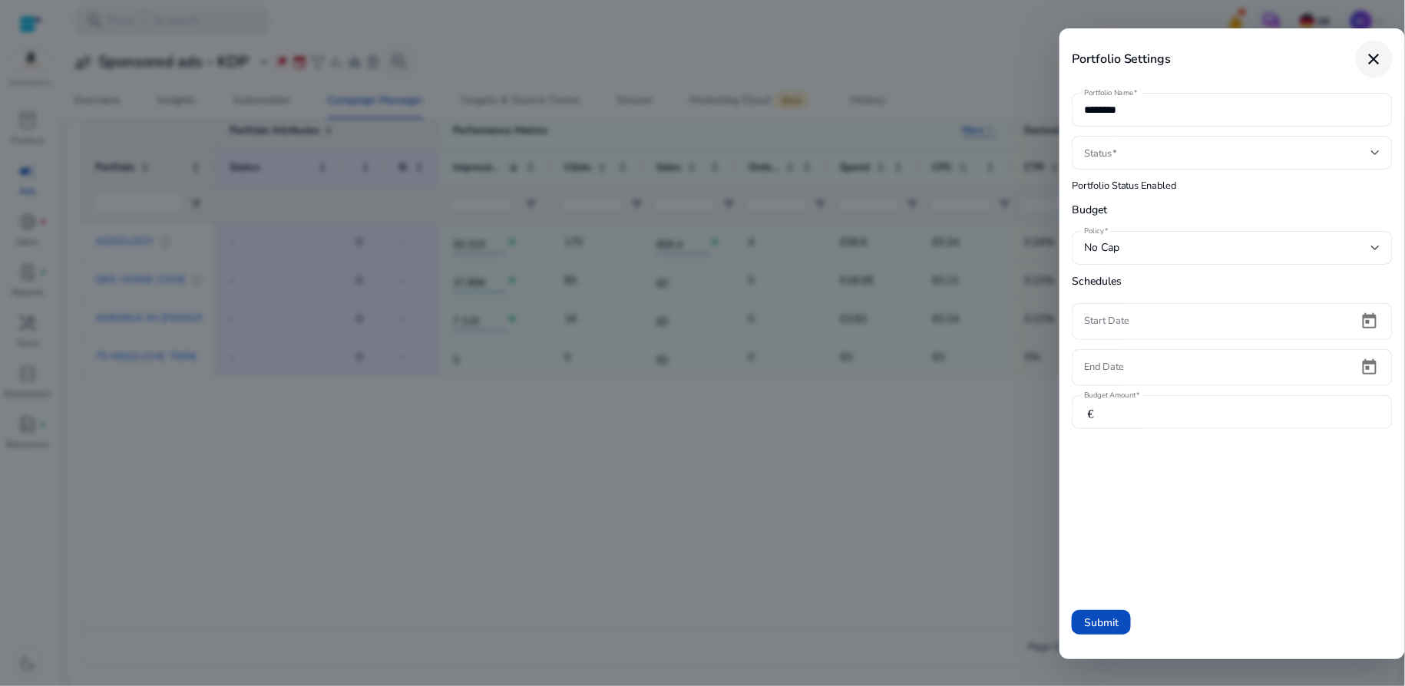
click at [1375, 49] on span "close dialog" at bounding box center [1374, 59] width 37 height 37
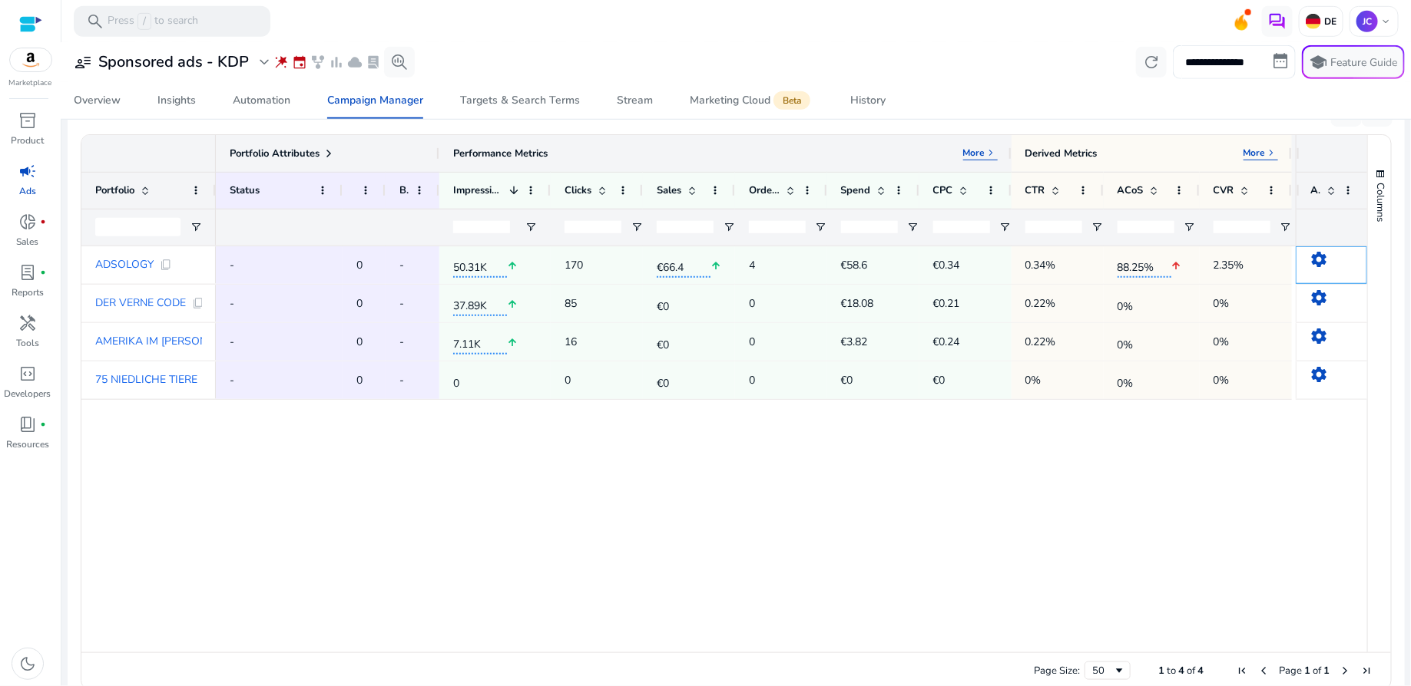
scroll to position [489, 0]
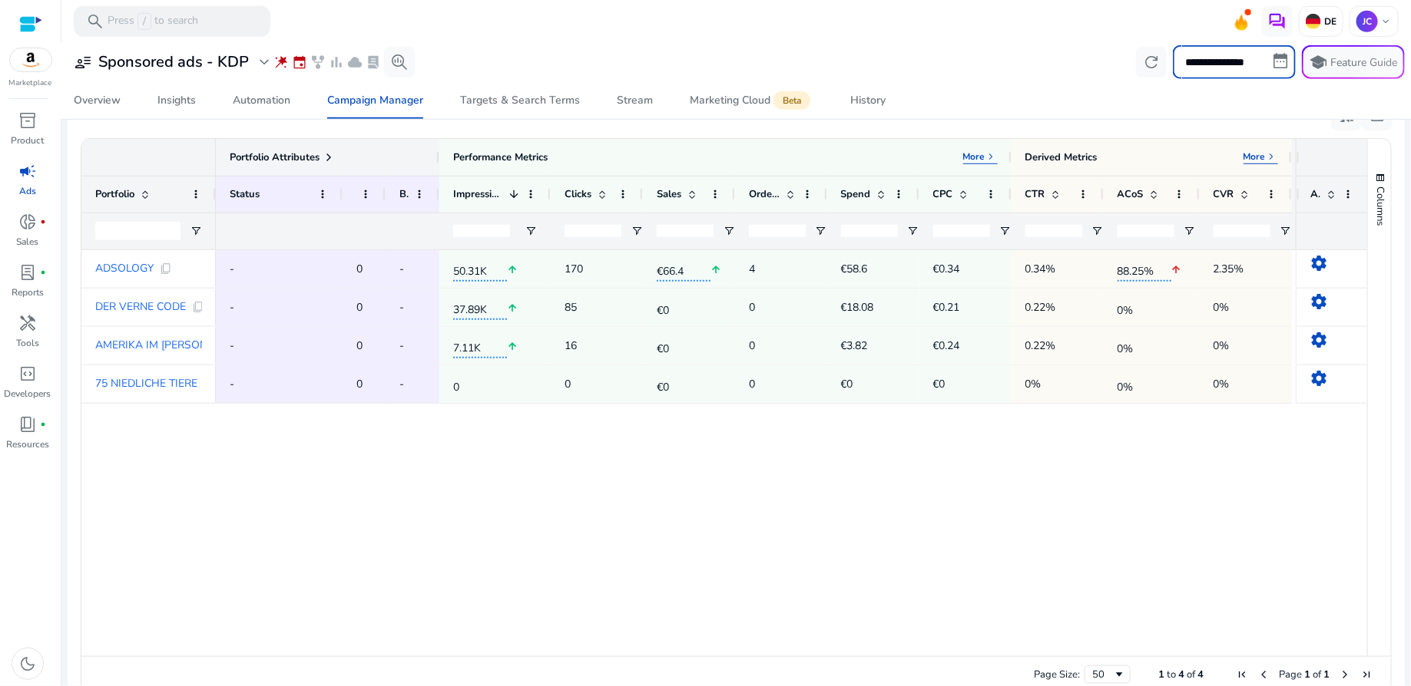
click at [1277, 57] on input "**********" at bounding box center [1233, 62] width 123 height 34
select select "*"
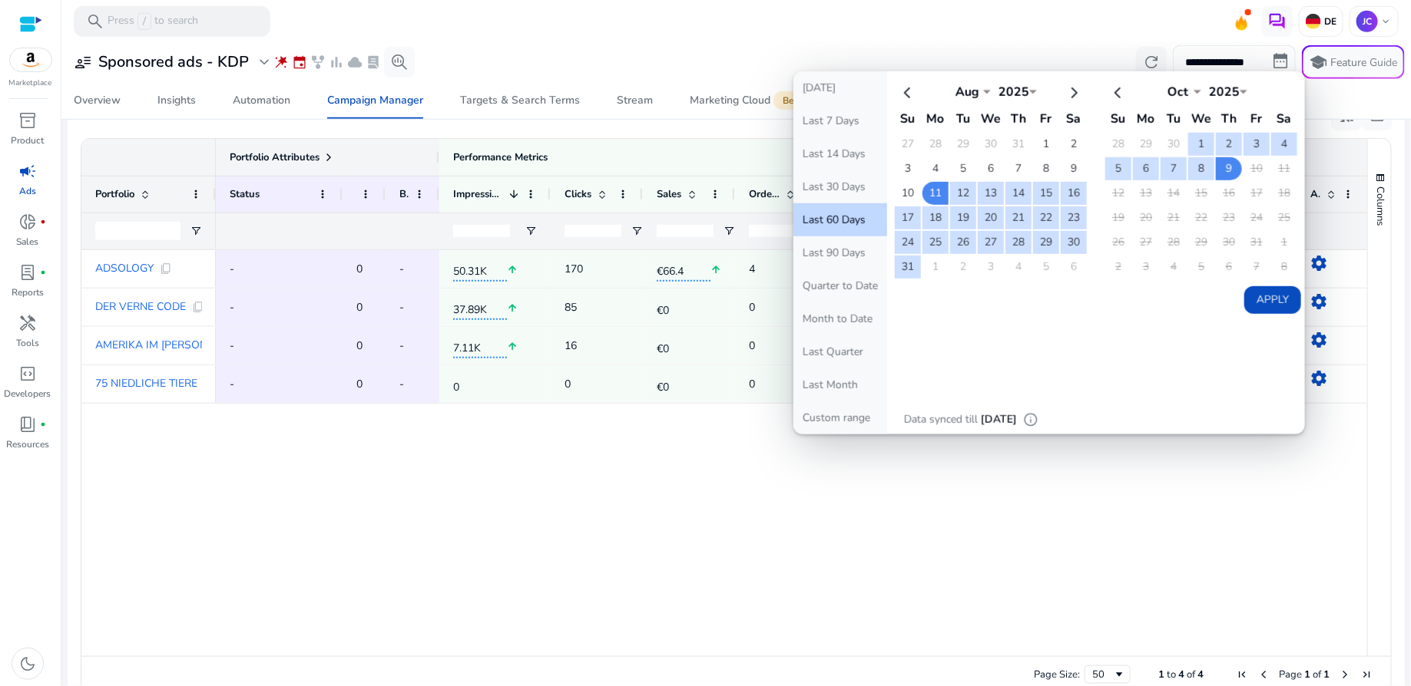
click at [726, 50] on div "**********" at bounding box center [736, 62] width 1337 height 34
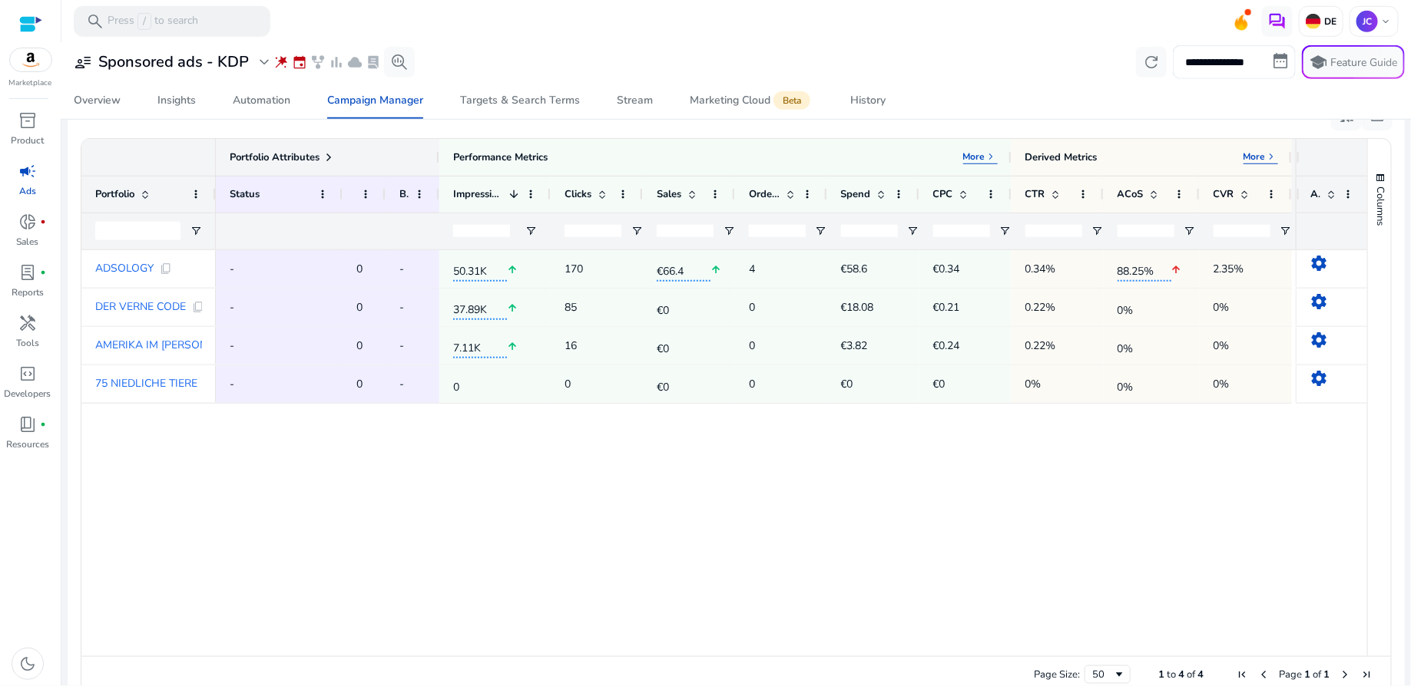
scroll to position [0, 0]
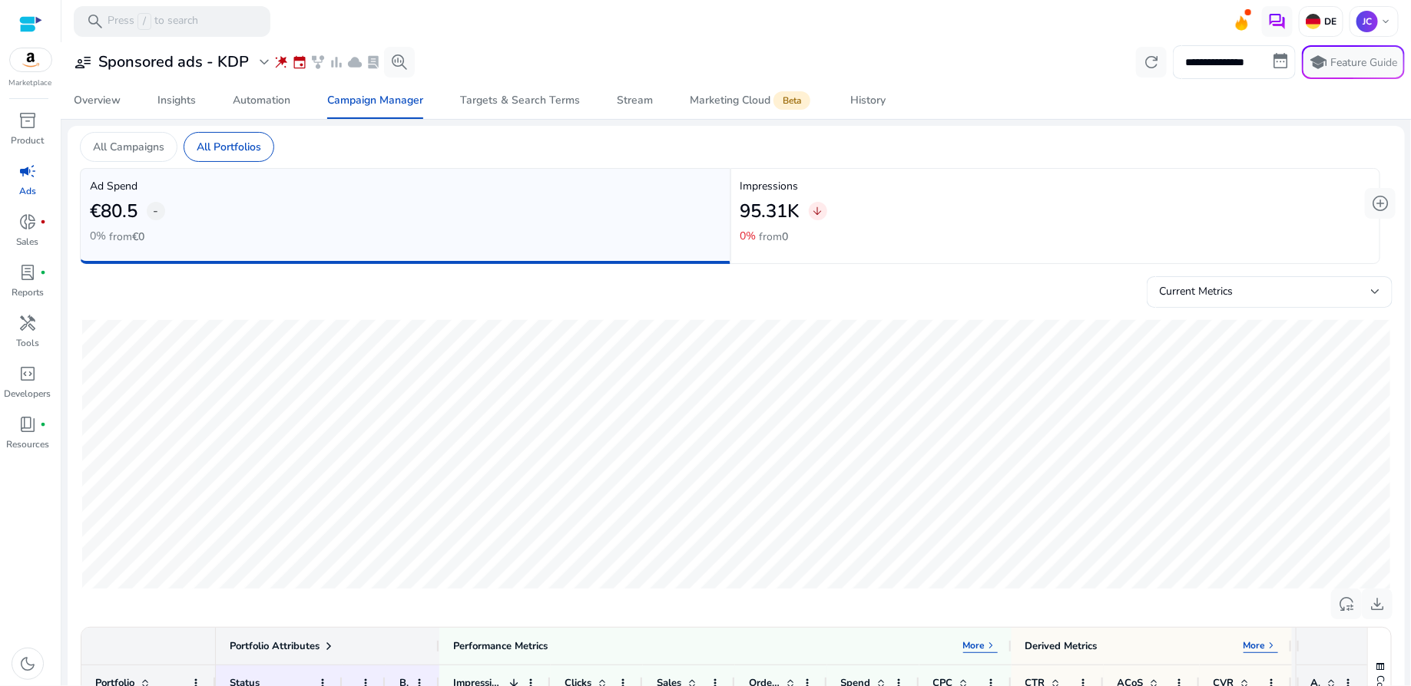
click at [24, 21] on div at bounding box center [30, 24] width 23 height 18
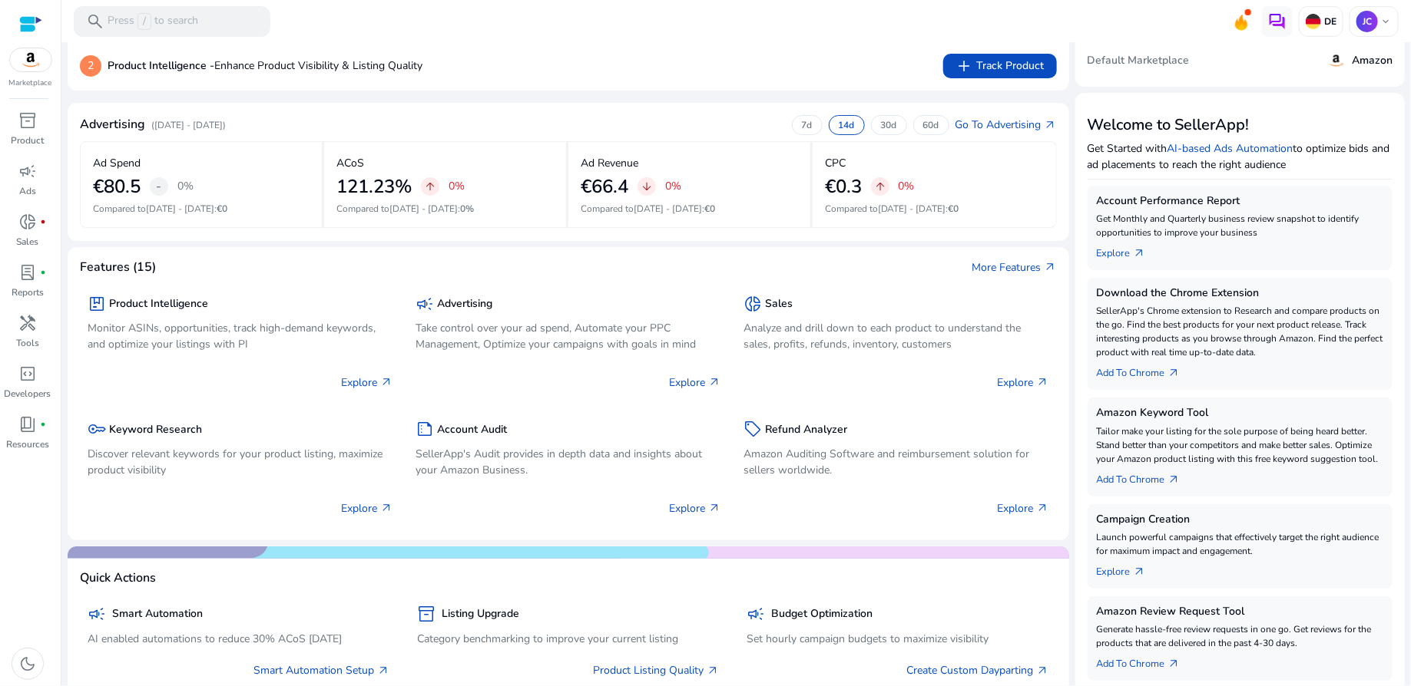
scroll to position [154, 0]
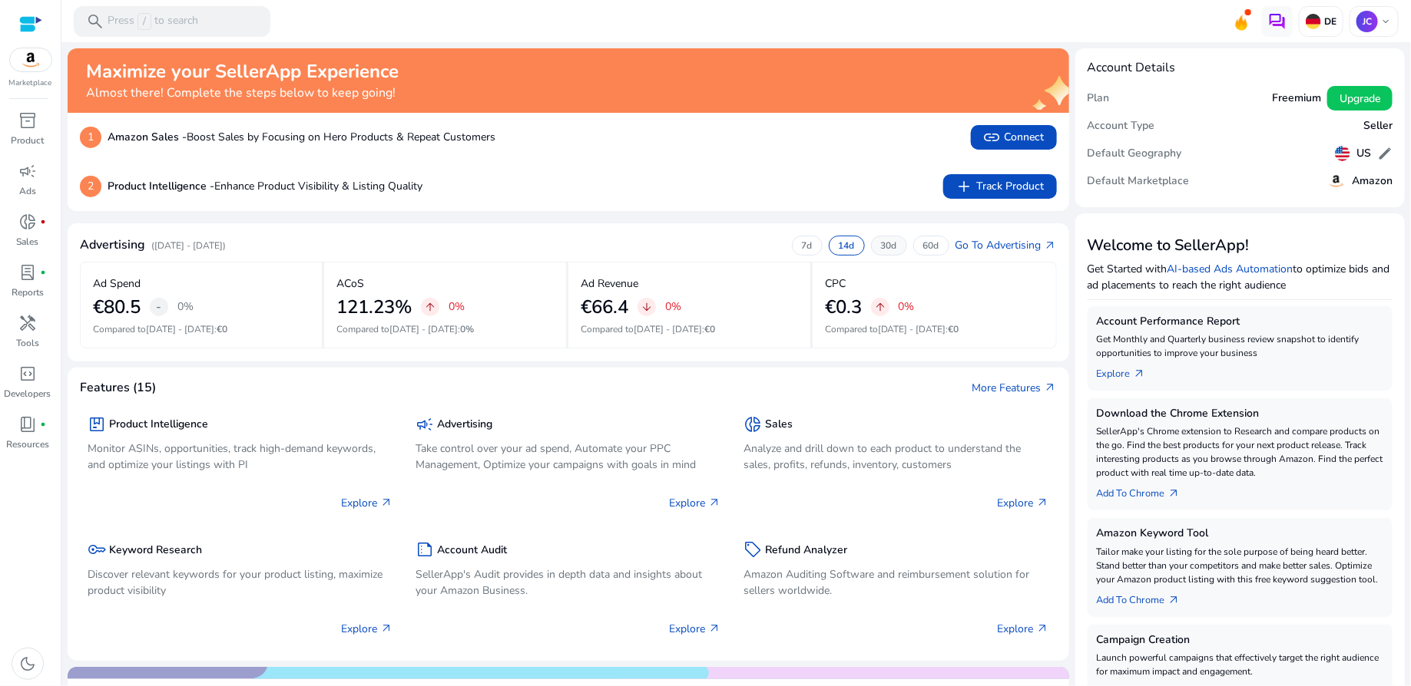
click at [886, 246] on p "30d" at bounding box center [889, 246] width 16 height 12
click at [926, 247] on p "60d" at bounding box center [931, 246] width 16 height 12
click at [802, 243] on p "7d" at bounding box center [807, 246] width 11 height 12
click at [838, 246] on p "14d" at bounding box center [846, 246] width 16 height 12
click at [1241, 26] on icon at bounding box center [1241, 24] width 12 height 14
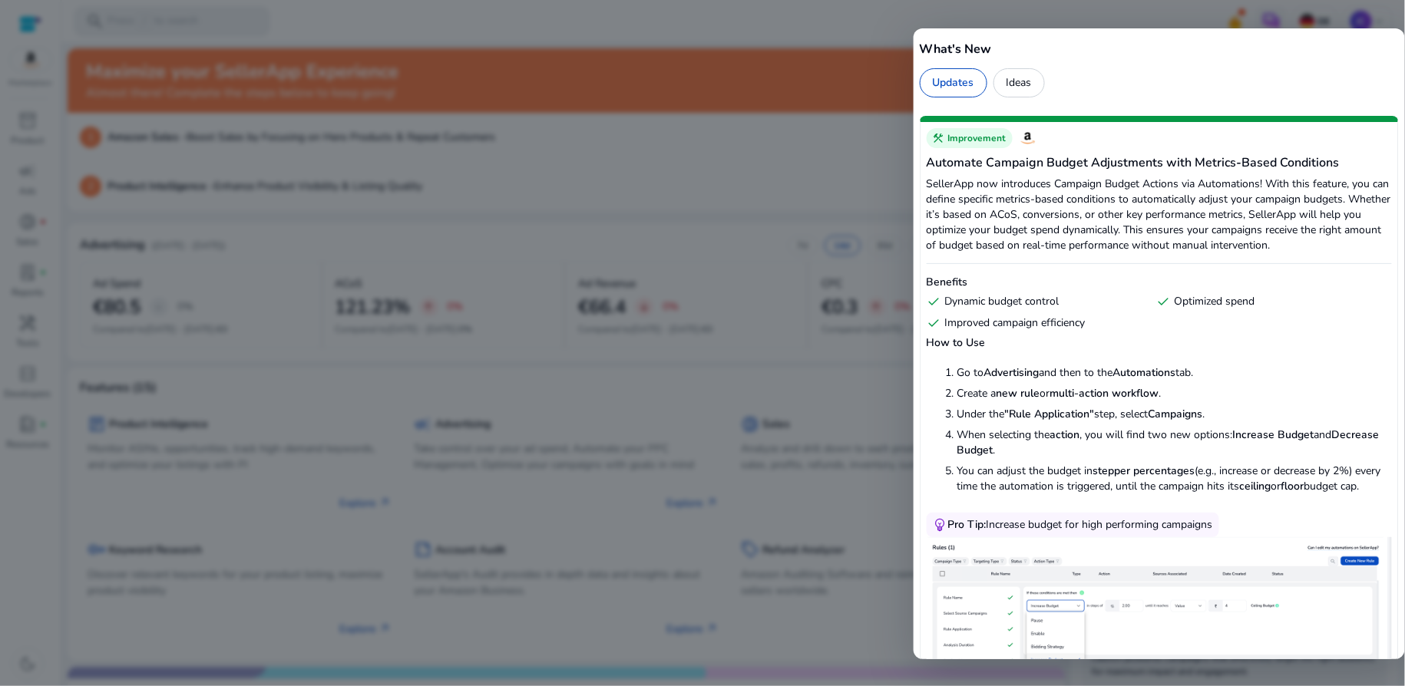
click at [1241, 24] on div at bounding box center [702, 343] width 1405 height 686
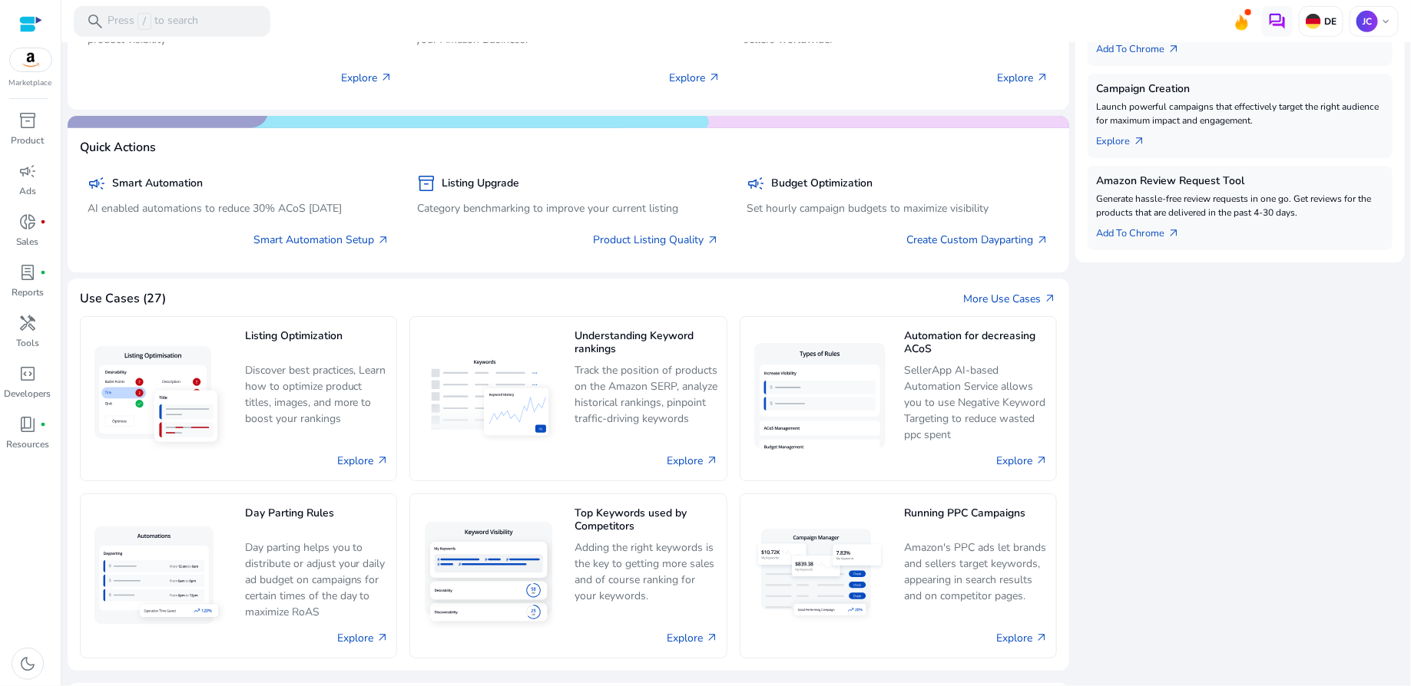
scroll to position [576, 0]
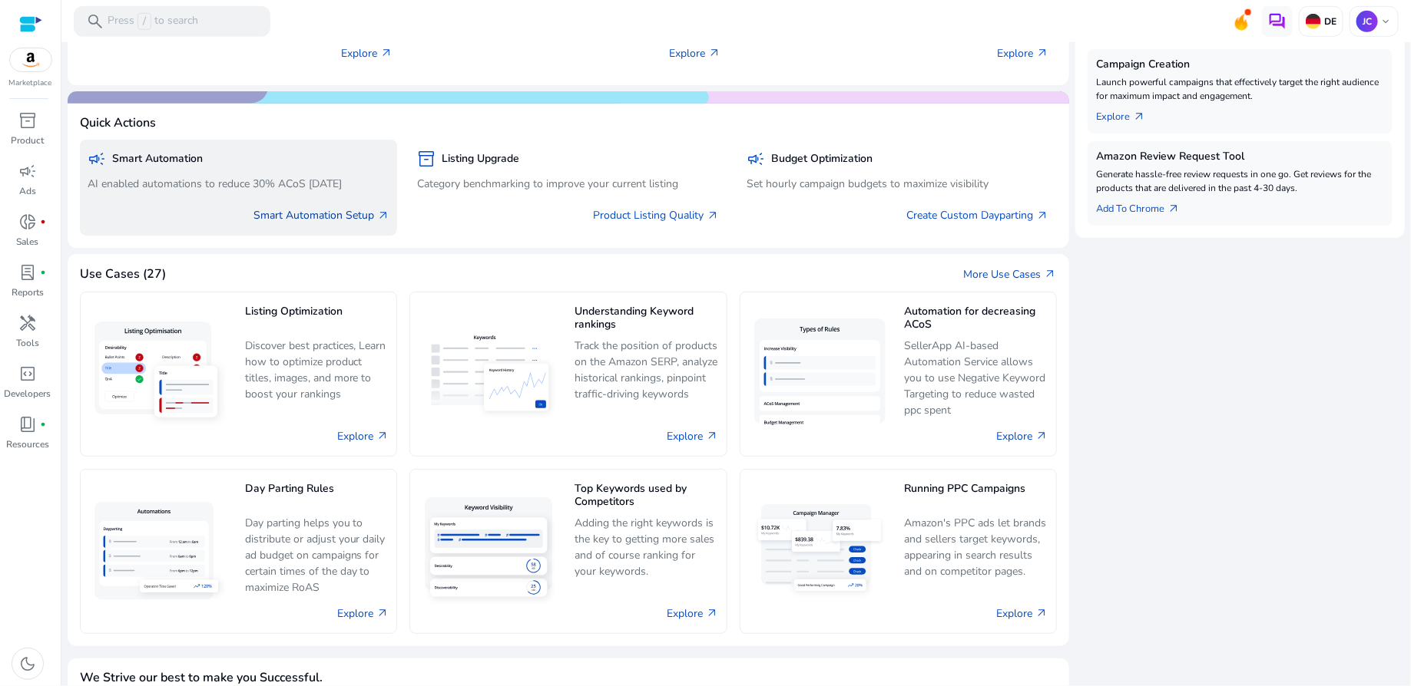
click at [360, 210] on link "Smart Automation Setup arrow_outward" at bounding box center [321, 215] width 136 height 16
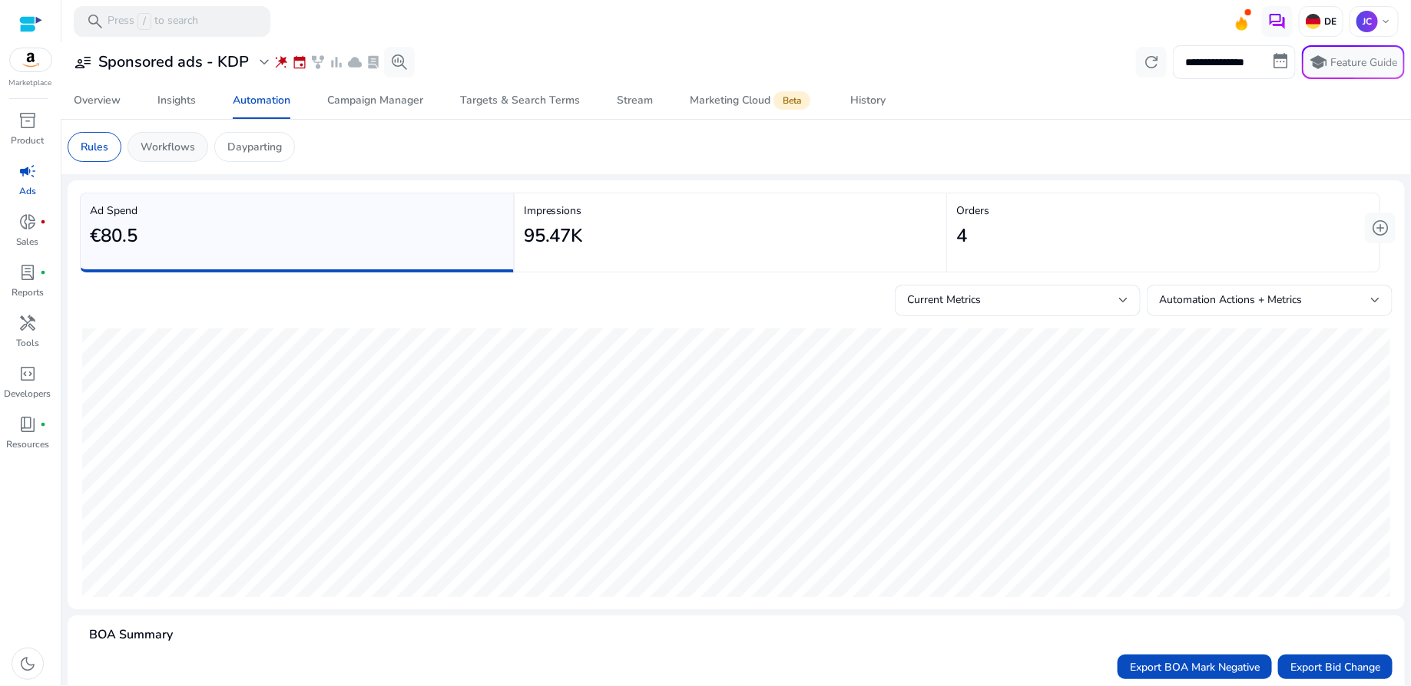
click at [187, 147] on p "Workflows" at bounding box center [168, 147] width 55 height 16
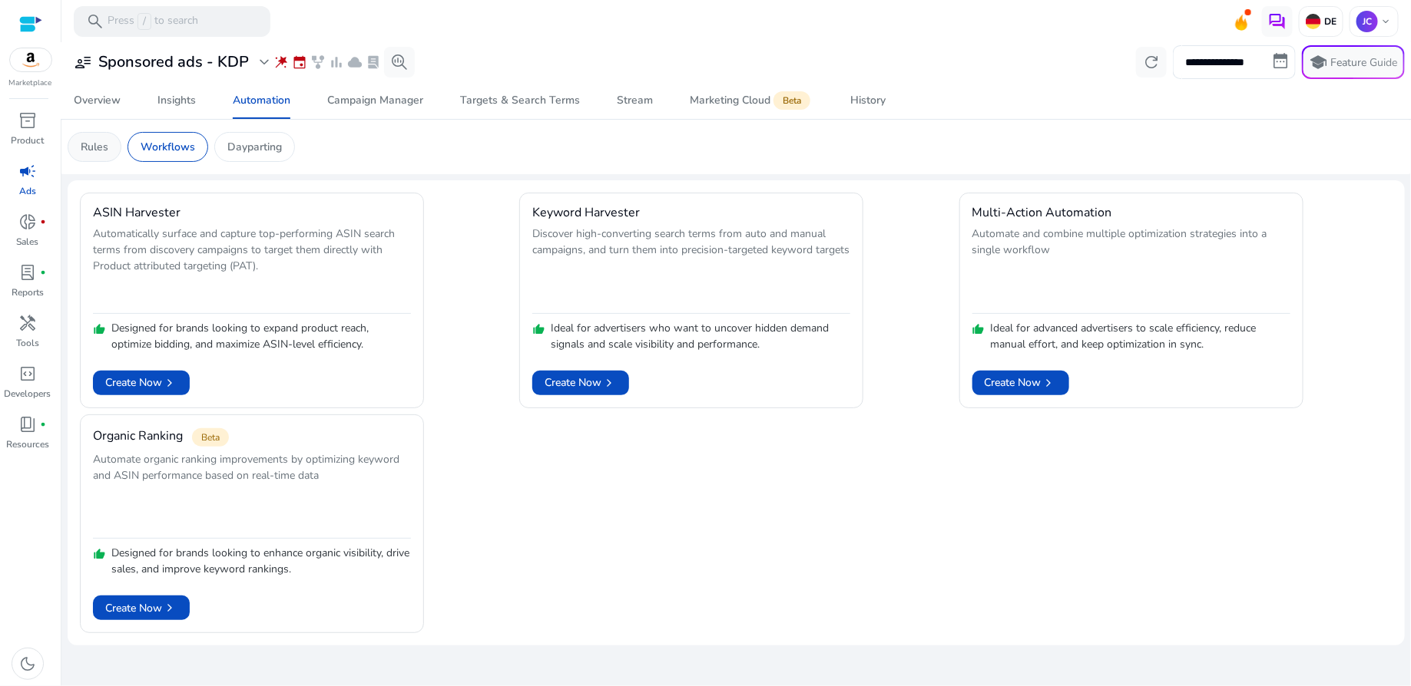
click at [105, 141] on p "Rules" at bounding box center [95, 147] width 28 height 16
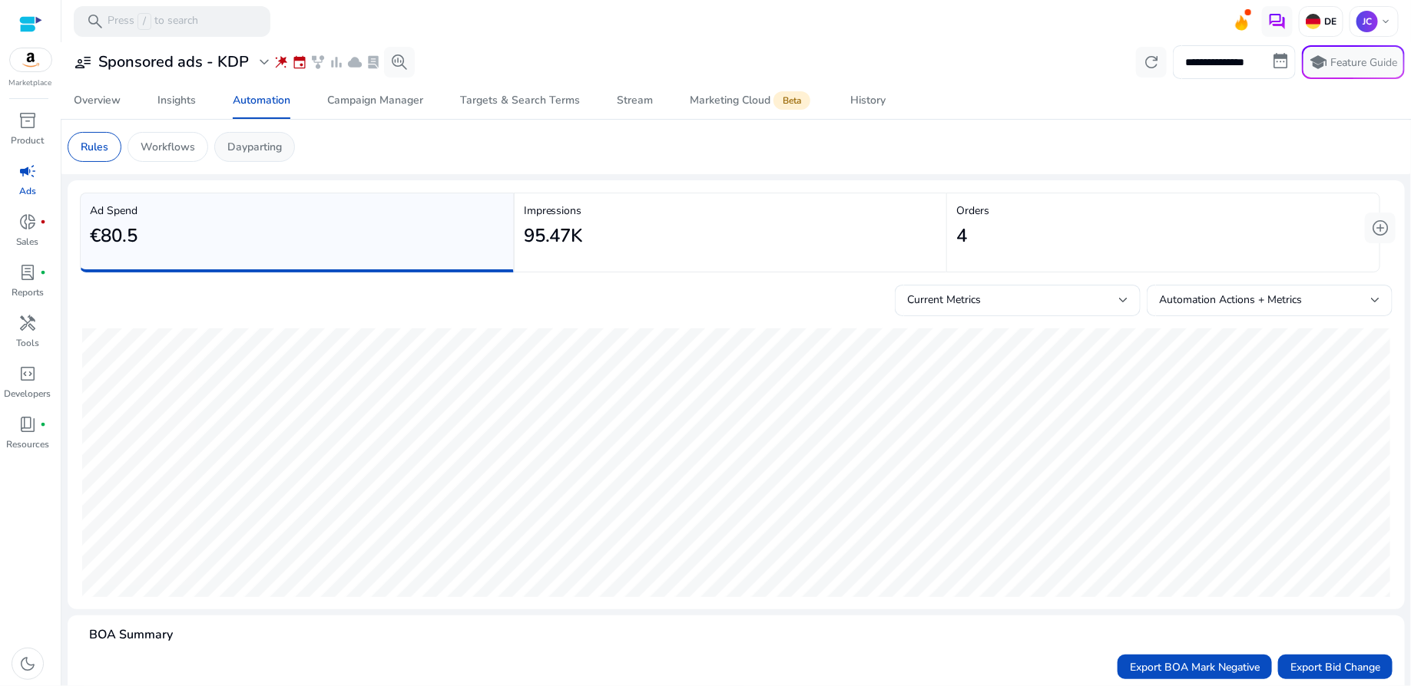
click at [266, 144] on p "Dayparting" at bounding box center [254, 147] width 55 height 16
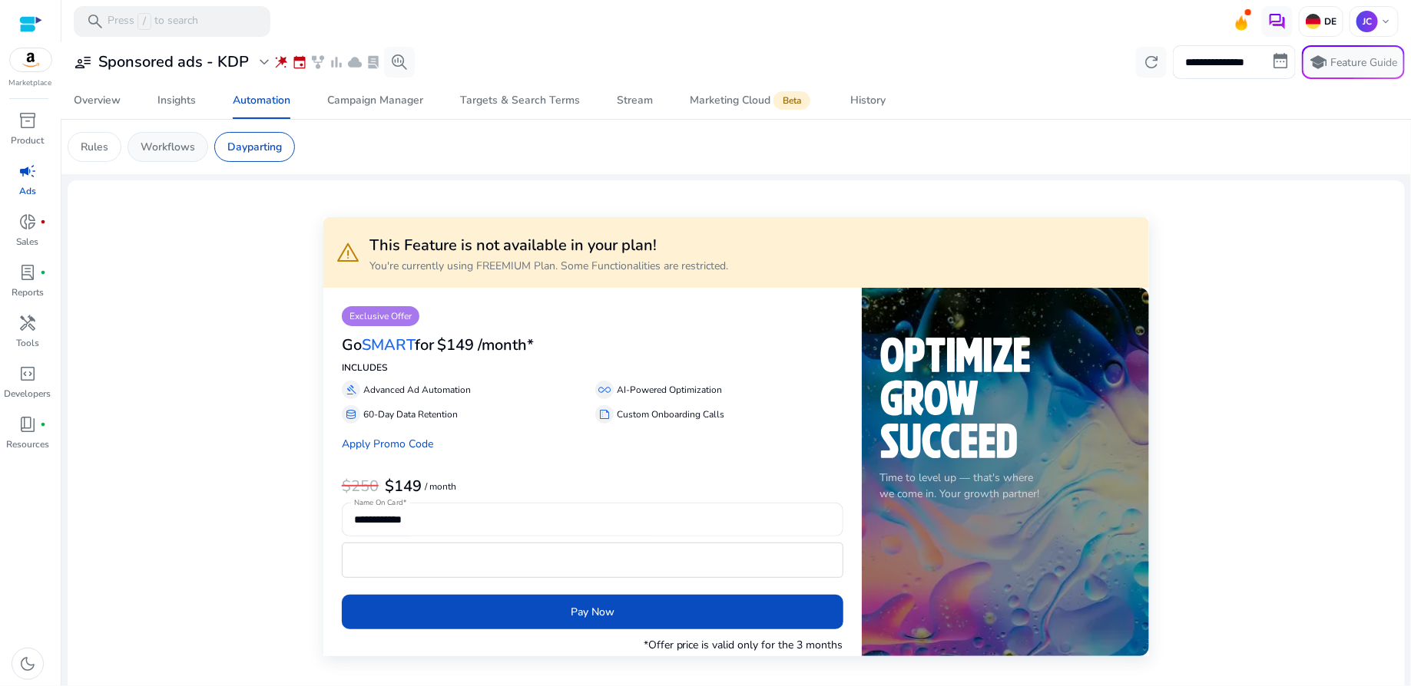
click at [164, 155] on div "Workflows" at bounding box center [167, 147] width 81 height 30
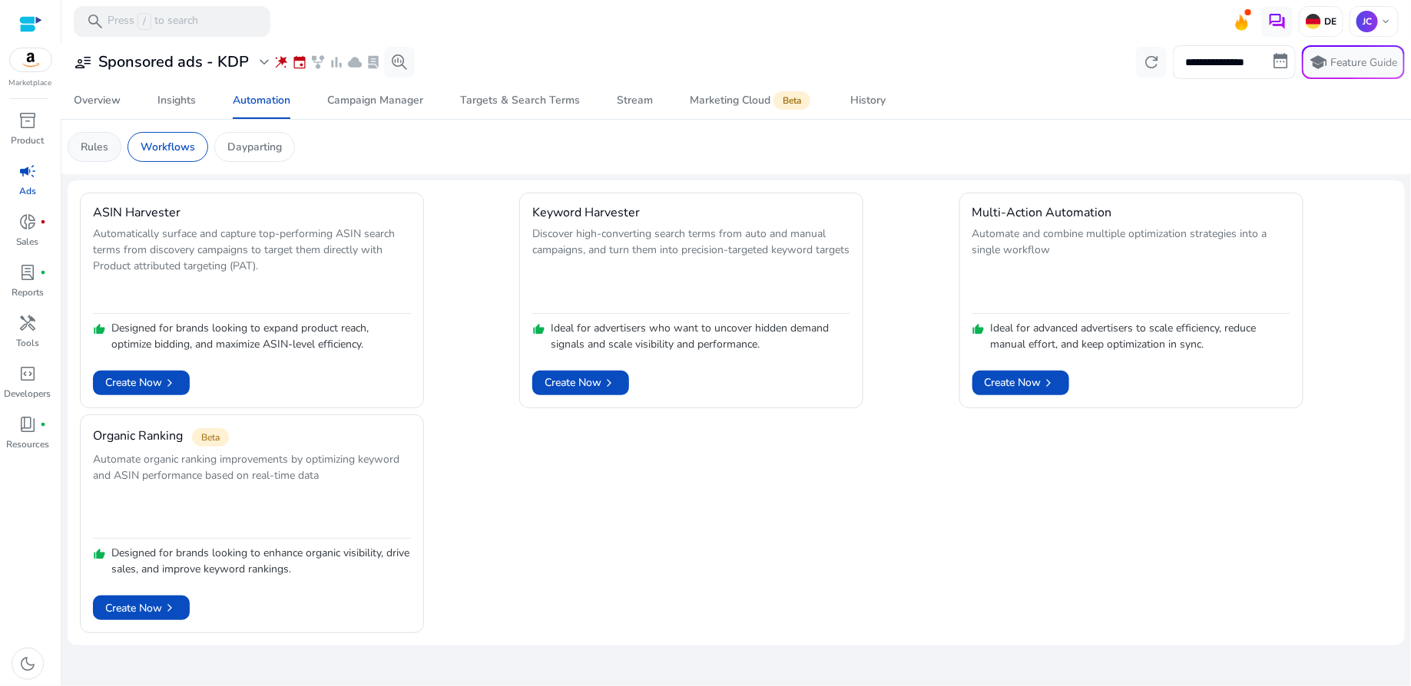
click at [101, 157] on div "Rules" at bounding box center [95, 147] width 54 height 30
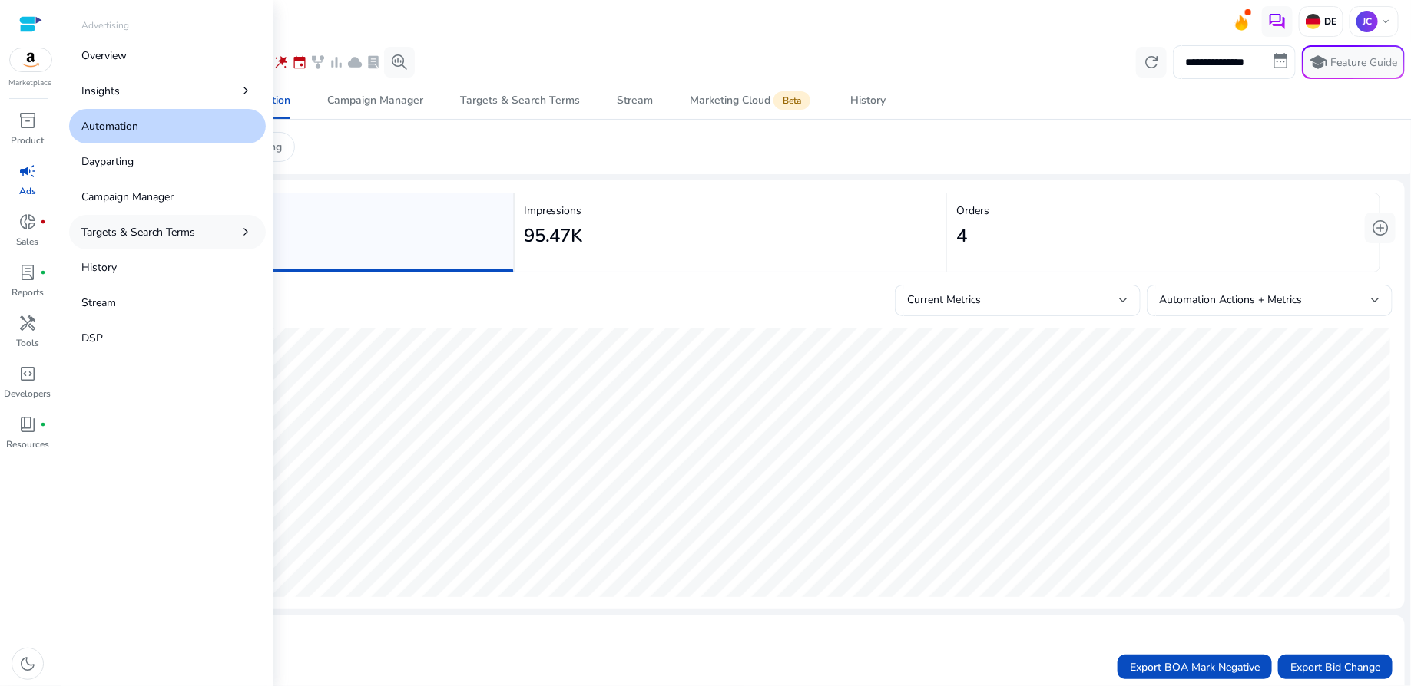
click at [131, 232] on p "Targets & Search Terms" at bounding box center [138, 232] width 114 height 16
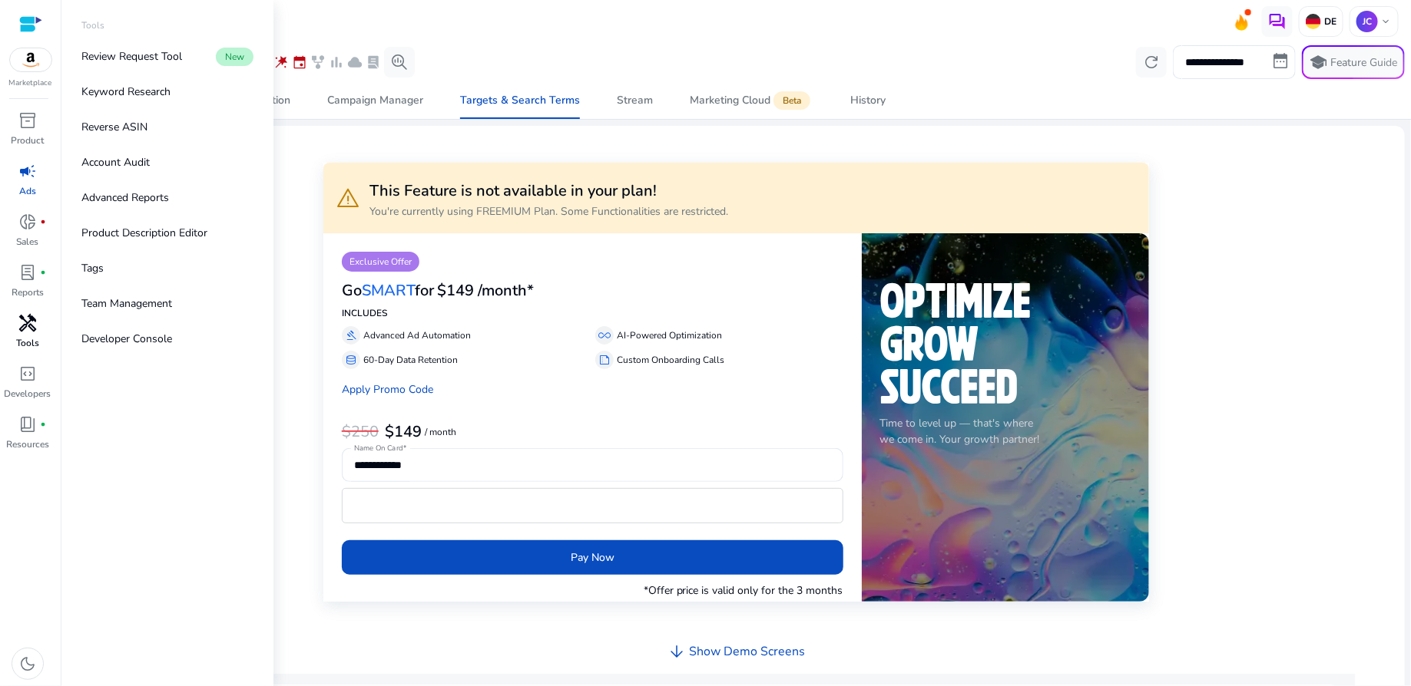
click at [33, 326] on span "handyman" at bounding box center [27, 323] width 18 height 18
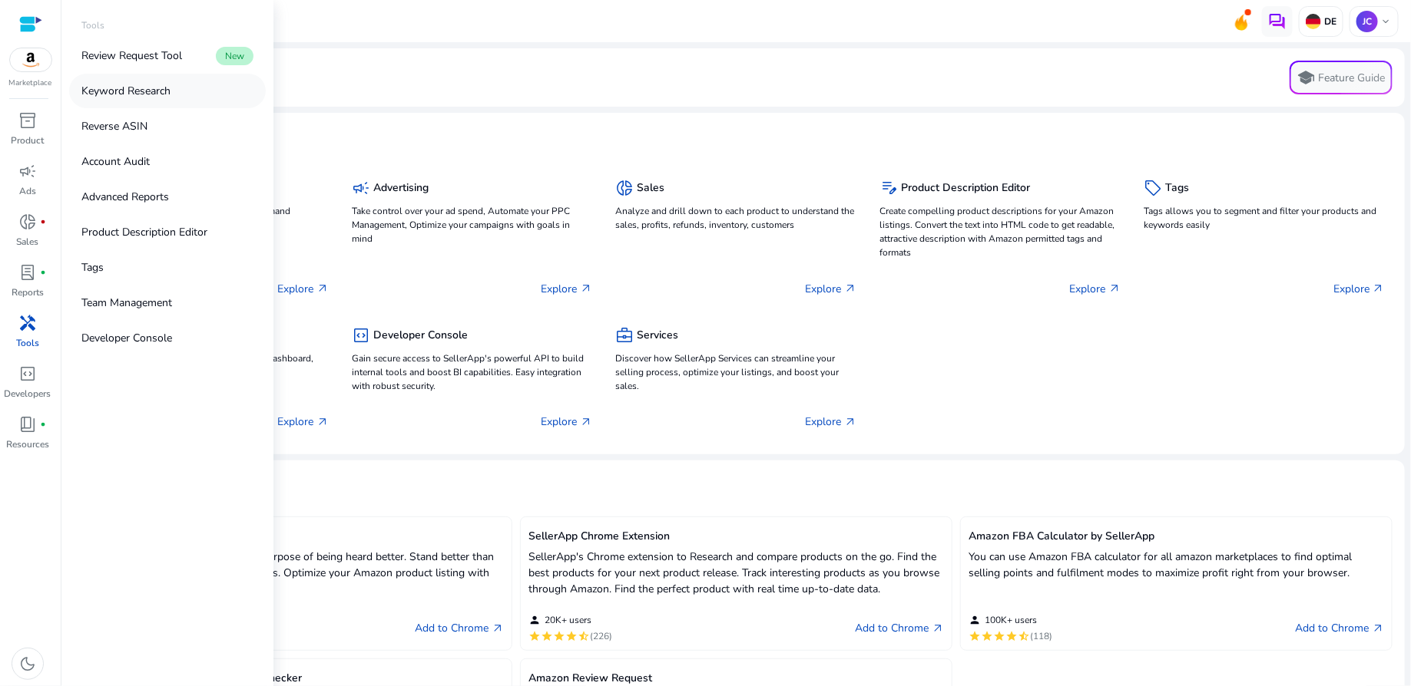
click at [137, 85] on p "Keyword Research" at bounding box center [125, 91] width 89 height 16
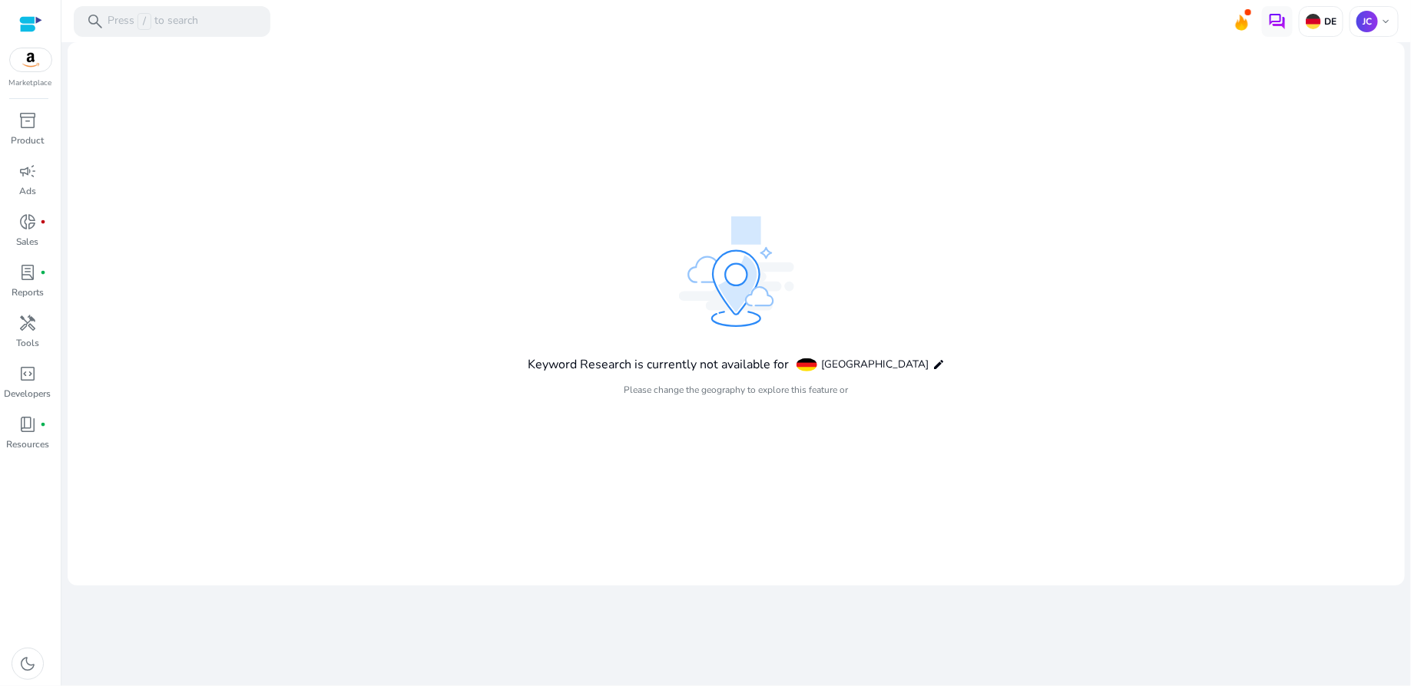
click at [875, 362] on span "Germany" at bounding box center [874, 364] width 107 height 15
click at [932, 365] on mat-icon "edit" at bounding box center [938, 365] width 12 height 12
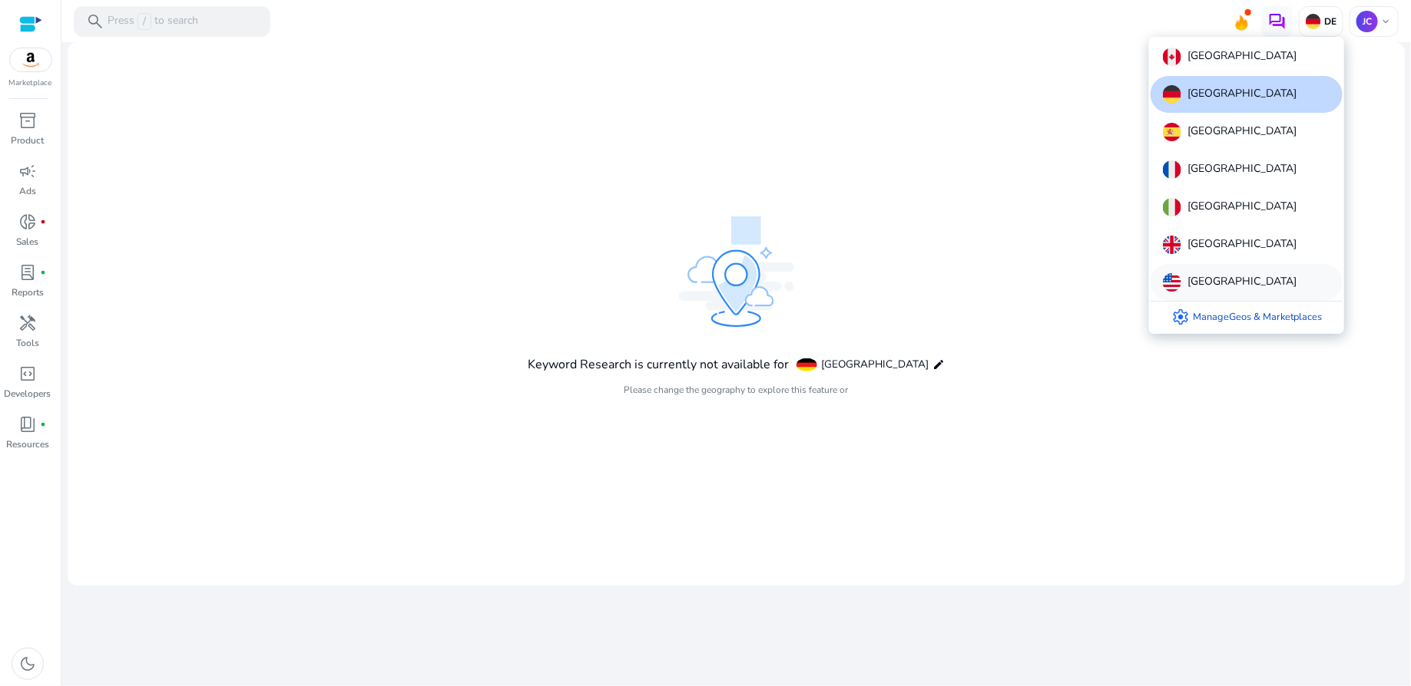
click at [1214, 280] on p "United States" at bounding box center [1241, 282] width 109 height 18
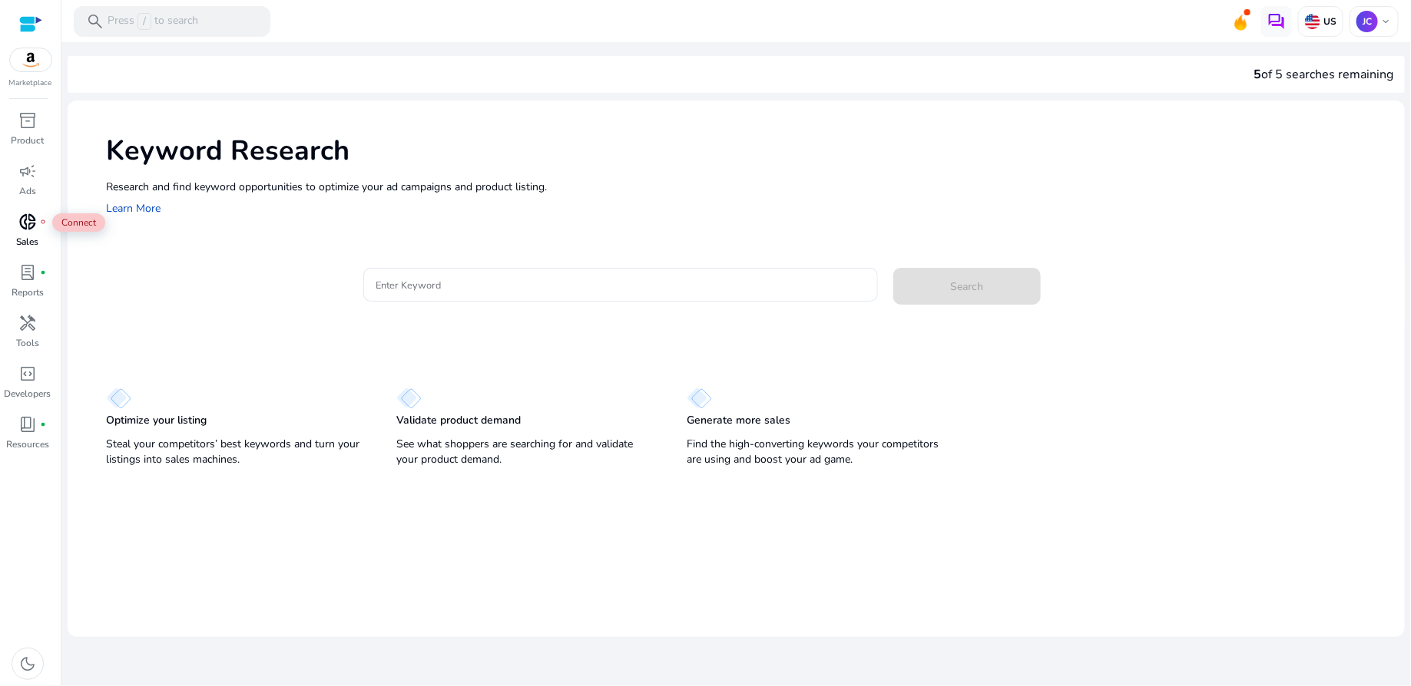
click at [23, 225] on span "donut_small" at bounding box center [27, 222] width 18 height 18
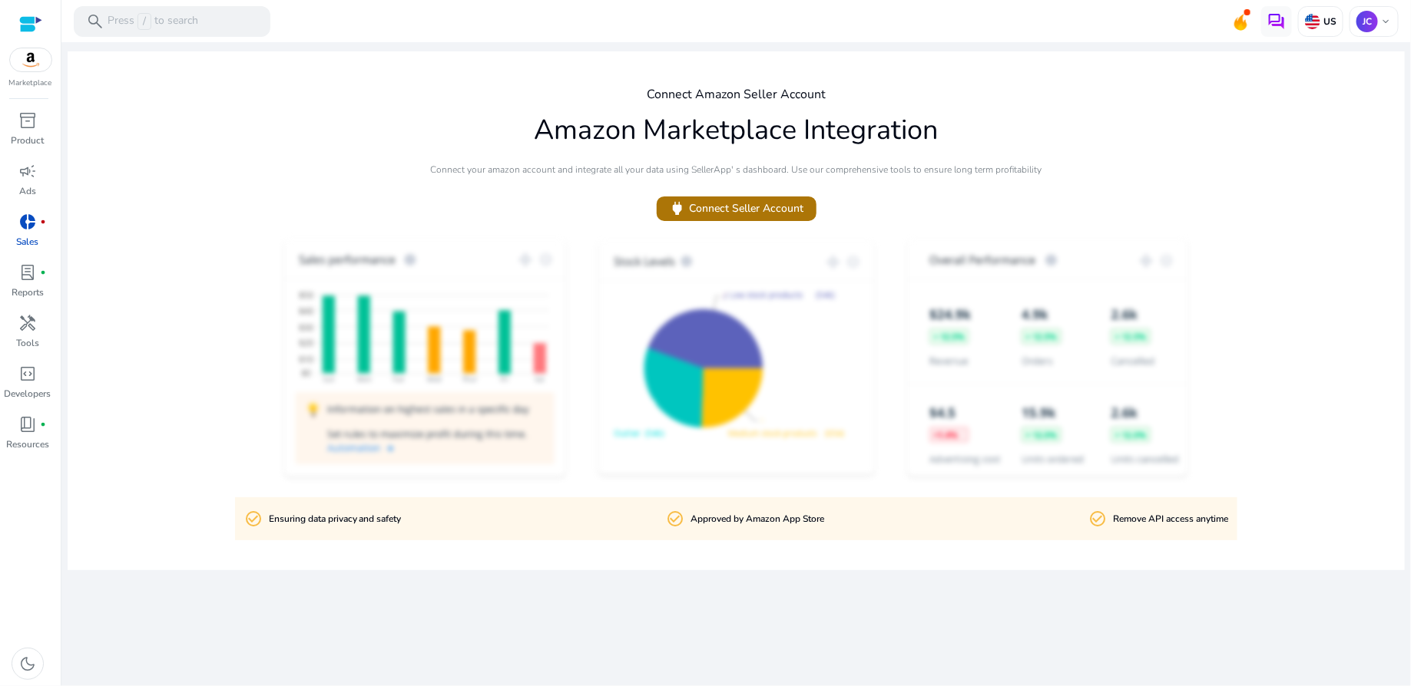
click at [769, 215] on span "power Connect Seller Account" at bounding box center [736, 209] width 135 height 18
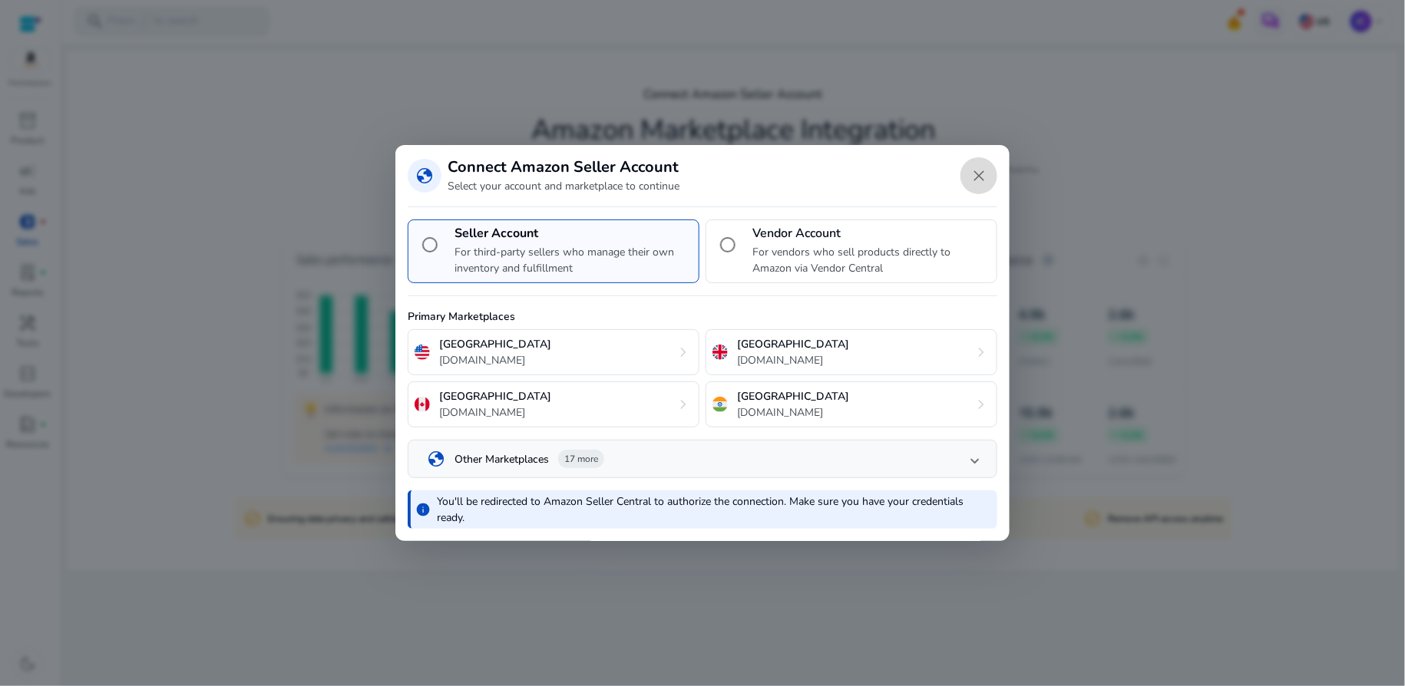
click at [981, 180] on span "Close dialog" at bounding box center [979, 175] width 37 height 37
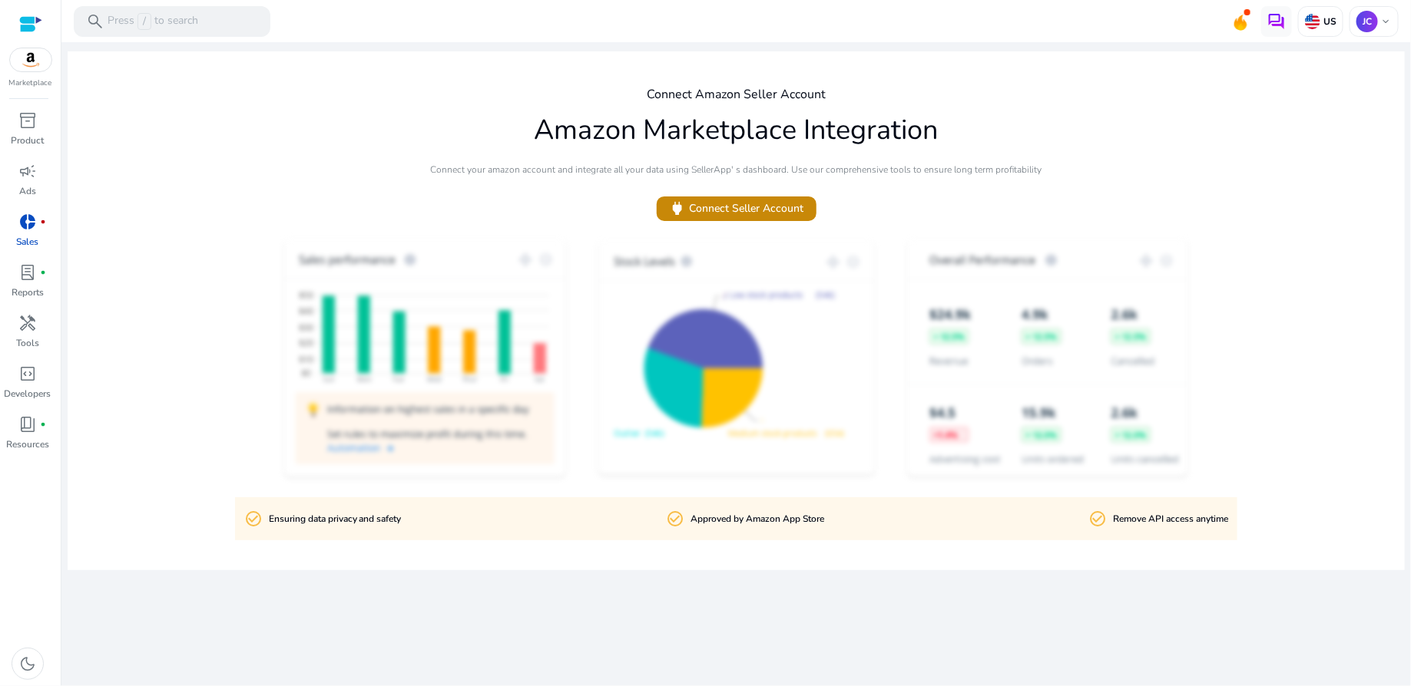
click at [29, 24] on div at bounding box center [30, 24] width 23 height 18
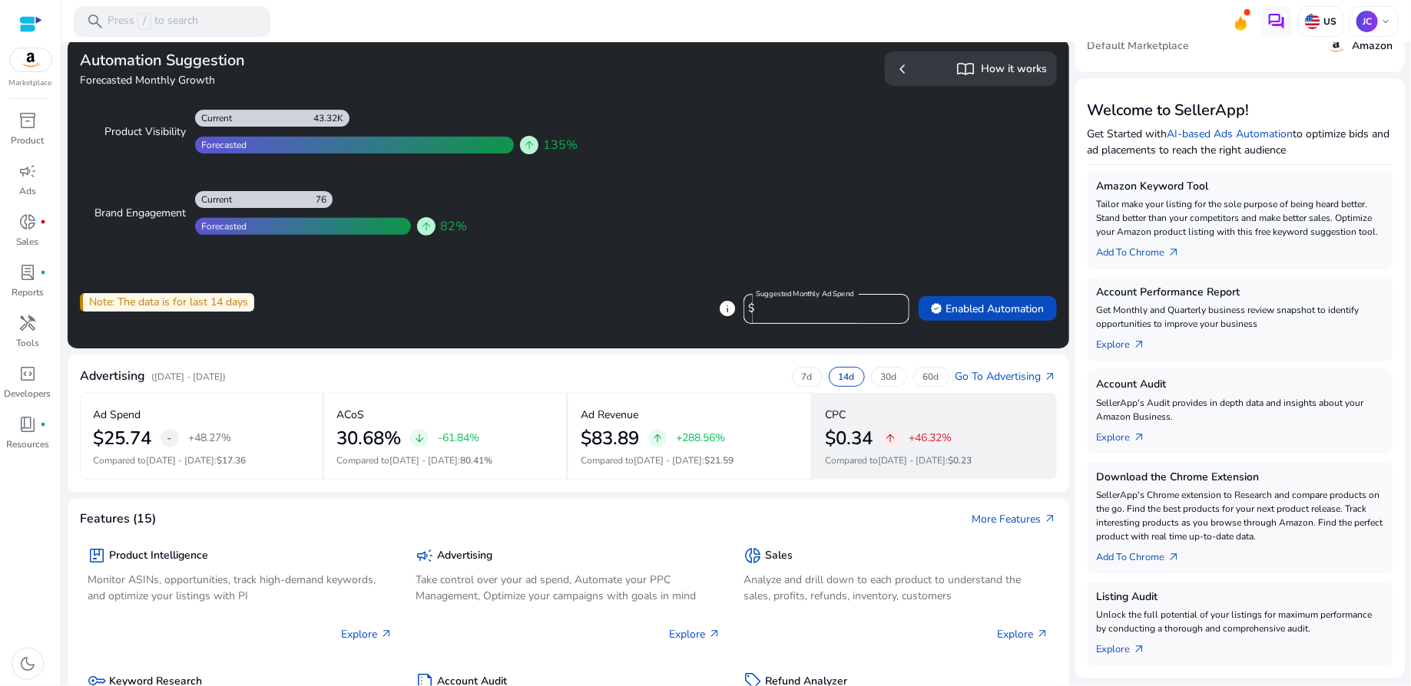
scroll to position [133, 0]
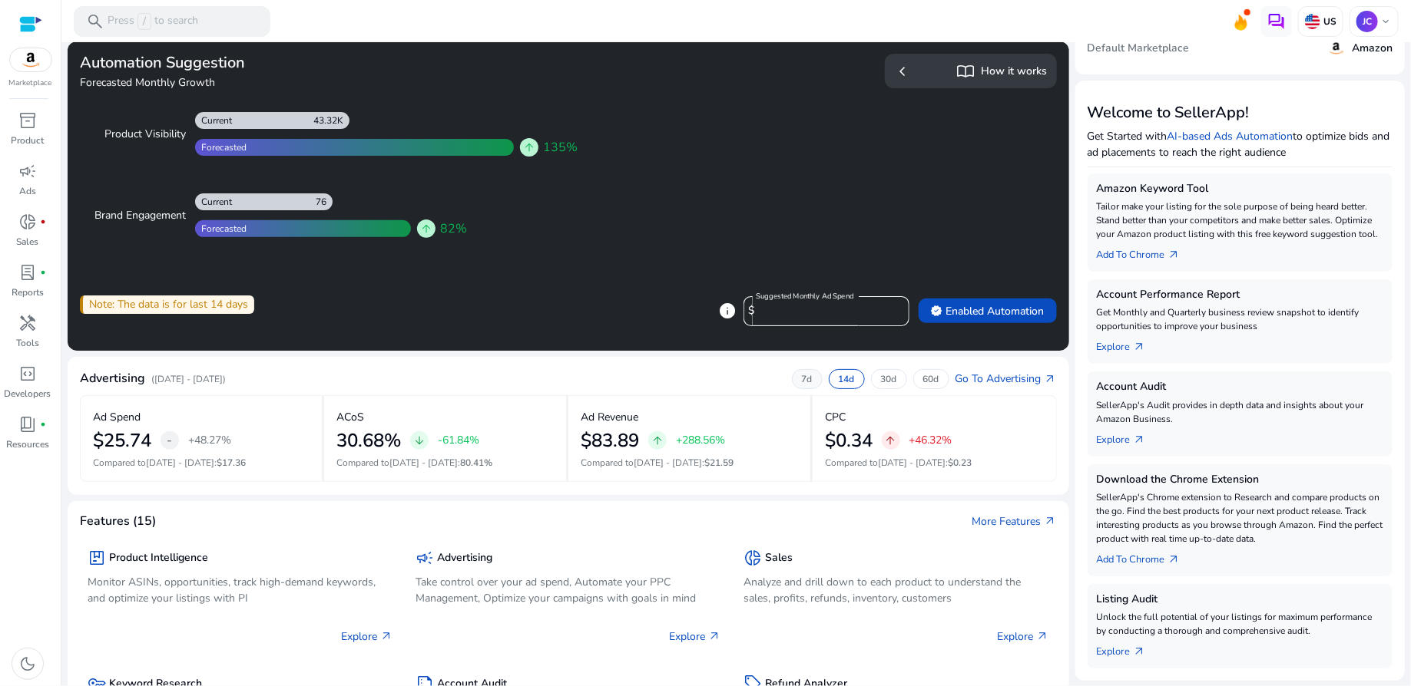
click at [802, 379] on p "7d" at bounding box center [807, 379] width 11 height 12
click at [881, 381] on p "30d" at bounding box center [889, 379] width 16 height 12
click at [923, 382] on p "60d" at bounding box center [931, 379] width 16 height 12
click at [848, 380] on p "14d" at bounding box center [846, 379] width 16 height 12
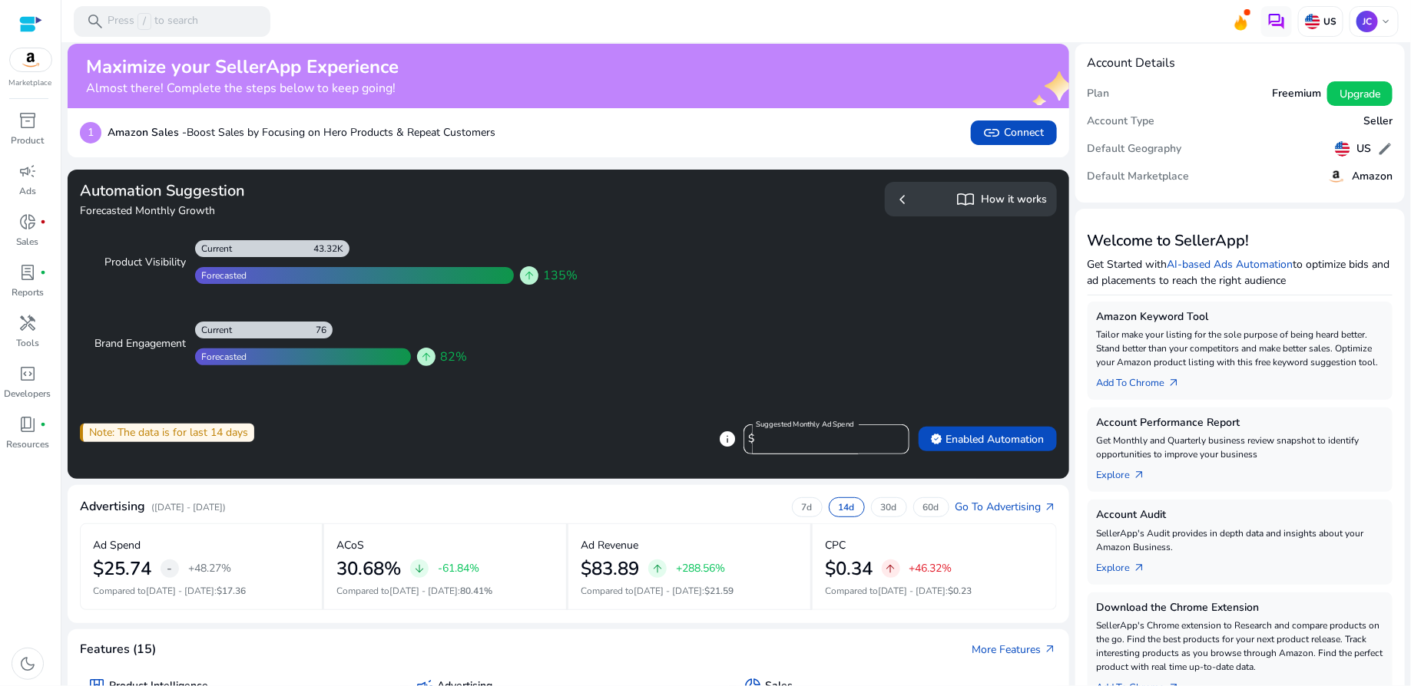
scroll to position [0, 0]
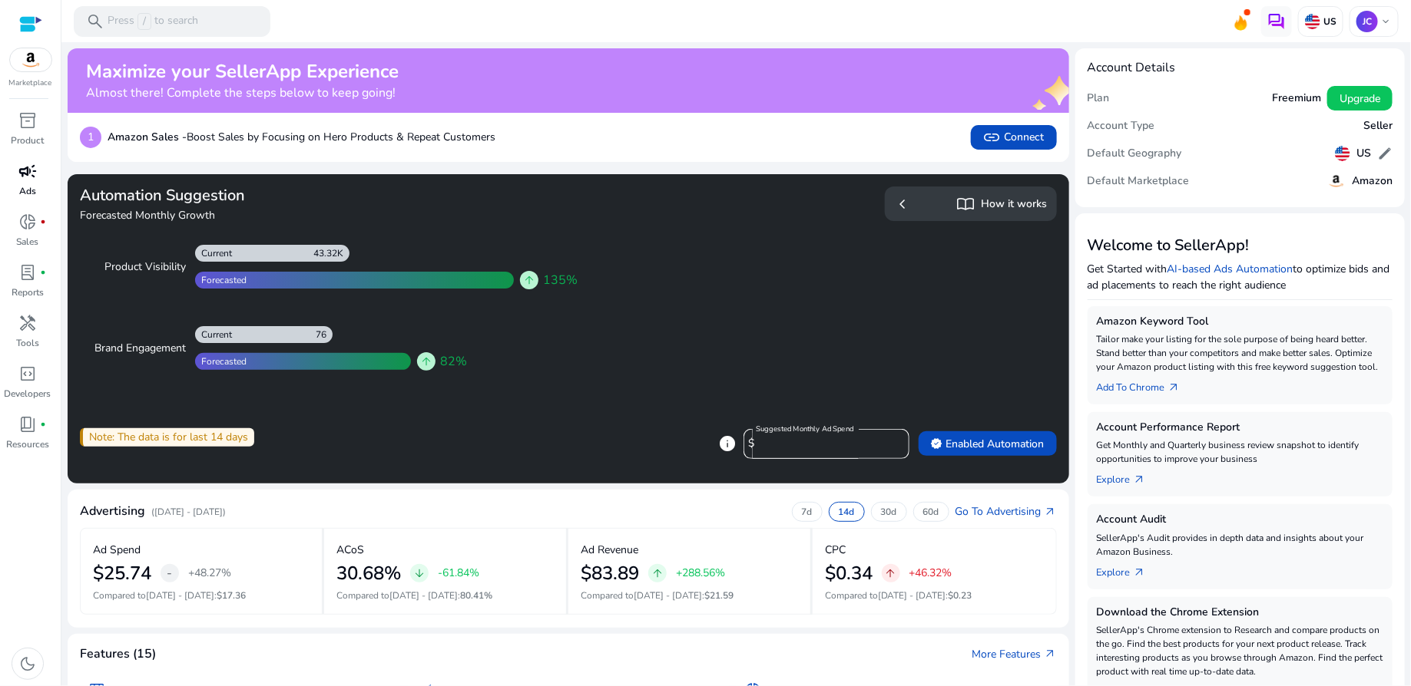
click at [31, 172] on span "campaign" at bounding box center [27, 171] width 18 height 18
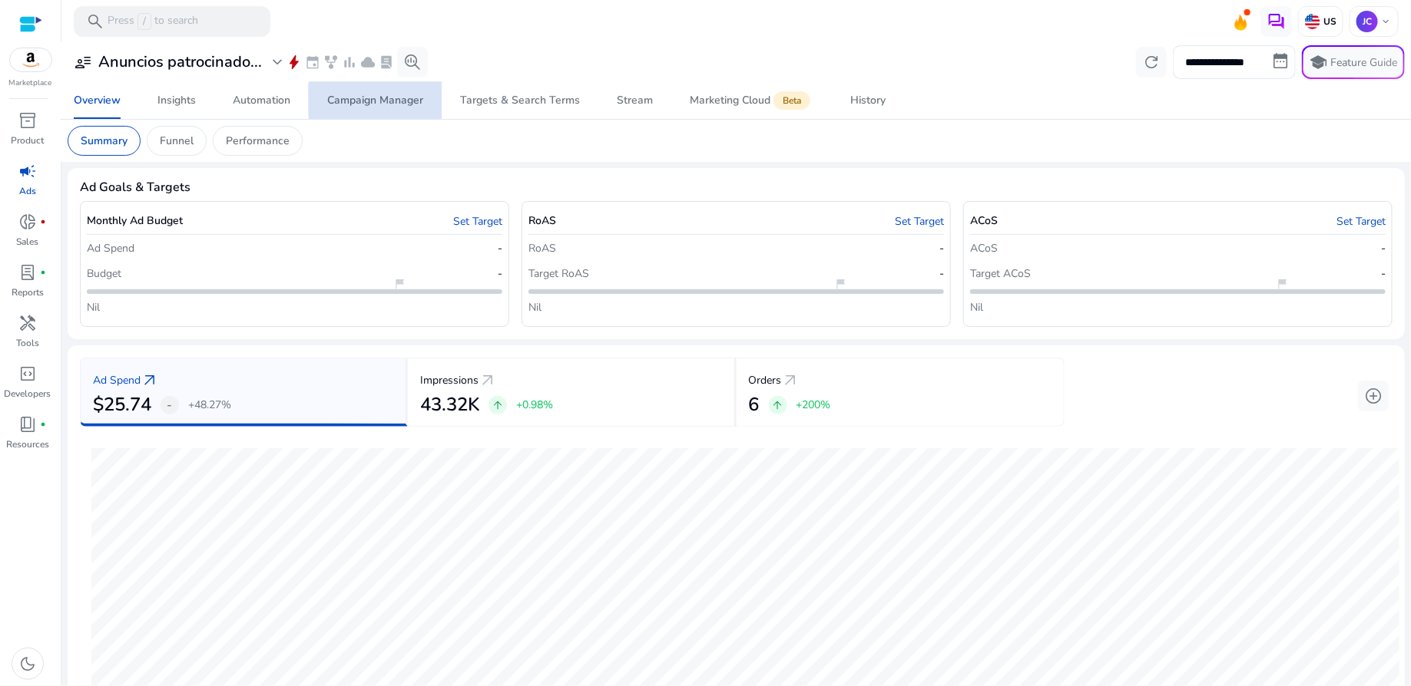
click at [384, 100] on div "Campaign Manager" at bounding box center [375, 100] width 96 height 11
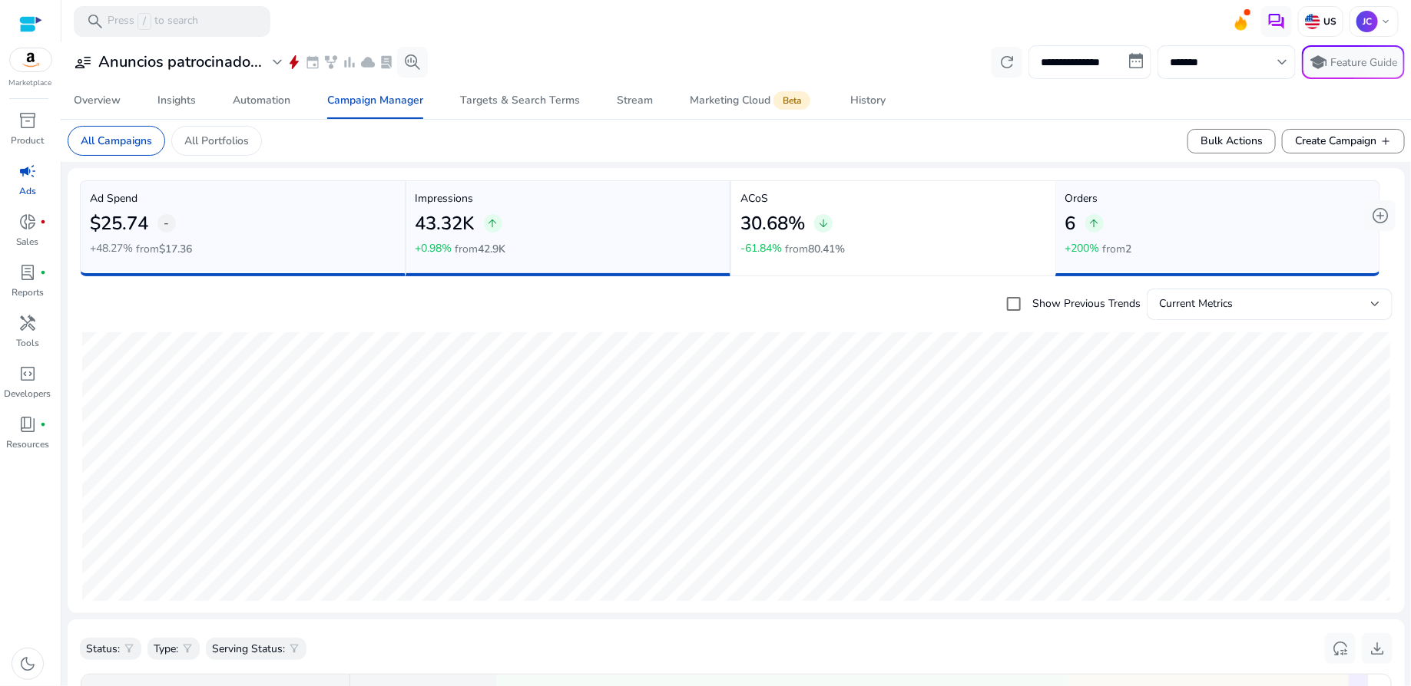
click at [1122, 61] on input "**********" at bounding box center [1089, 62] width 123 height 34
select select "*"
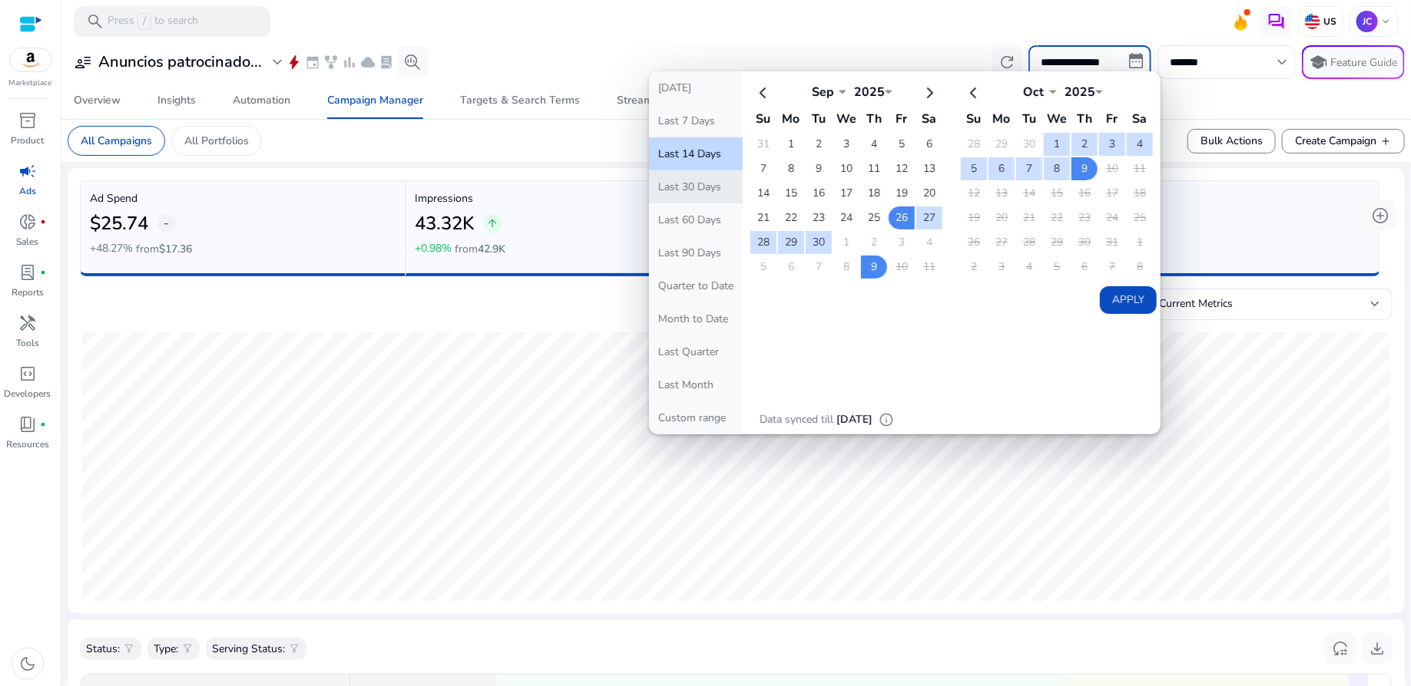
click at [692, 197] on button "Last 30 Days" at bounding box center [696, 186] width 94 height 33
type input "**********"
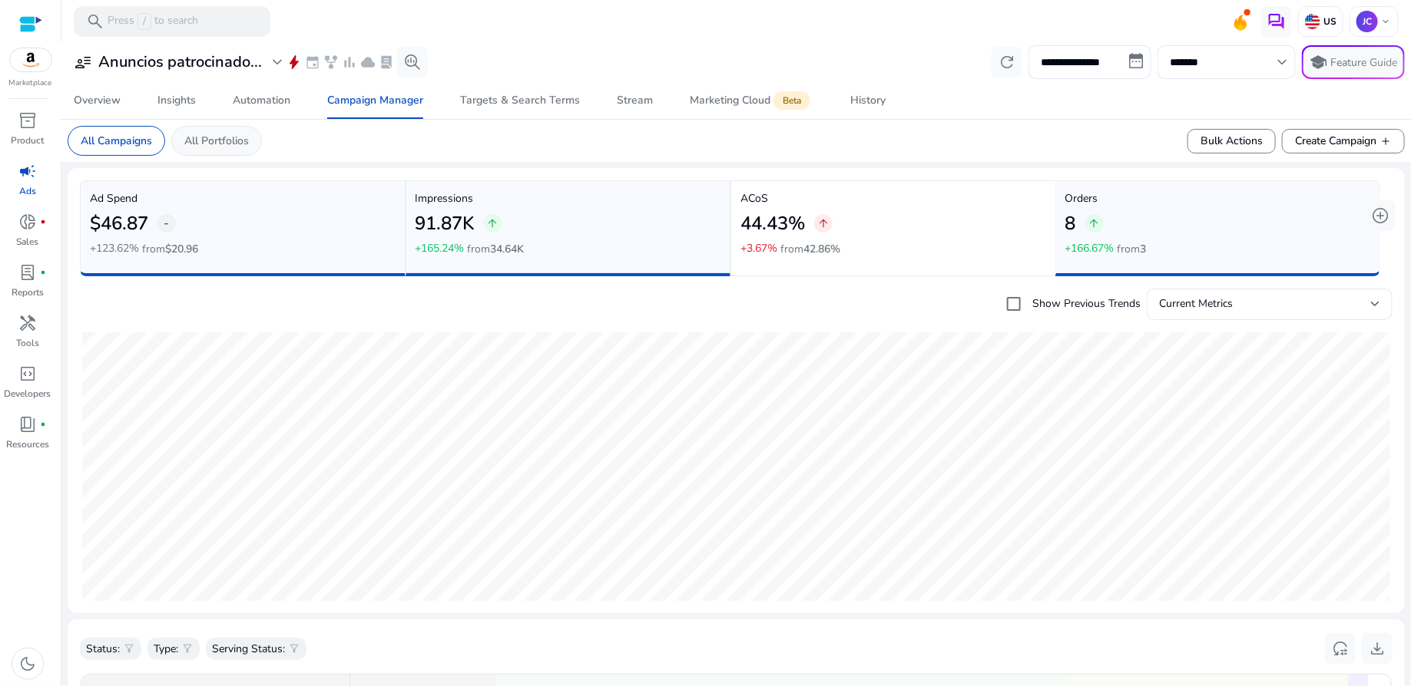
click at [222, 144] on p "All Portfolios" at bounding box center [216, 141] width 64 height 16
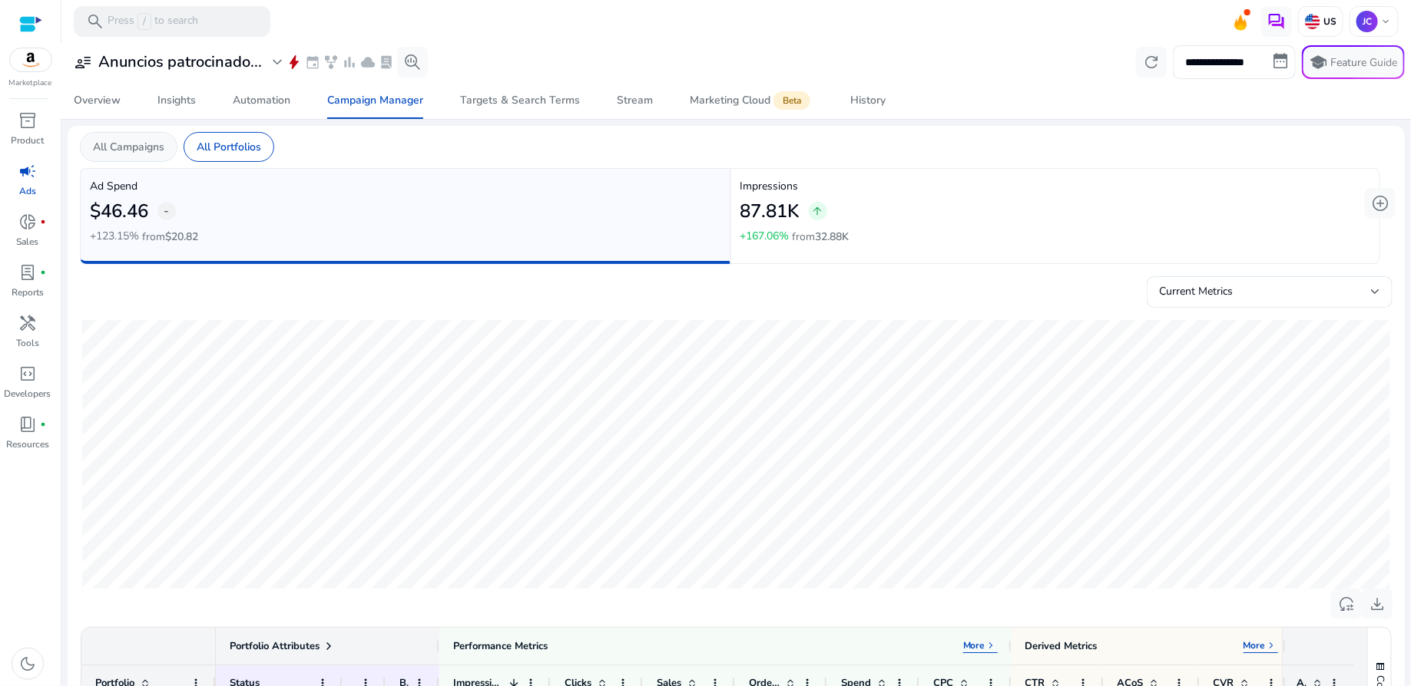
click at [151, 150] on p "All Campaigns" at bounding box center [128, 147] width 71 height 16
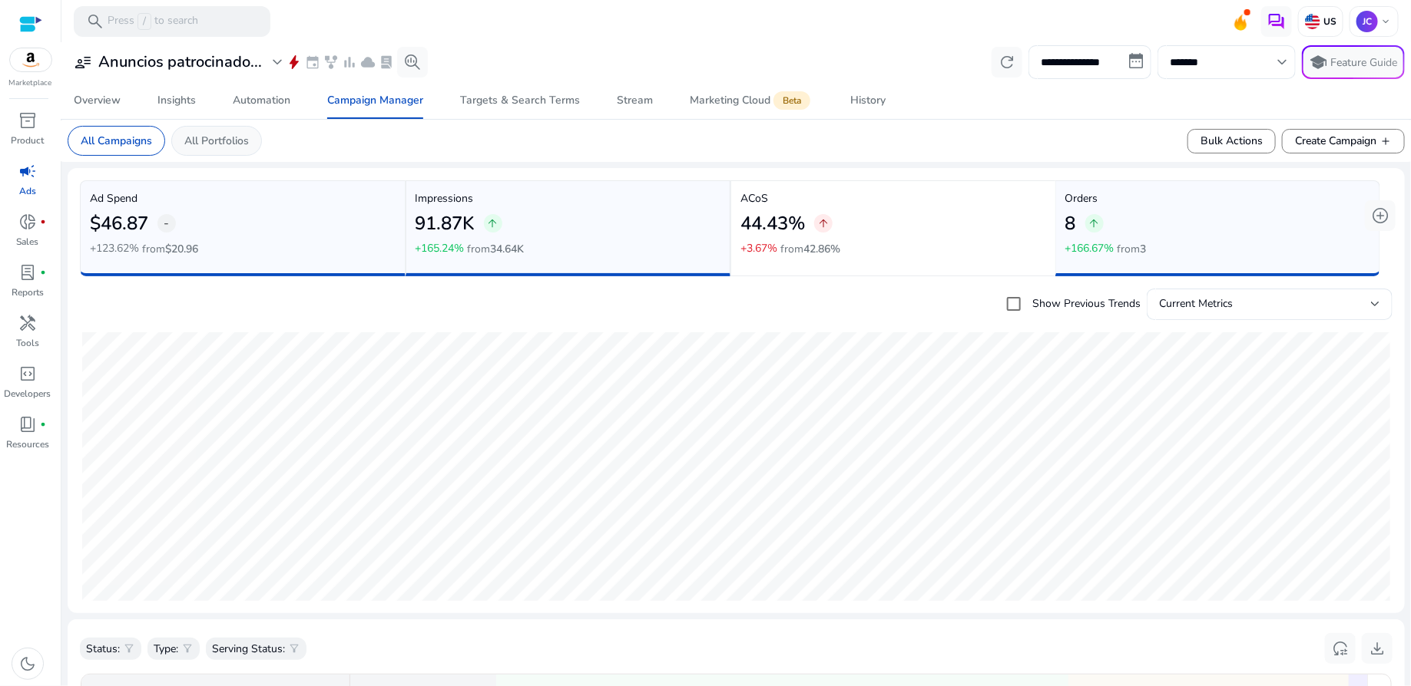
click at [227, 153] on div "All Portfolios" at bounding box center [216, 141] width 91 height 30
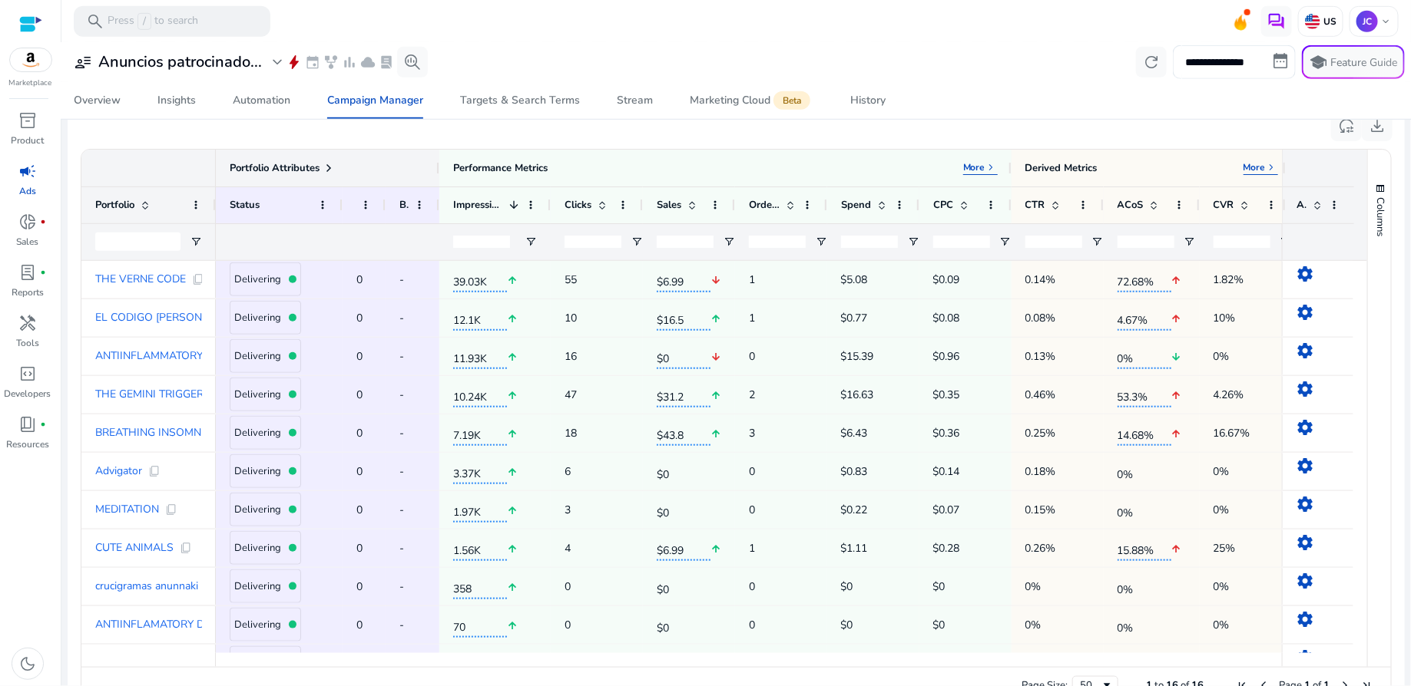
scroll to position [516, 0]
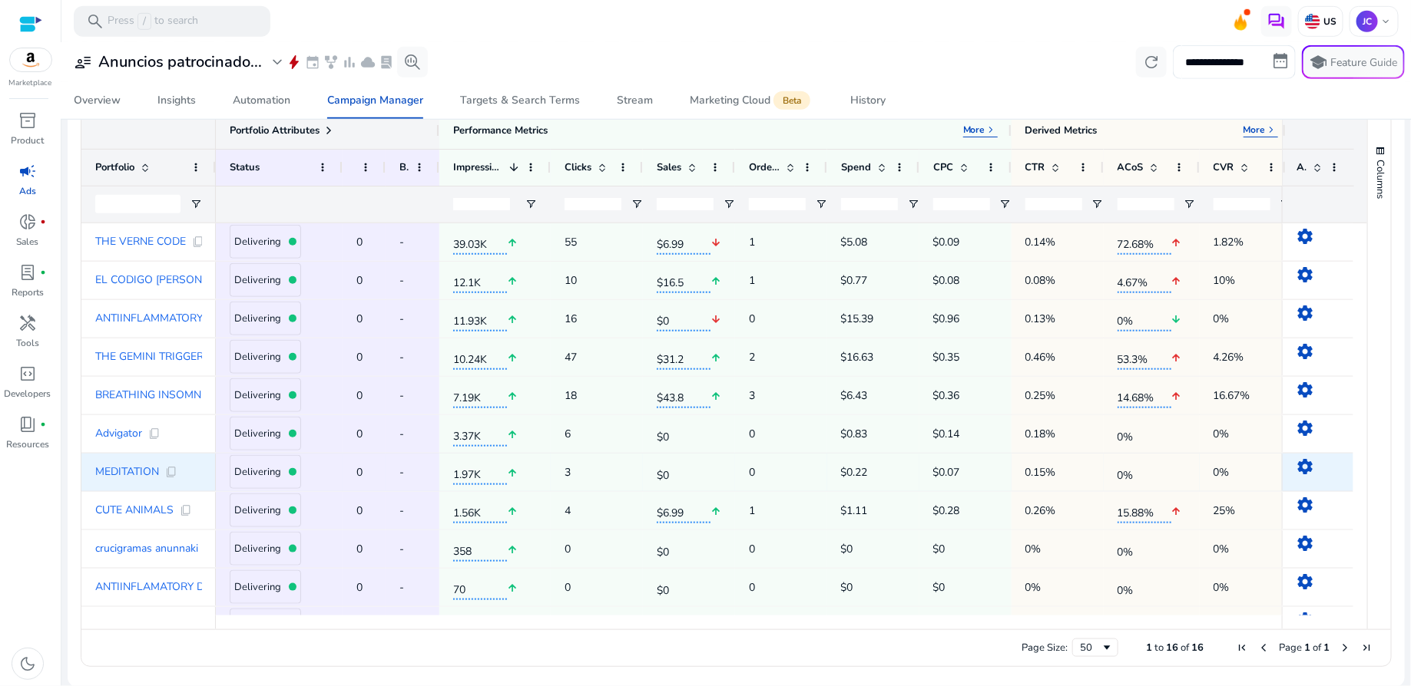
scroll to position [306, 0]
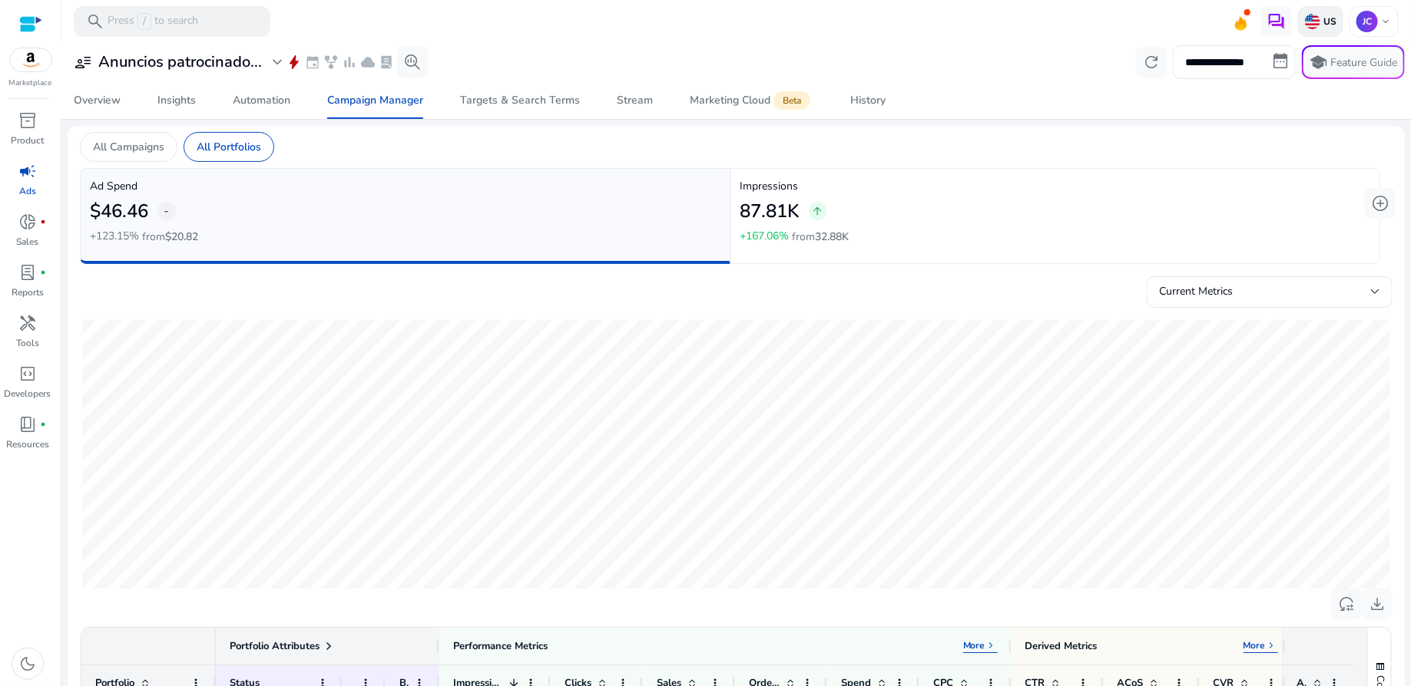
click at [1320, 16] on p "US" at bounding box center [1328, 21] width 16 height 12
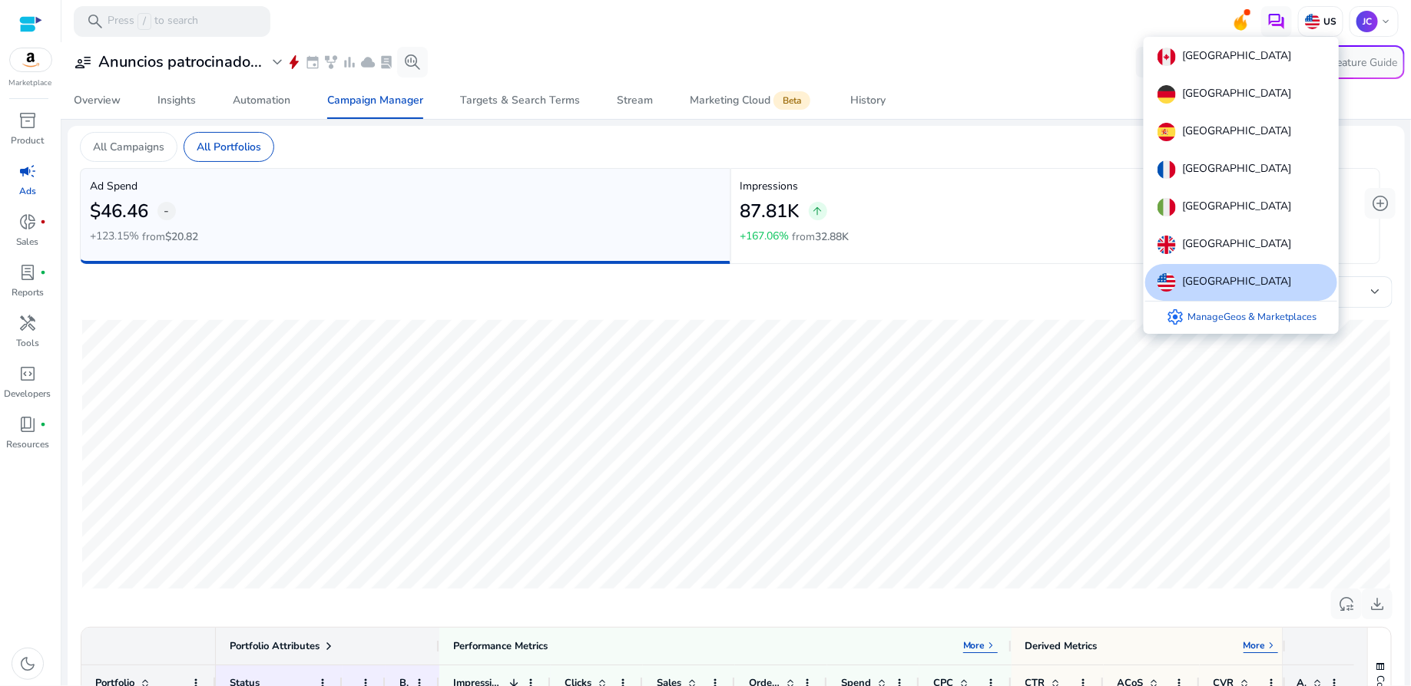
click at [1380, 28] on div at bounding box center [705, 343] width 1411 height 686
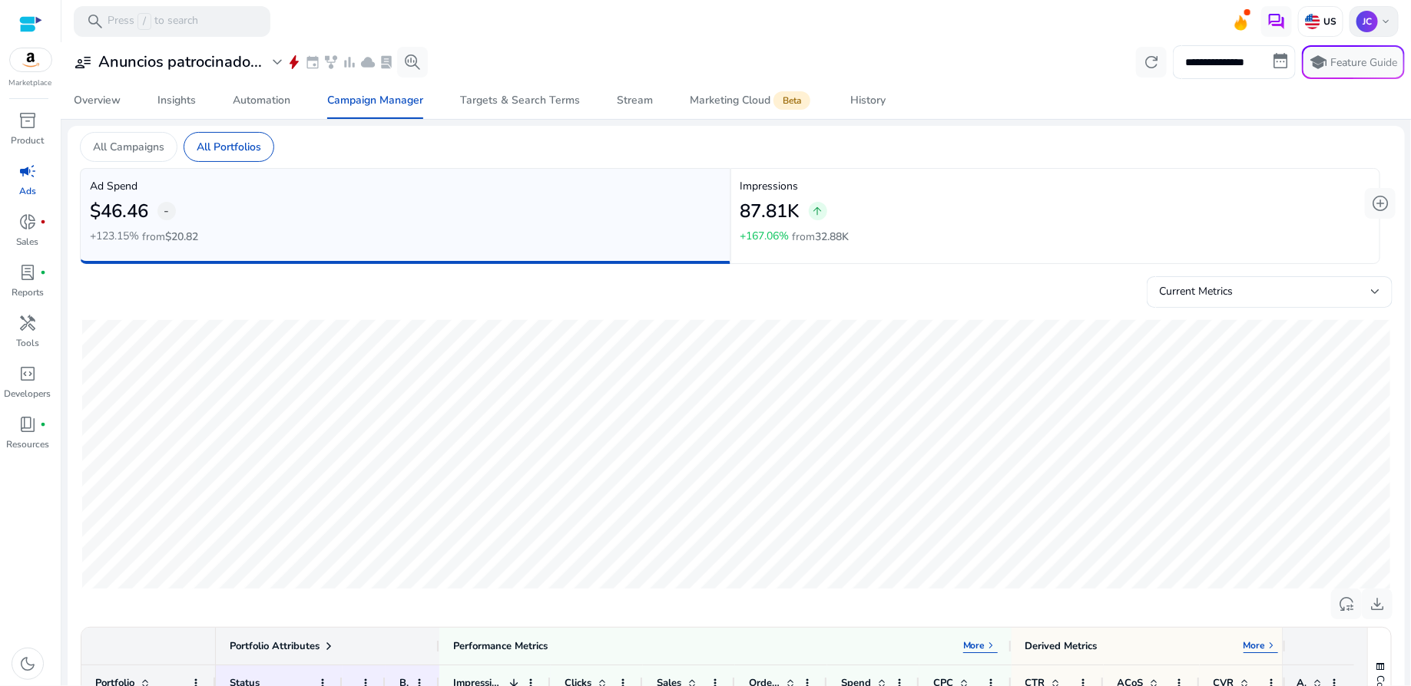
click at [1380, 27] on span "keyboard_arrow_down" at bounding box center [1385, 21] width 12 height 12
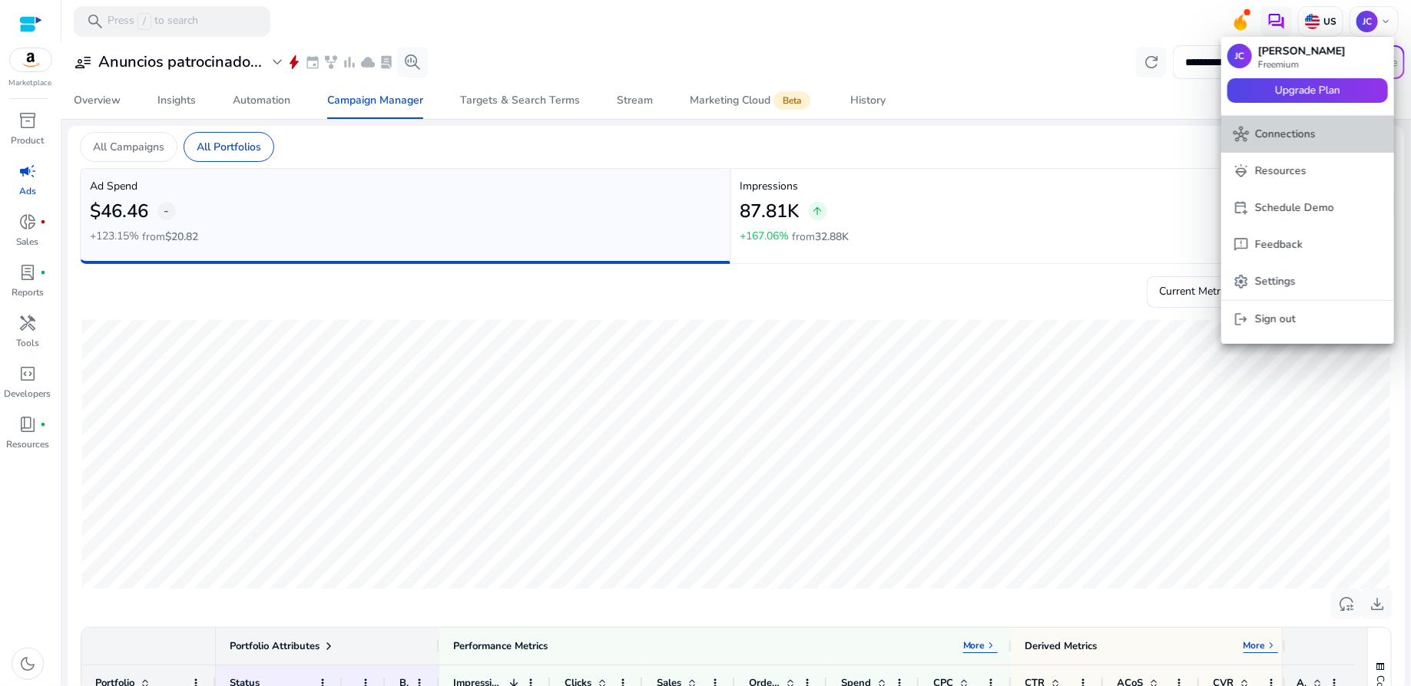
click at [1277, 138] on p "Connections" at bounding box center [1285, 134] width 61 height 17
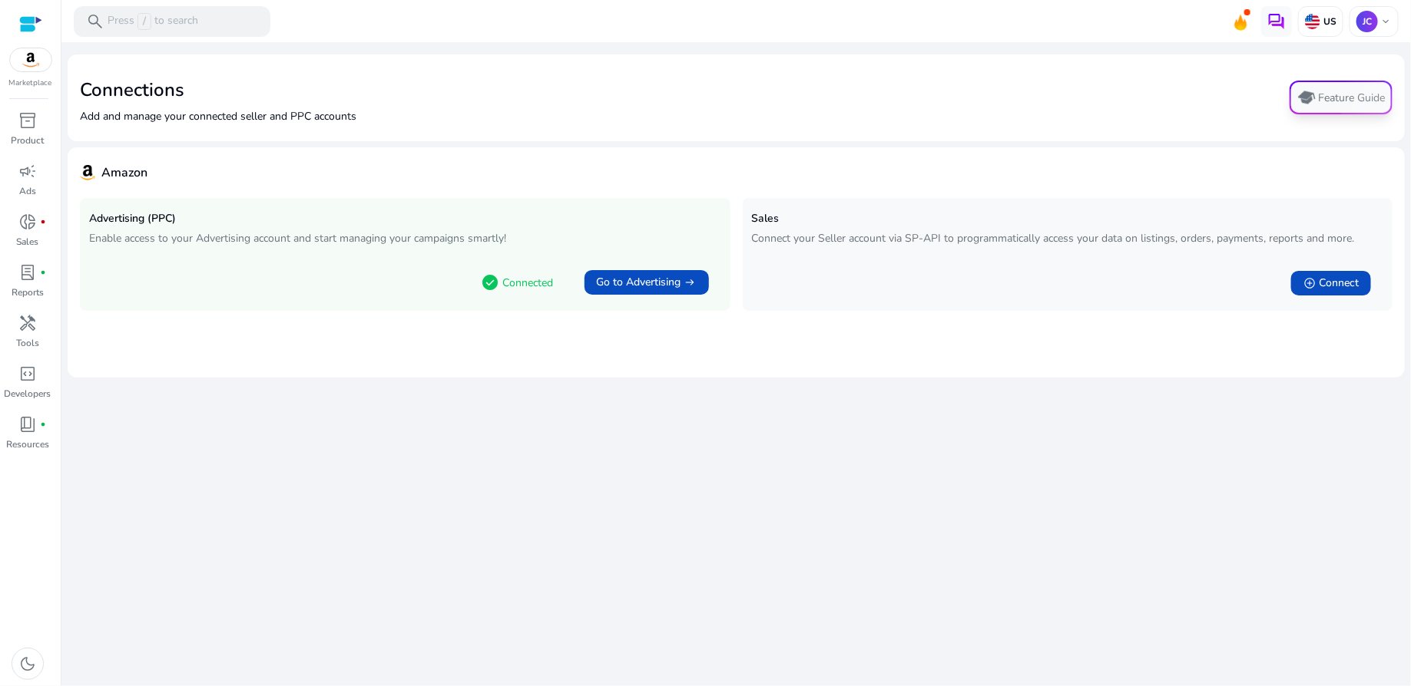
click at [1345, 102] on button "school Feature Guide" at bounding box center [1340, 98] width 103 height 34
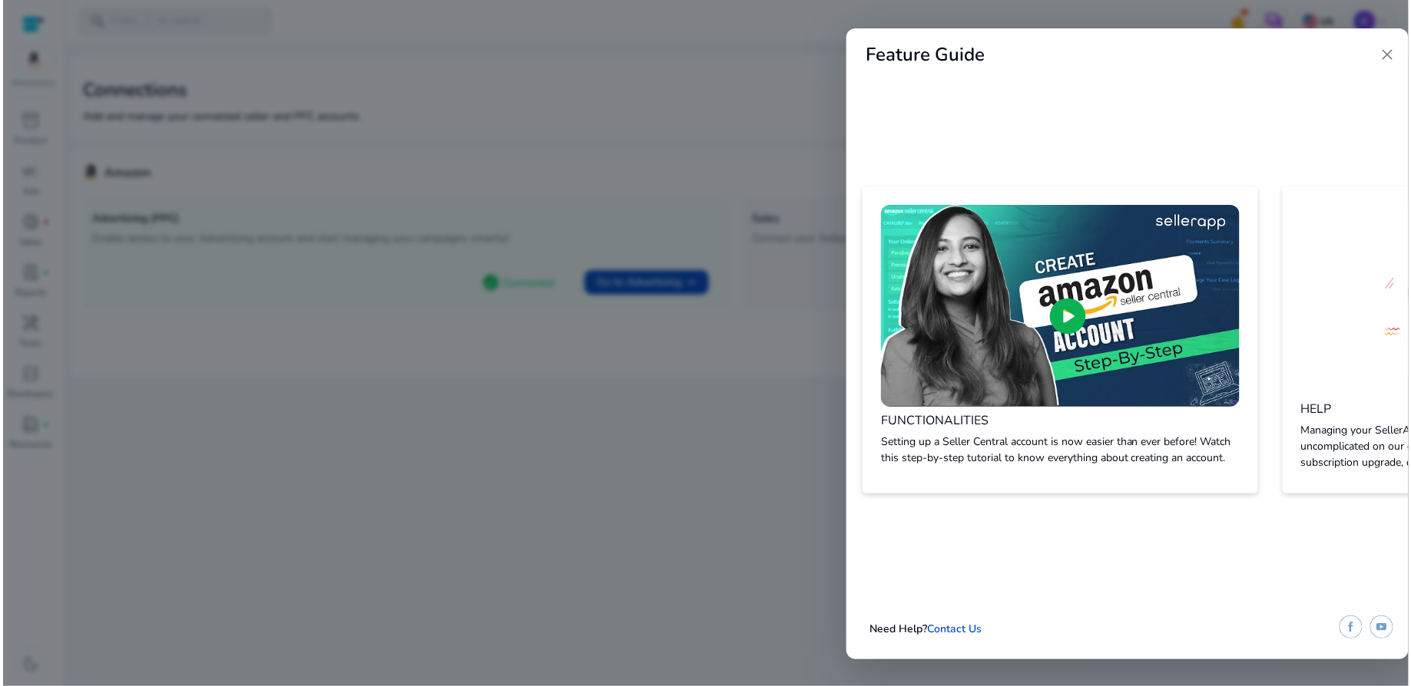
scroll to position [0, 441]
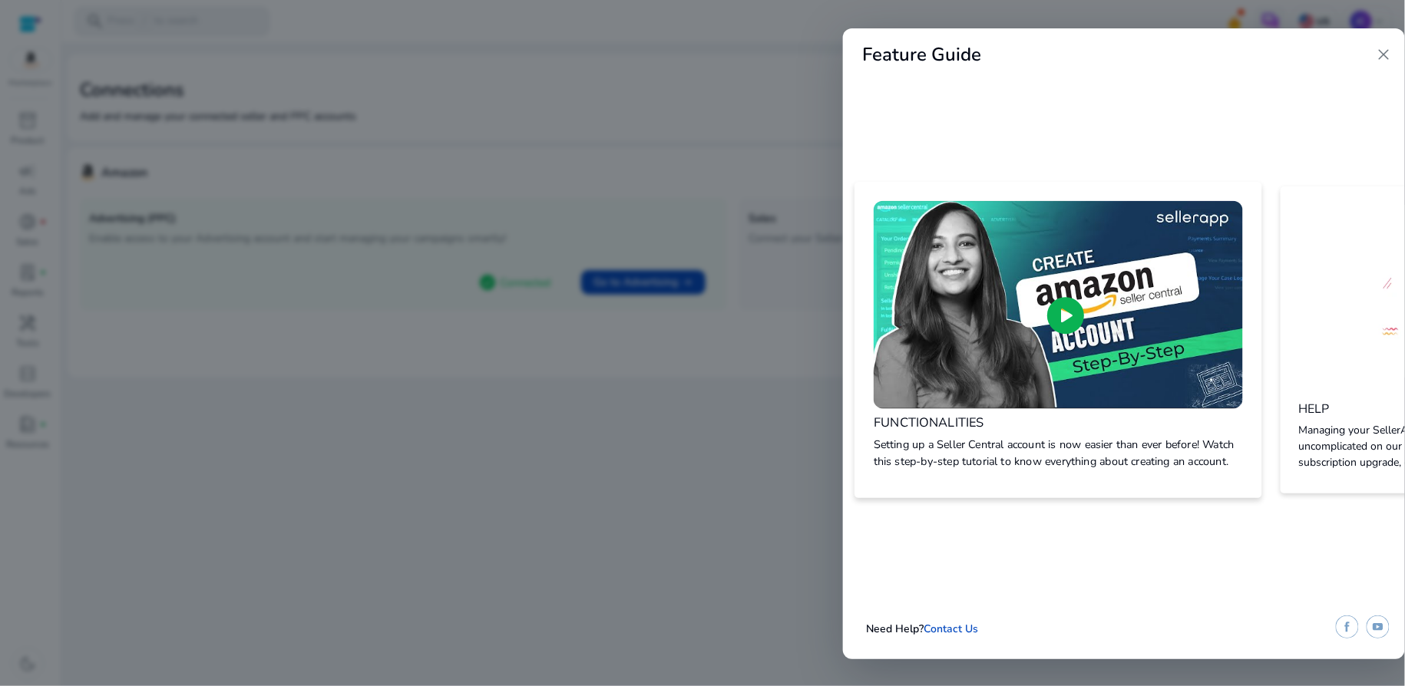
click at [1065, 314] on span "play_circle" at bounding box center [1066, 315] width 45 height 45
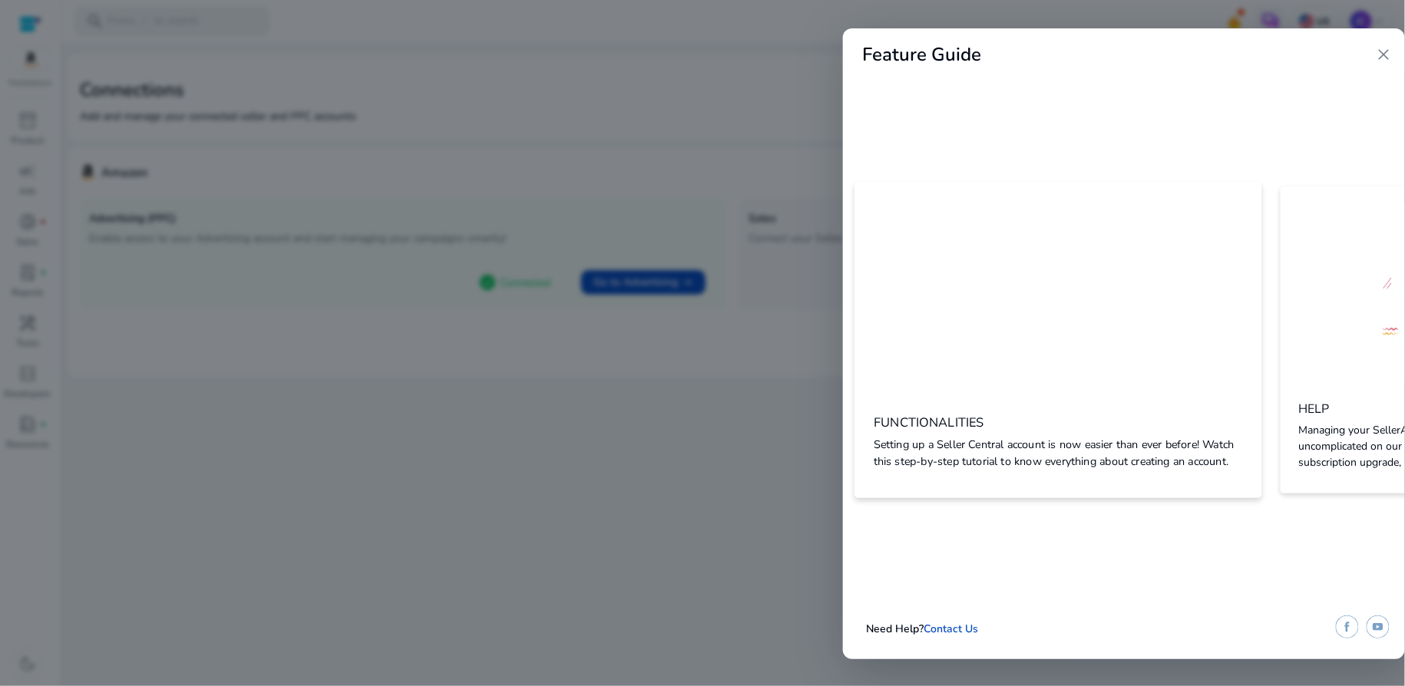
click at [1385, 49] on span "close" at bounding box center [1384, 54] width 18 height 18
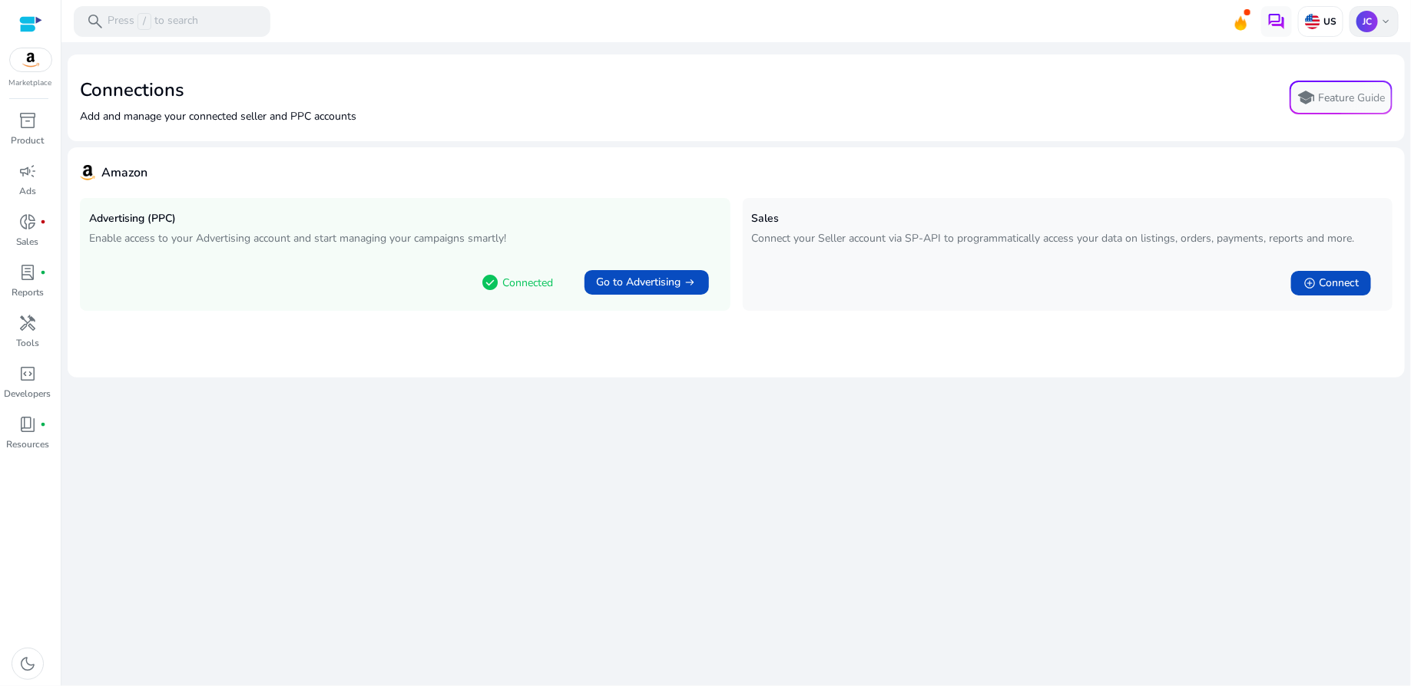
click at [1378, 28] on div "JC keyboard_arrow_down" at bounding box center [1373, 21] width 49 height 31
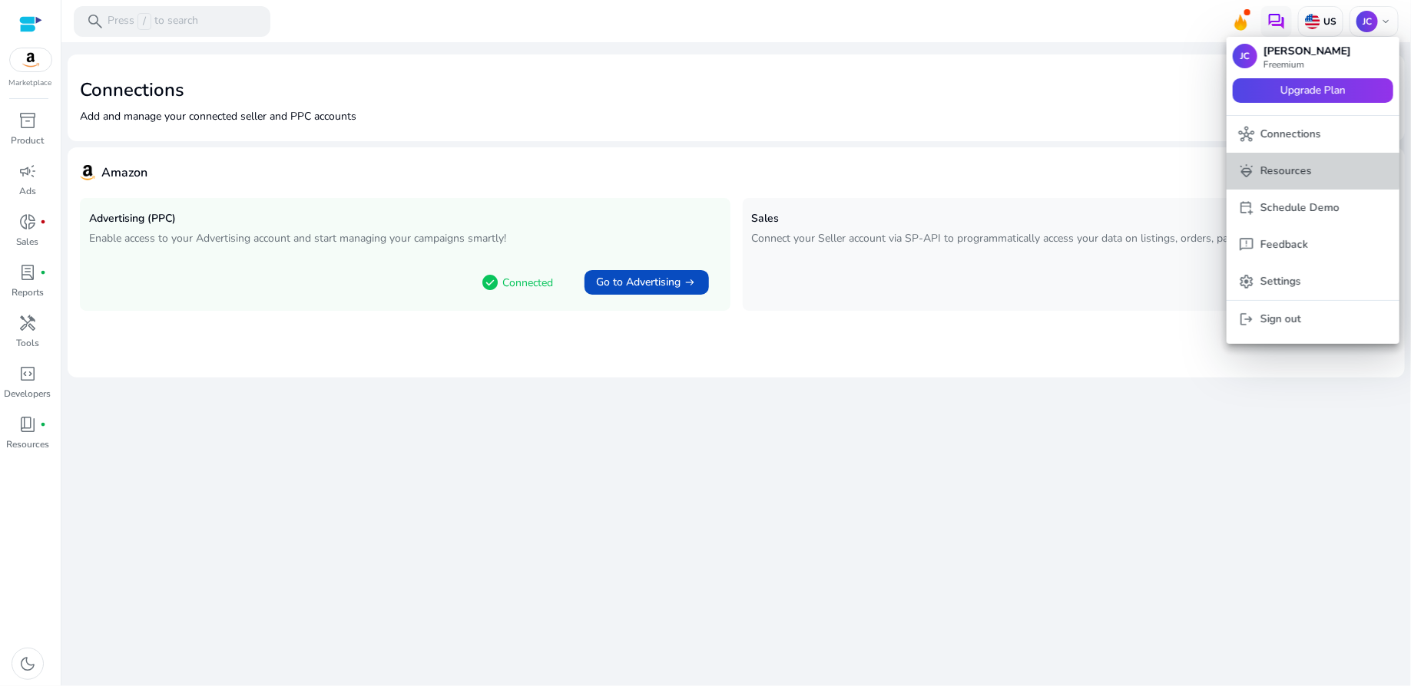
click at [1290, 169] on p "Resources" at bounding box center [1285, 171] width 51 height 17
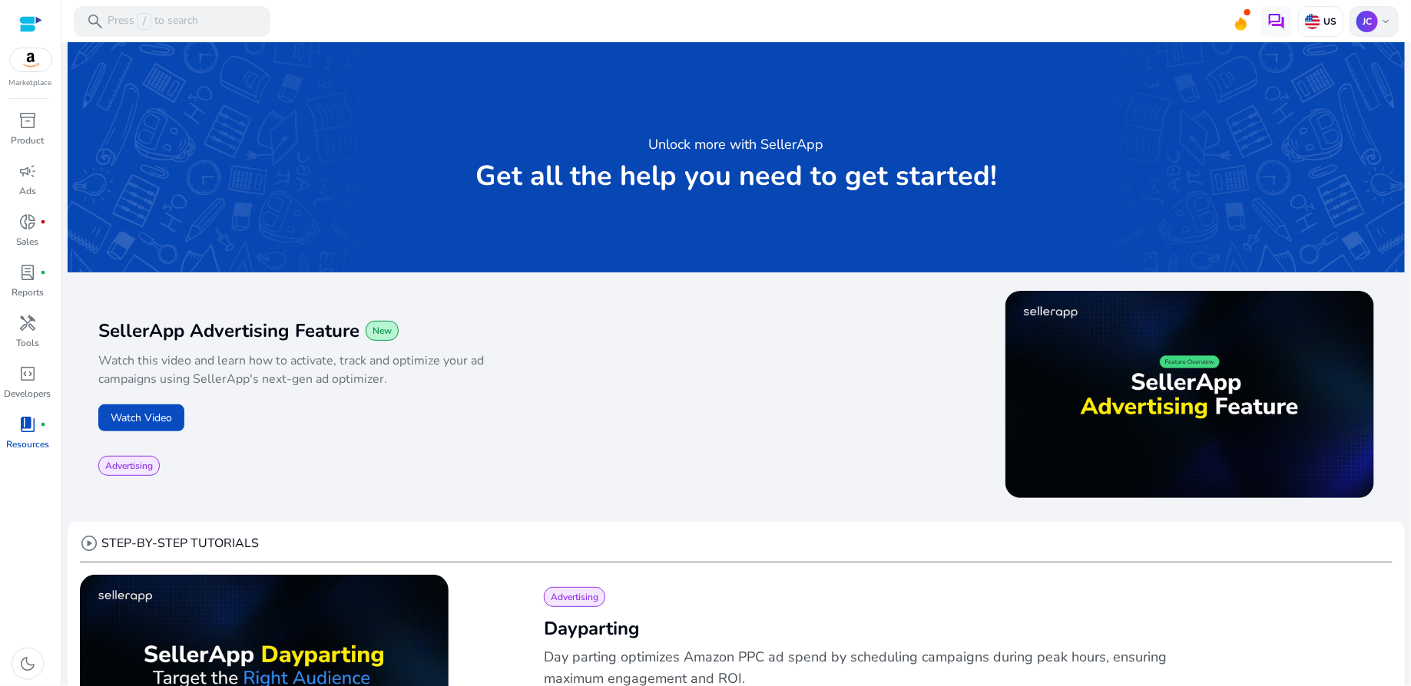
click at [1381, 22] on span "keyboard_arrow_down" at bounding box center [1385, 21] width 12 height 12
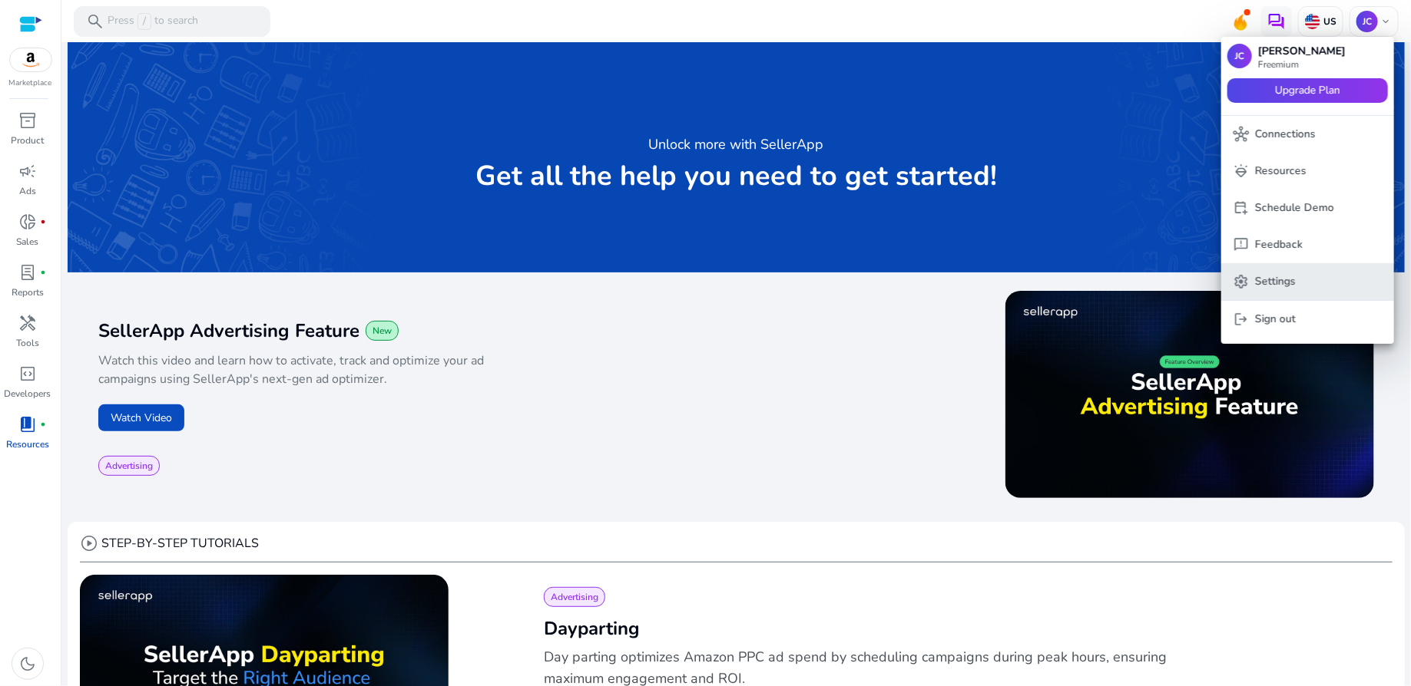
click at [1278, 273] on p "Settings" at bounding box center [1275, 281] width 41 height 17
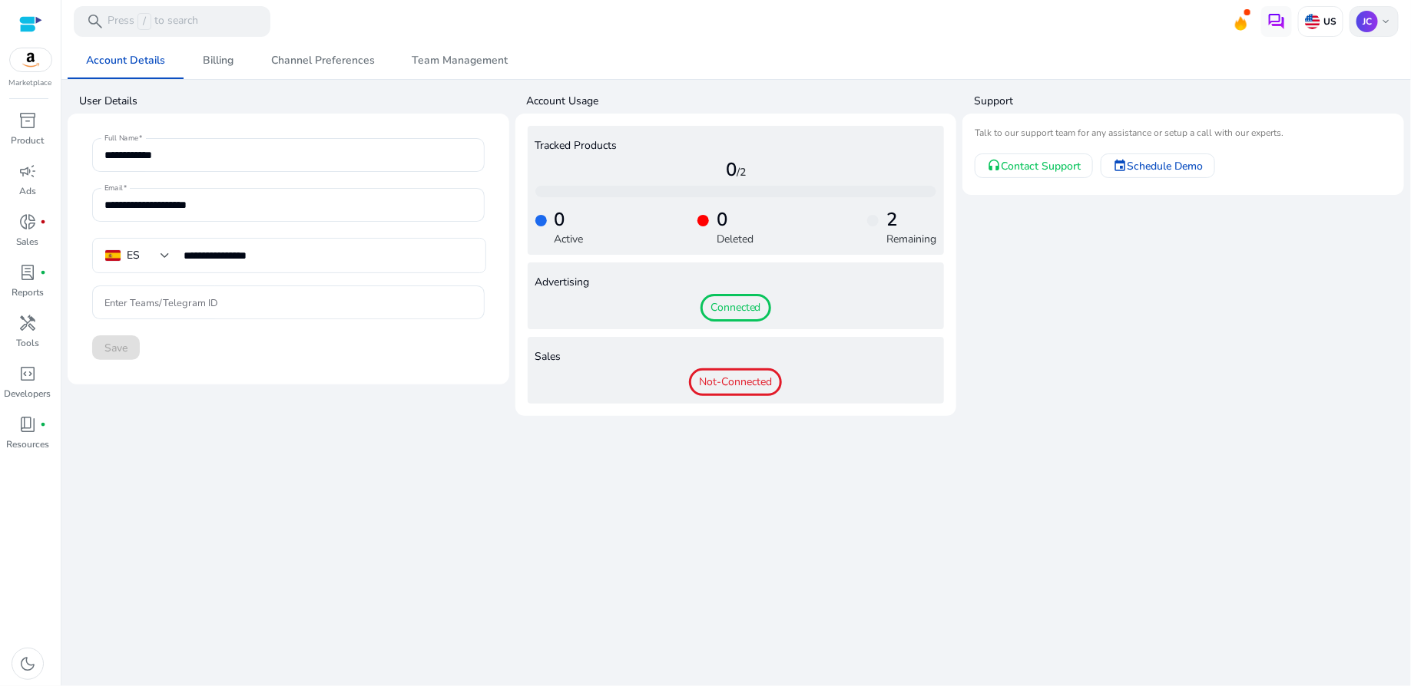
click at [1374, 30] on div "JC keyboard_arrow_down" at bounding box center [1373, 21] width 49 height 31
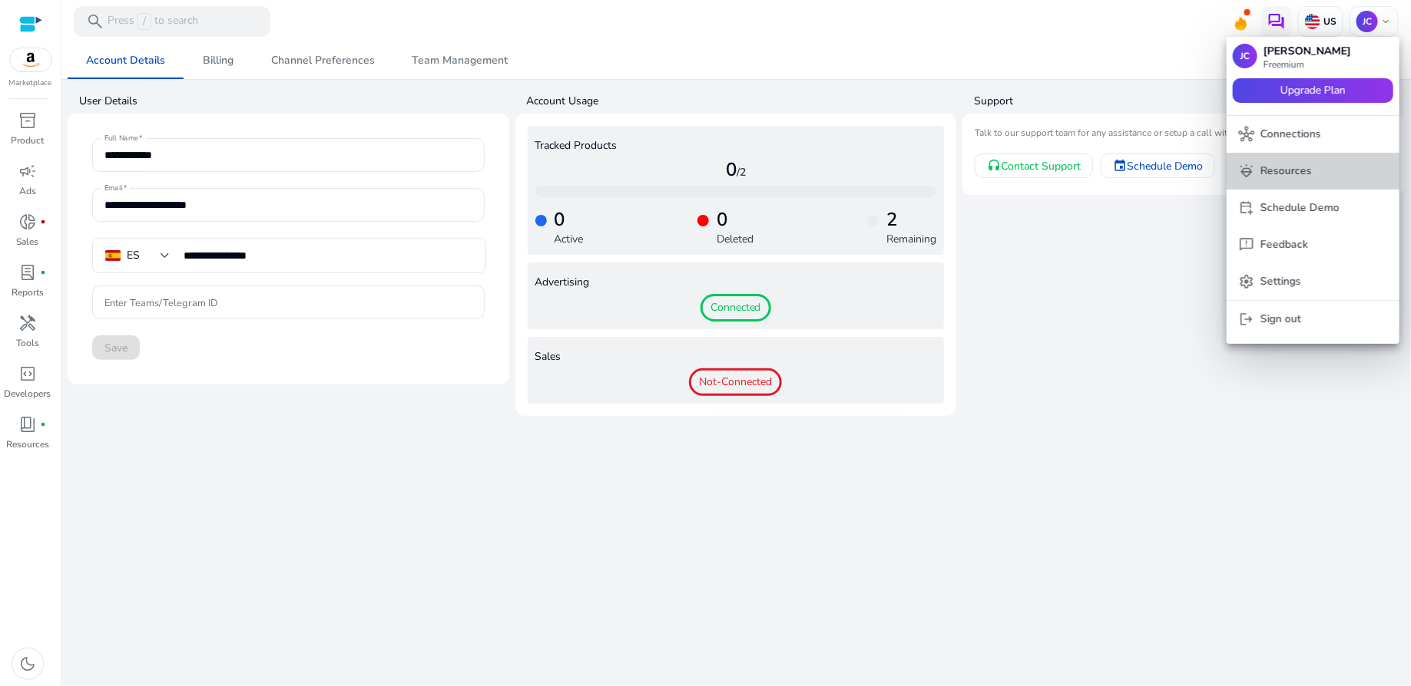
click at [1285, 174] on p "Resources" at bounding box center [1285, 171] width 51 height 17
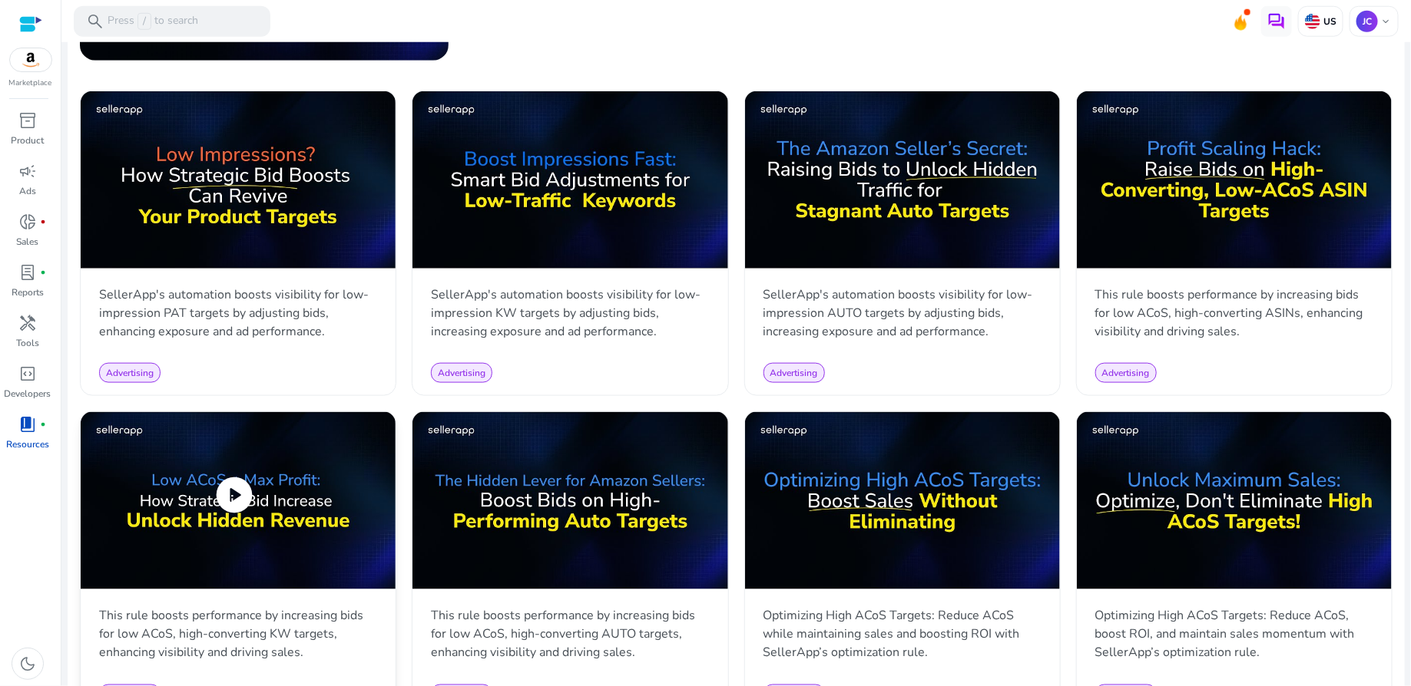
scroll to position [716, 0]
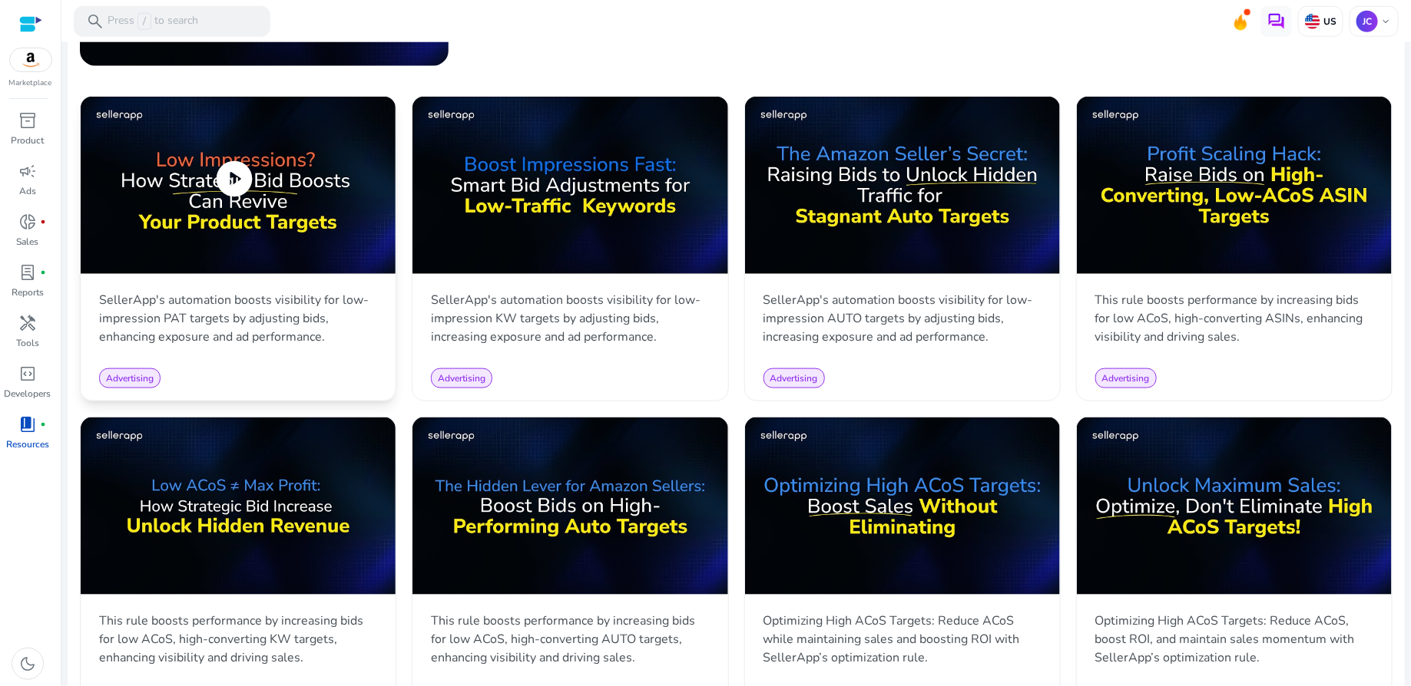
click at [234, 169] on span "play_circle" at bounding box center [234, 178] width 43 height 43
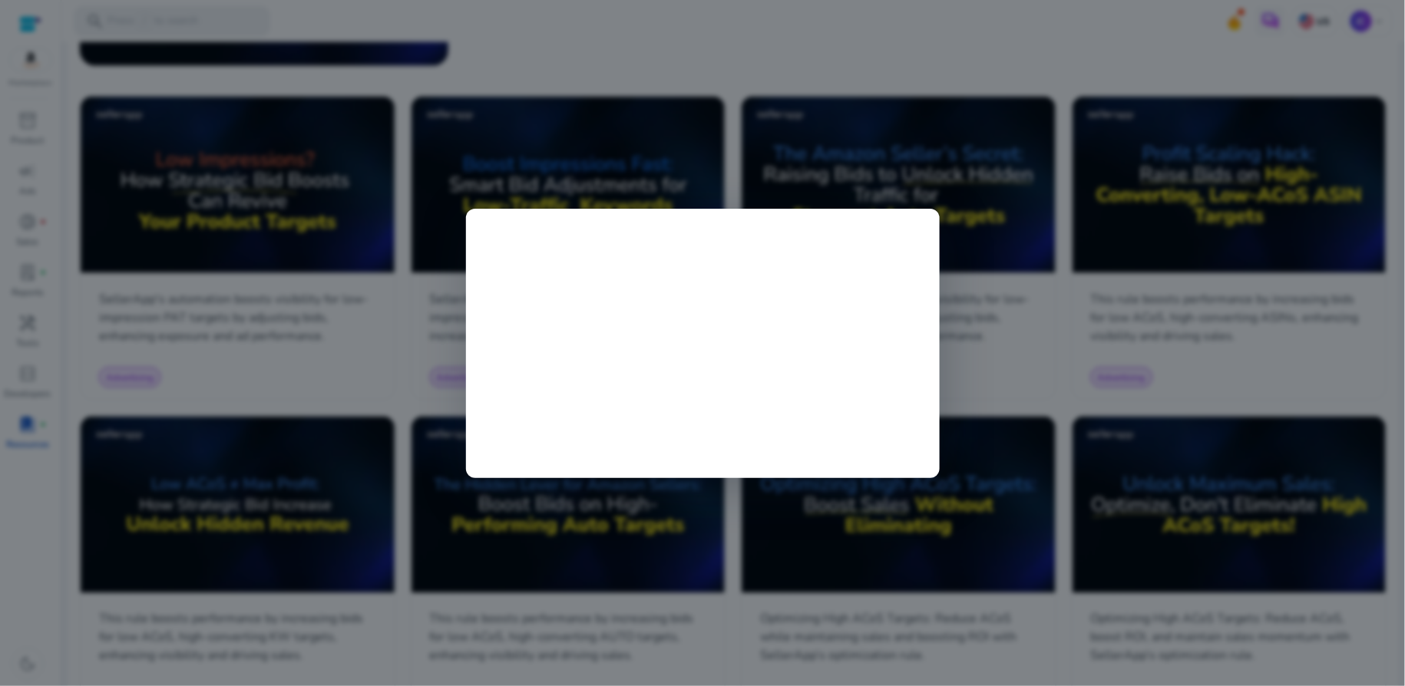
click at [445, 101] on div at bounding box center [702, 343] width 1405 height 686
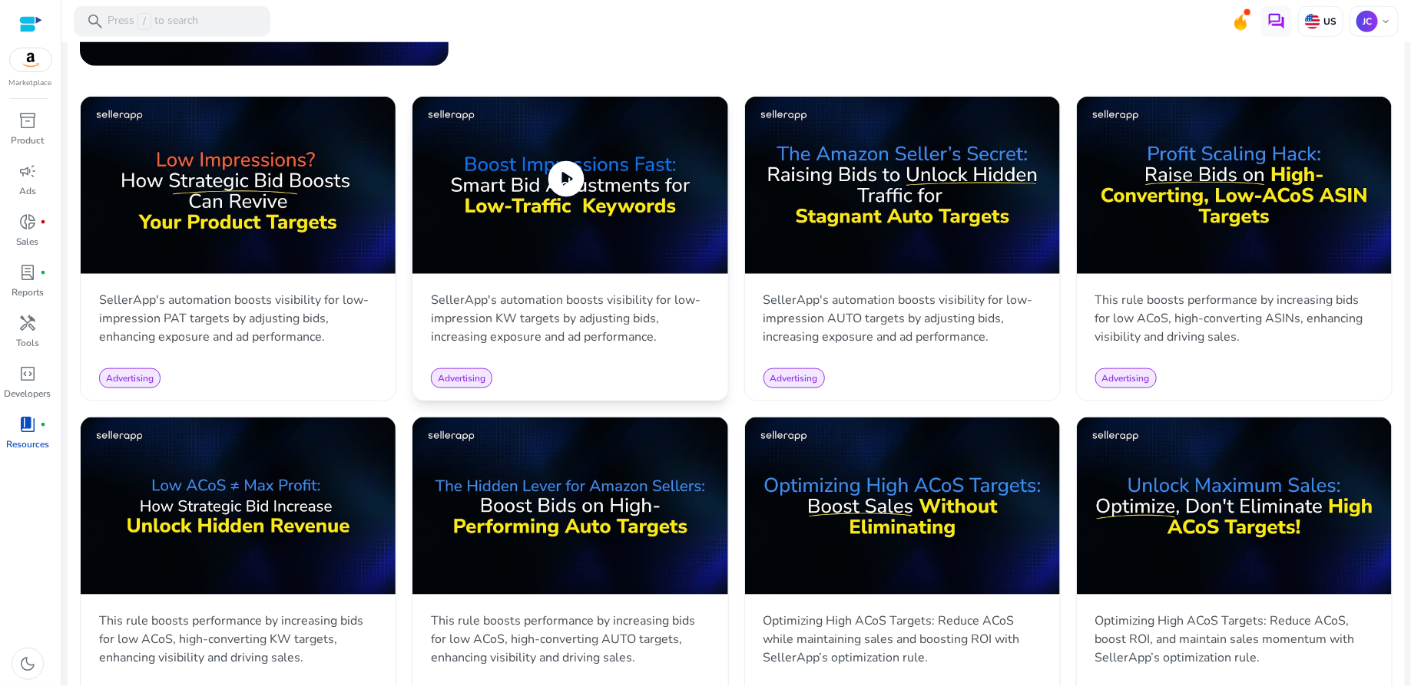
scroll to position [0, 0]
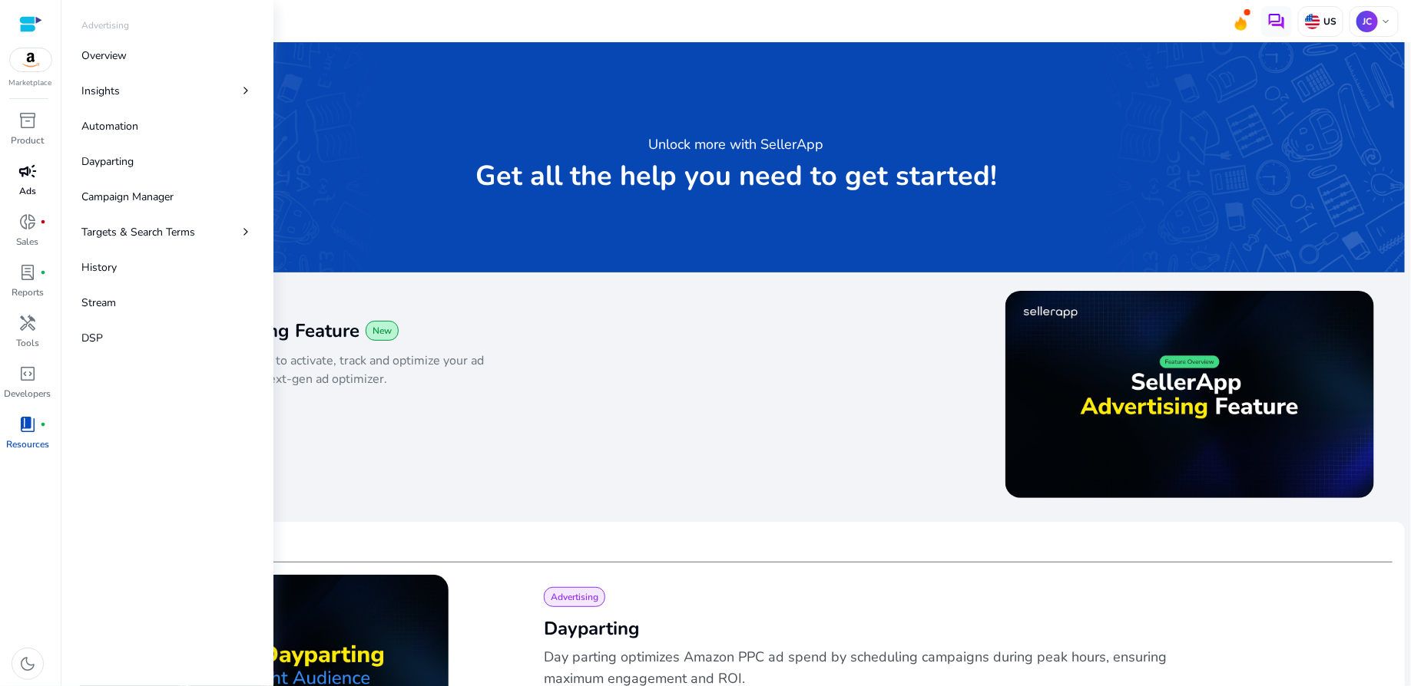
click at [35, 181] on div "campaign" at bounding box center [27, 171] width 43 height 25
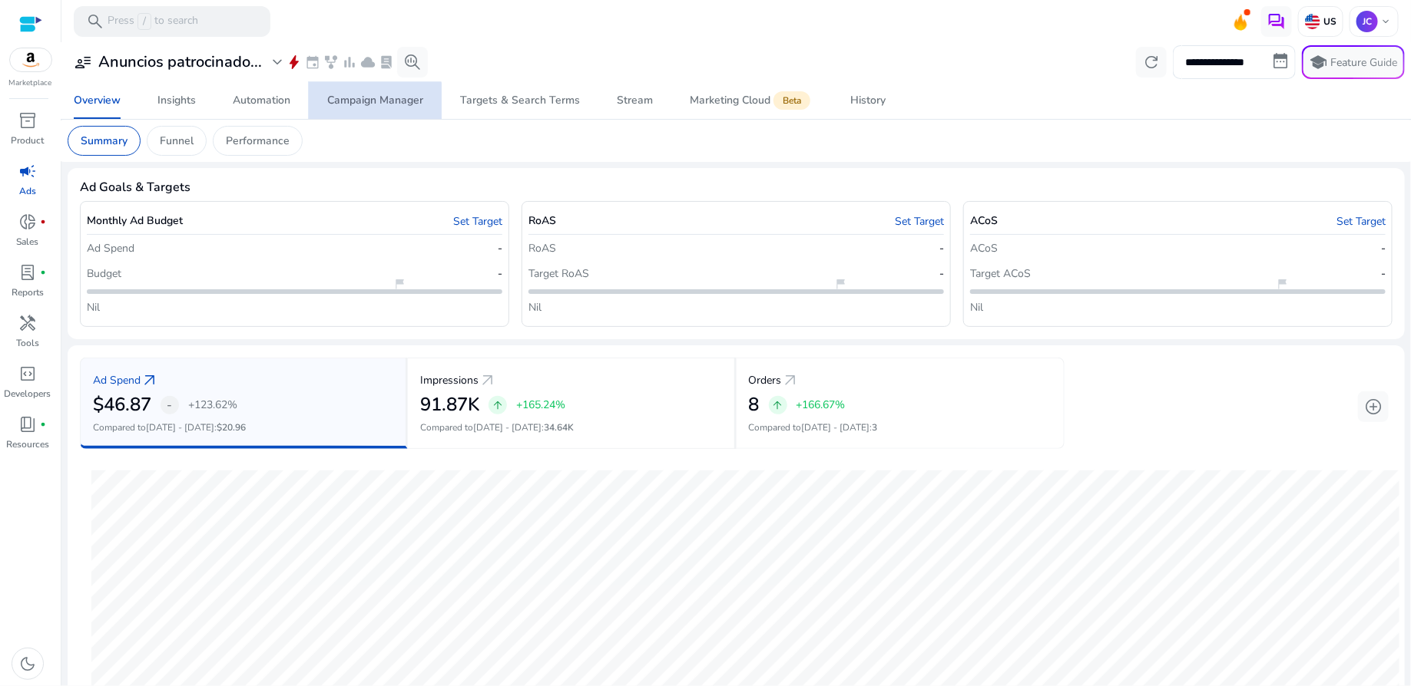
click at [353, 106] on div "Campaign Manager" at bounding box center [375, 100] width 96 height 11
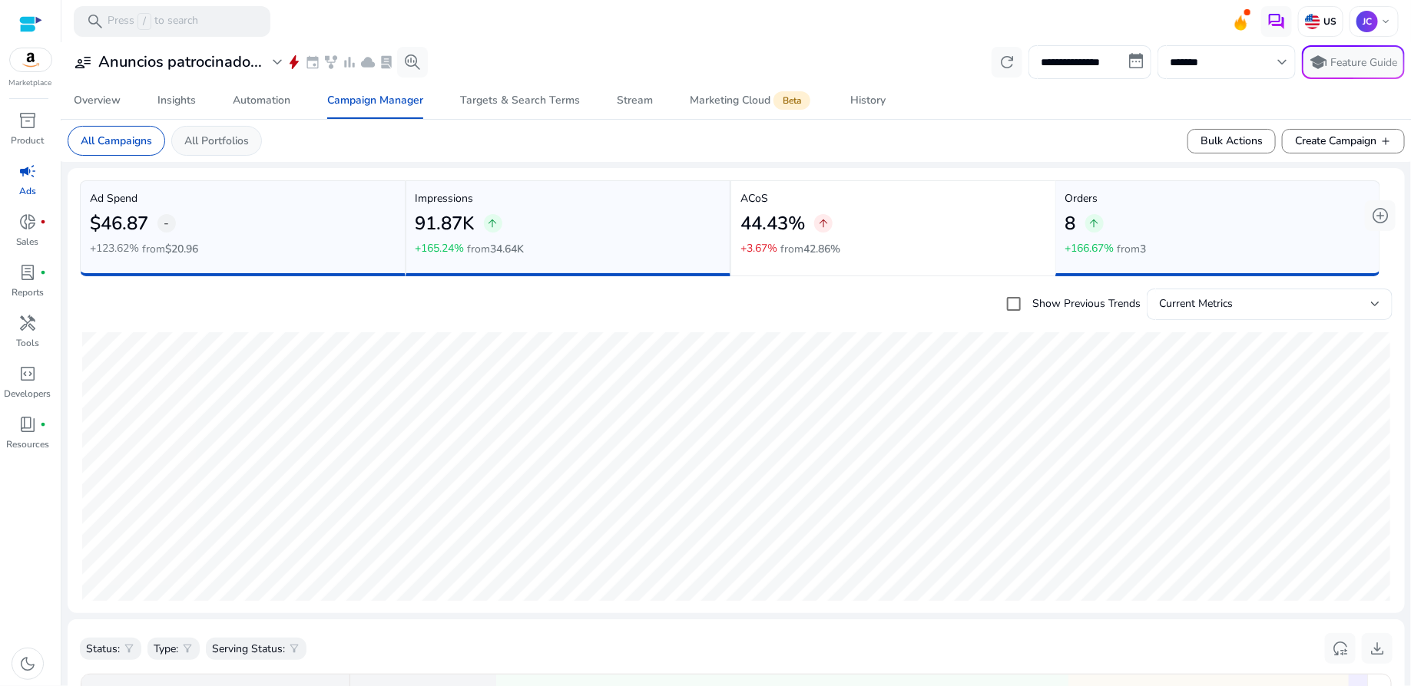
click at [205, 139] on p "All Portfolios" at bounding box center [216, 141] width 64 height 16
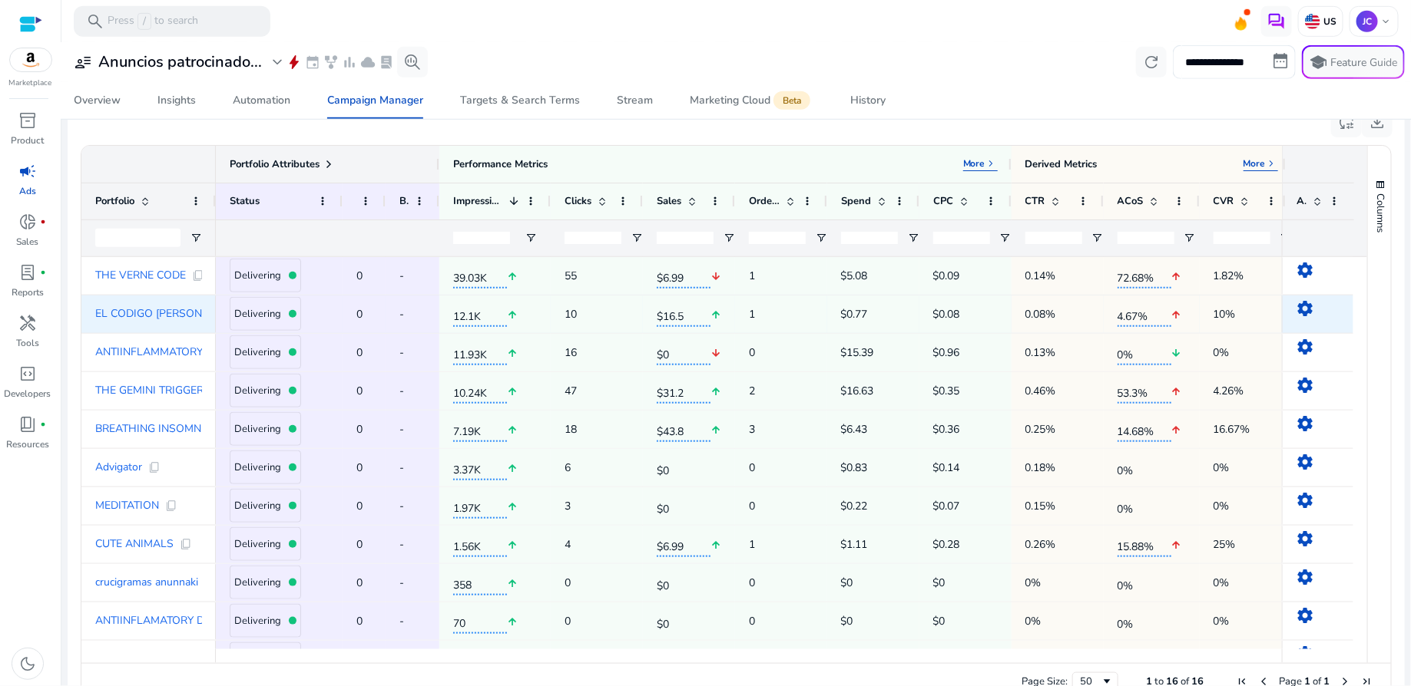
scroll to position [493, 0]
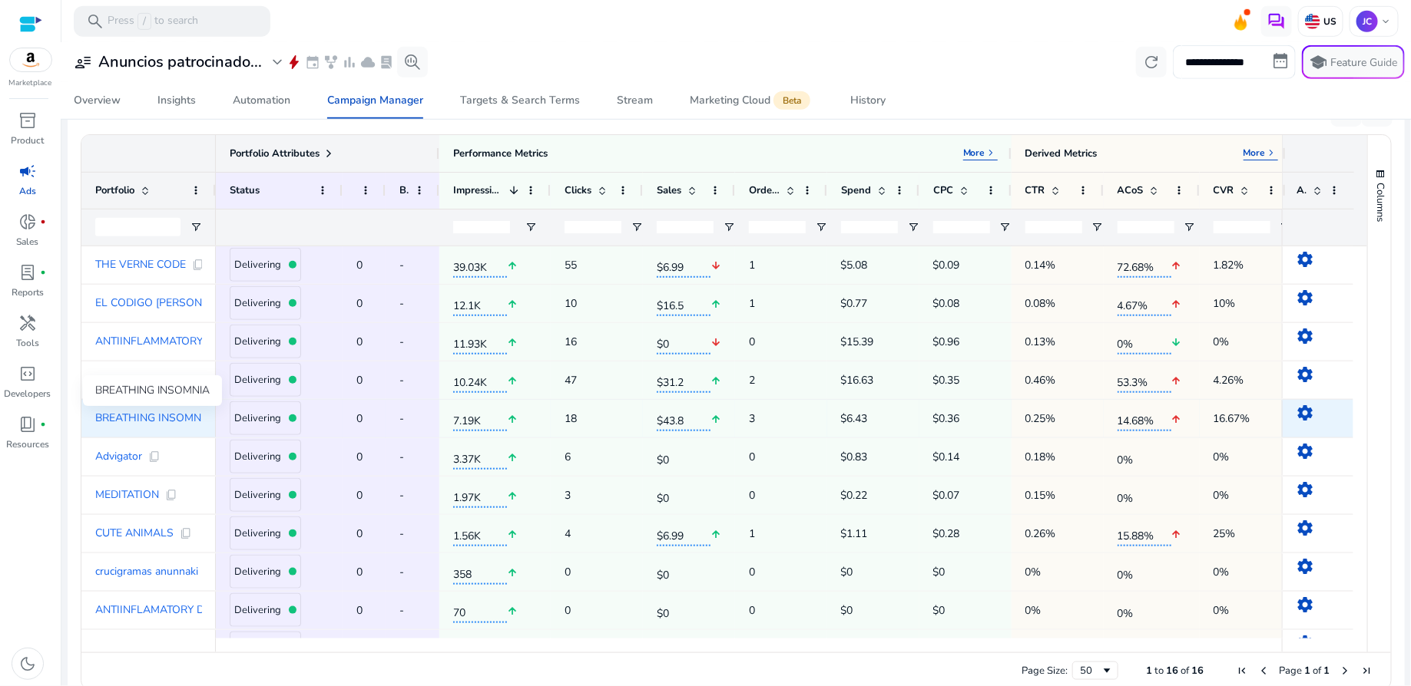
click at [152, 416] on span "BREATHING INSOMNIA" at bounding box center [153, 418] width 117 height 11
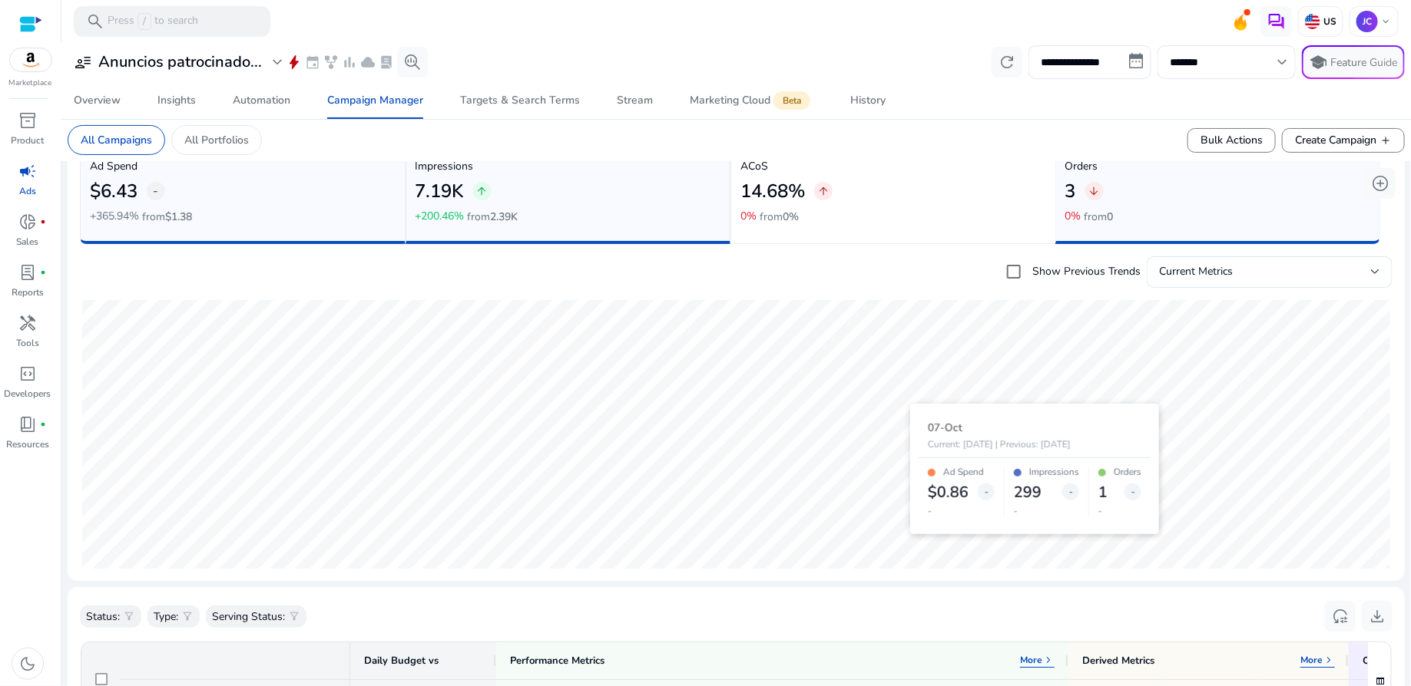
scroll to position [38, 0]
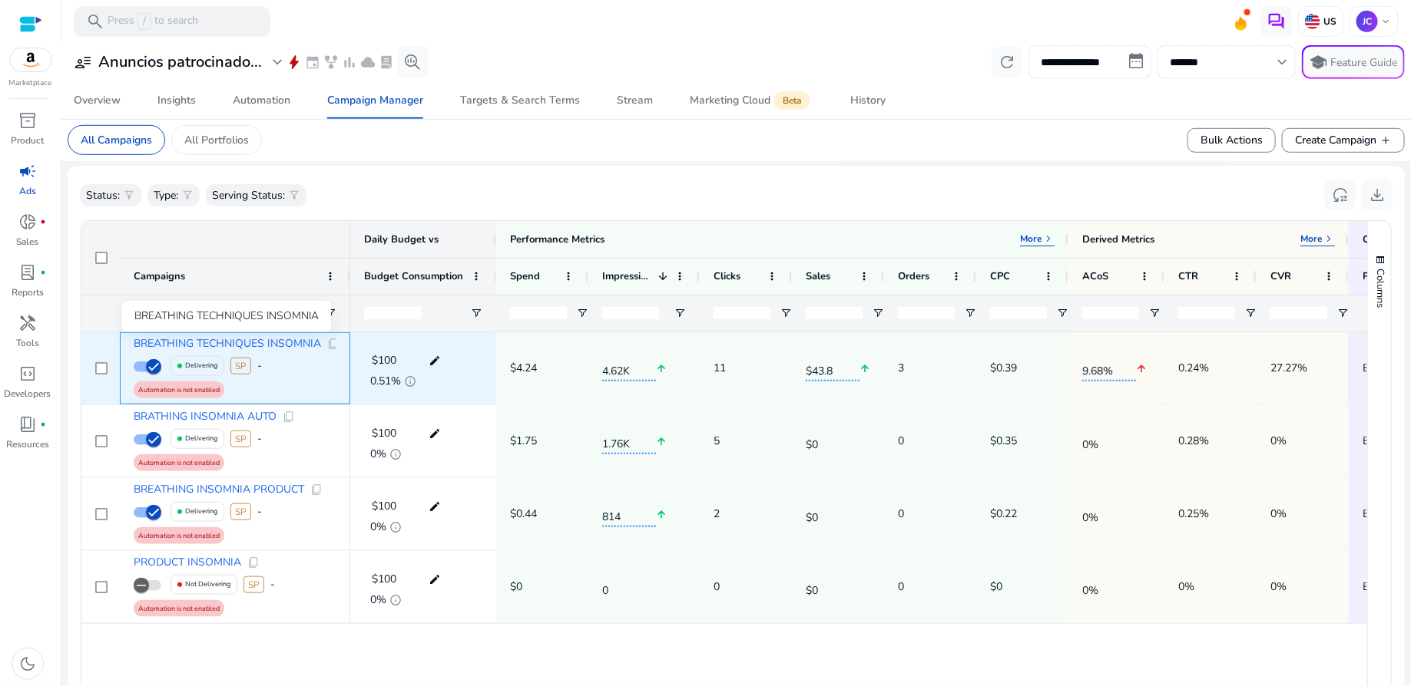
click at [265, 340] on span "BREATHING TECHNIQUES INSOMNIA" at bounding box center [227, 344] width 187 height 11
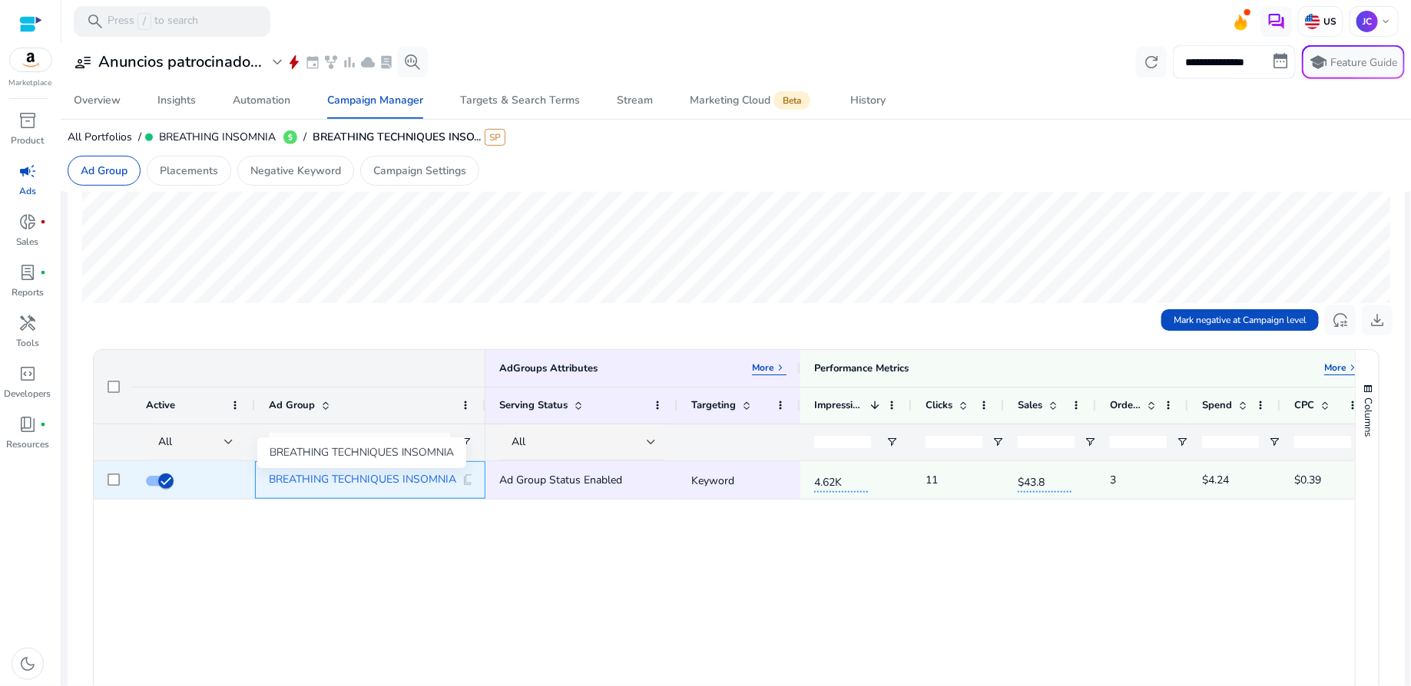
click at [419, 475] on span "BREATHING TECHNIQUES INSOMNIA" at bounding box center [362, 480] width 187 height 11
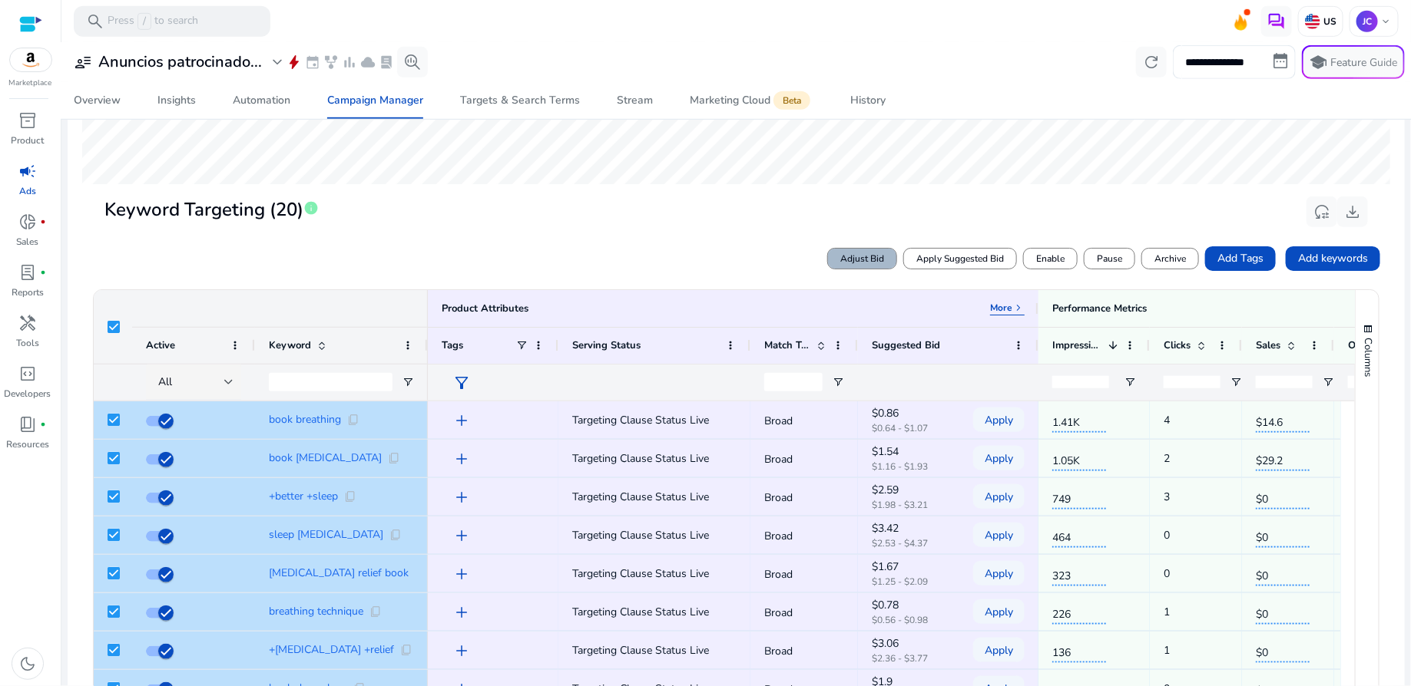
click at [872, 256] on span "Adjust Bid" at bounding box center [862, 259] width 44 height 14
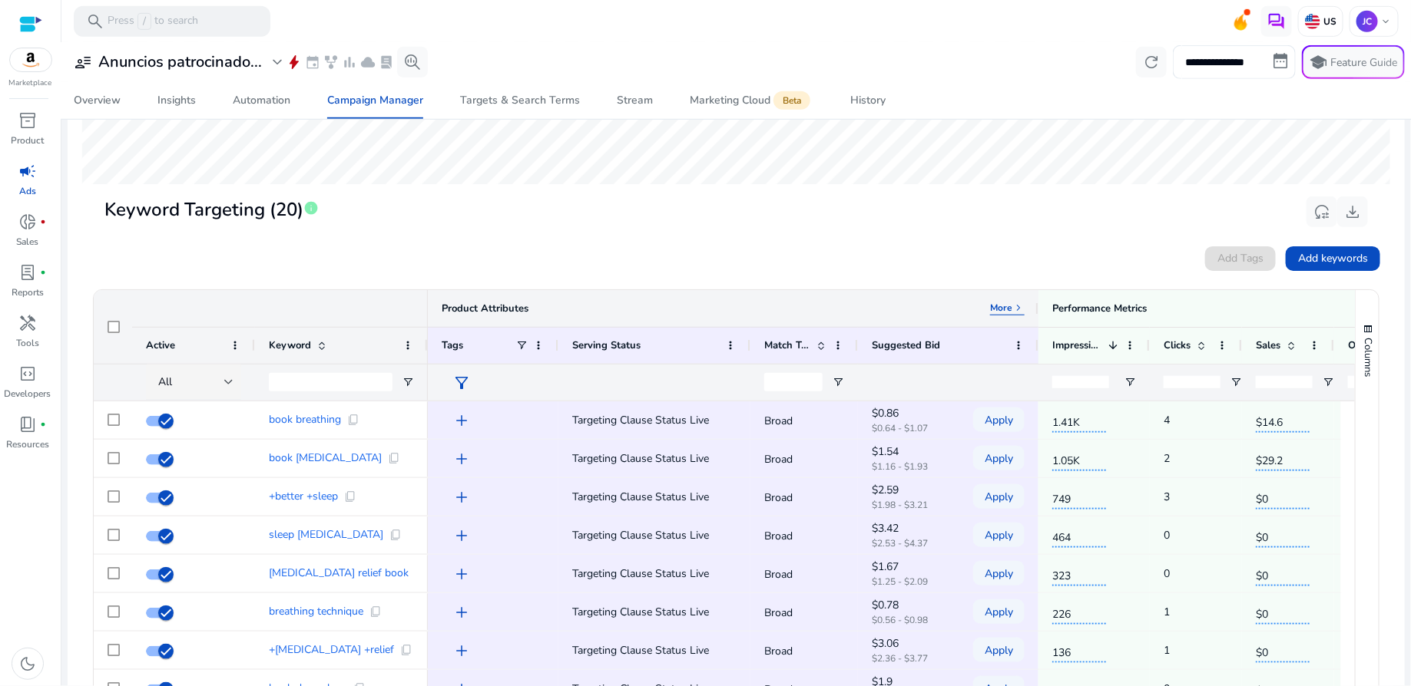
click at [1014, 309] on span "keyboard_arrow_right" at bounding box center [1018, 308] width 12 height 12
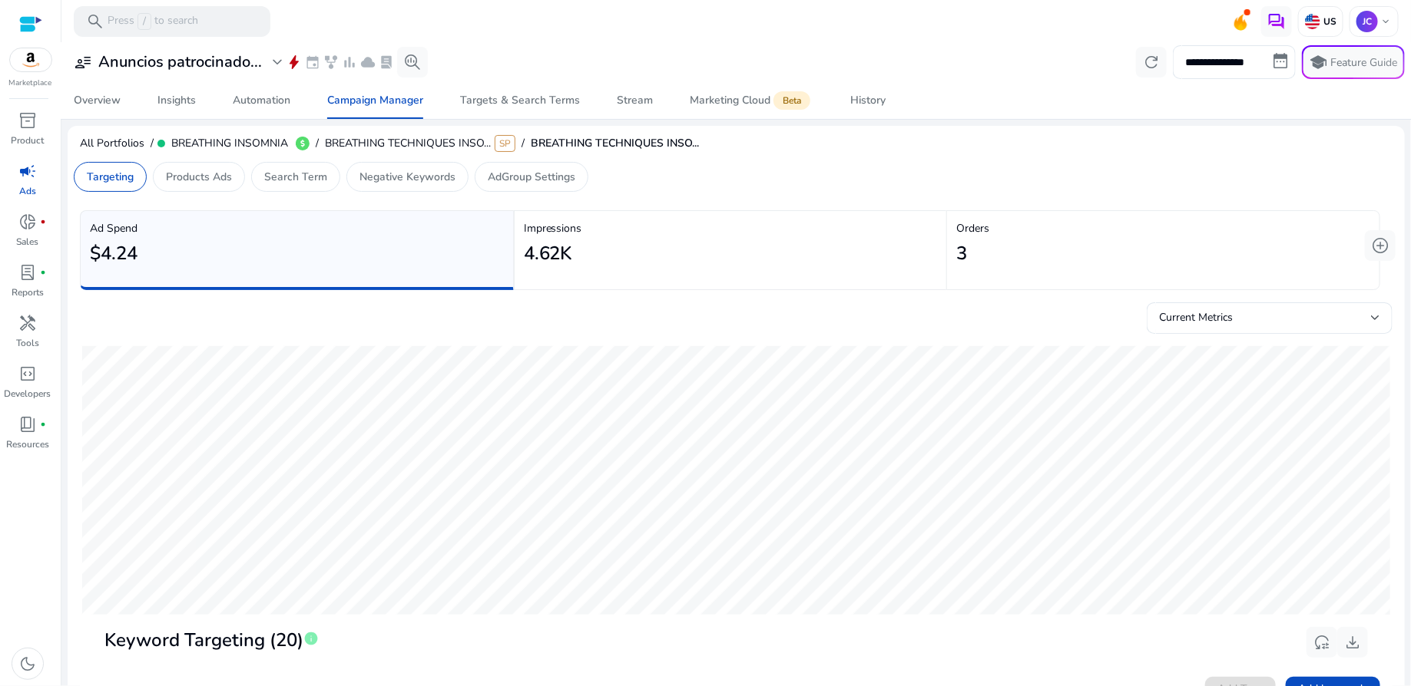
click at [32, 21] on div at bounding box center [30, 24] width 23 height 18
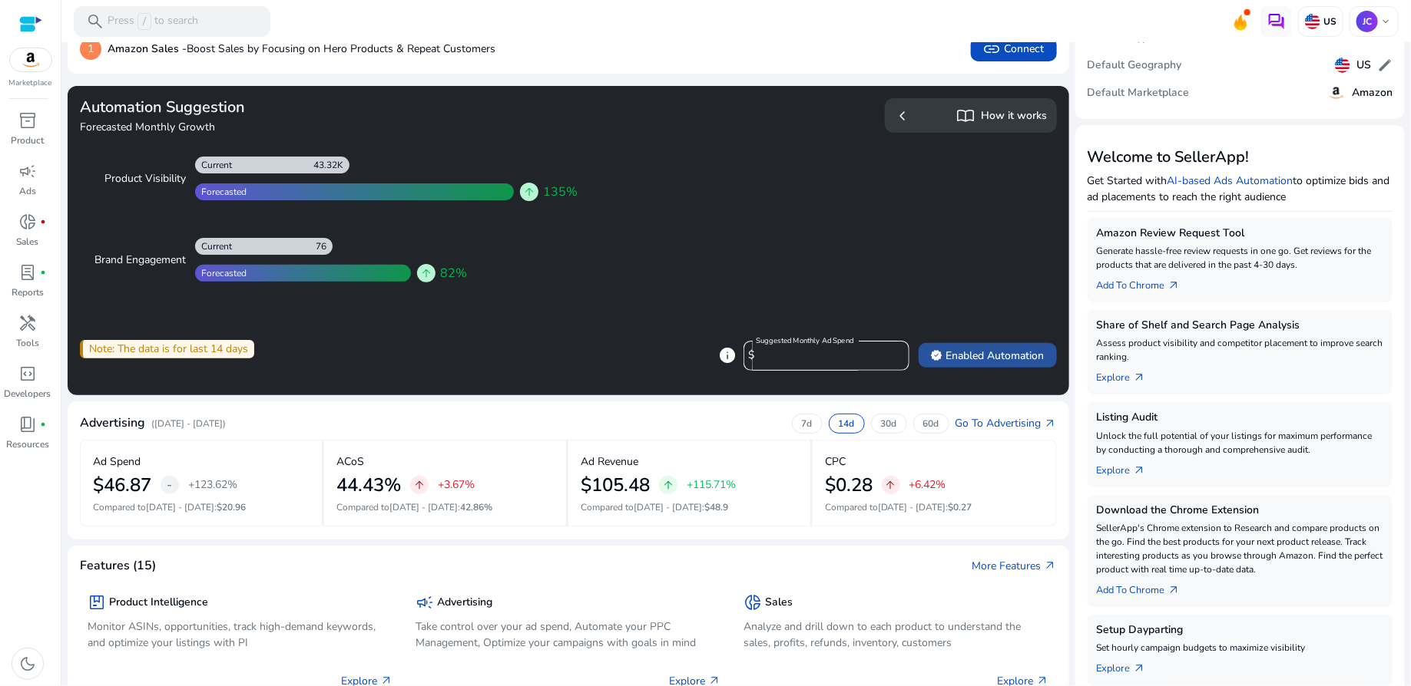
click at [993, 353] on span "verified Enabled Automation" at bounding box center [988, 356] width 114 height 16
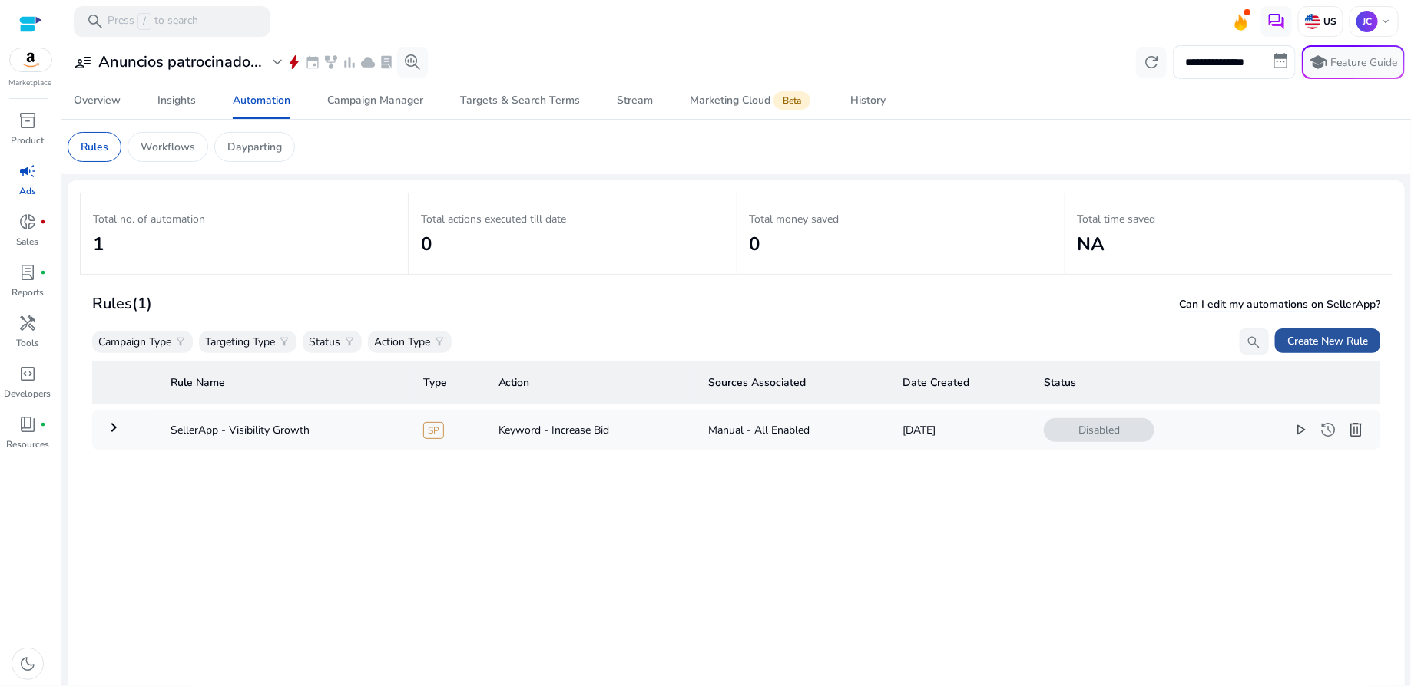
click at [1326, 344] on span "Create New Rule" at bounding box center [1327, 341] width 81 height 16
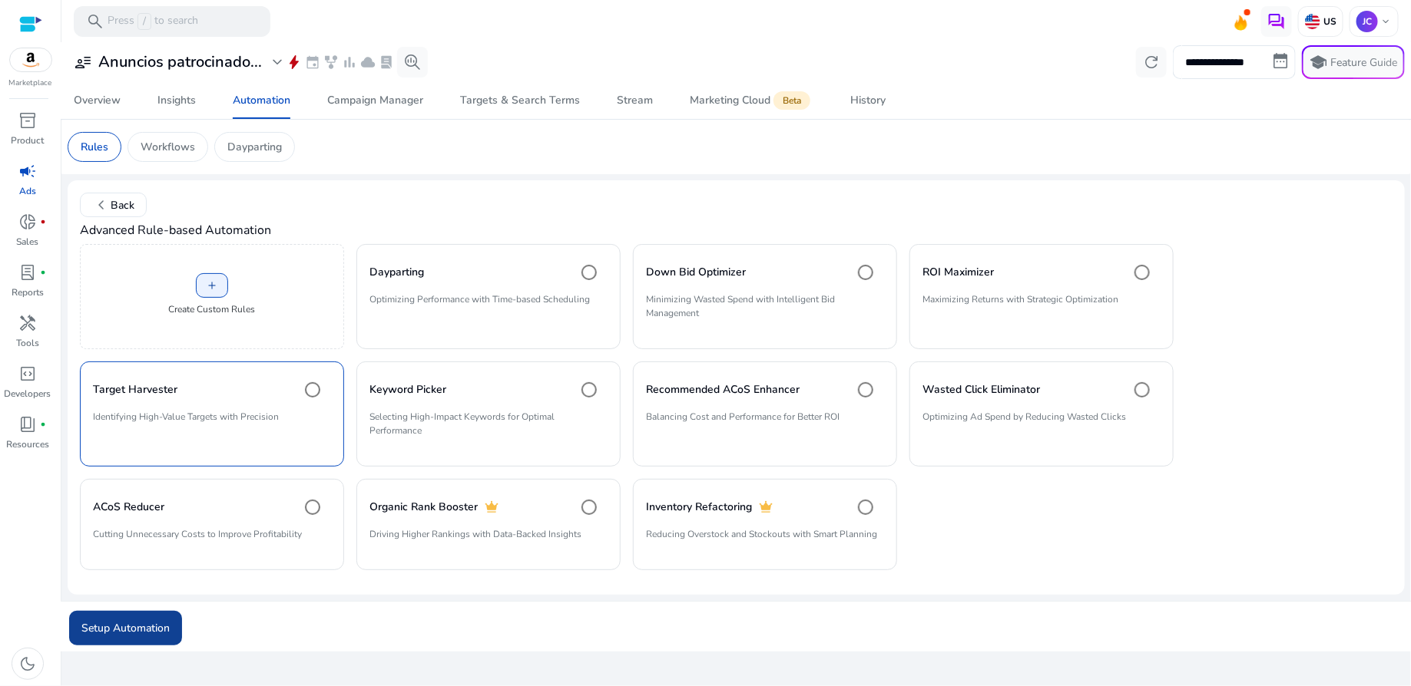
click at [132, 615] on span "submit" at bounding box center [125, 628] width 113 height 37
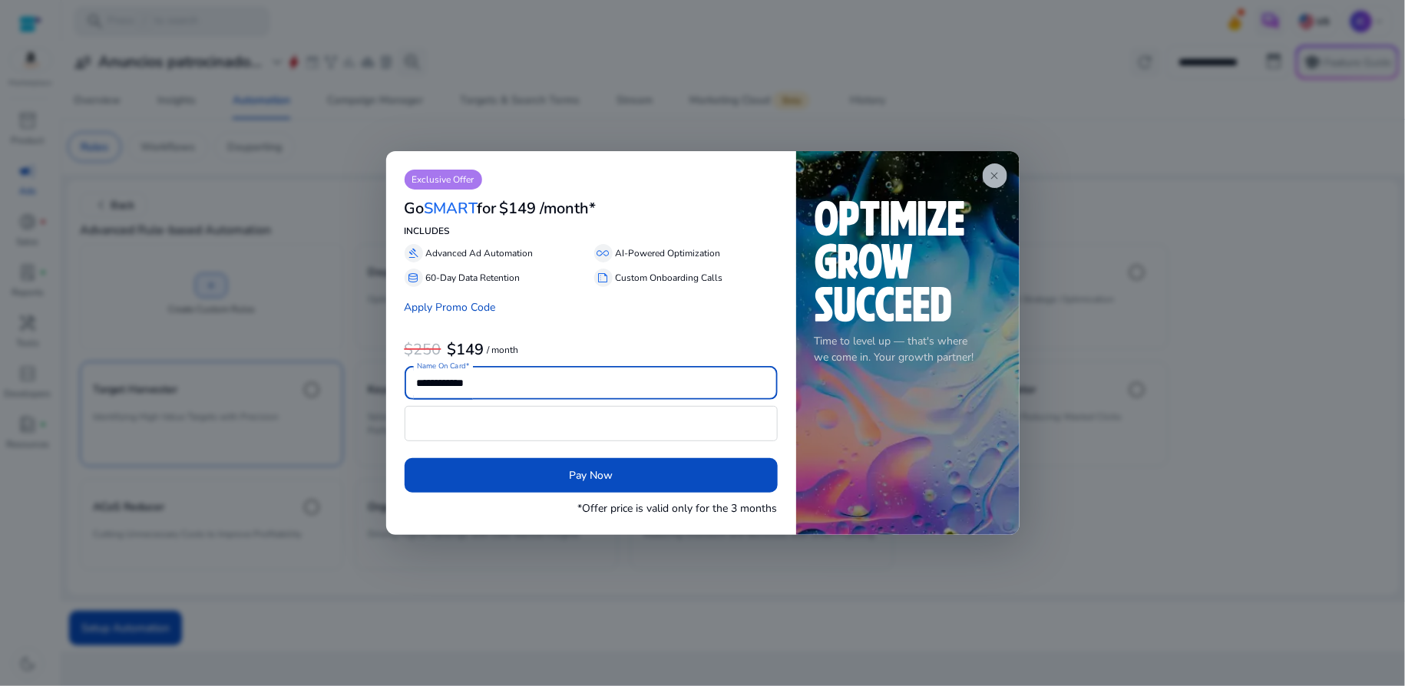
click at [994, 186] on app-icon "close" at bounding box center [995, 176] width 25 height 25
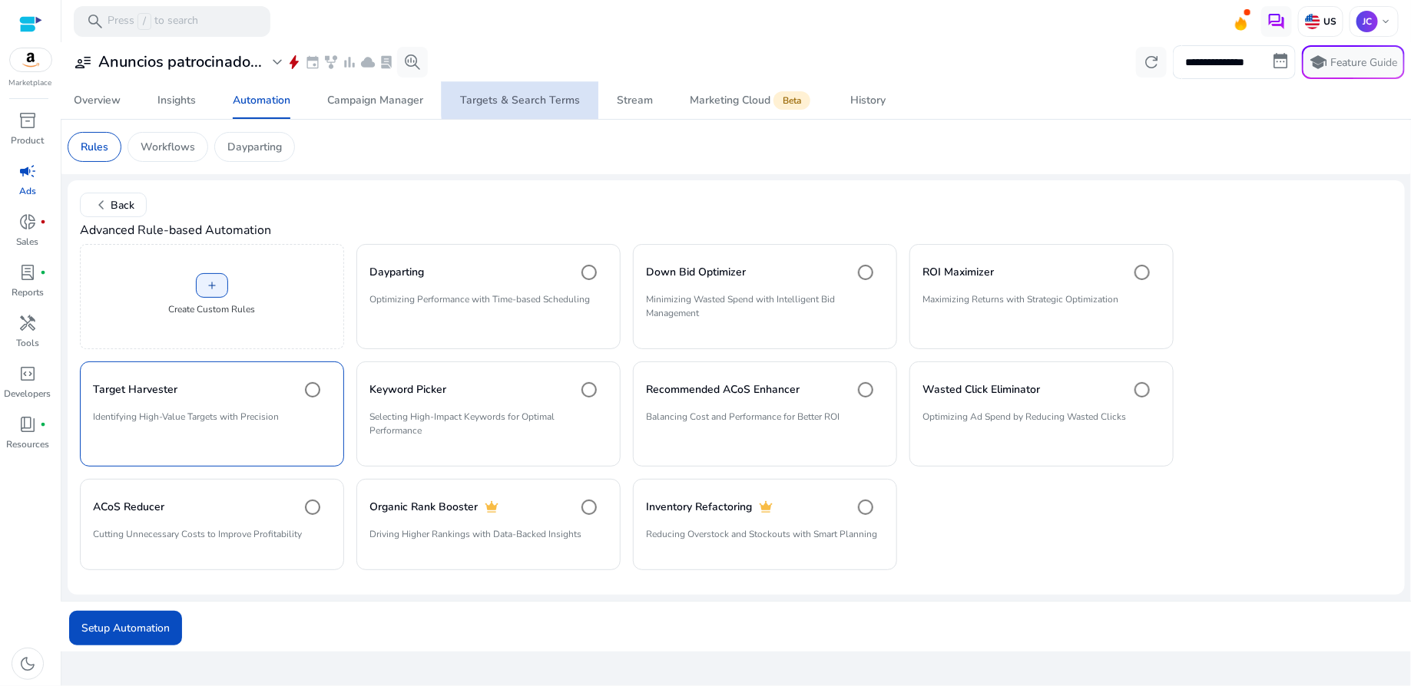
click at [546, 98] on div "Targets & Search Terms" at bounding box center [520, 100] width 120 height 11
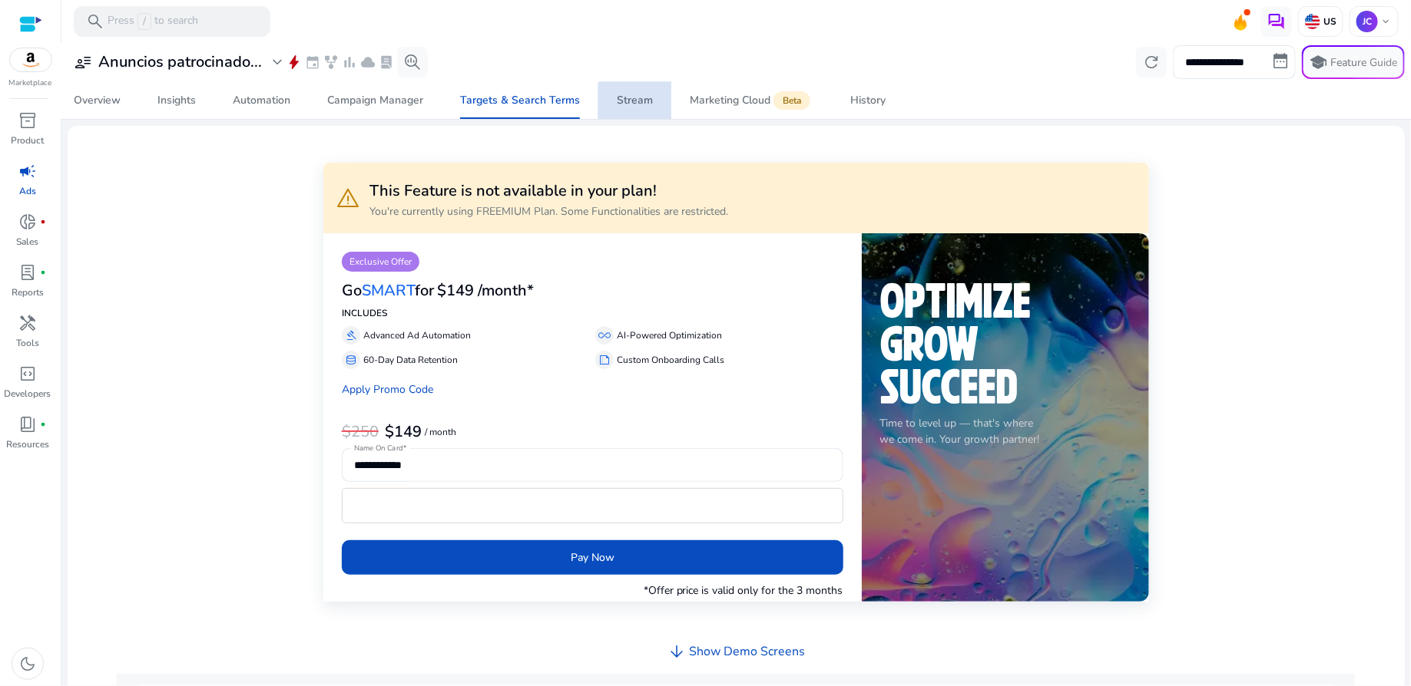
click at [632, 109] on span "Stream" at bounding box center [635, 100] width 36 height 37
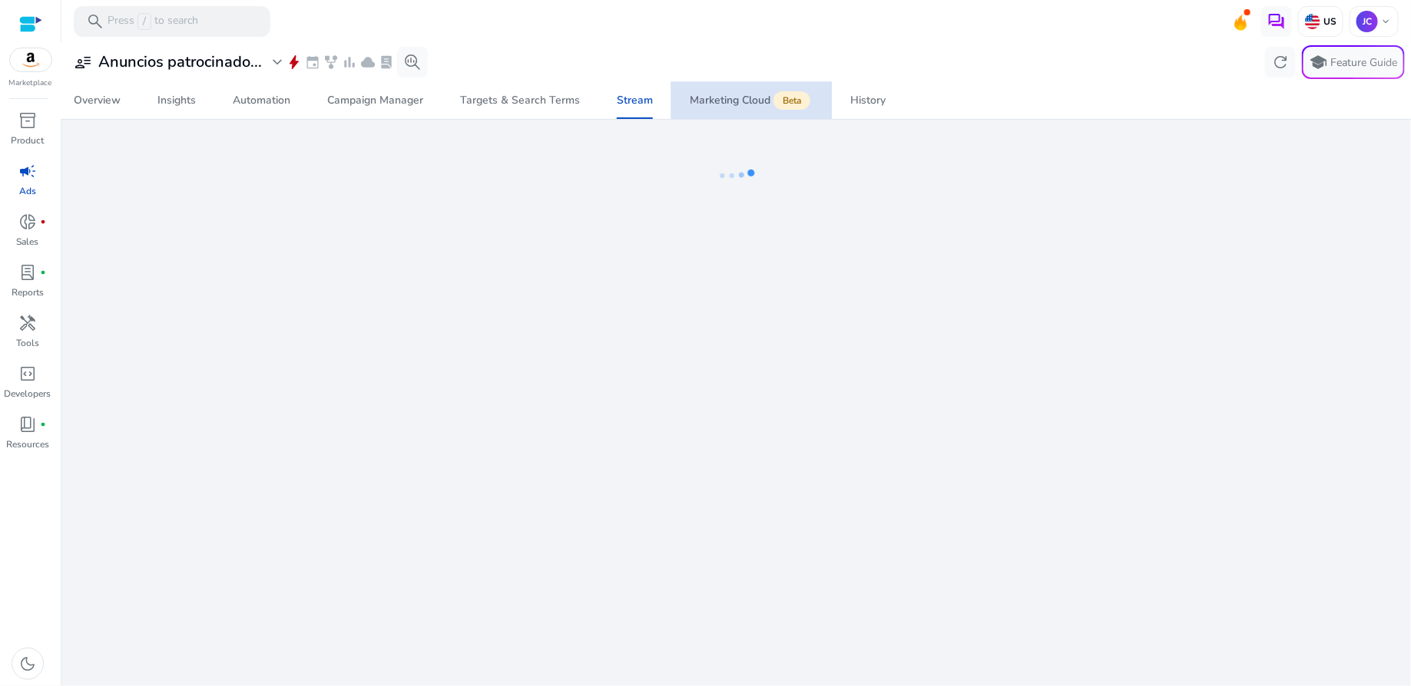
click at [734, 107] on div "Marketing Cloud Beta" at bounding box center [752, 100] width 124 height 12
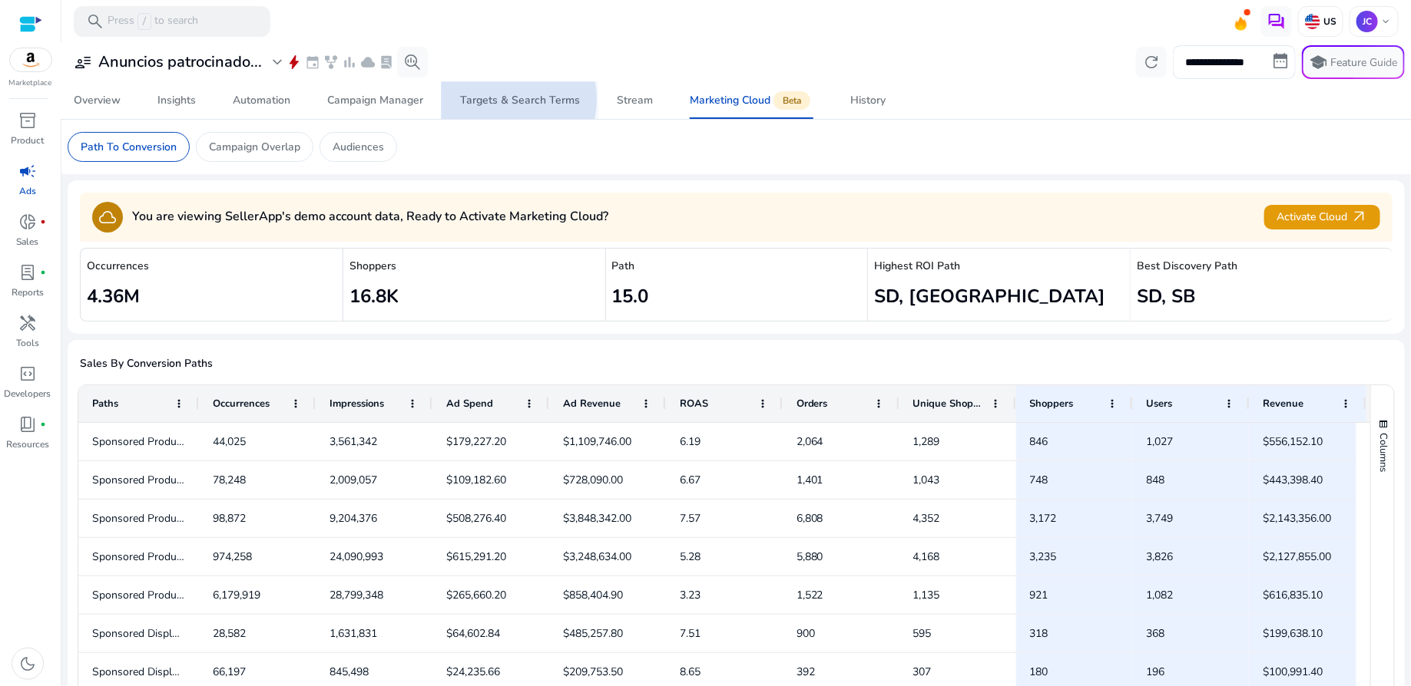
click at [500, 99] on div "Targets & Search Terms" at bounding box center [520, 100] width 120 height 11
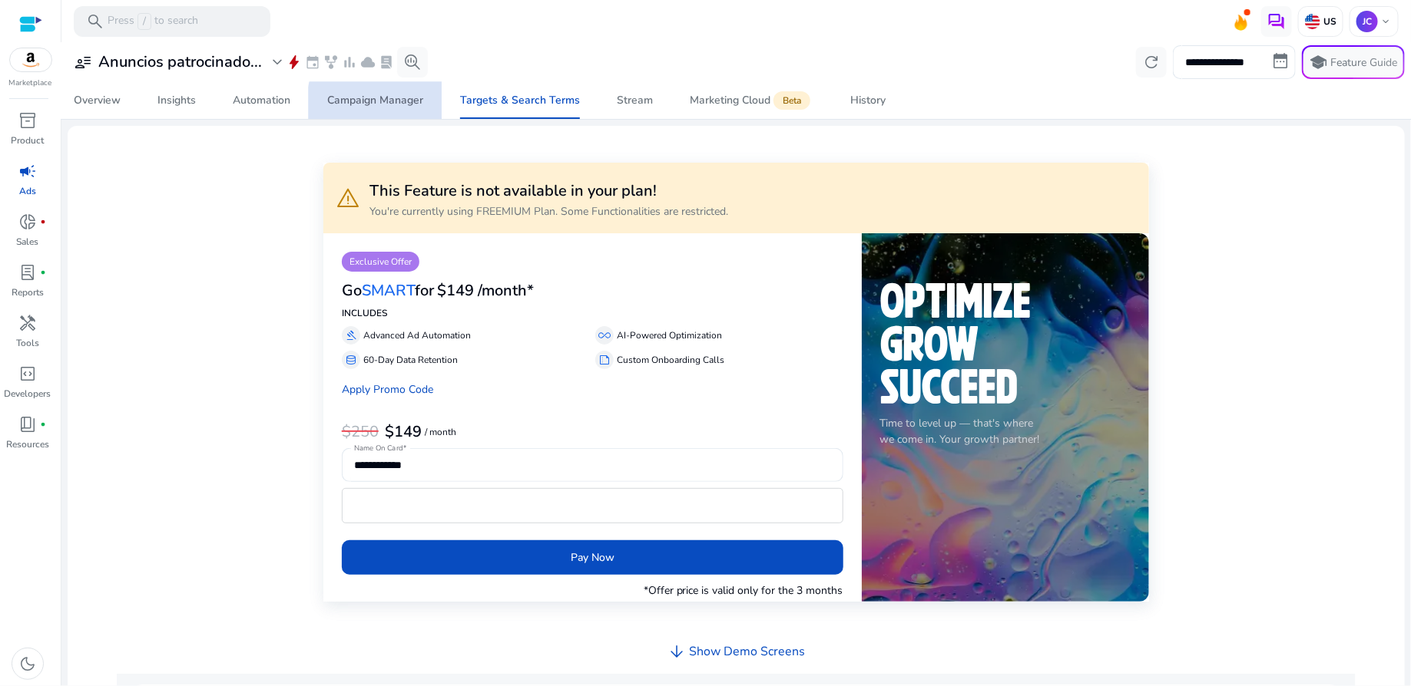
click at [402, 104] on div "Campaign Manager" at bounding box center [375, 100] width 96 height 11
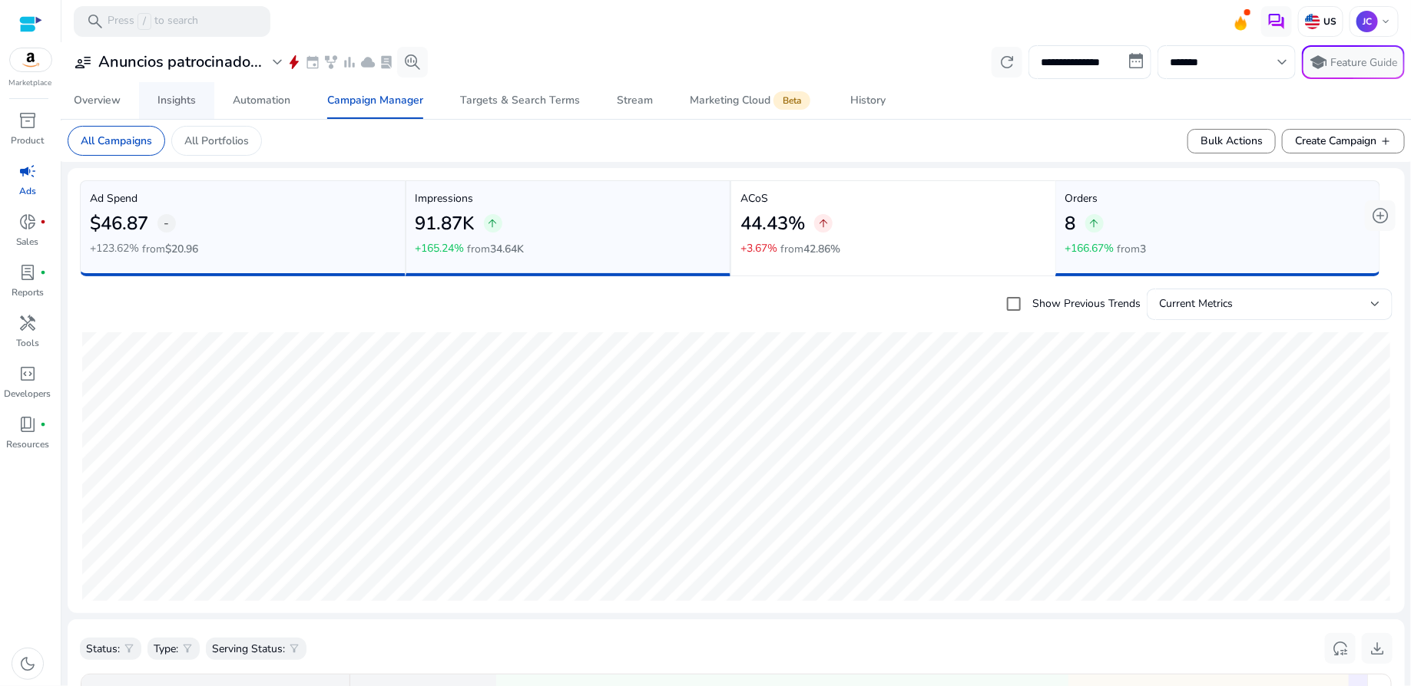
click at [178, 99] on div "Insights" at bounding box center [176, 100] width 38 height 11
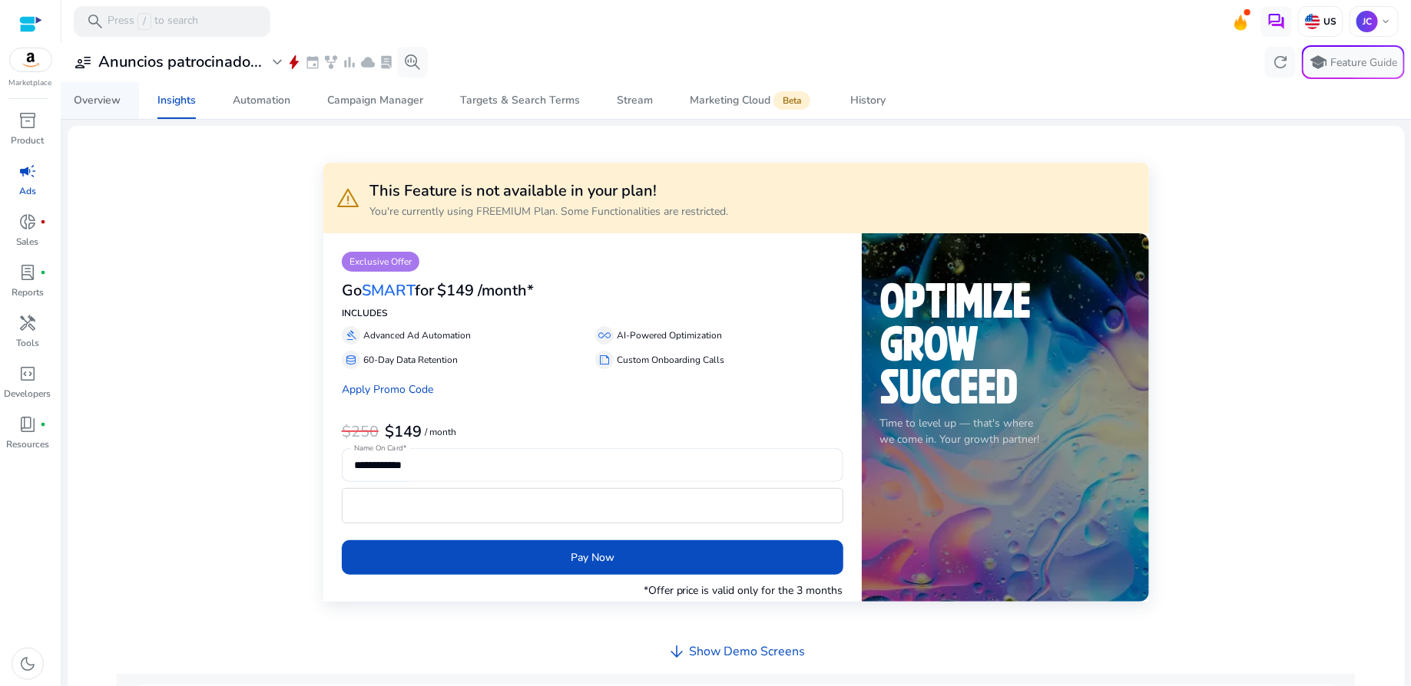
click at [108, 96] on div "Overview" at bounding box center [97, 100] width 47 height 11
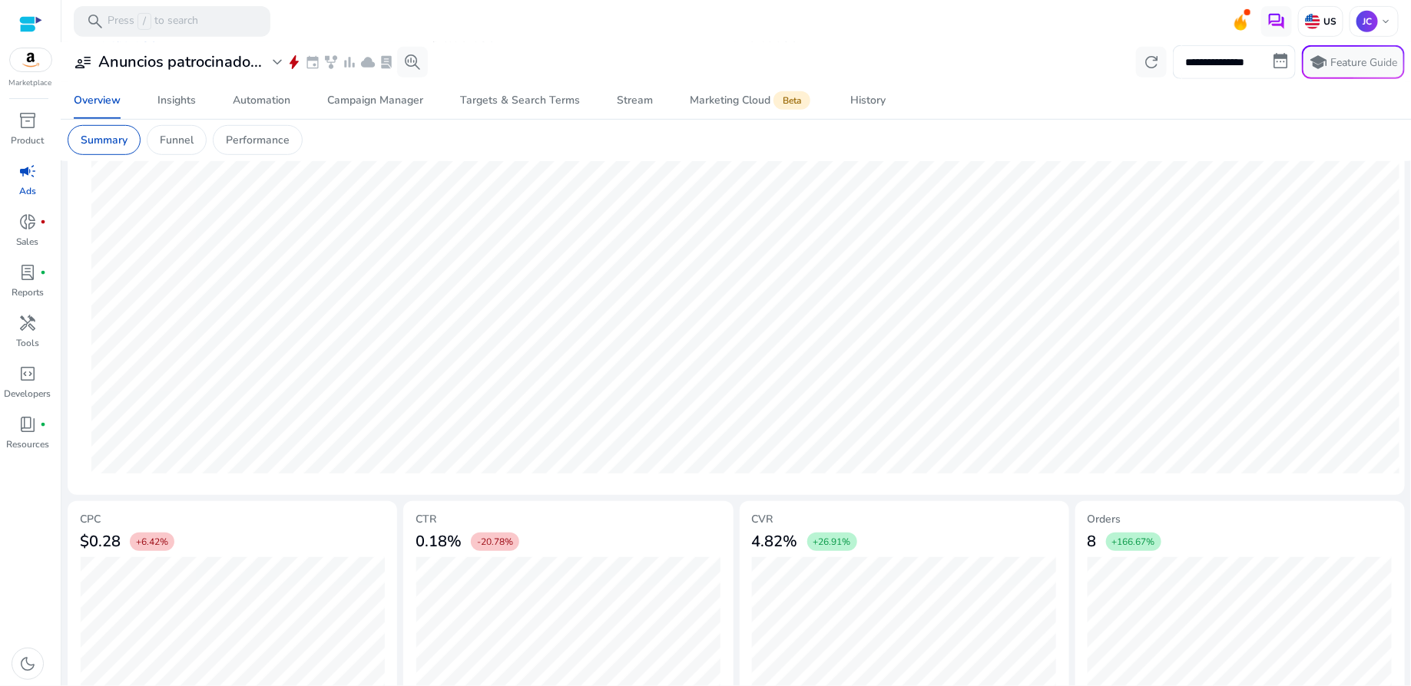
scroll to position [365, 0]
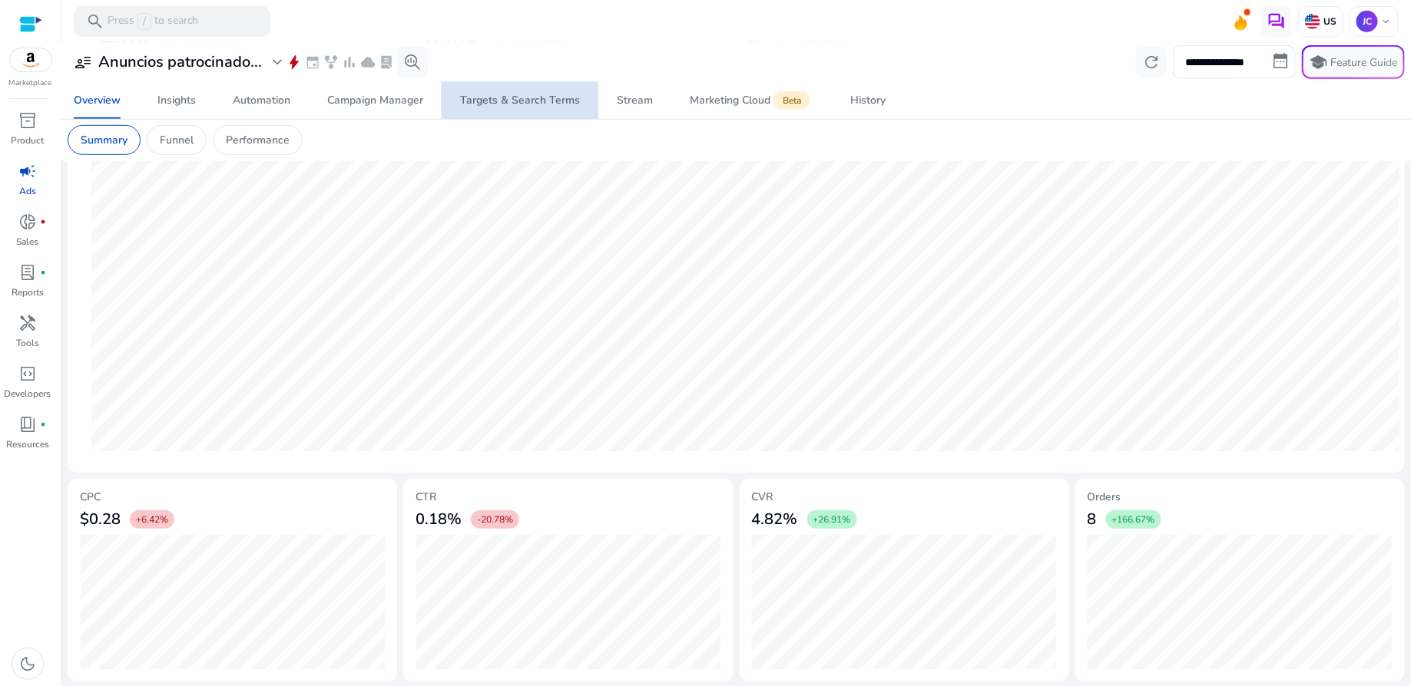
click at [556, 95] on div "Targets & Search Terms" at bounding box center [520, 100] width 120 height 11
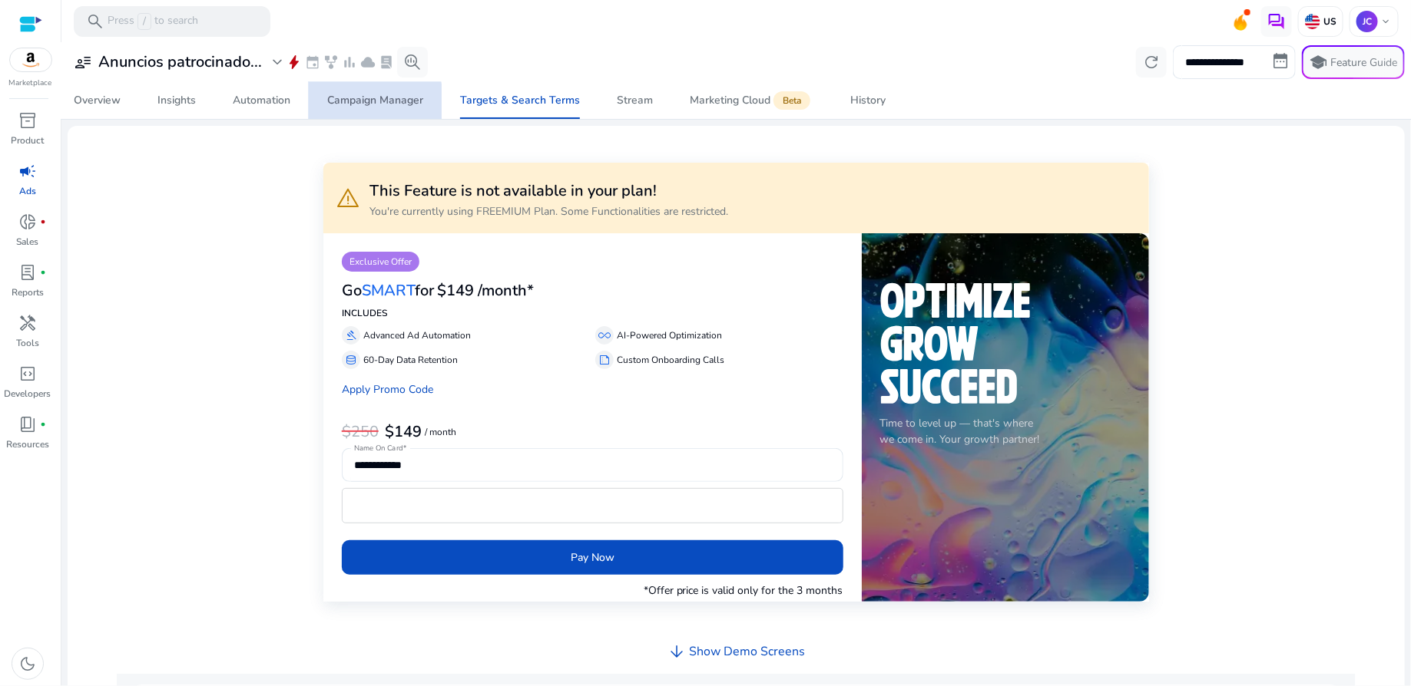
click at [336, 102] on div "Campaign Manager" at bounding box center [375, 100] width 96 height 11
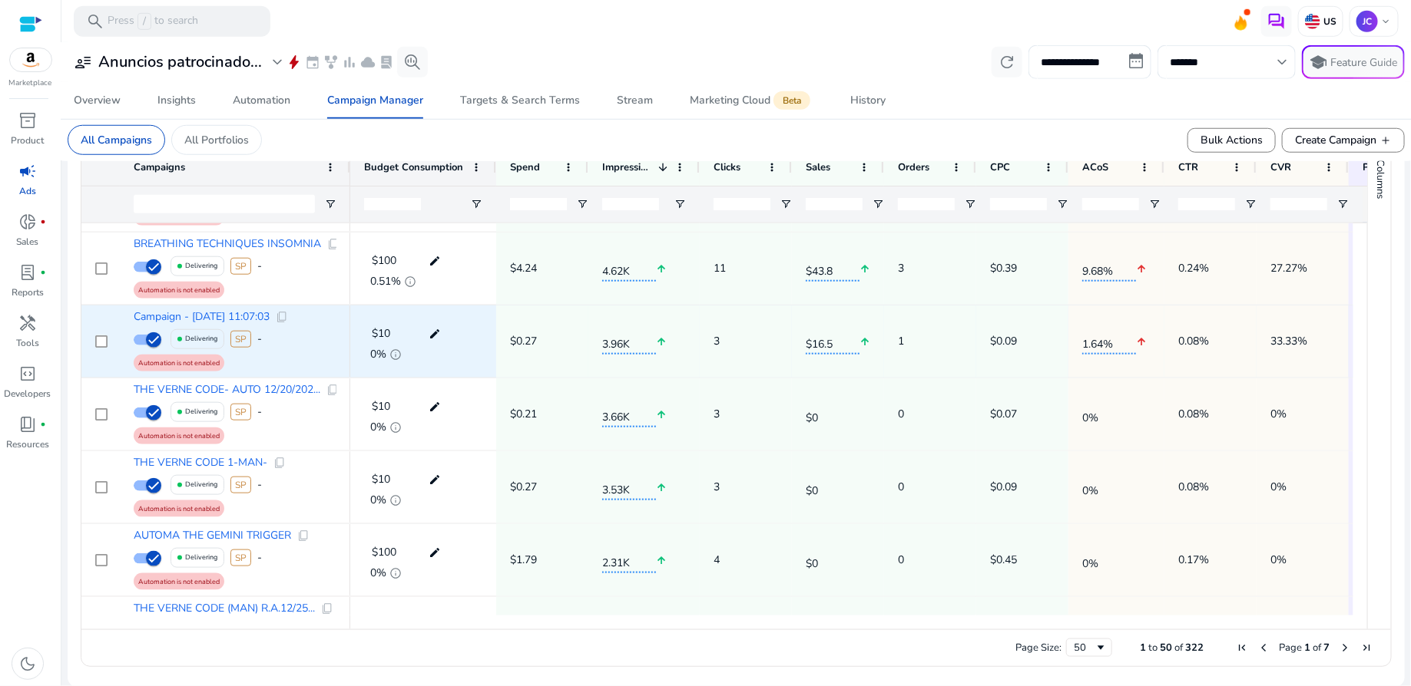
scroll to position [438, 0]
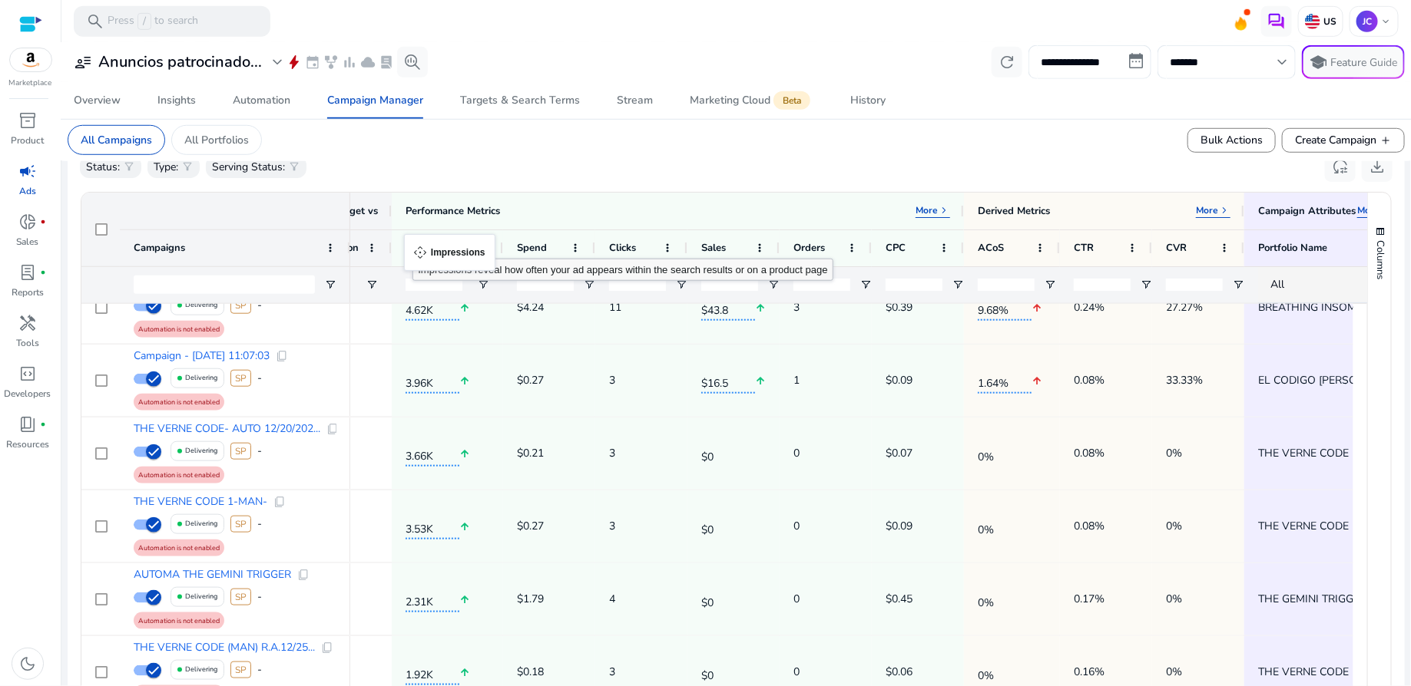
drag, startPoint x: 521, startPoint y: 246, endPoint x: 412, endPoint y: 243, distance: 109.1
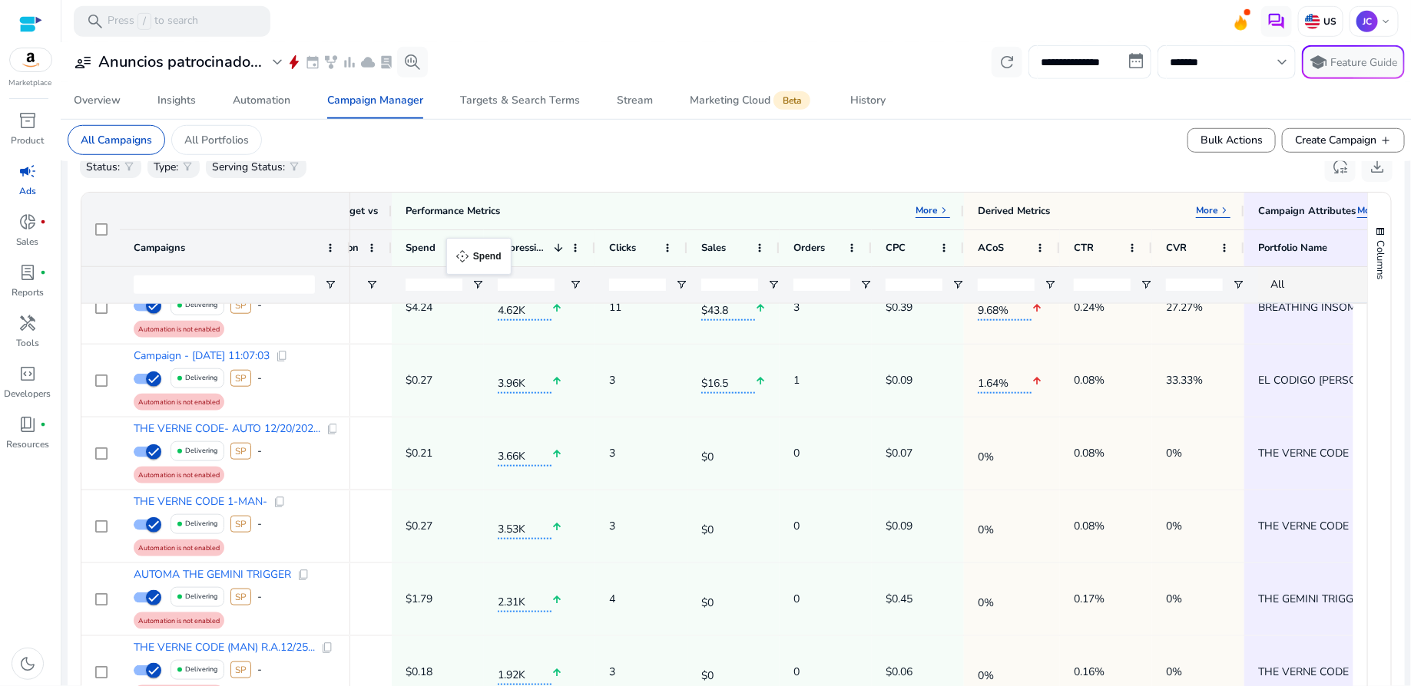
drag, startPoint x: 541, startPoint y: 250, endPoint x: 454, endPoint y: 247, distance: 87.6
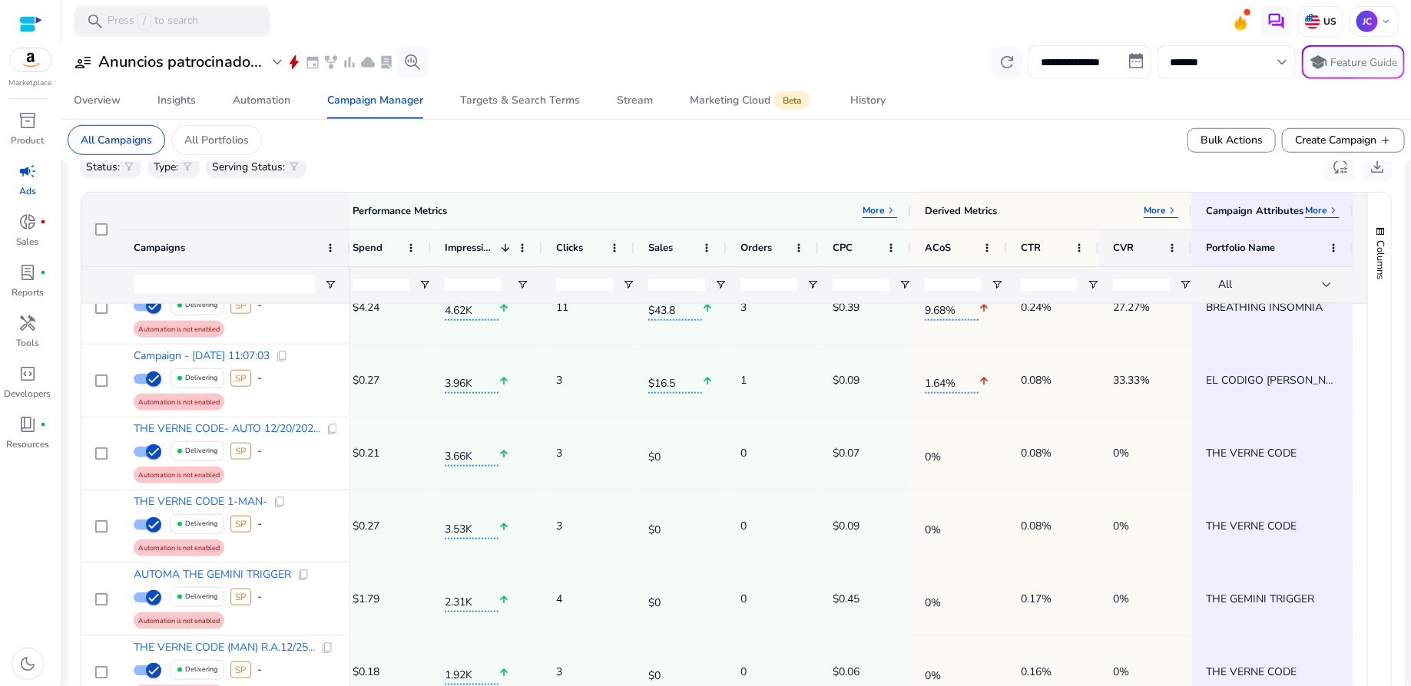
click at [1188, 246] on div at bounding box center [1191, 248] width 6 height 36
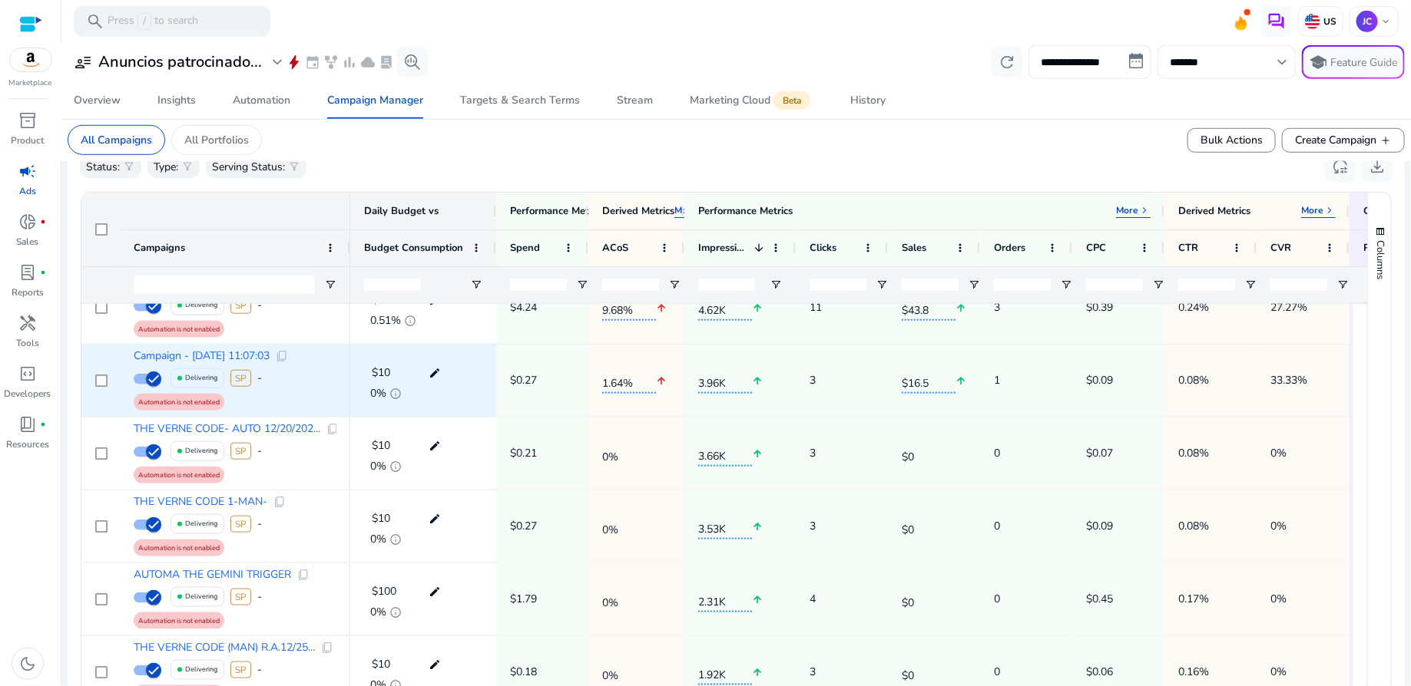
scroll to position [346, 0]
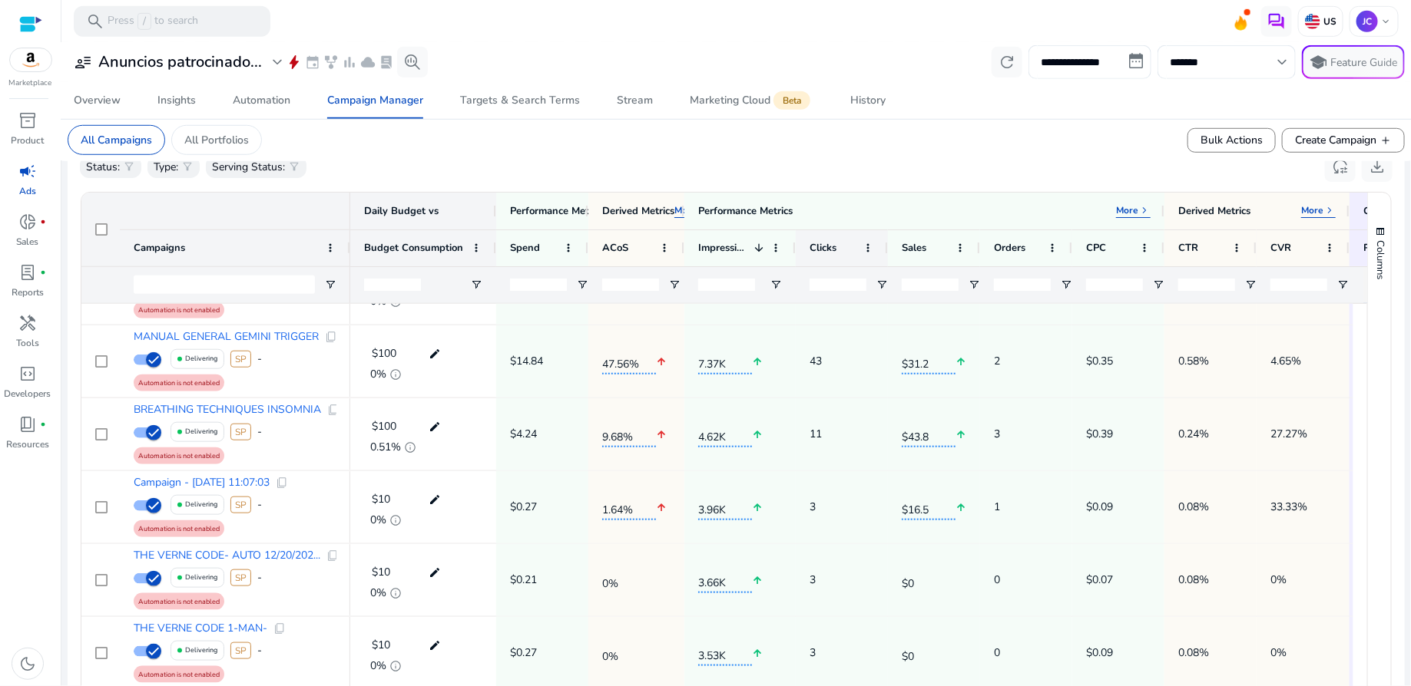
click at [843, 247] on div "Clicks" at bounding box center [833, 248] width 48 height 28
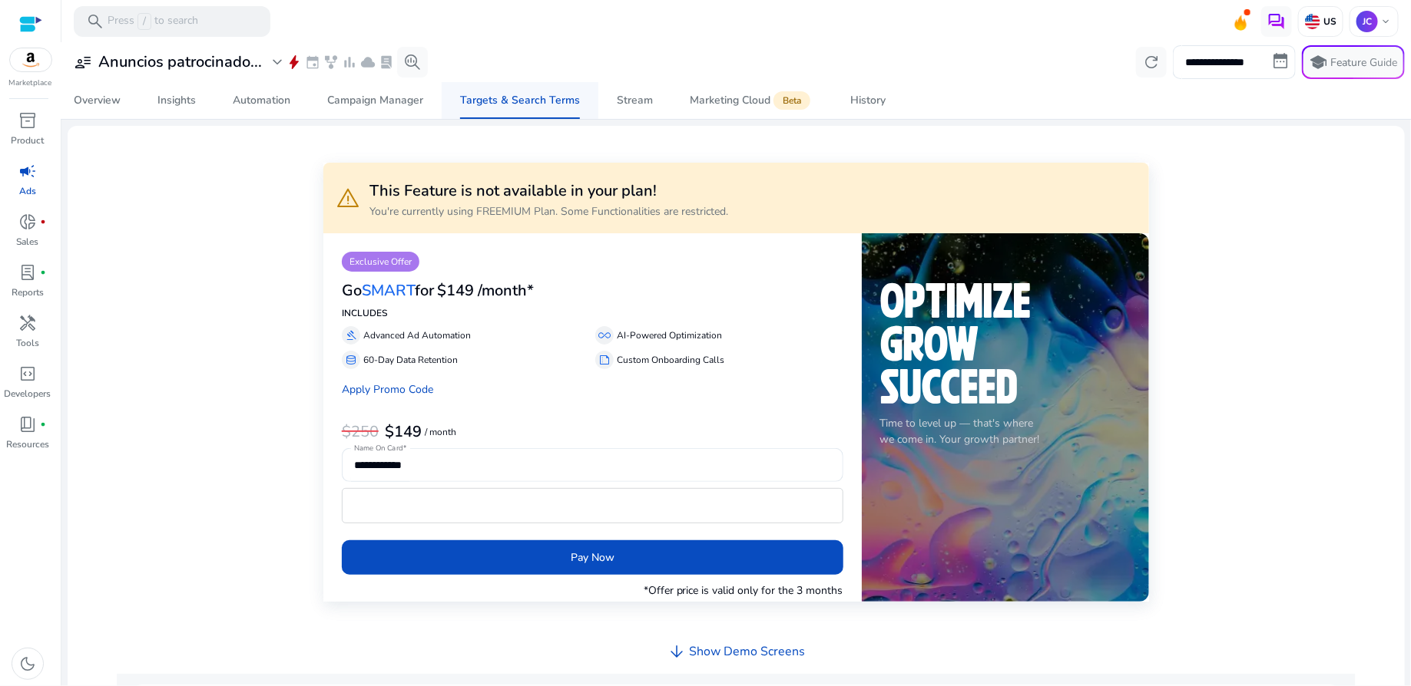
click at [495, 102] on div "Targets & Search Terms" at bounding box center [520, 100] width 120 height 11
click at [386, 105] on div "Campaign Manager" at bounding box center [375, 100] width 96 height 11
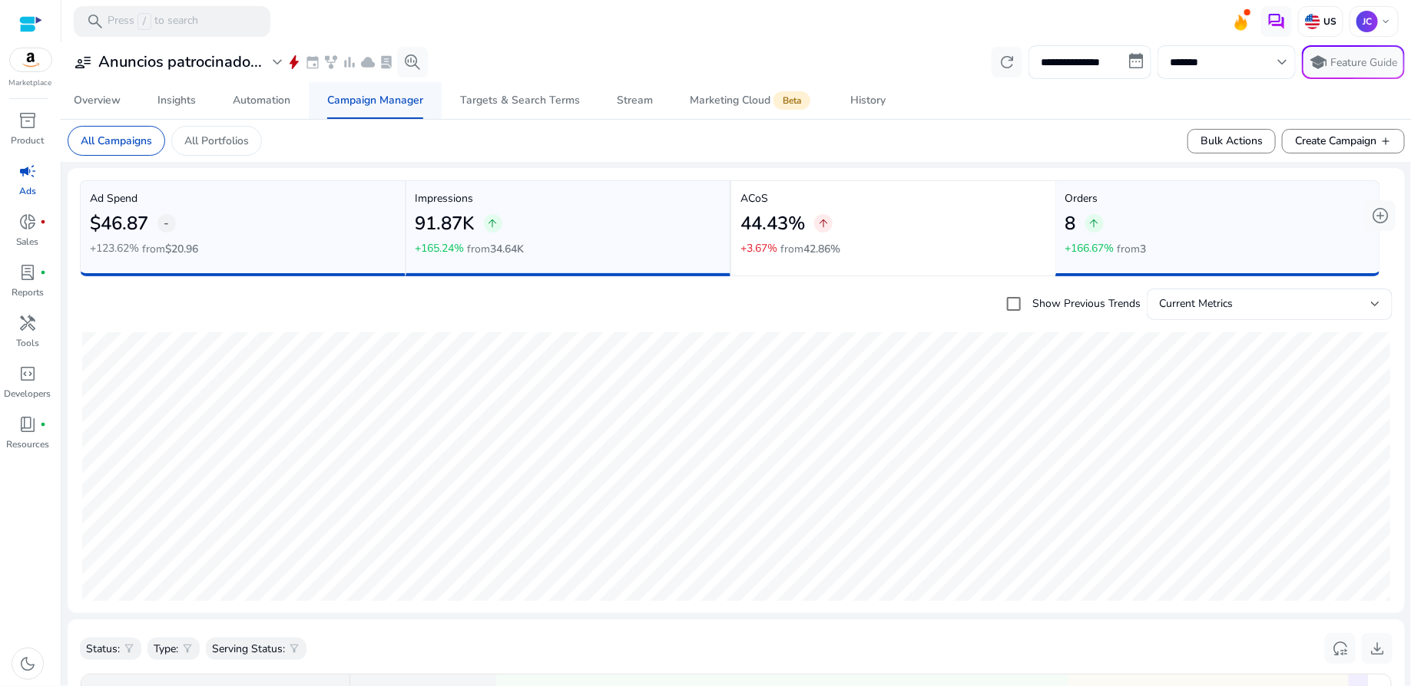
click at [379, 106] on div "Campaign Manager" at bounding box center [375, 100] width 96 height 11
click at [220, 142] on p "All Portfolios" at bounding box center [216, 141] width 64 height 16
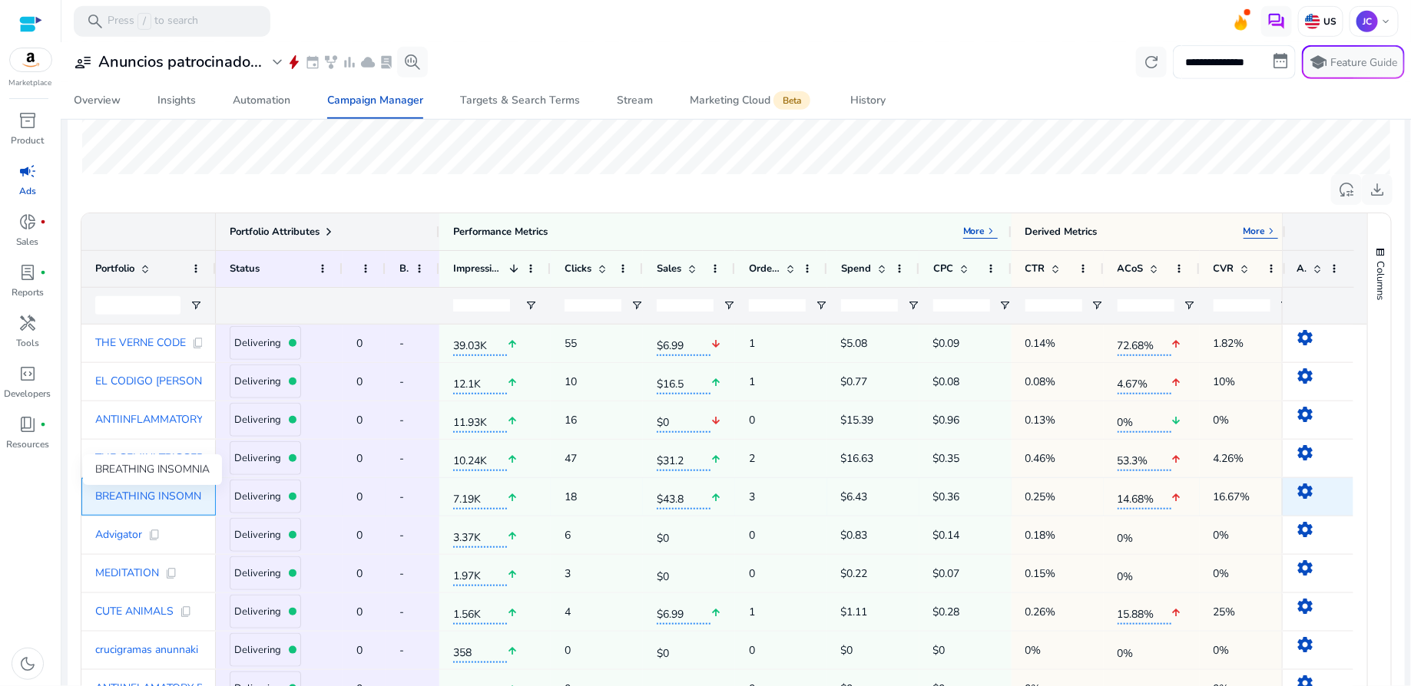
click at [148, 499] on span "BREATHING INSOMNIA" at bounding box center [153, 496] width 117 height 11
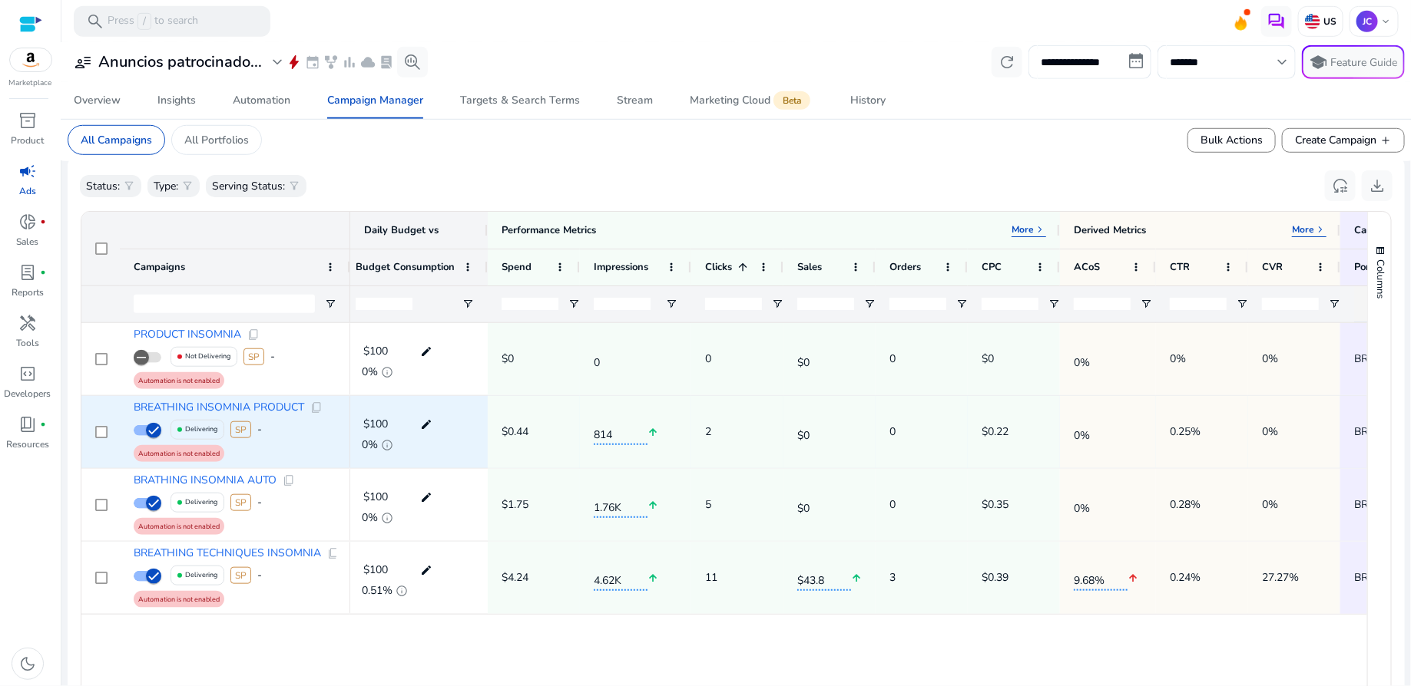
scroll to position [0, 15]
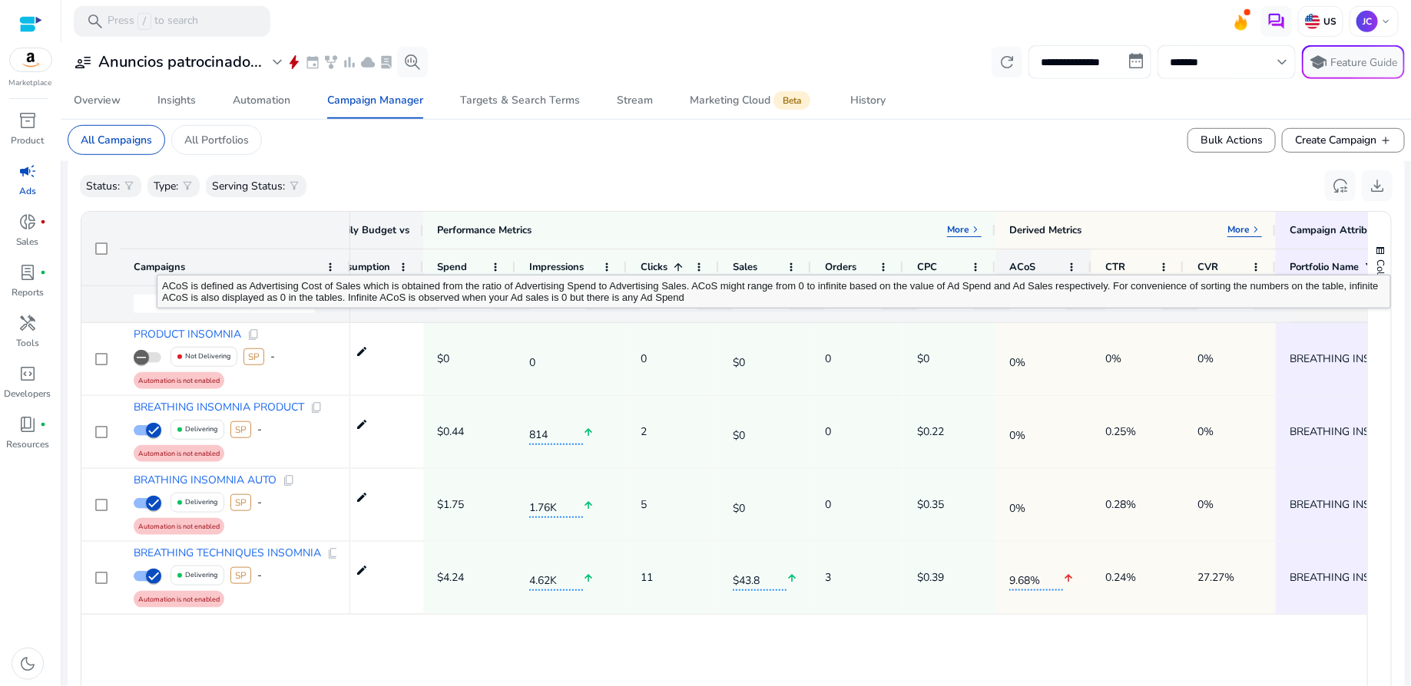
click at [1030, 260] on span "ACoS" at bounding box center [1022, 267] width 26 height 14
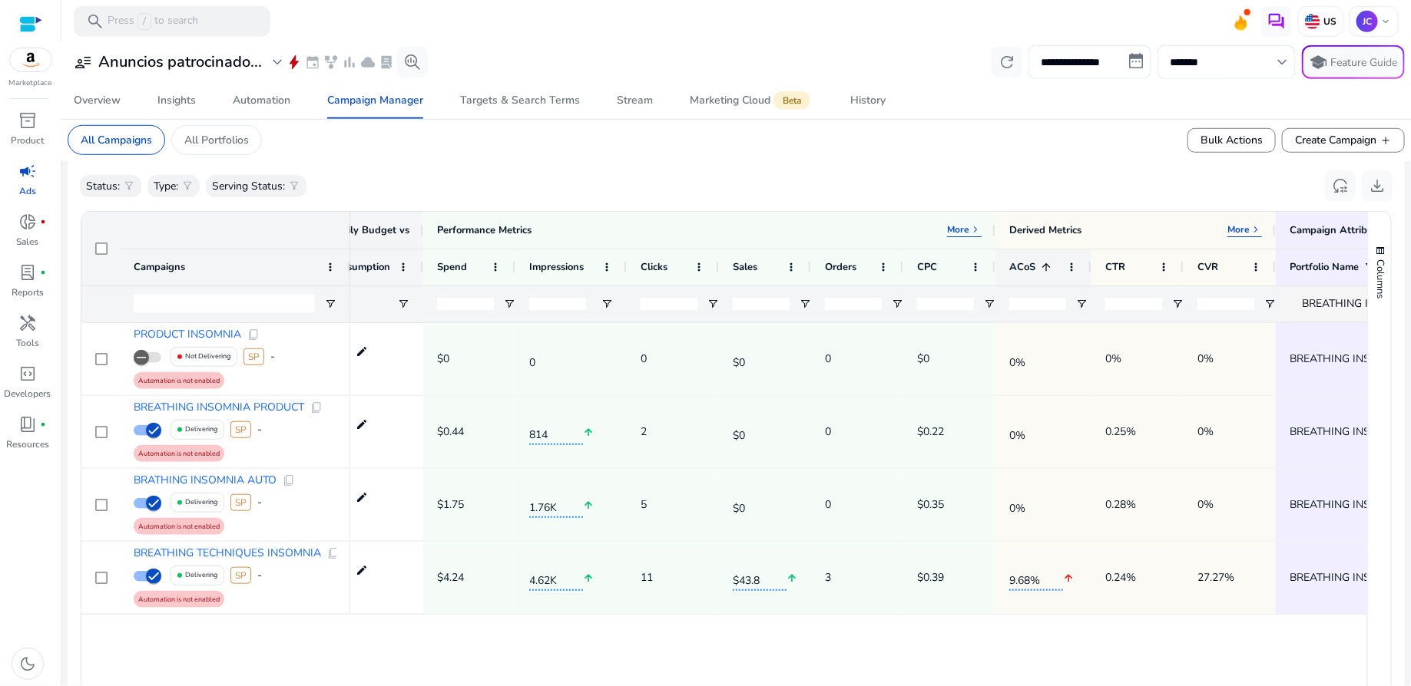
click at [1037, 266] on span at bounding box center [1043, 267] width 17 height 12
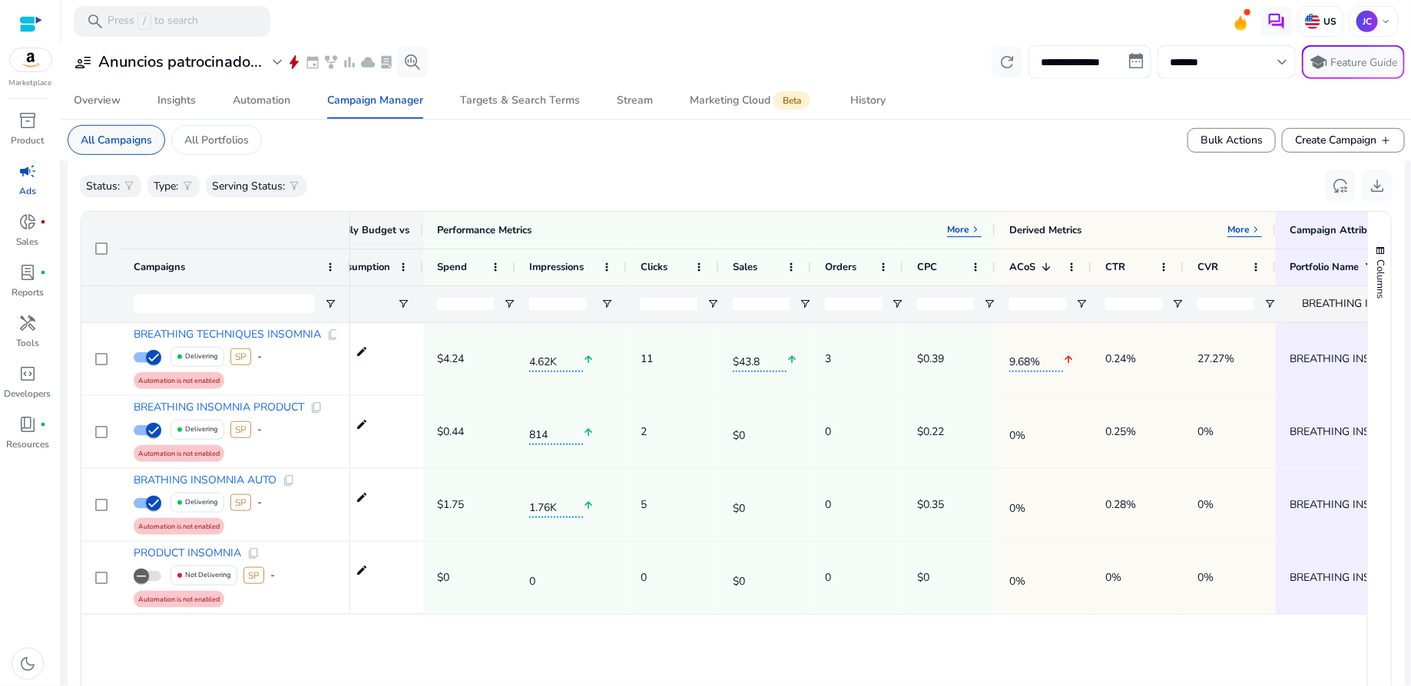
click at [115, 149] on div "All Campaigns" at bounding box center [117, 140] width 98 height 30
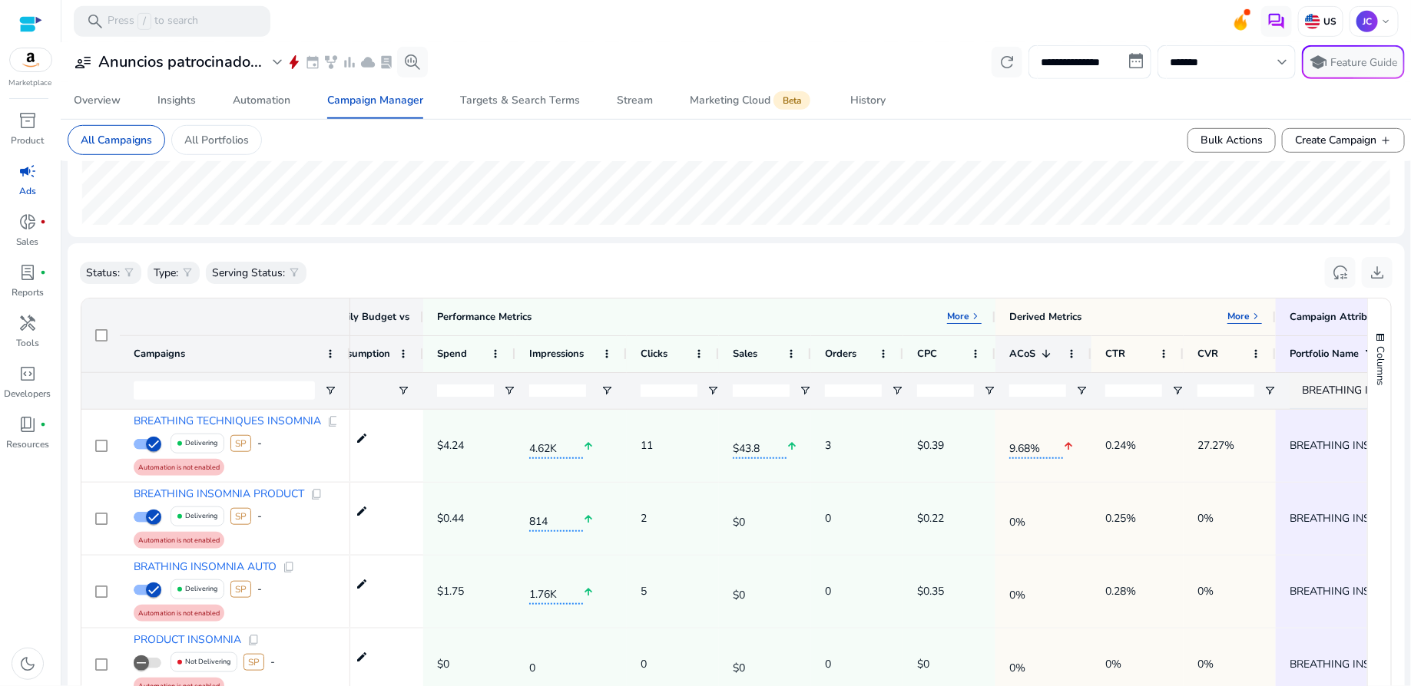
click at [1040, 350] on span at bounding box center [1046, 354] width 12 height 12
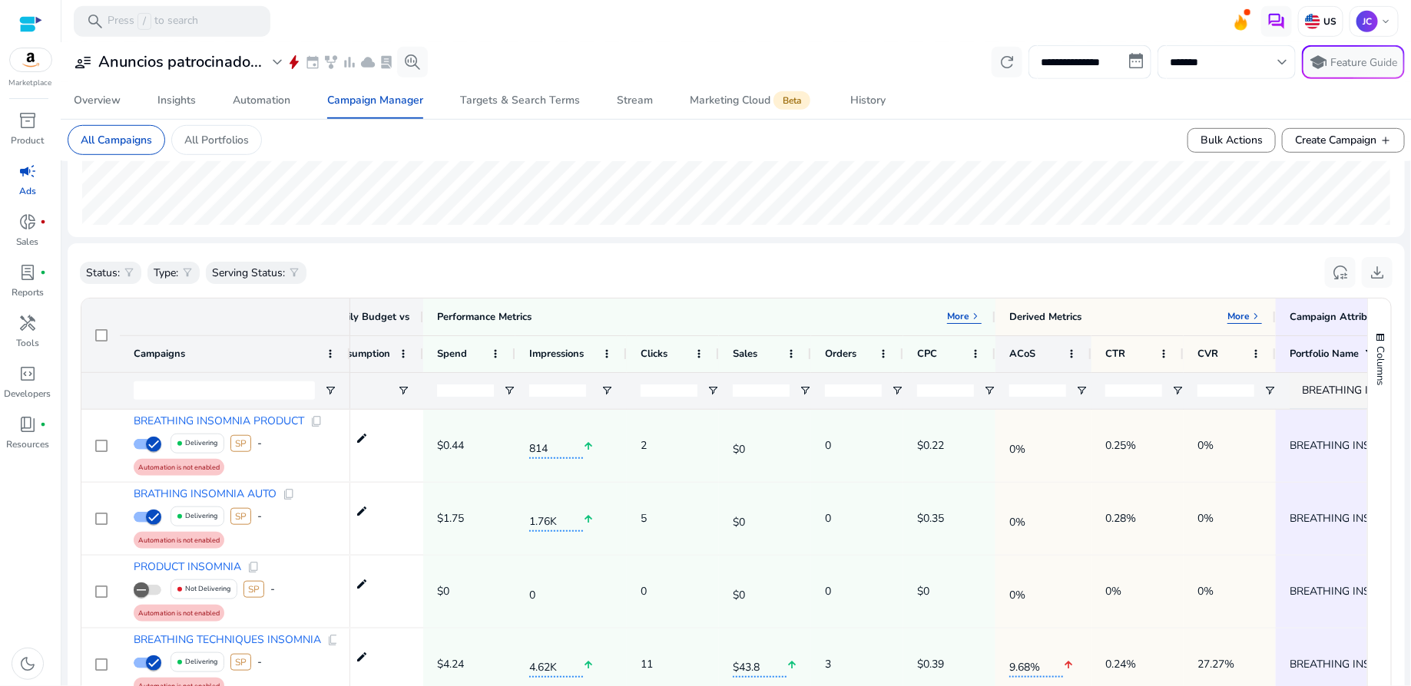
click at [1038, 350] on div "ACoS" at bounding box center [1034, 354] width 51 height 28
click at [1041, 359] on span at bounding box center [1046, 354] width 12 height 12
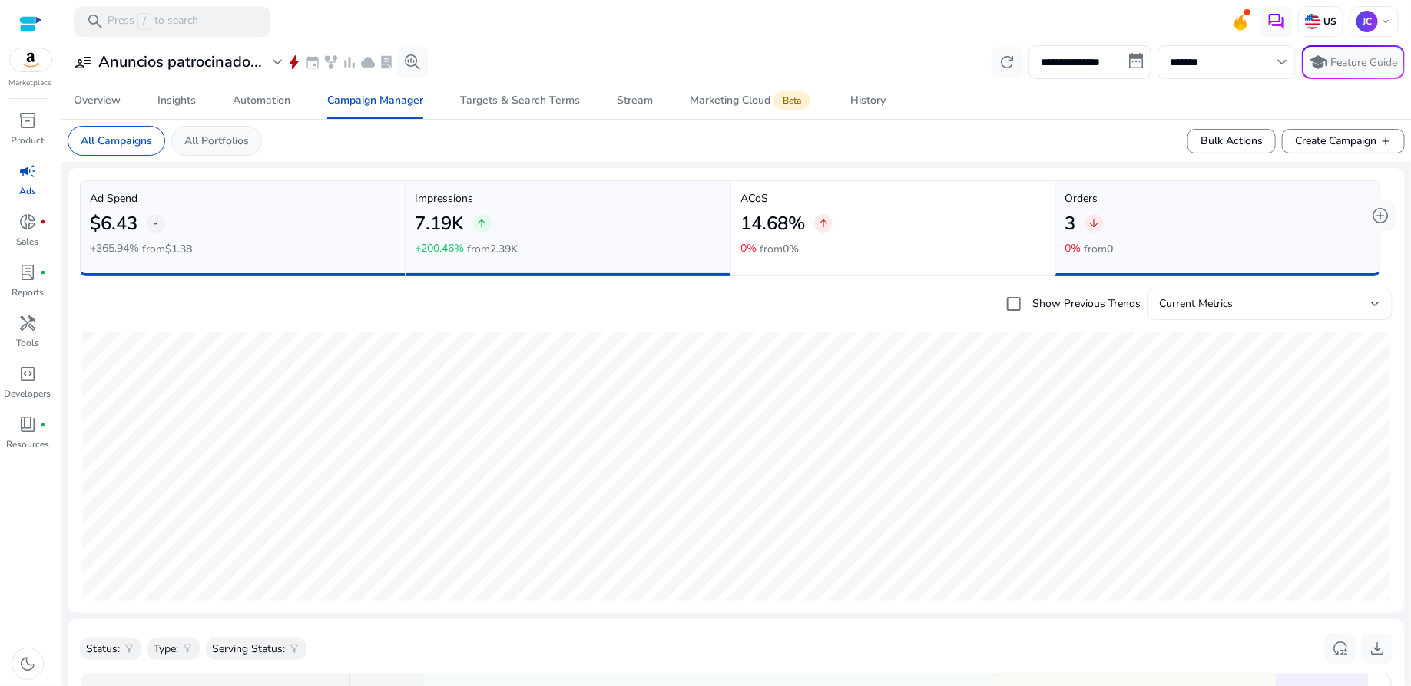
click at [221, 144] on p "All Portfolios" at bounding box center [216, 141] width 64 height 16
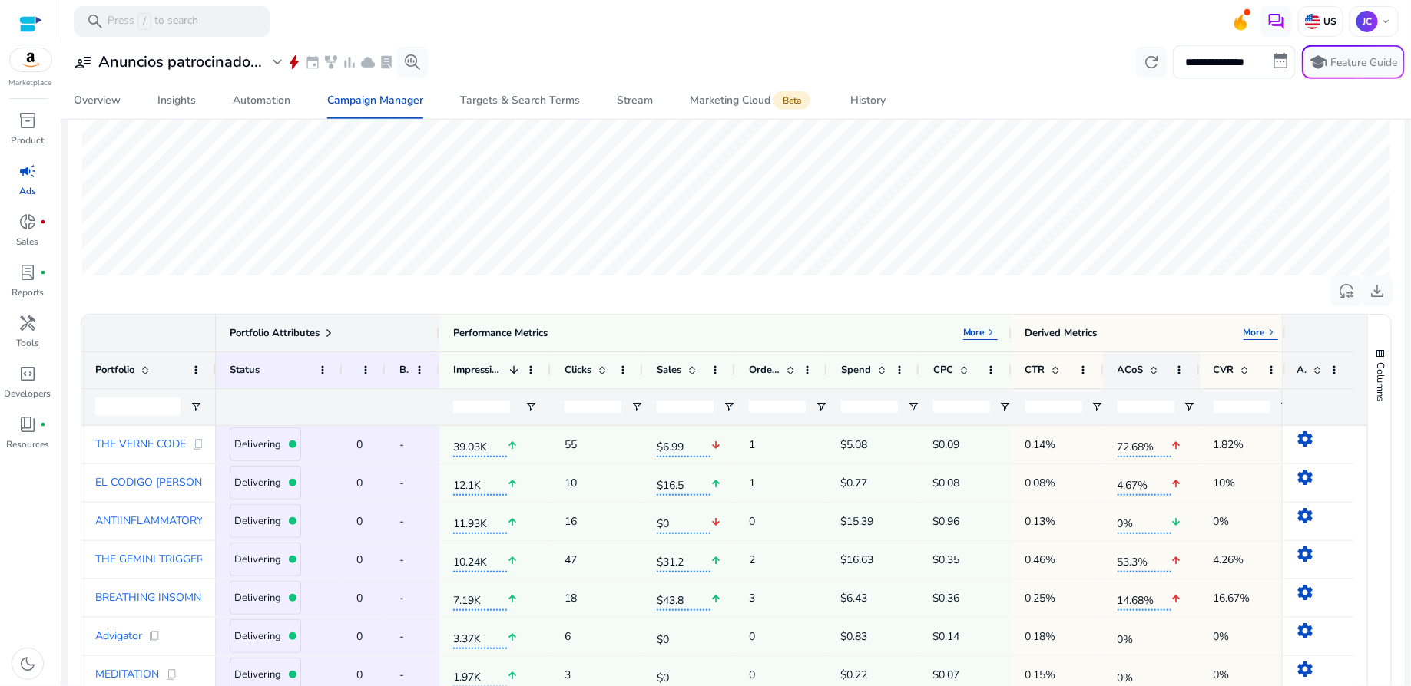
click at [1139, 369] on span "ACoS" at bounding box center [1130, 370] width 26 height 14
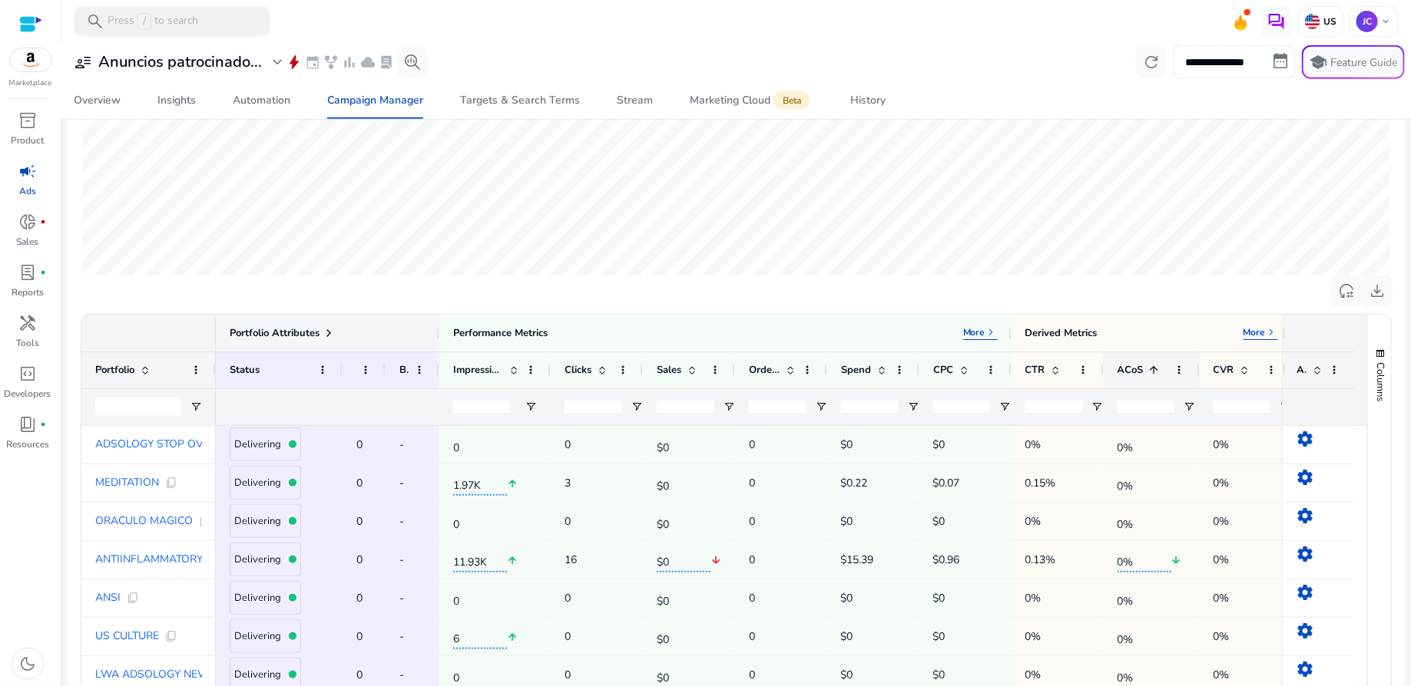
click at [1139, 369] on span "ACoS" at bounding box center [1130, 370] width 26 height 14
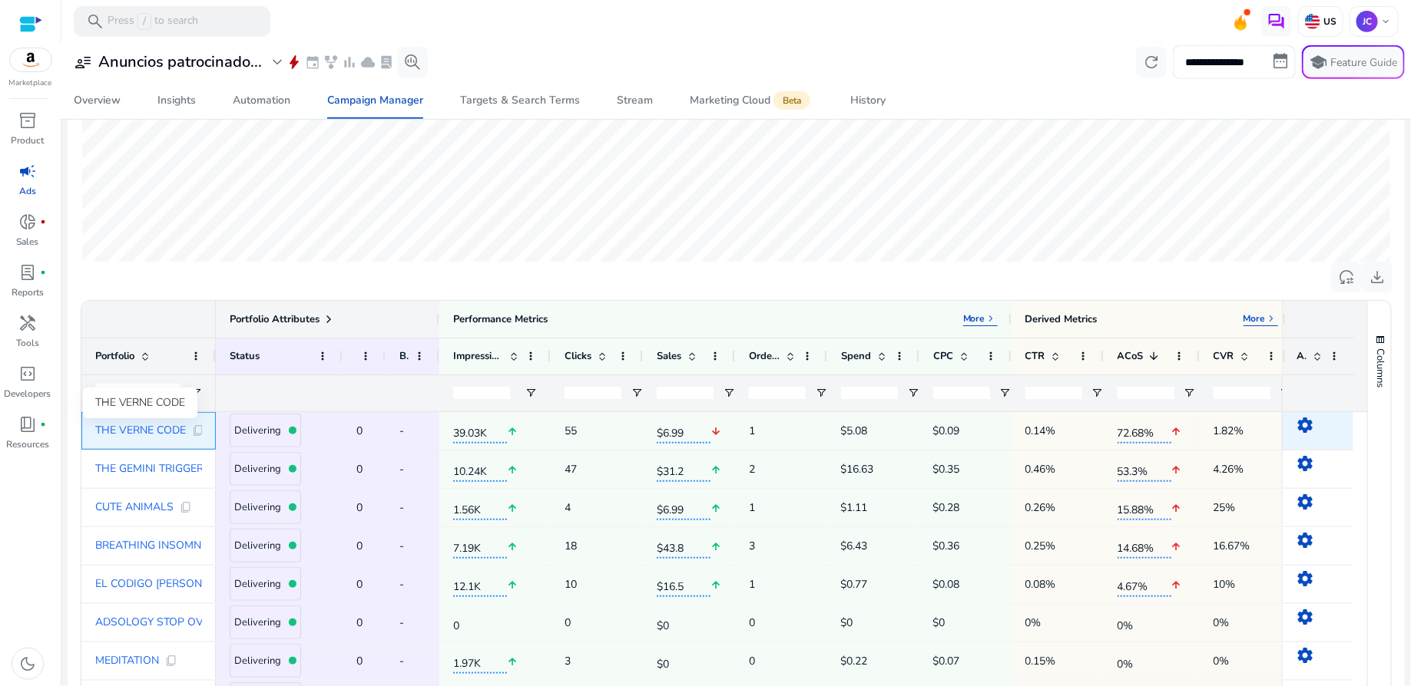
click at [130, 428] on span "THE VERNE CODE" at bounding box center [140, 430] width 91 height 11
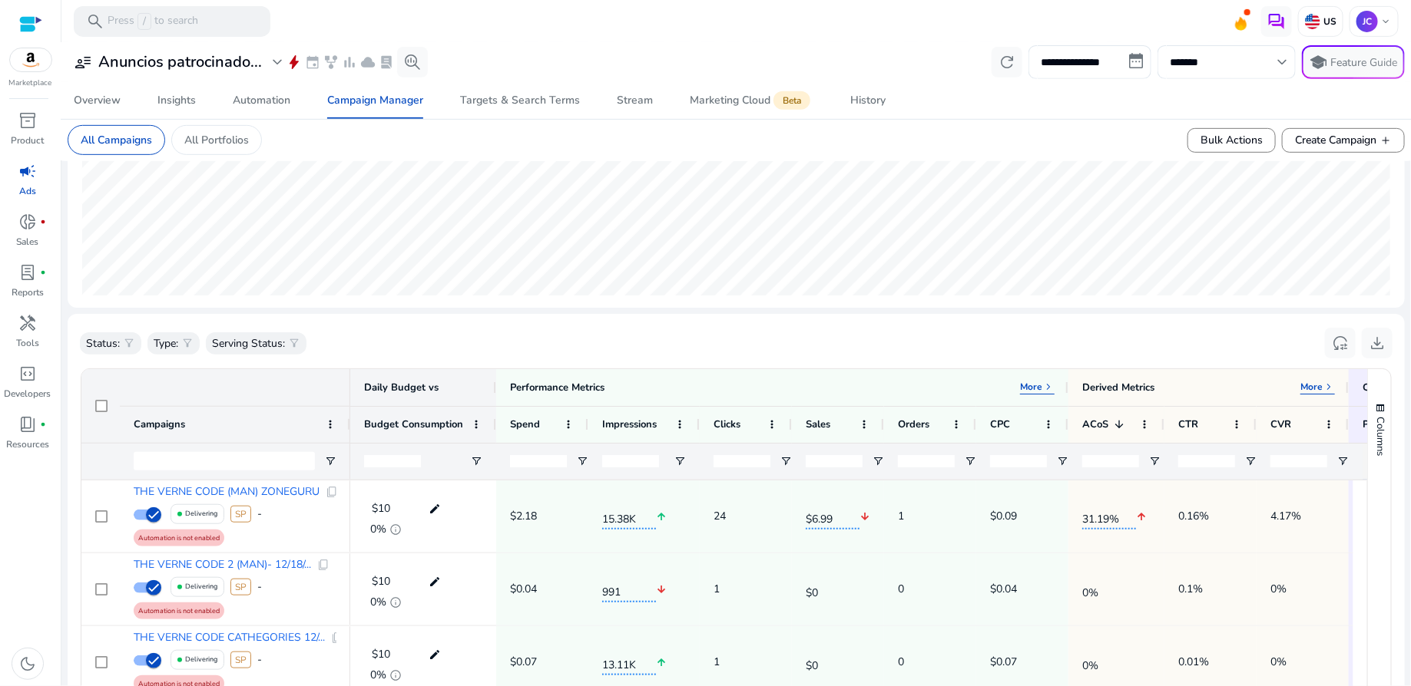
scroll to position [308, 0]
click at [1102, 421] on span "ACoS" at bounding box center [1095, 422] width 26 height 14
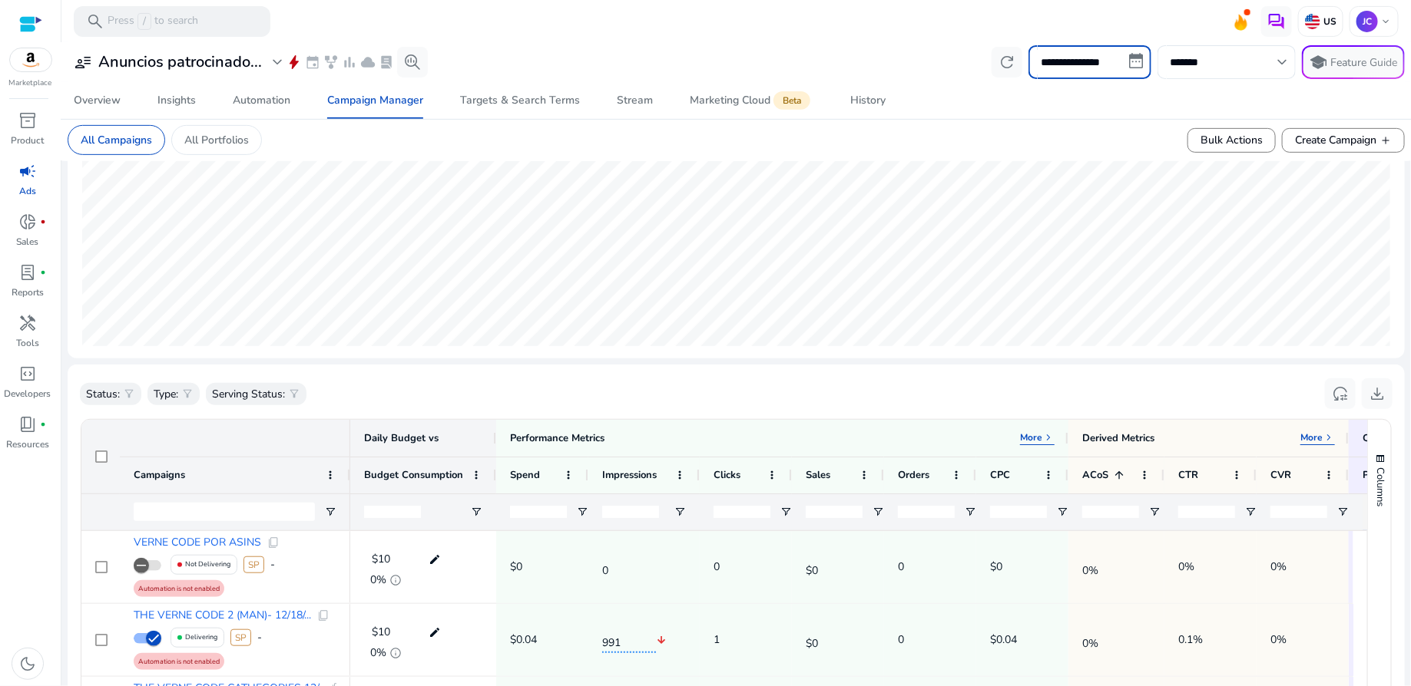
click at [1131, 64] on input "**********" at bounding box center [1089, 62] width 123 height 34
select select "*"
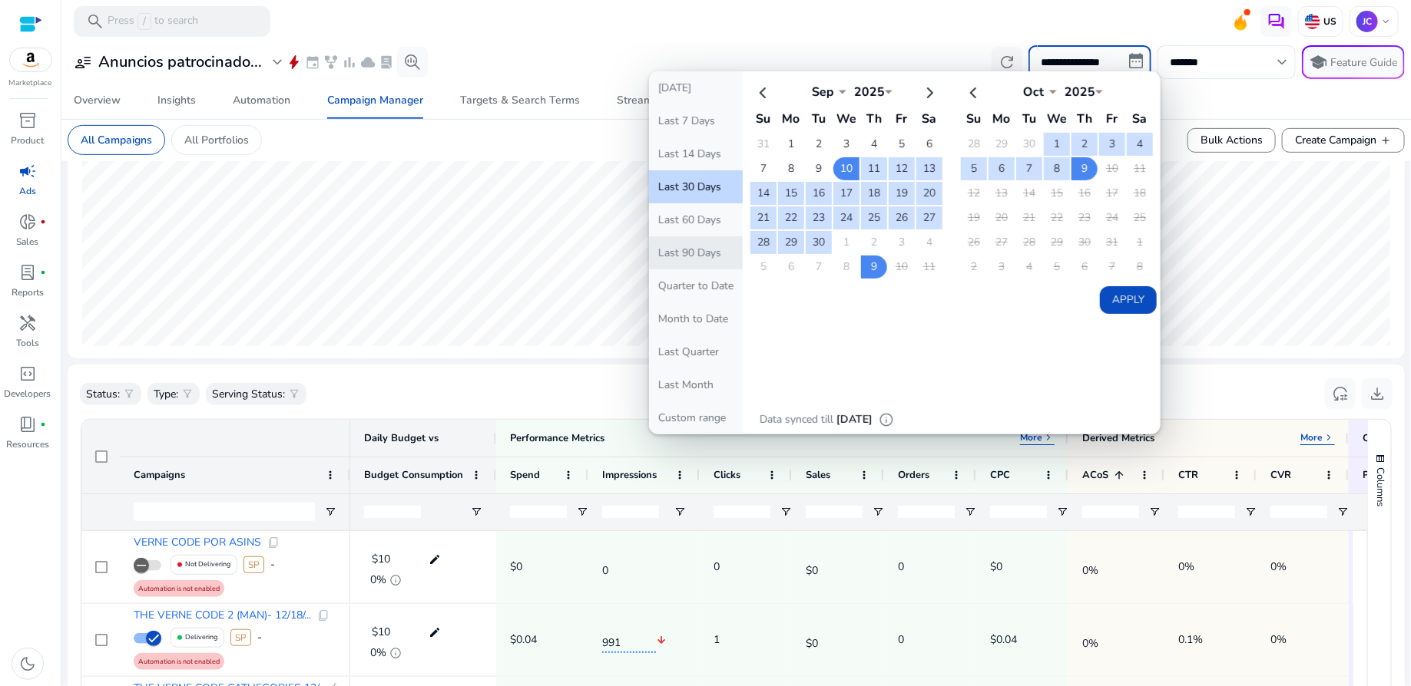
click at [701, 259] on button "Last 90 Days" at bounding box center [696, 252] width 94 height 33
type input "**********"
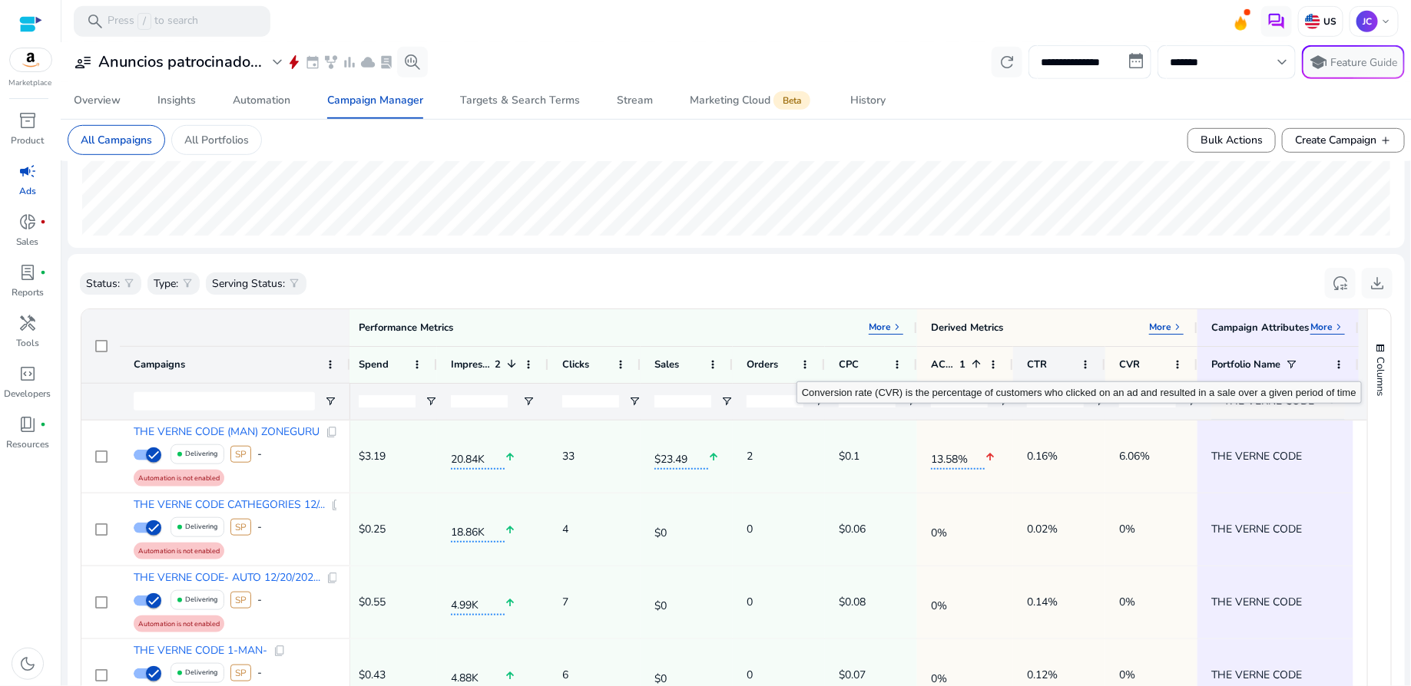
scroll to position [0, 160]
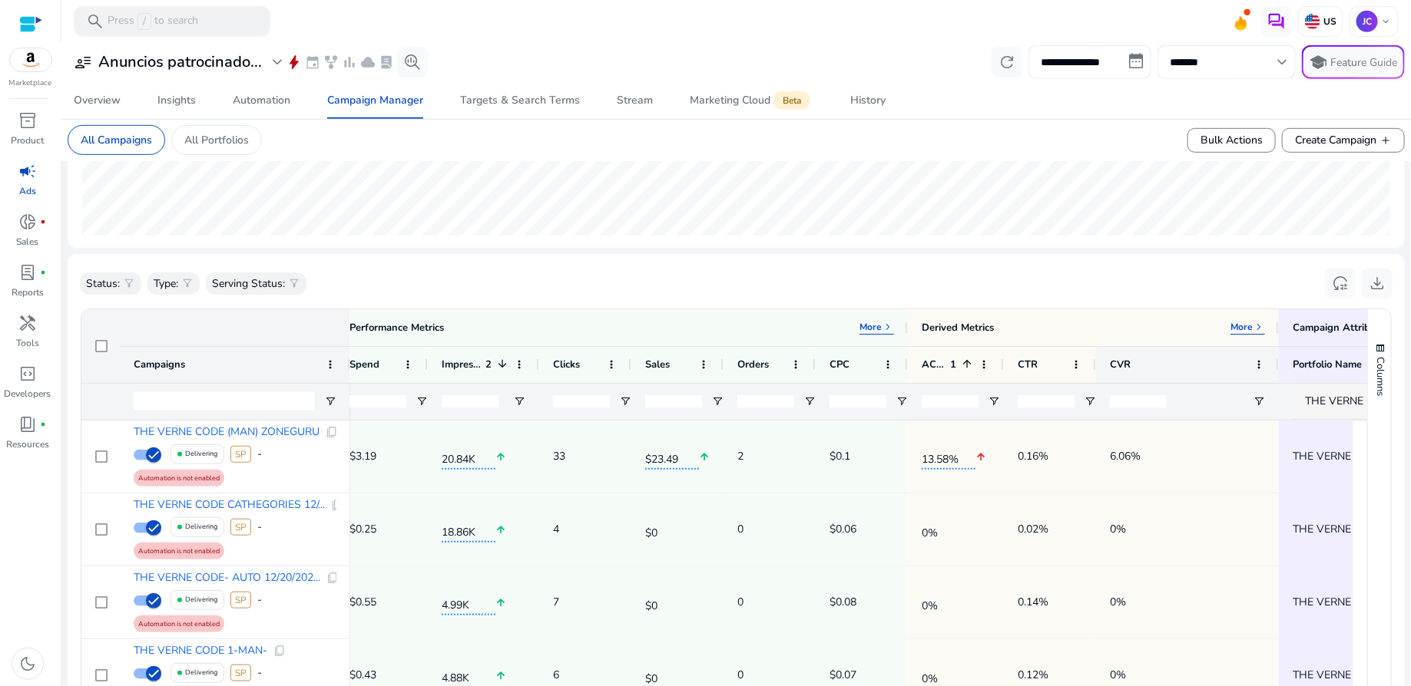
drag, startPoint x: 1186, startPoint y: 360, endPoint x: 1279, endPoint y: 358, distance: 93.7
click at [1279, 358] on div at bounding box center [1278, 365] width 6 height 36
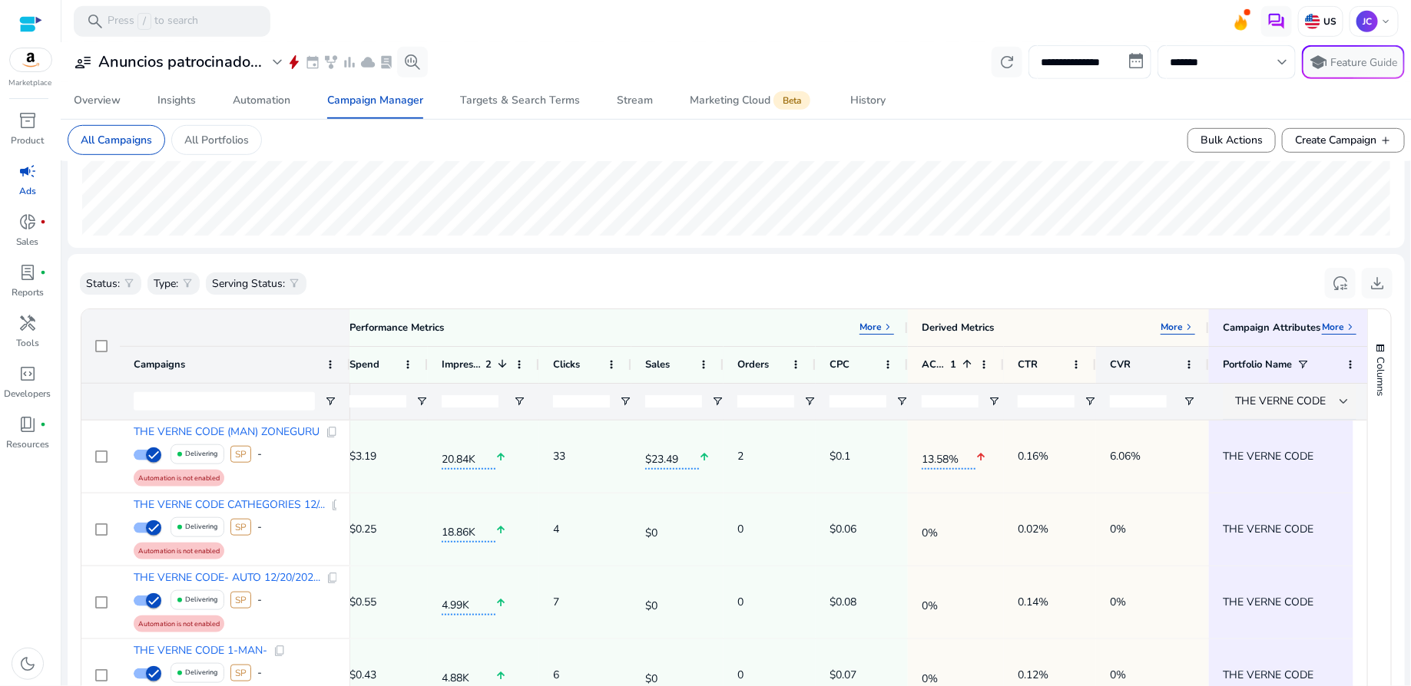
drag, startPoint x: 1277, startPoint y: 359, endPoint x: 1204, endPoint y: 362, distance: 73.0
click at [1205, 362] on div at bounding box center [1208, 365] width 6 height 36
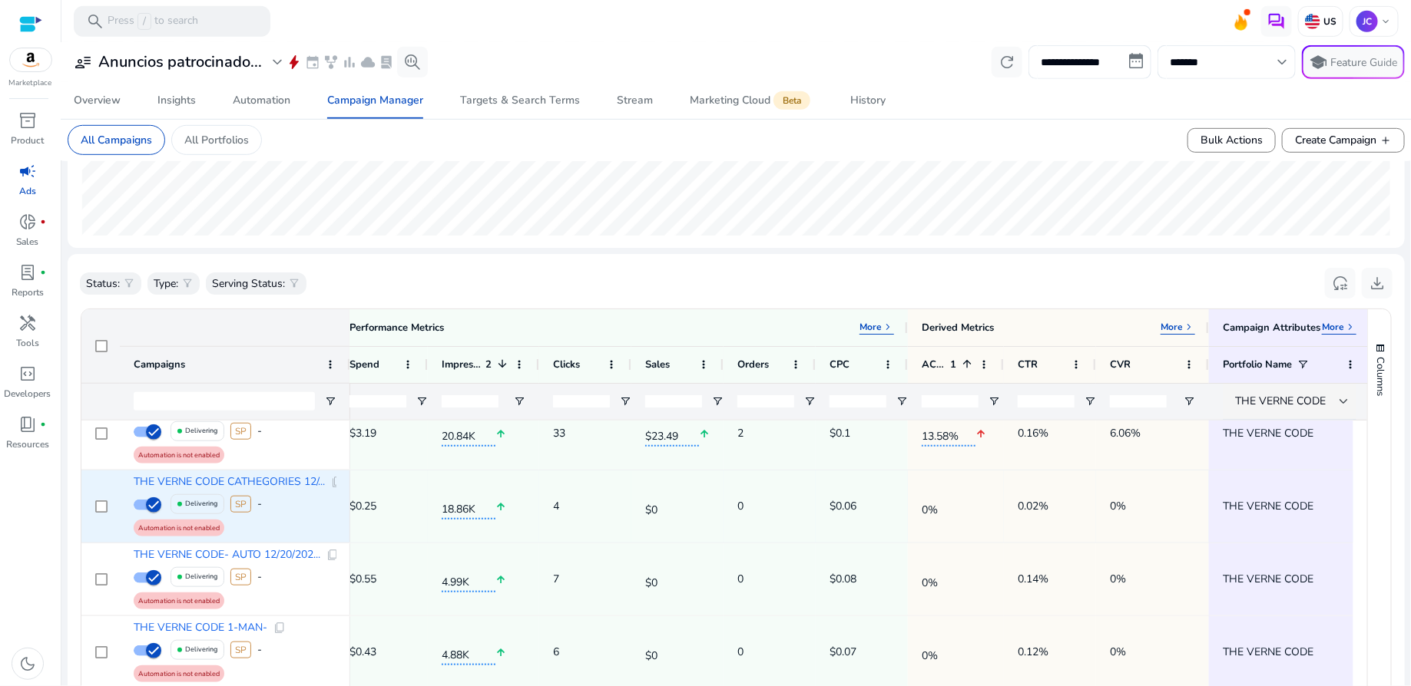
scroll to position [28, 0]
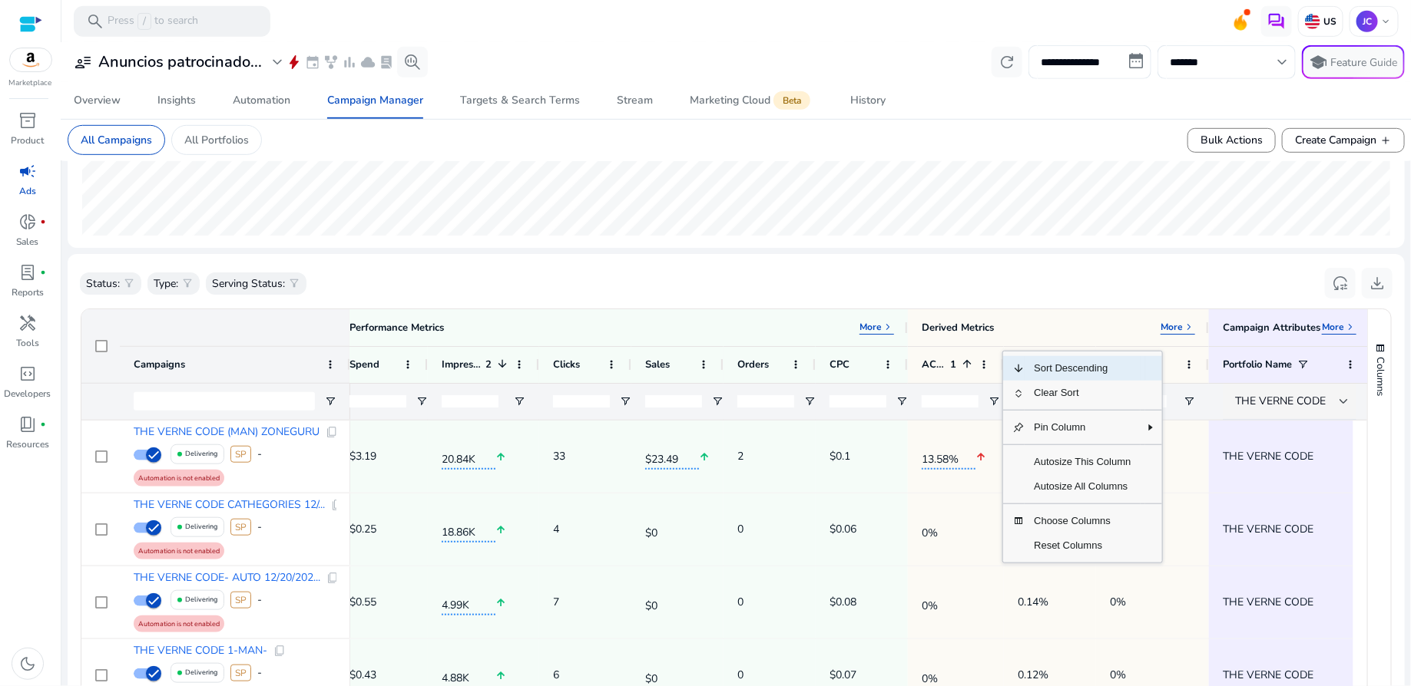
drag, startPoint x: 1002, startPoint y: 350, endPoint x: 1037, endPoint y: 351, distance: 35.3
click at [1023, 316] on div "Derived Metrics More keyboard_arrow_right" at bounding box center [1058, 327] width 301 height 37
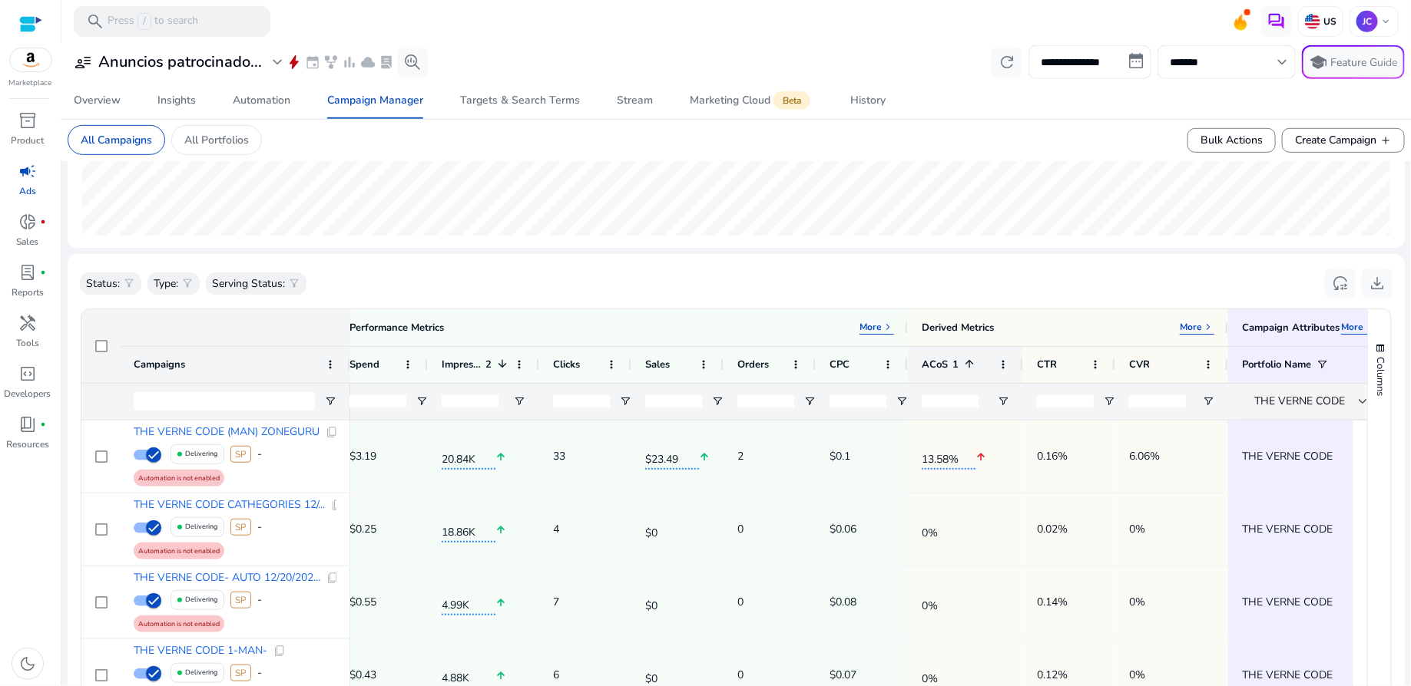
drag, startPoint x: 1000, startPoint y: 360, endPoint x: 1020, endPoint y: 360, distance: 19.2
click at [1020, 360] on div at bounding box center [1022, 365] width 6 height 36
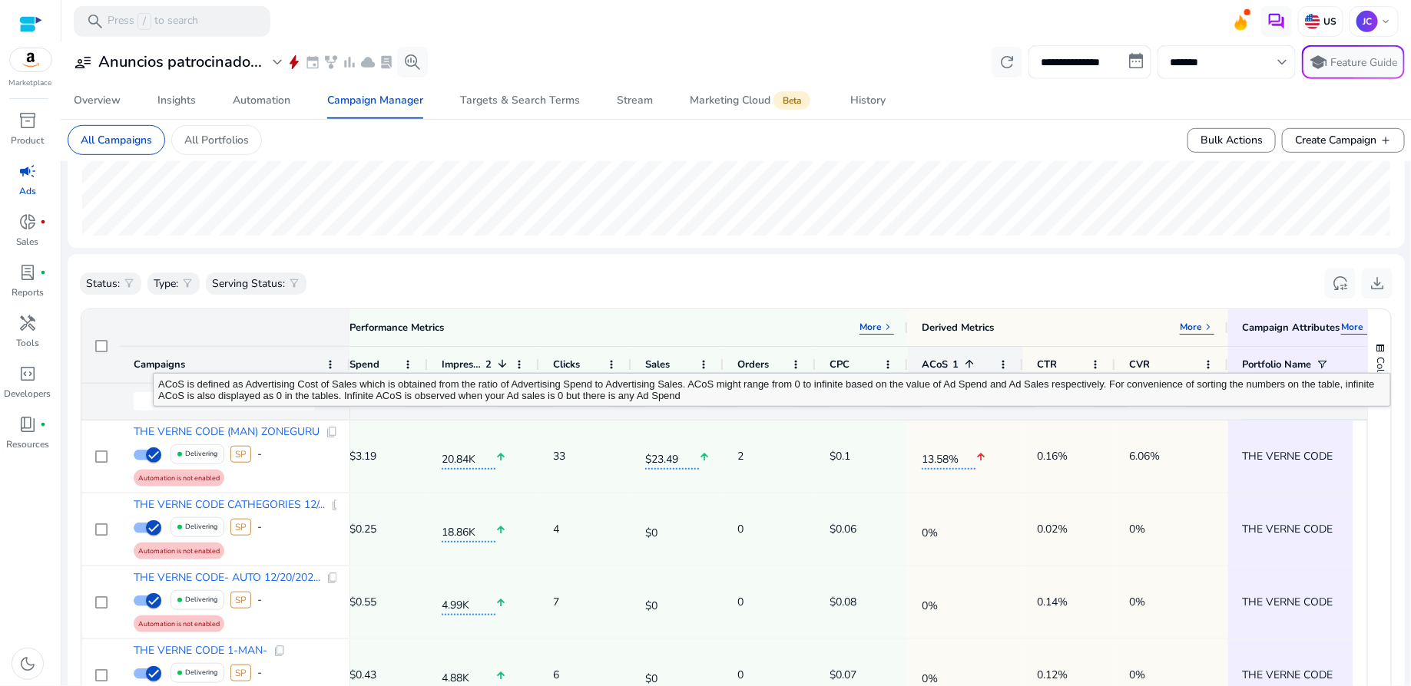
click at [969, 359] on span at bounding box center [969, 364] width 12 height 12
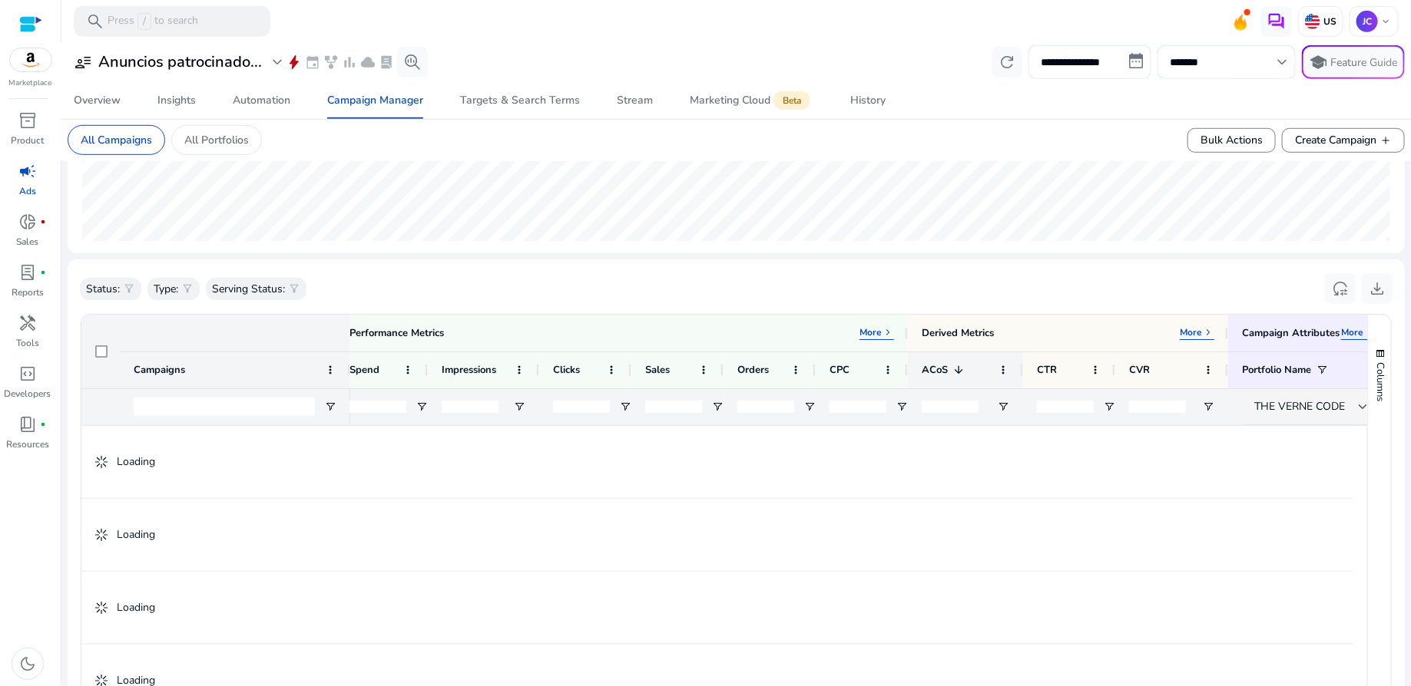
scroll to position [365, 0]
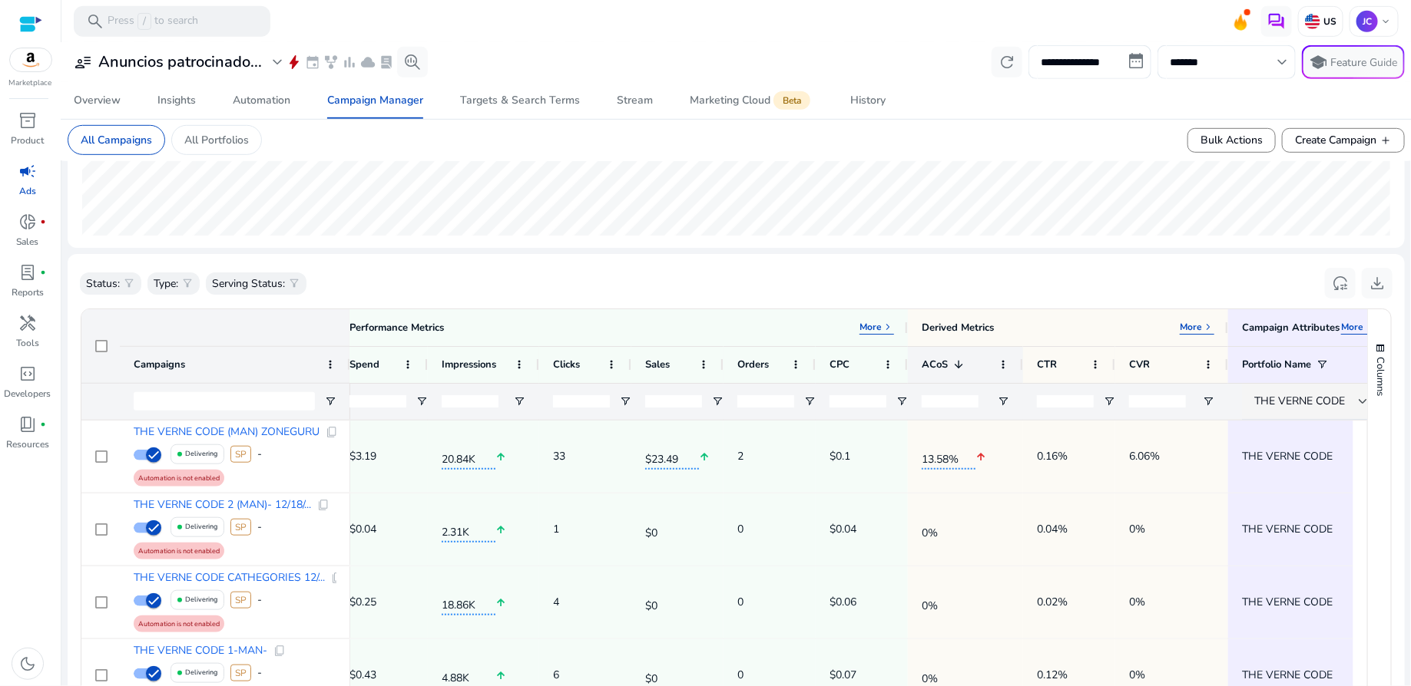
click at [969, 359] on div "ACoS 1" at bounding box center [956, 365] width 71 height 28
click at [969, 359] on div "ACoS" at bounding box center [956, 365] width 71 height 28
click at [969, 359] on div "ACoS 1" at bounding box center [956, 365] width 71 height 28
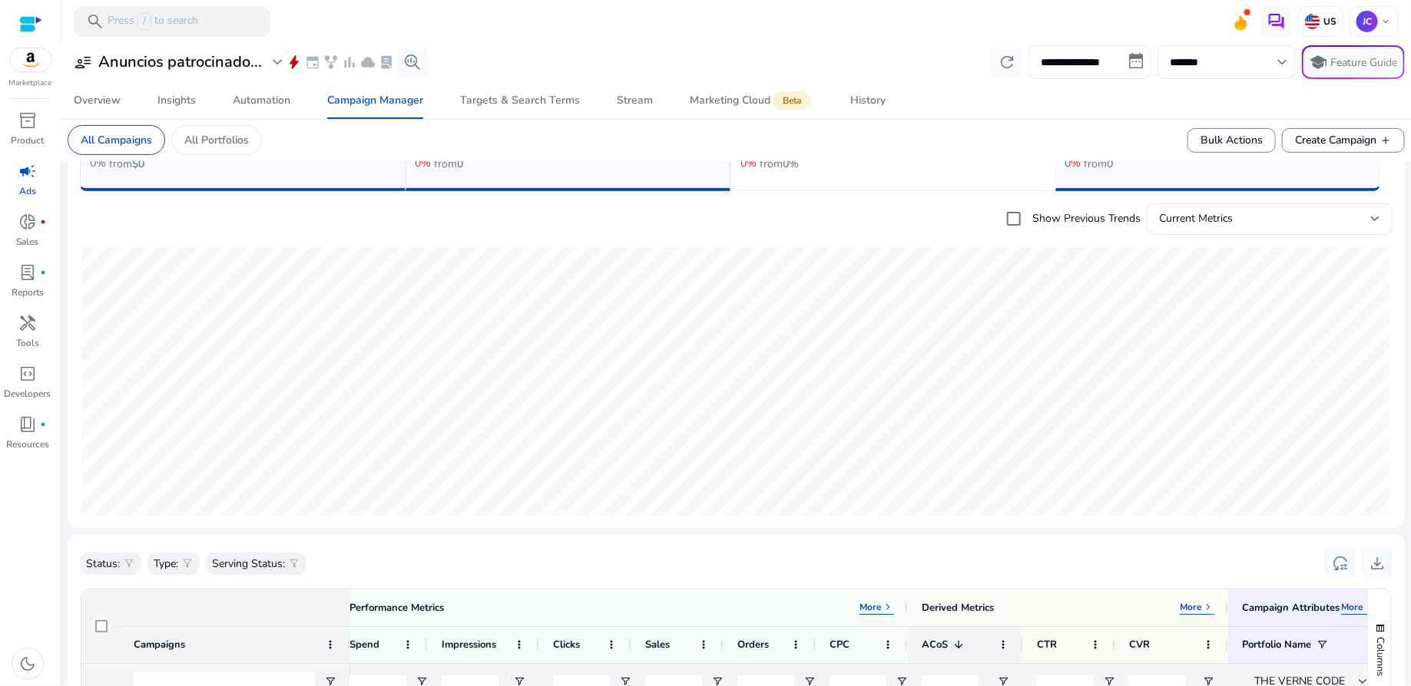
scroll to position [69, 0]
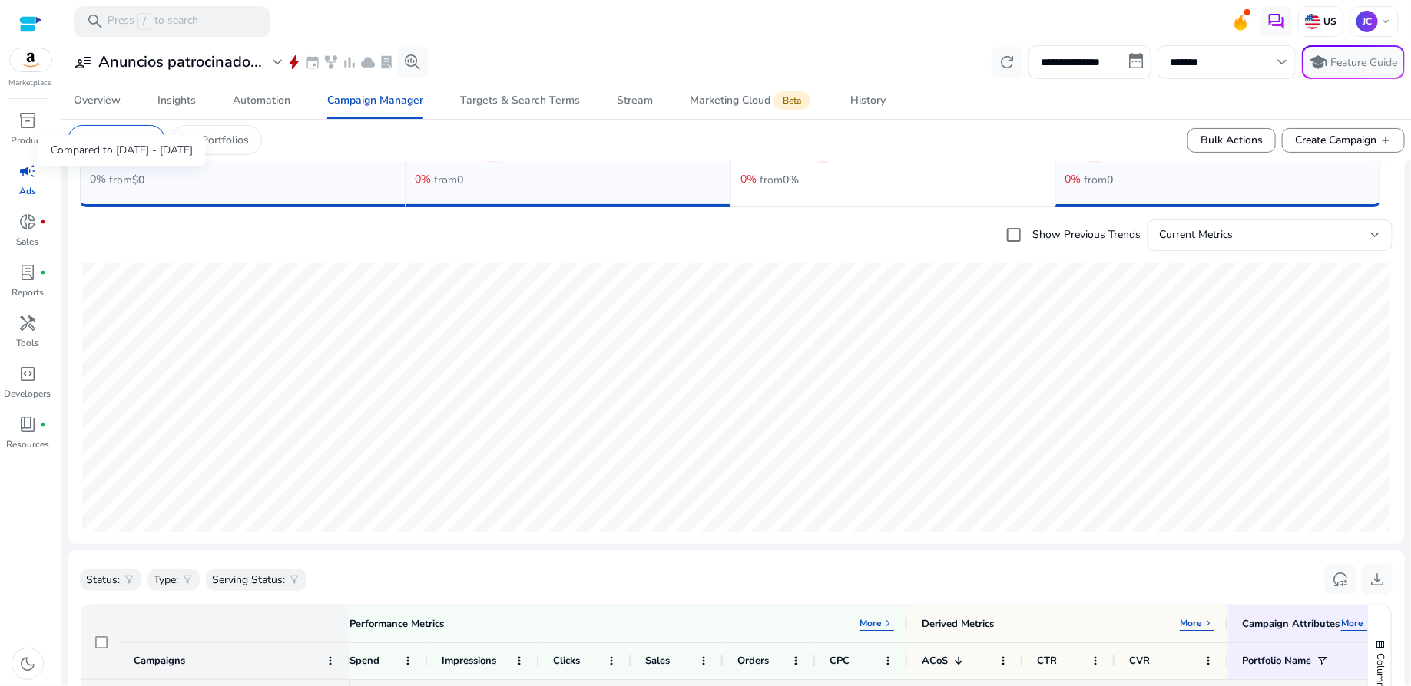
click at [130, 147] on div "Compared to [DATE] - [DATE]" at bounding box center [121, 150] width 167 height 31
click at [114, 141] on p "All Campaigns" at bounding box center [116, 140] width 71 height 16
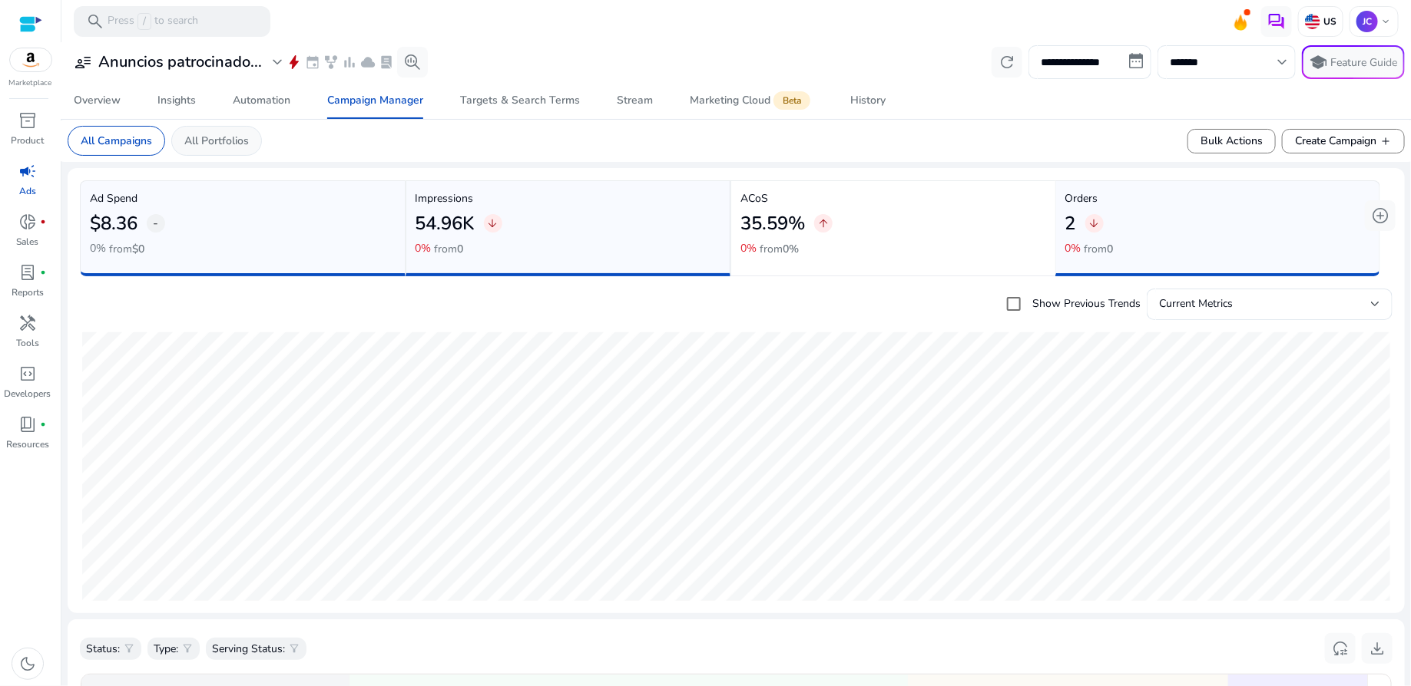
click at [221, 147] on p "All Portfolios" at bounding box center [216, 141] width 64 height 16
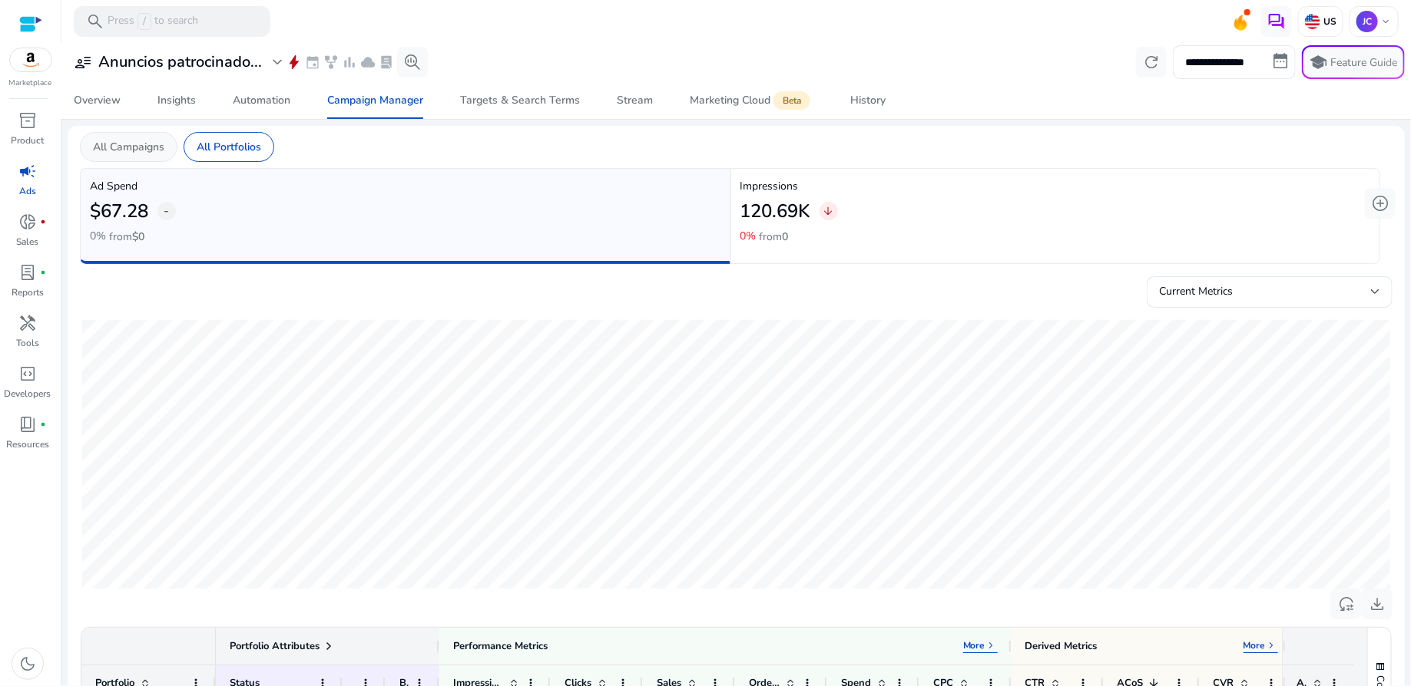
click at [117, 142] on p "All Campaigns" at bounding box center [128, 147] width 71 height 16
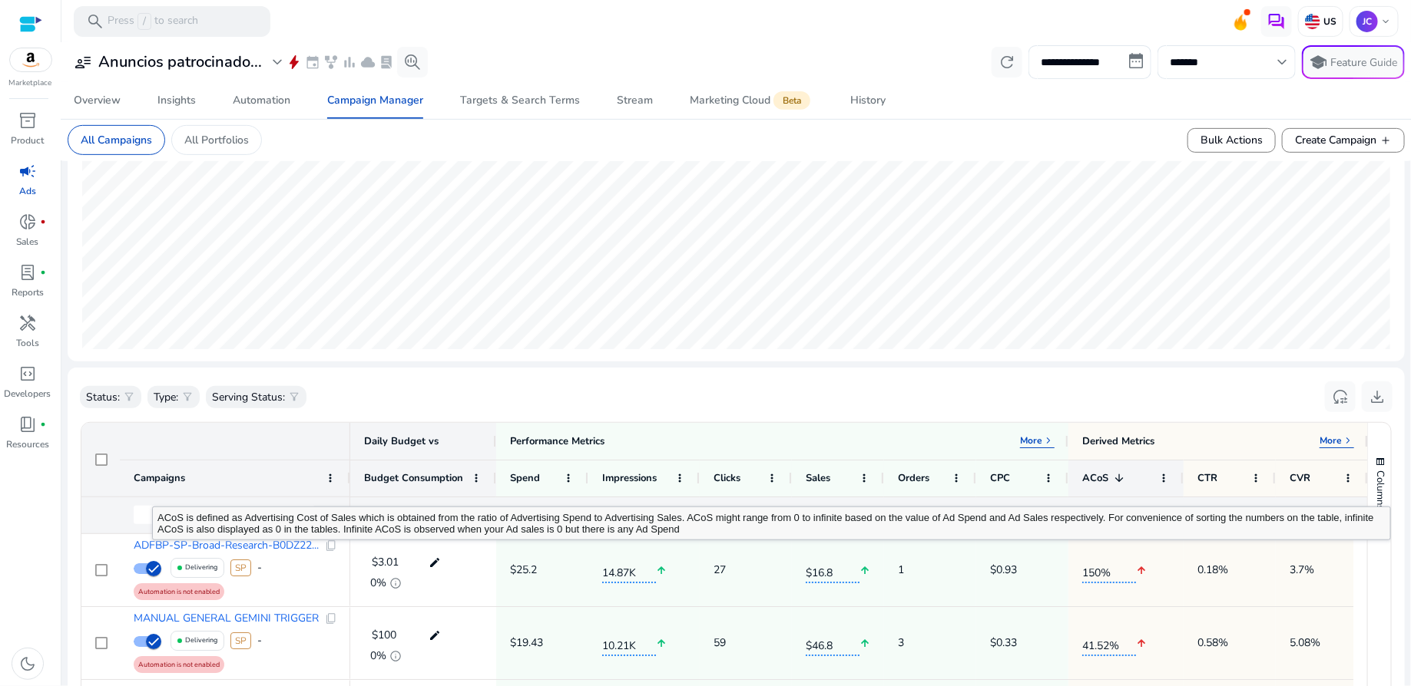
click at [1097, 475] on span "ACoS" at bounding box center [1095, 478] width 26 height 14
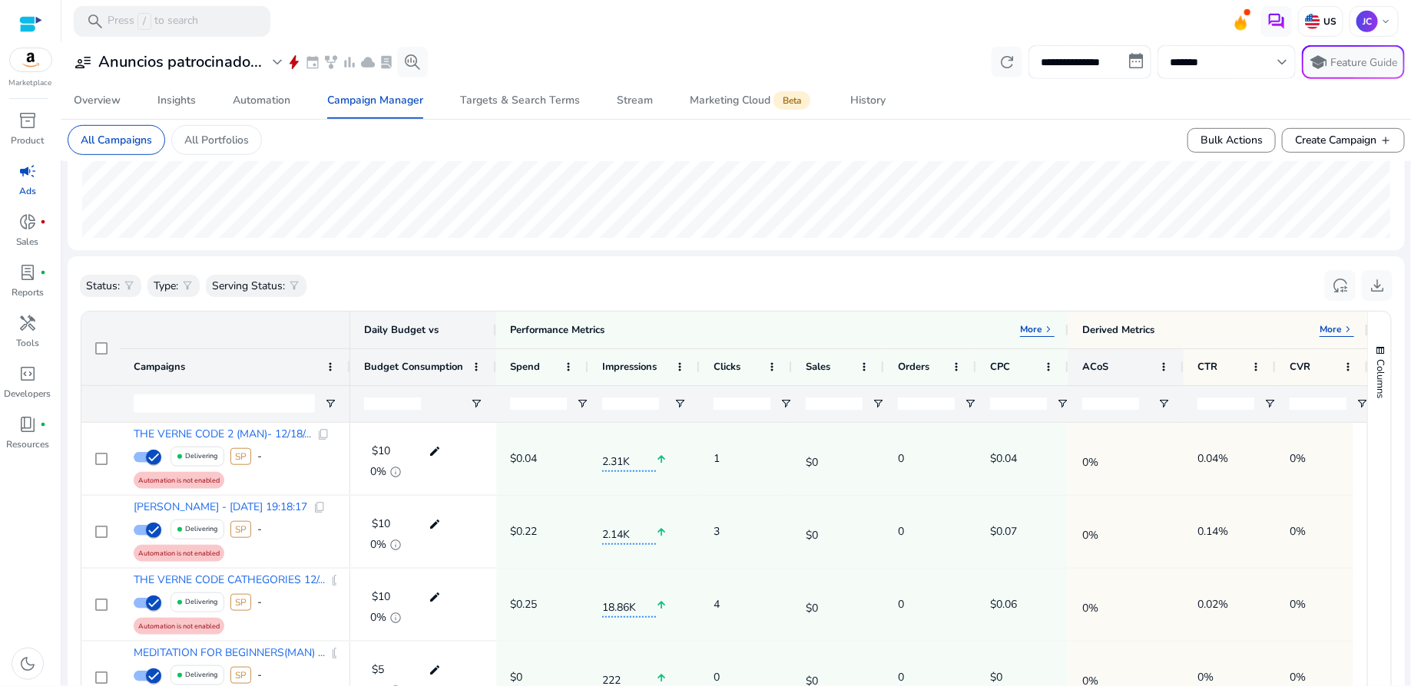
click at [1105, 372] on div "ACoS" at bounding box center [1117, 367] width 71 height 28
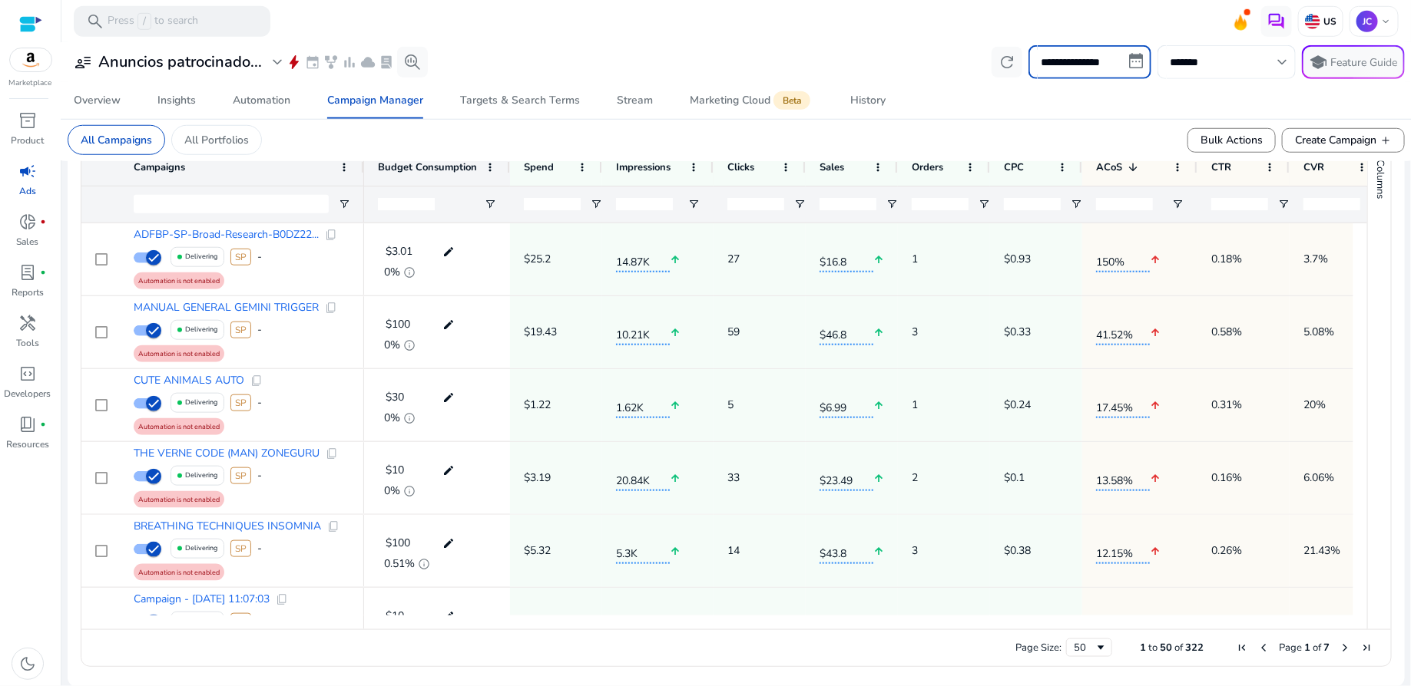
click at [1133, 61] on input "**********" at bounding box center [1089, 62] width 123 height 34
select select "*"
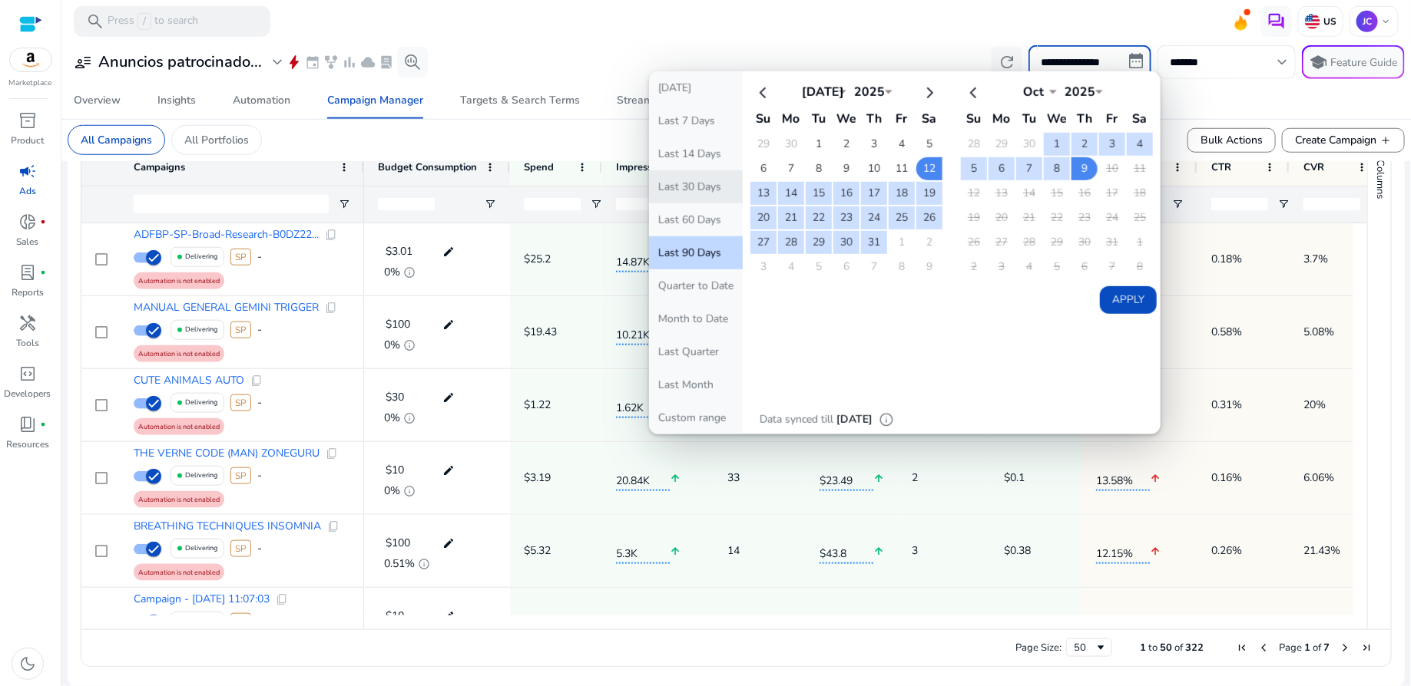
click at [709, 190] on button "Last 30 Days" at bounding box center [696, 186] width 94 height 33
type input "**********"
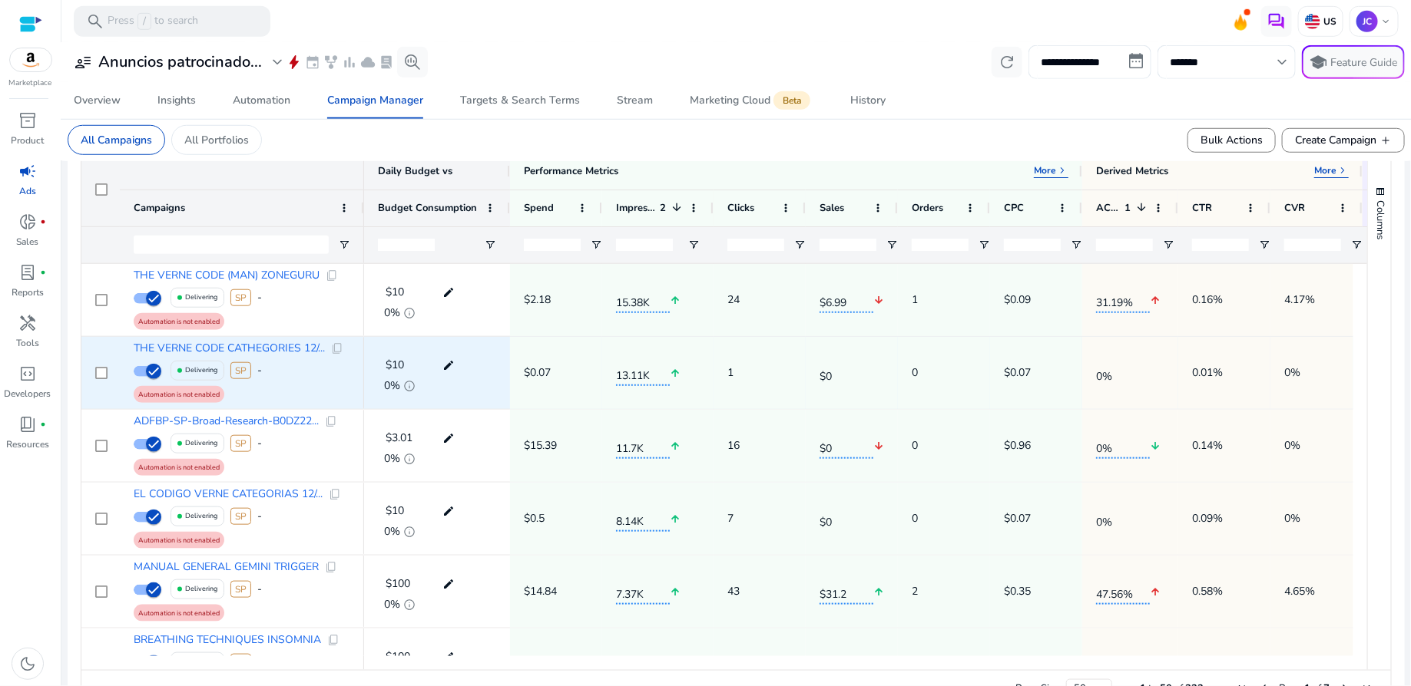
scroll to position [519, 0]
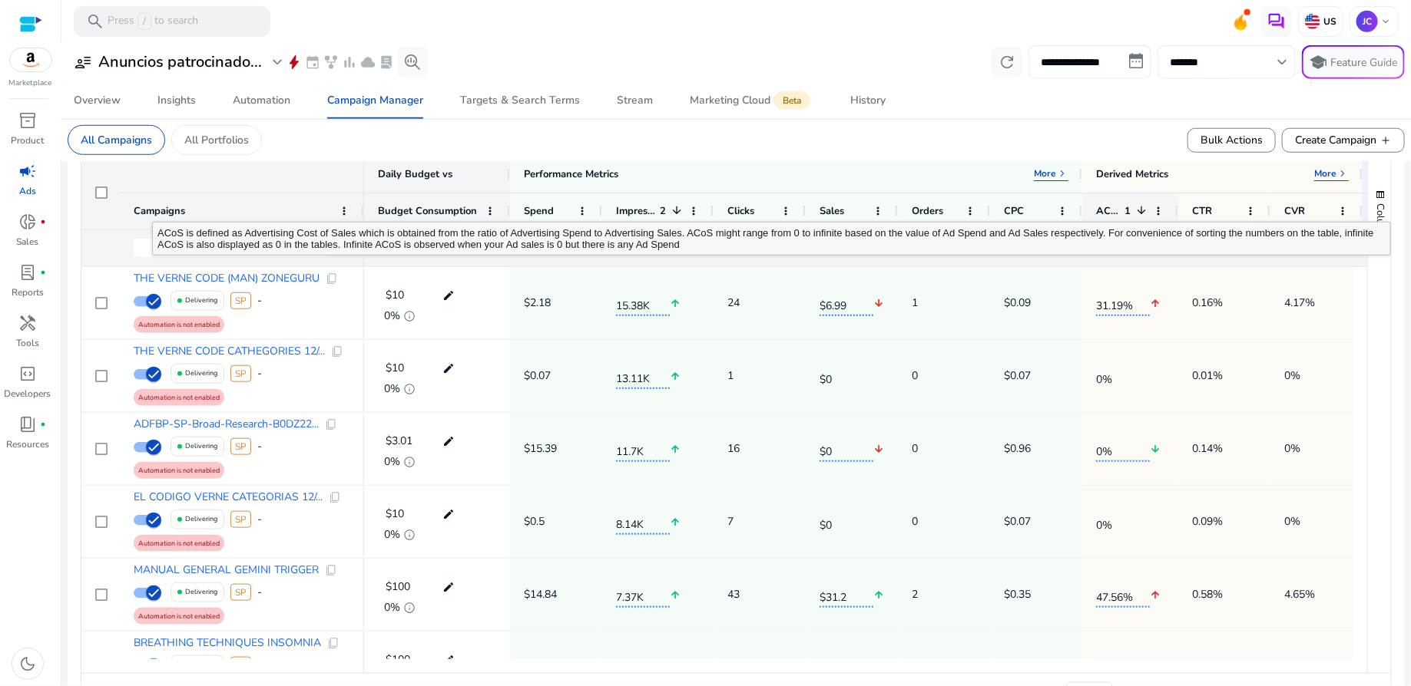
click at [1100, 207] on span "ACoS" at bounding box center [1108, 211] width 24 height 14
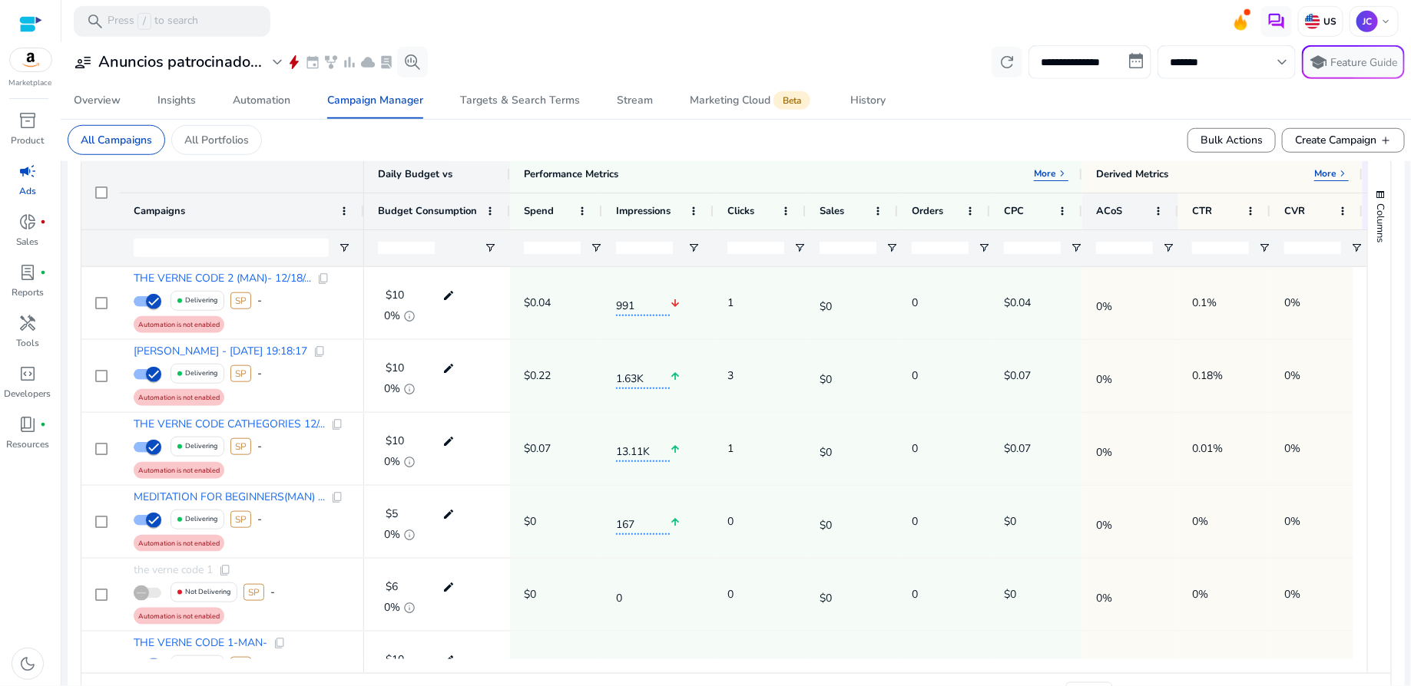
click at [1100, 207] on span "ACoS" at bounding box center [1109, 211] width 26 height 14
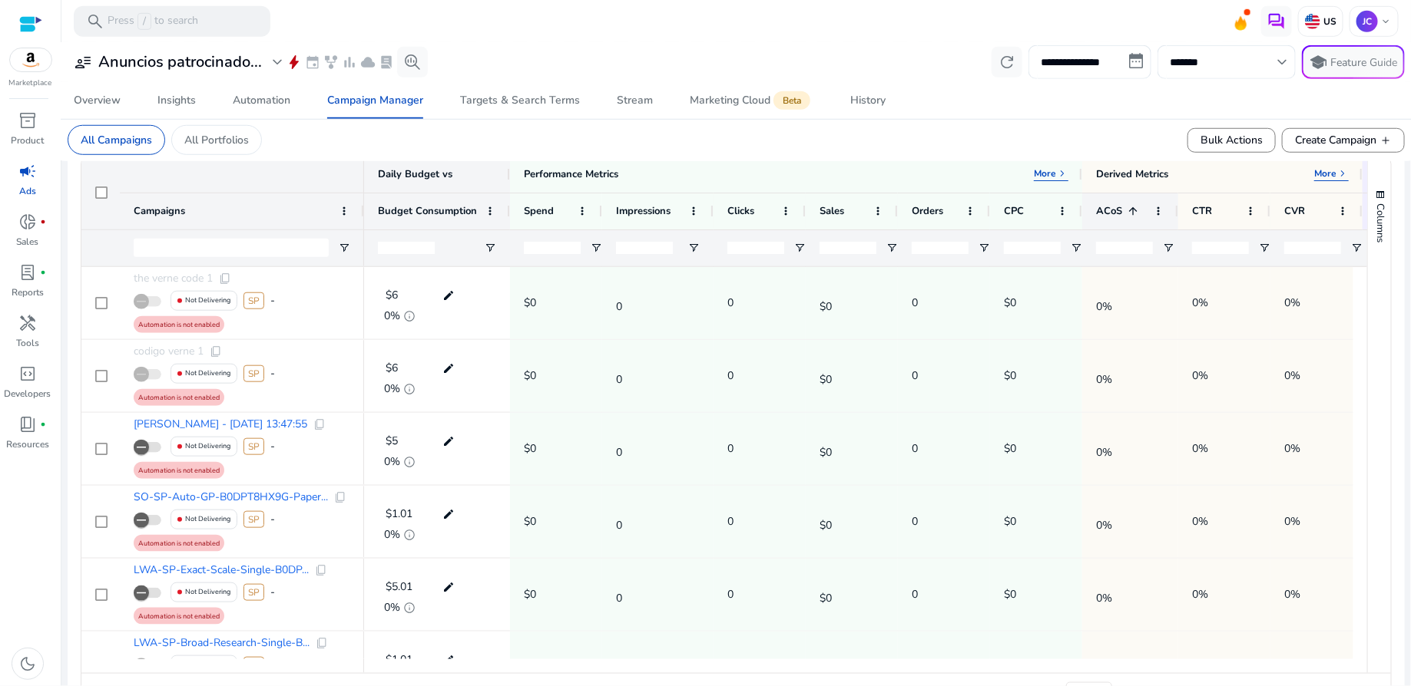
click at [1100, 207] on span "ACoS" at bounding box center [1109, 211] width 26 height 14
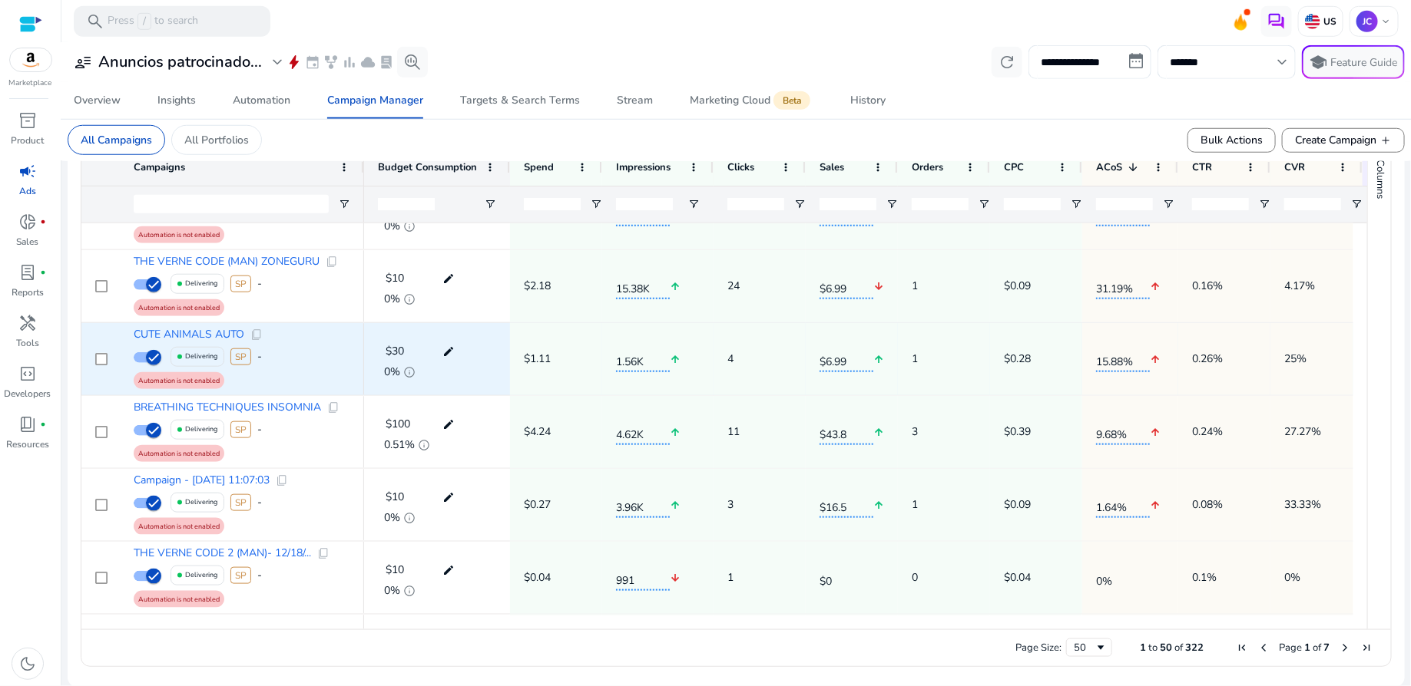
scroll to position [0, 0]
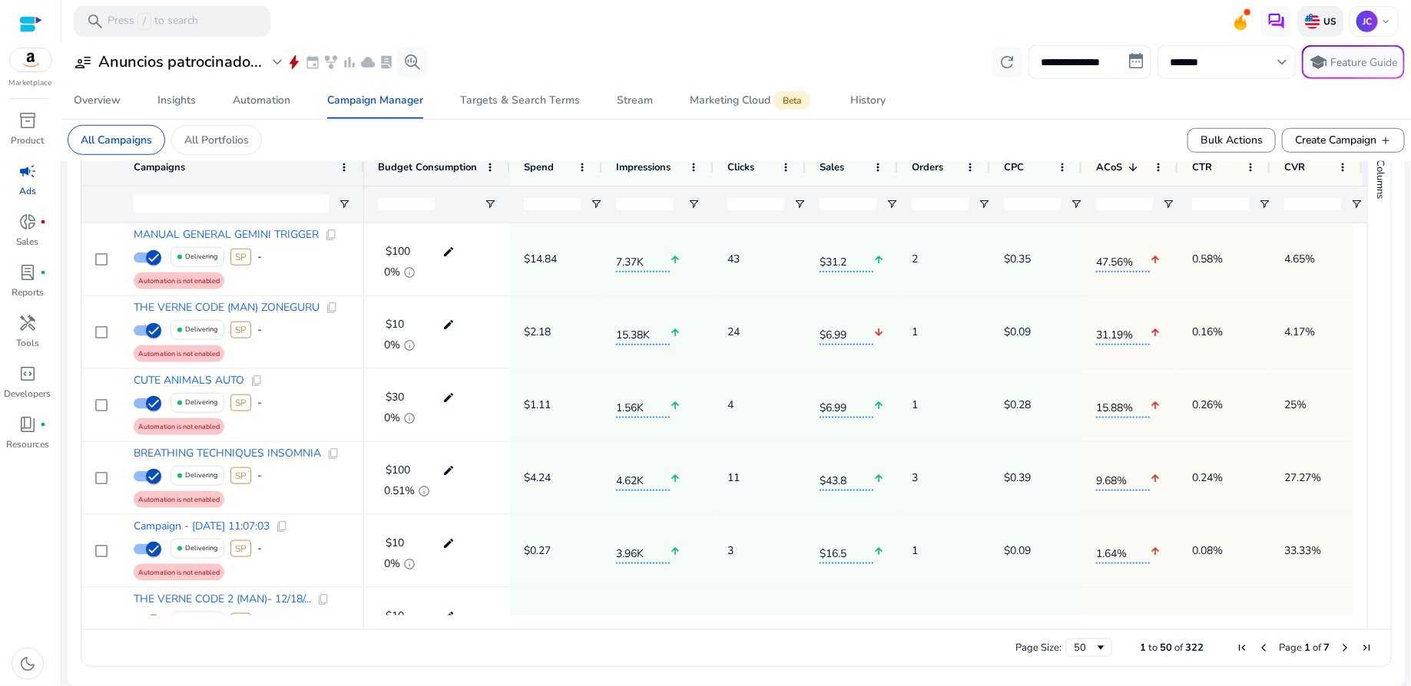
click at [1329, 18] on p "US" at bounding box center [1328, 21] width 16 height 12
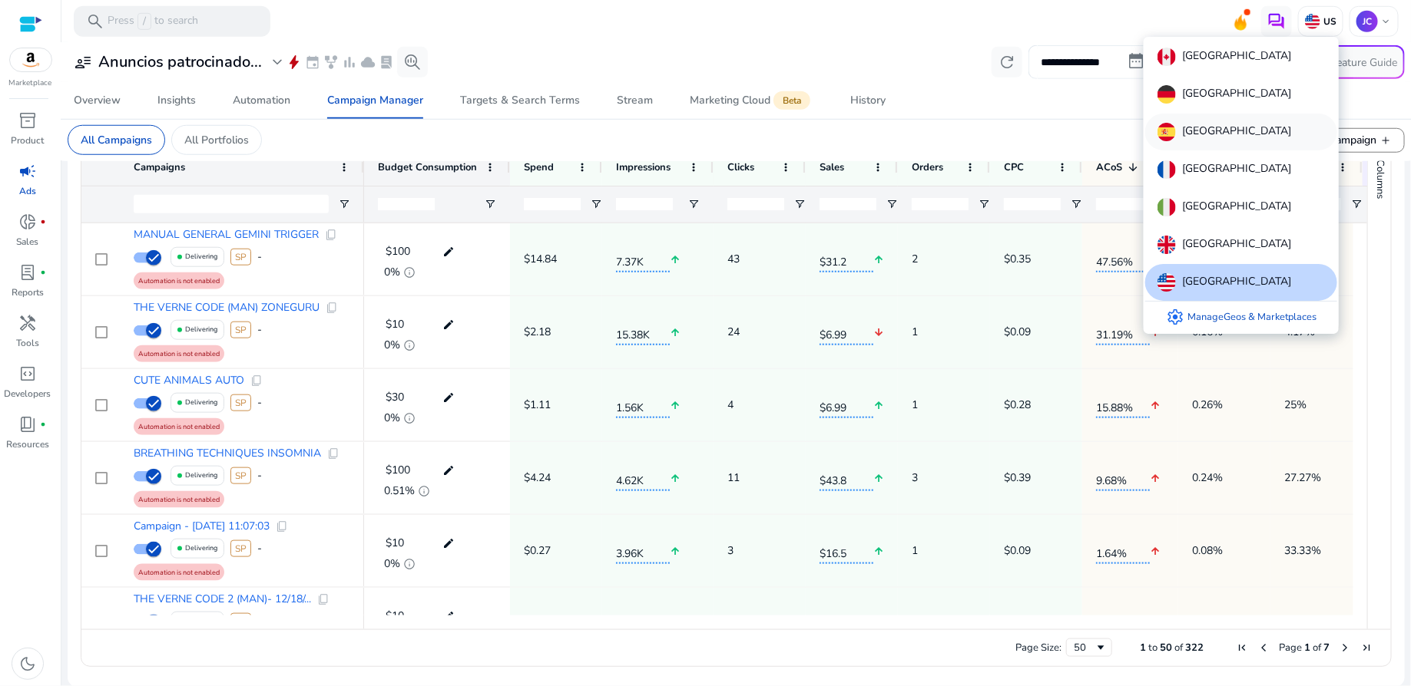
click at [1222, 128] on div "[GEOGRAPHIC_DATA]" at bounding box center [1241, 132] width 192 height 37
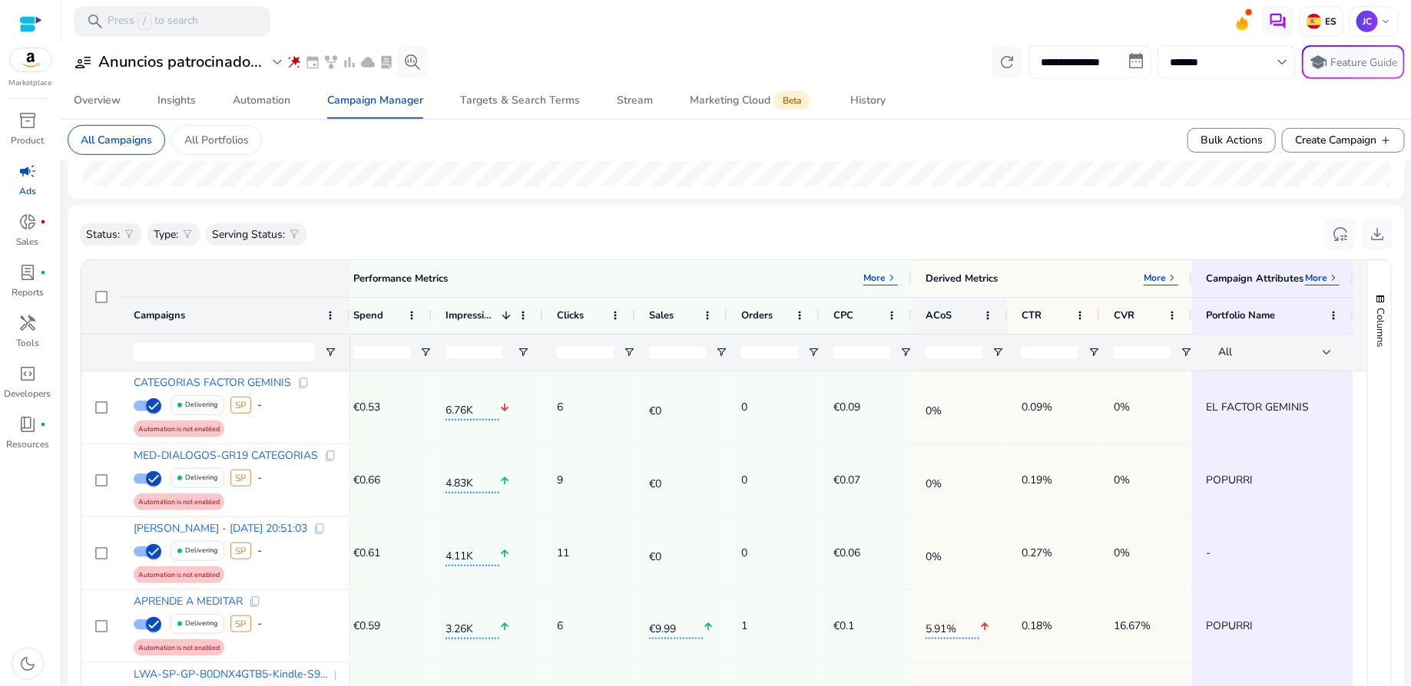
click at [947, 319] on div "ACoS" at bounding box center [950, 316] width 51 height 28
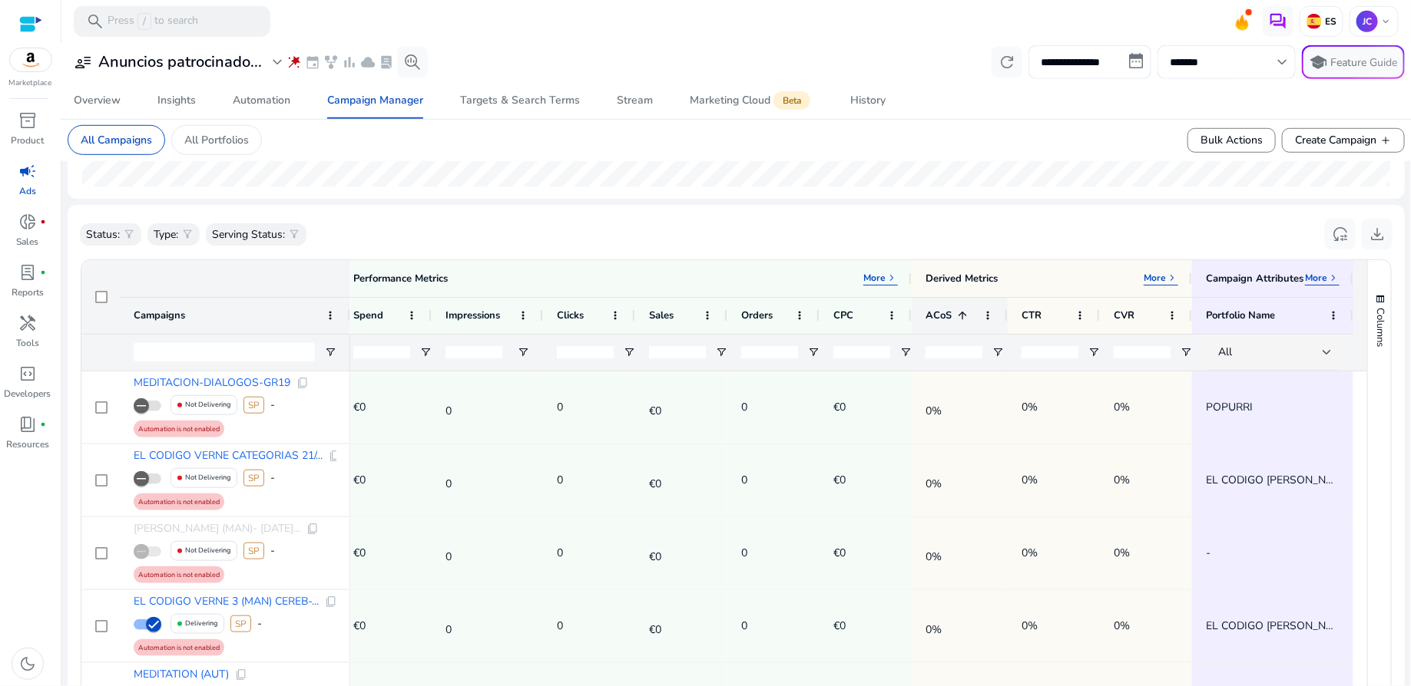
click at [951, 319] on span at bounding box center [959, 315] width 17 height 12
